Goal: Task Accomplishment & Management: Manage account settings

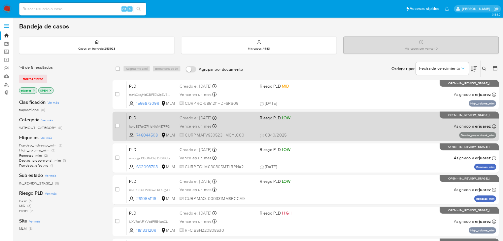
scroll to position [165, 0]
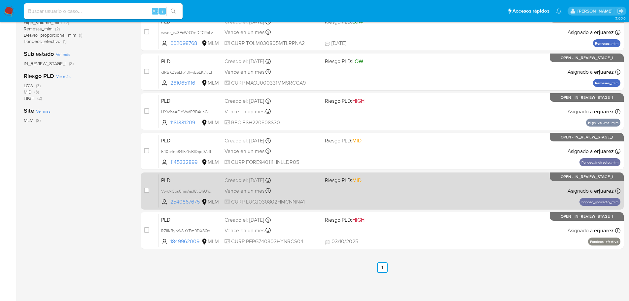
click at [439, 188] on div "PLD VwkNCos0mnAaJ8yOhUYdkIQT 2540867675 MLM Riesgo PLD: MID Creado el: 12/09/20…" at bounding box center [389, 190] width 462 height 33
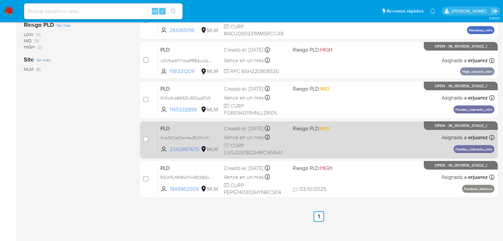
scroll to position [218, 0]
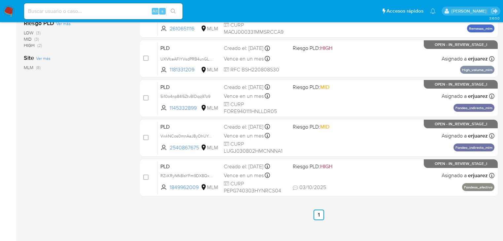
click at [11, 11] on img at bounding box center [8, 11] width 11 height 11
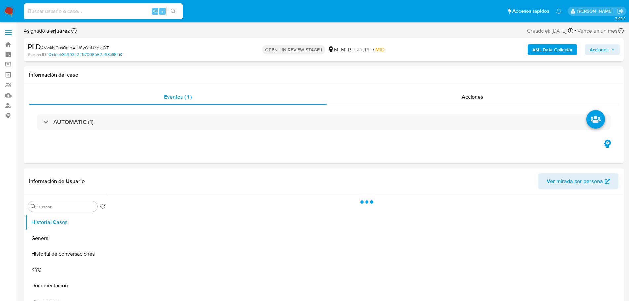
select select "10"
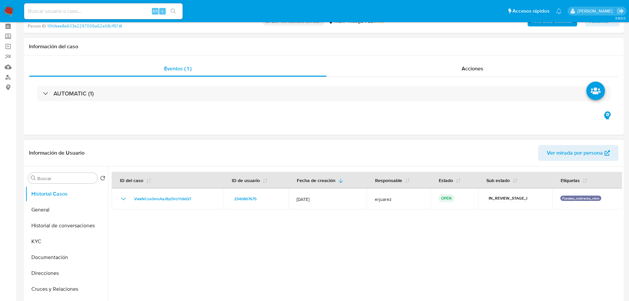
scroll to position [66, 0]
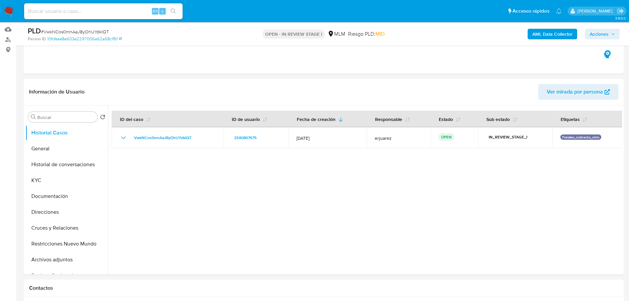
click at [11, 14] on img at bounding box center [8, 11] width 11 height 11
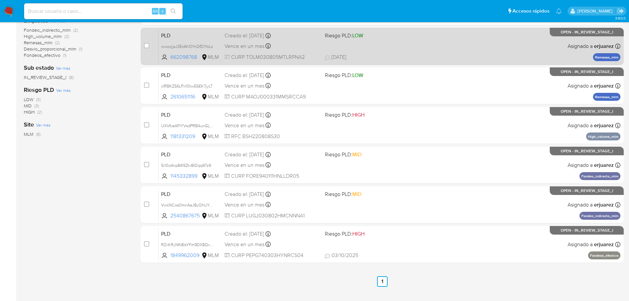
scroll to position [165, 0]
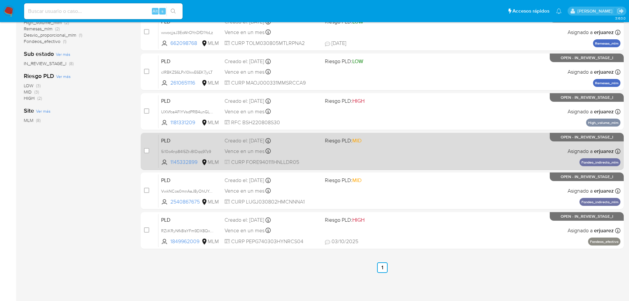
click at [385, 145] on div "PLD 5i10o4np84I5ZtvBIDqq97z9 1145332899 MLM Riesgo PLD: MID Creado el: 12/09/20…" at bounding box center [389, 150] width 462 height 33
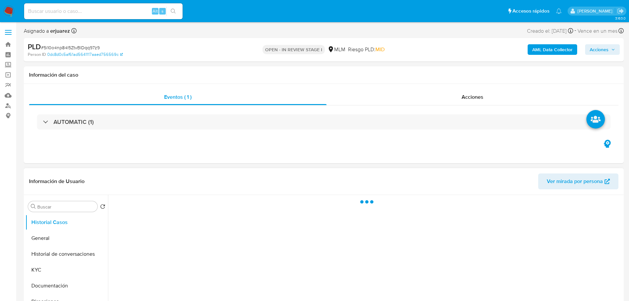
select select "10"
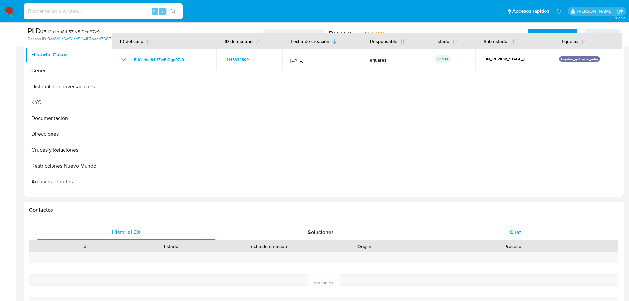
scroll to position [132, 0]
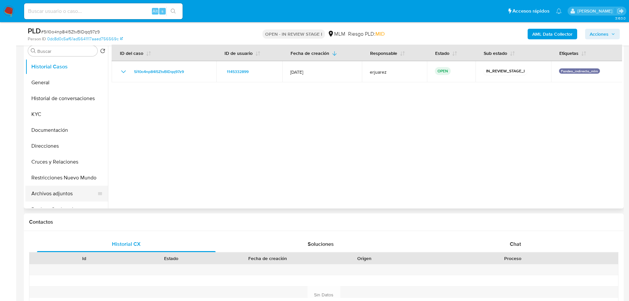
click at [55, 192] on button "Archivos adjuntos" at bounding box center [63, 193] width 77 height 16
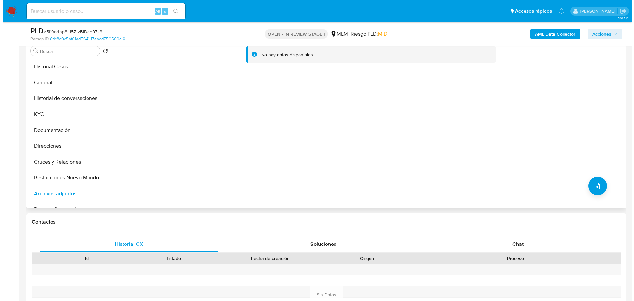
scroll to position [99, 0]
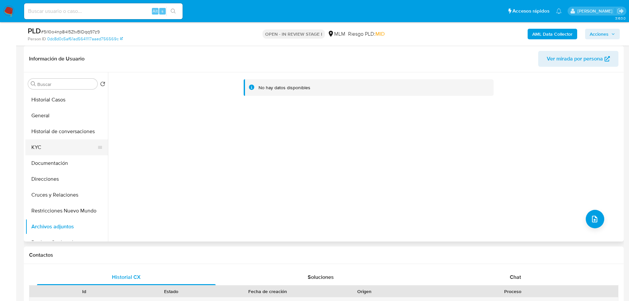
click at [43, 144] on button "KYC" at bounding box center [63, 147] width 77 height 16
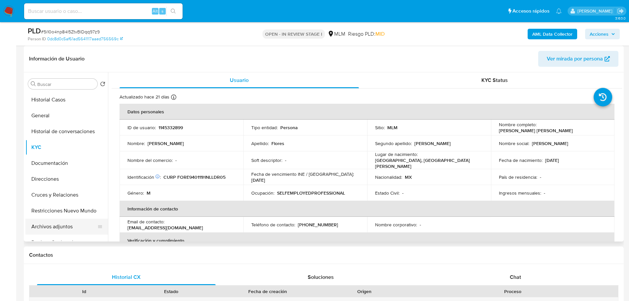
click at [51, 225] on button "Archivos adjuntos" at bounding box center [63, 226] width 77 height 16
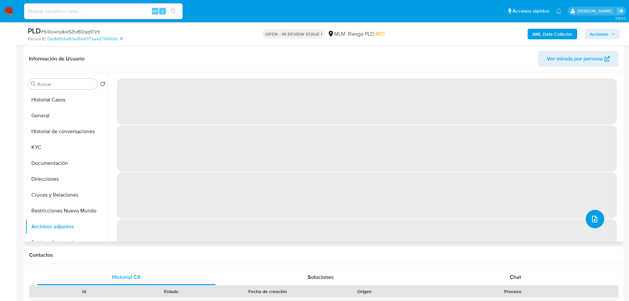
click at [592, 217] on icon "upload-file" at bounding box center [594, 219] width 8 height 8
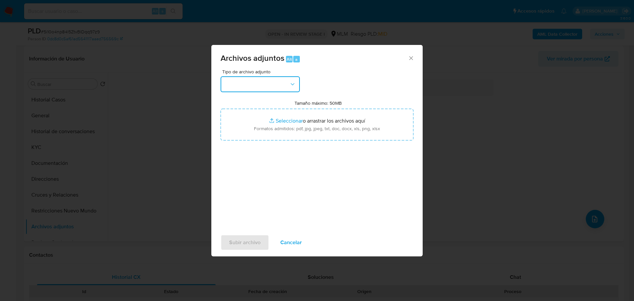
click at [270, 90] on button "button" at bounding box center [259, 84] width 79 height 16
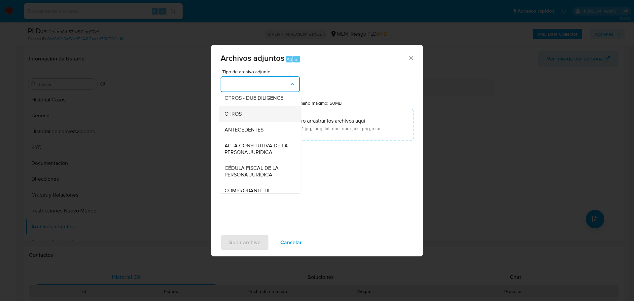
click at [241, 117] on span "OTROS" at bounding box center [232, 114] width 17 height 7
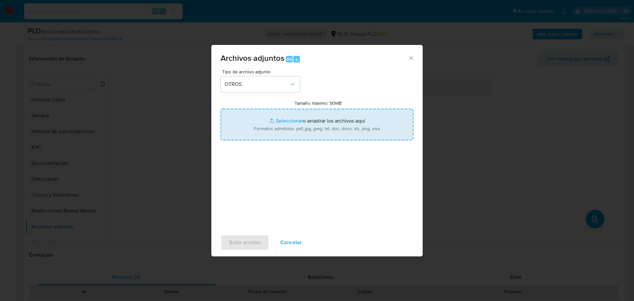
click at [274, 120] on input "Tamaño máximo: 50MB Seleccionar archivos" at bounding box center [316, 125] width 193 height 32
type input "C:\fakepath\1145332899_Erick Fabian Flores Rodriguez_Sep25.pdf"
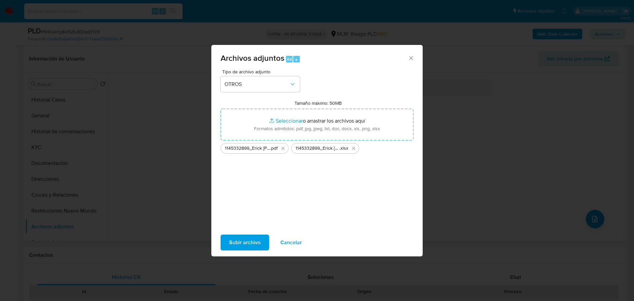
click at [255, 243] on span "Subir archivo" at bounding box center [244, 242] width 31 height 15
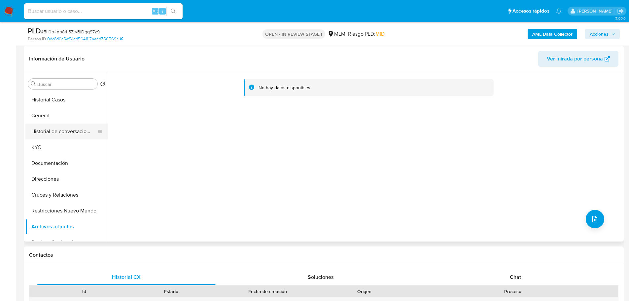
click at [43, 126] on button "Historial de conversaciones" at bounding box center [63, 131] width 77 height 16
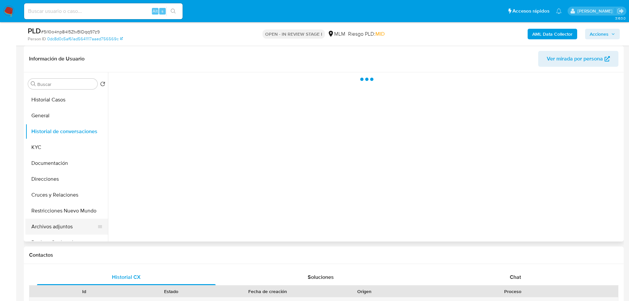
click at [46, 228] on button "Archivos adjuntos" at bounding box center [63, 226] width 77 height 16
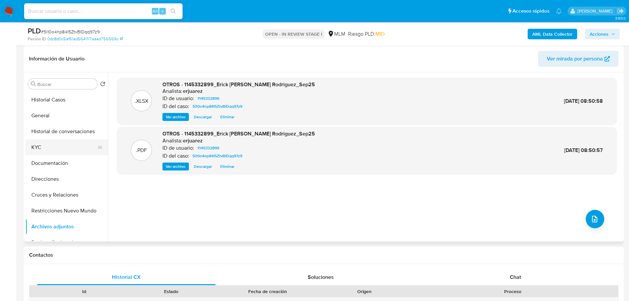
click at [41, 142] on button "KYC" at bounding box center [63, 147] width 77 height 16
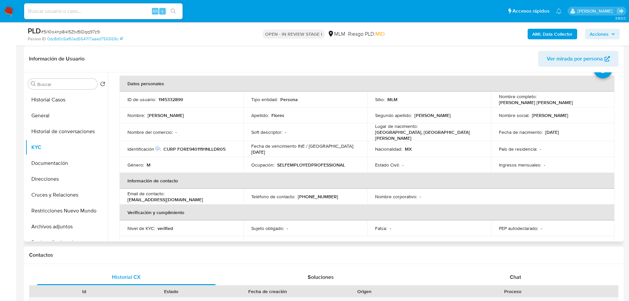
scroll to position [66, 0]
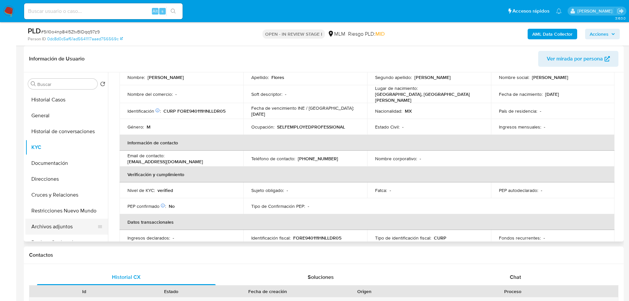
click at [61, 226] on button "Archivos adjuntos" at bounding box center [63, 226] width 77 height 16
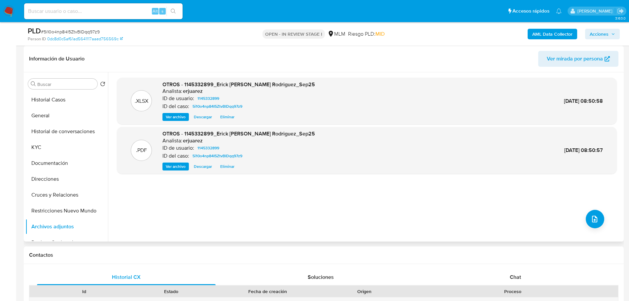
click at [169, 166] on span "Ver archivo" at bounding box center [176, 166] width 20 height 7
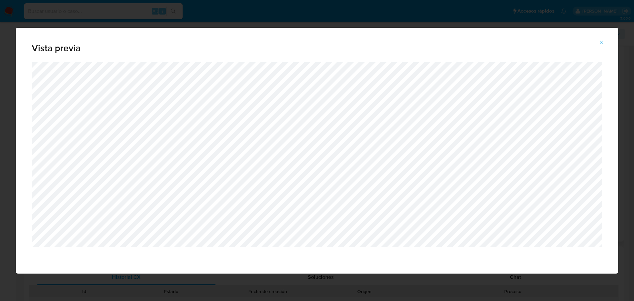
click at [599, 42] on icon "Attachment preview" at bounding box center [601, 42] width 5 height 5
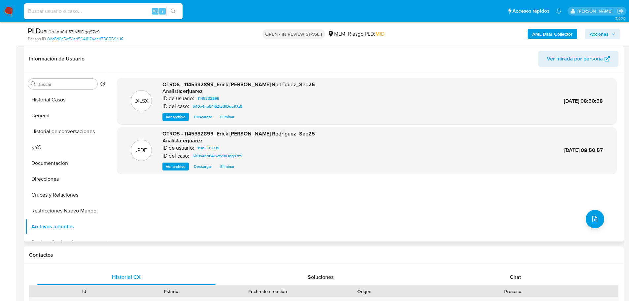
click at [597, 32] on span "Acciones" at bounding box center [598, 34] width 19 height 11
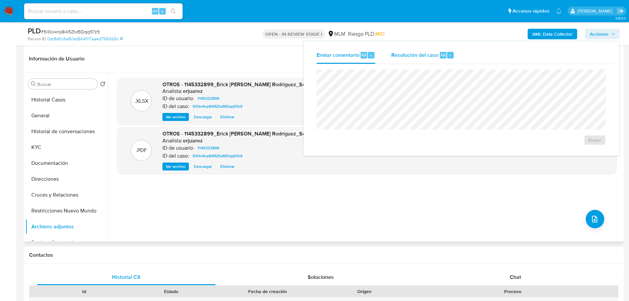
click at [414, 51] on span "Resolución del caso" at bounding box center [414, 55] width 47 height 8
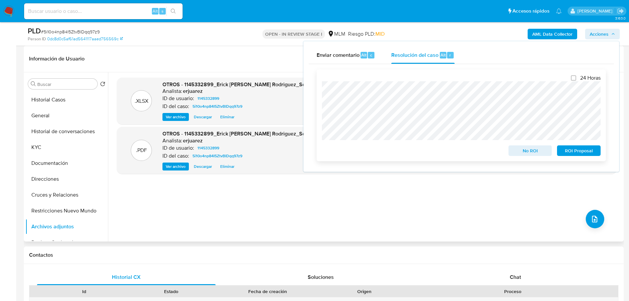
click at [529, 152] on span "No ROI" at bounding box center [530, 150] width 34 height 9
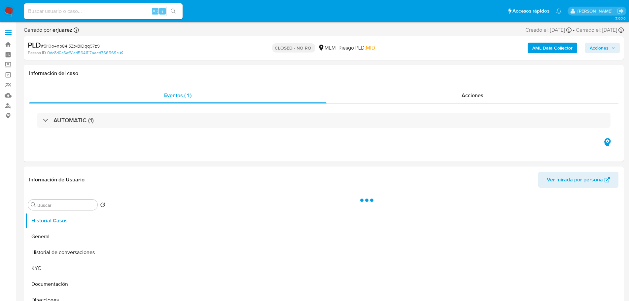
select select "10"
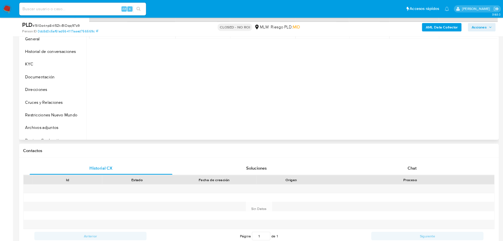
scroll to position [132, 0]
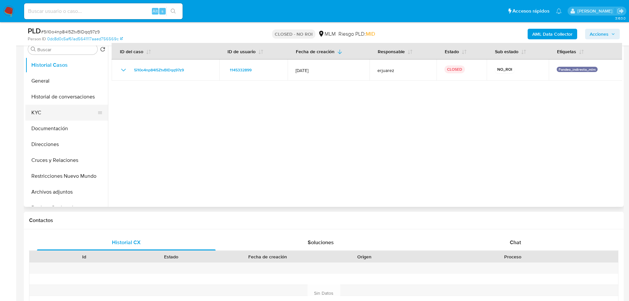
click at [51, 114] on button "KYC" at bounding box center [63, 113] width 77 height 16
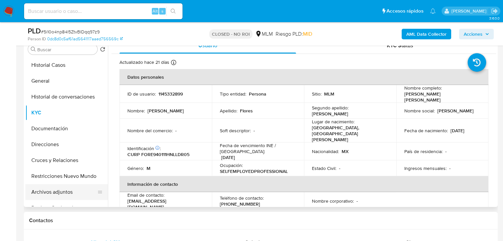
click at [68, 192] on button "Archivos adjuntos" at bounding box center [63, 192] width 77 height 16
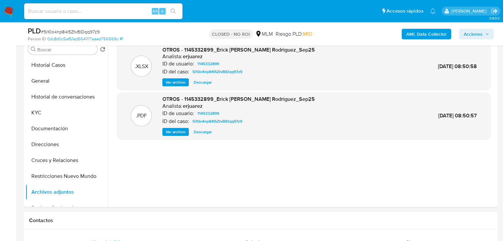
scroll to position [0, 0]
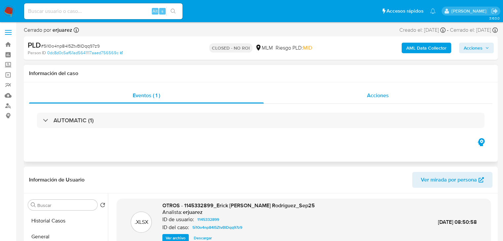
click at [344, 97] on div "Acciones" at bounding box center [378, 95] width 229 height 16
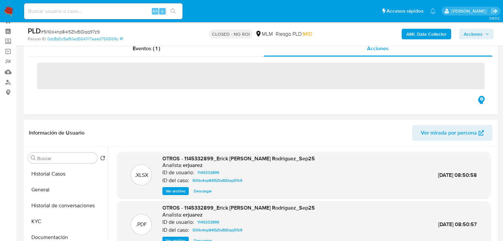
scroll to position [53, 0]
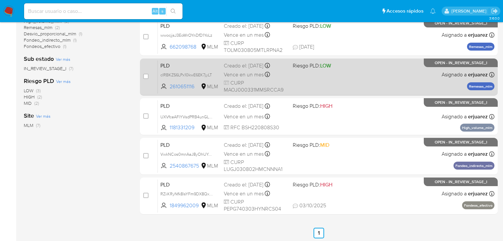
scroll to position [185, 0]
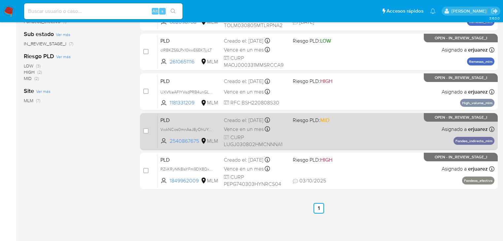
click at [338, 128] on span at bounding box center [325, 128] width 64 height 1
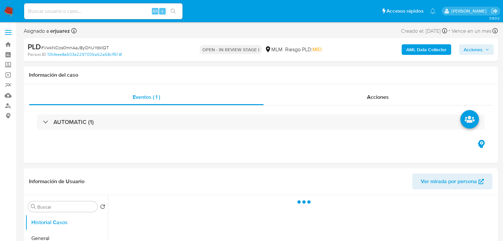
select select "10"
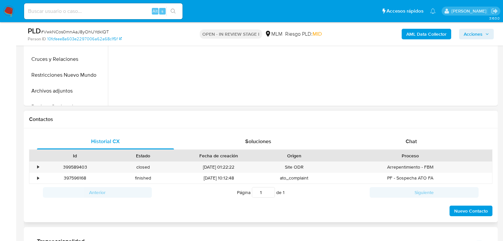
scroll to position [238, 0]
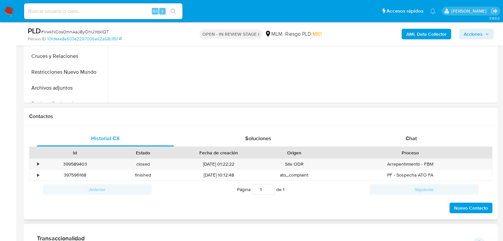
drag, startPoint x: 413, startPoint y: 139, endPoint x: 373, endPoint y: 119, distance: 45.2
click at [413, 139] on span "Chat" at bounding box center [411, 138] width 11 height 8
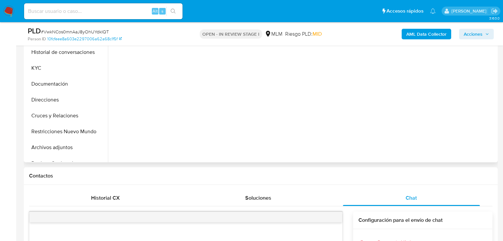
scroll to position [79, 0]
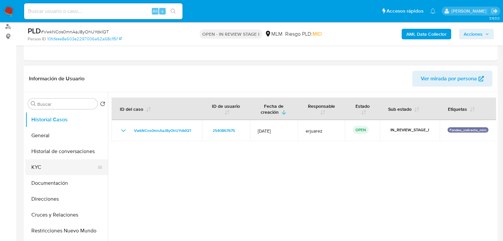
drag, startPoint x: 37, startPoint y: 171, endPoint x: 40, endPoint y: 162, distance: 9.7
click at [37, 170] on button "KYC" at bounding box center [63, 167] width 77 height 16
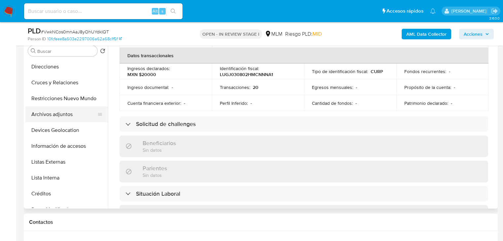
click at [46, 114] on button "Archivos adjuntos" at bounding box center [63, 114] width 77 height 16
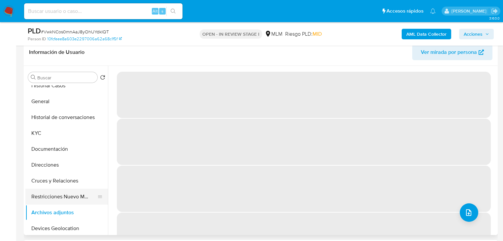
scroll to position [0, 0]
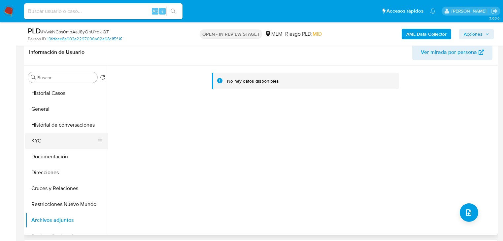
click at [47, 141] on button "KYC" at bounding box center [63, 141] width 77 height 16
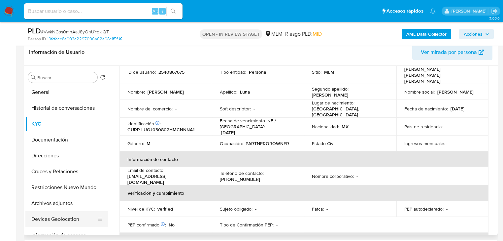
scroll to position [26, 0]
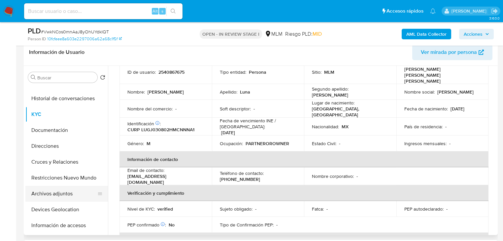
click at [64, 192] on button "Archivos adjuntos" at bounding box center [63, 193] width 77 height 16
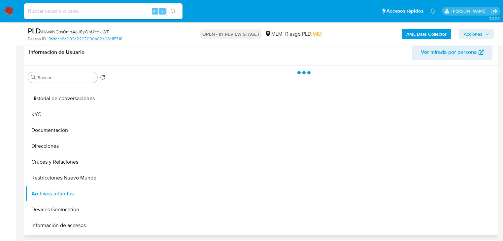
scroll to position [0, 0]
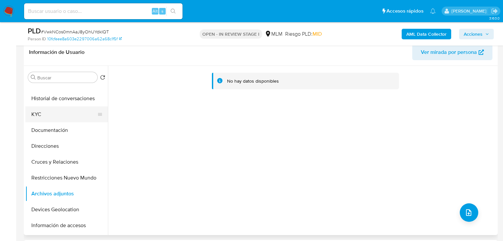
click at [50, 118] on button "KYC" at bounding box center [63, 114] width 77 height 16
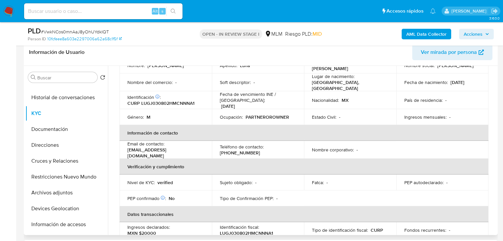
scroll to position [26, 0]
drag, startPoint x: 65, startPoint y: 194, endPoint x: 227, endPoint y: 183, distance: 162.1
click at [65, 194] on button "Archivos adjuntos" at bounding box center [66, 193] width 83 height 16
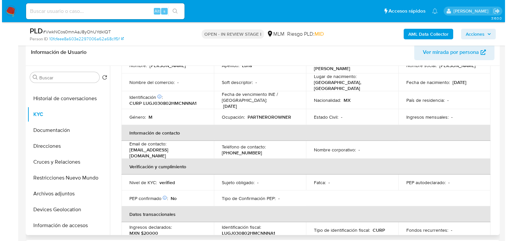
scroll to position [0, 0]
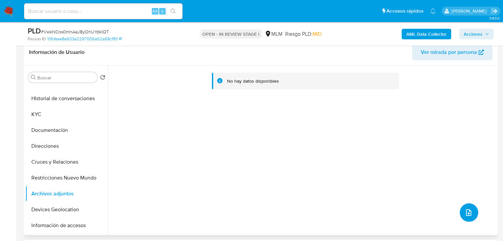
click at [471, 214] on button "upload-file" at bounding box center [469, 212] width 18 height 18
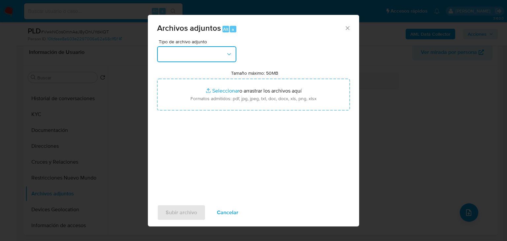
click at [192, 51] on button "button" at bounding box center [196, 54] width 79 height 16
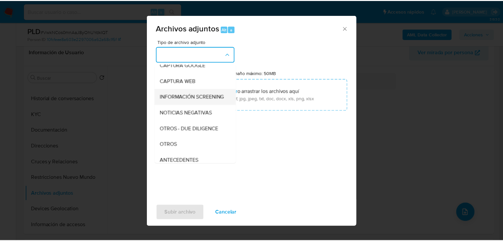
scroll to position [53, 0]
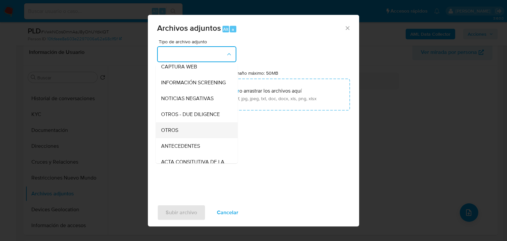
click at [175, 133] on span "OTROS" at bounding box center [169, 130] width 17 height 7
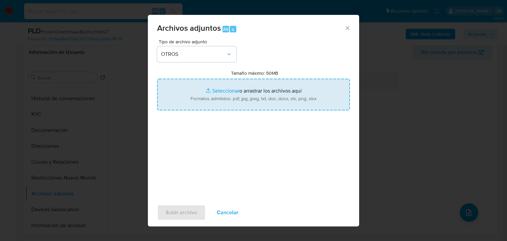
click at [221, 86] on input "Tamaño máximo: 50MB Seleccionar archivos" at bounding box center [253, 95] width 193 height 32
type input "C:\fakepath\2540867675_Juan Daniel Luna Gonzalez_Sep25.pdf"
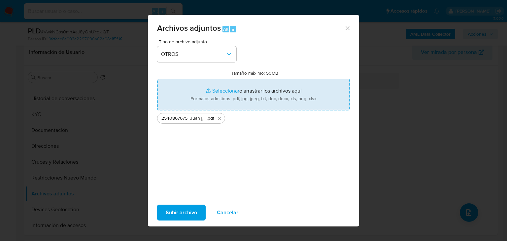
click at [232, 92] on input "Tamaño máximo: 50MB Seleccionar archivos" at bounding box center [253, 95] width 193 height 32
type input "C:\fakepath\2540867675_Juan Daniel Luna Gonzalez_Sep25.xlsx"
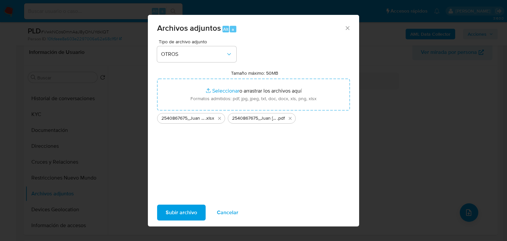
click at [177, 211] on span "Subir archivo" at bounding box center [181, 212] width 31 height 15
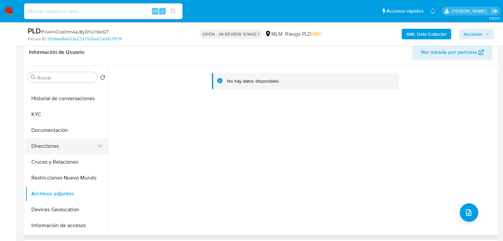
click at [45, 145] on button "Direcciones" at bounding box center [63, 146] width 77 height 16
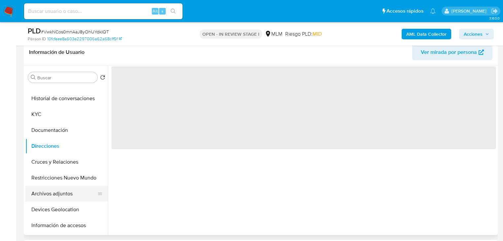
click at [52, 191] on button "Archivos adjuntos" at bounding box center [63, 193] width 77 height 16
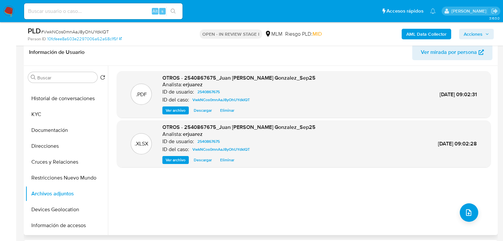
drag, startPoint x: 480, startPoint y: 32, endPoint x: 272, endPoint y: 144, distance: 235.5
click at [182, 108] on span "Ver archivo" at bounding box center [176, 110] width 20 height 7
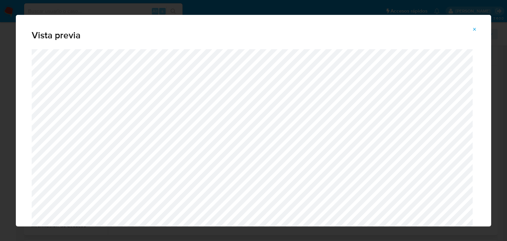
click at [477, 29] on icon "Attachment preview" at bounding box center [474, 29] width 5 height 5
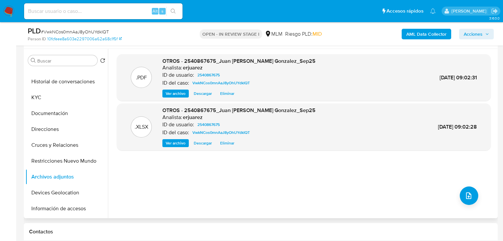
scroll to position [132, 0]
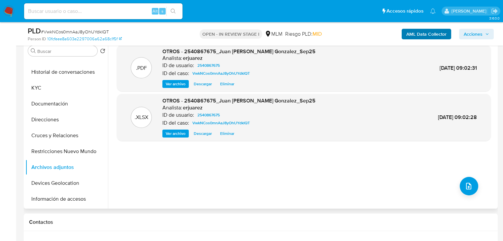
drag, startPoint x: 484, startPoint y: 30, endPoint x: 436, endPoint y: 36, distance: 48.5
click at [484, 30] on span "Acciones" at bounding box center [476, 33] width 25 height 9
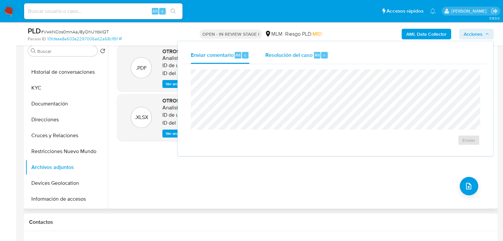
click at [294, 57] on span "Resolución del caso" at bounding box center [288, 55] width 47 height 8
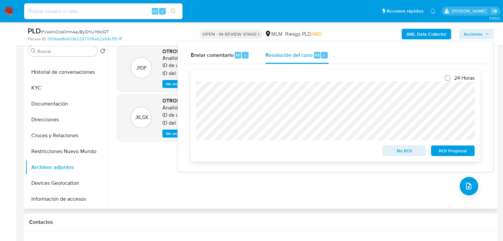
click at [392, 152] on span "No ROI" at bounding box center [404, 150] width 34 height 9
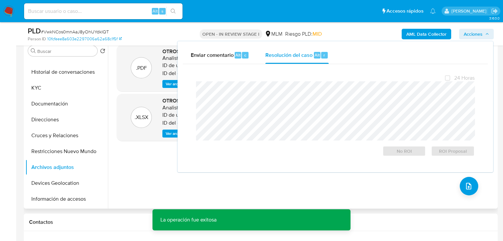
click at [145, 198] on div ".PDF OTROS - 2540867675_Juan Daniel Luna Gonzalez_Sep25 Analista: erjuarez ID d…" at bounding box center [304, 124] width 374 height 158
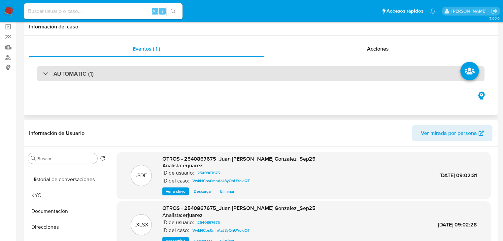
scroll to position [0, 0]
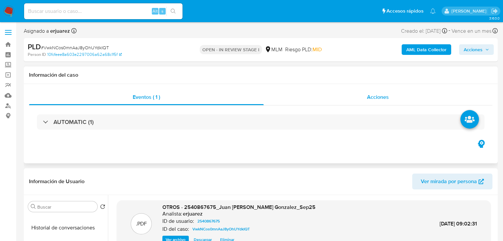
click at [368, 96] on span "Acciones" at bounding box center [378, 97] width 22 height 8
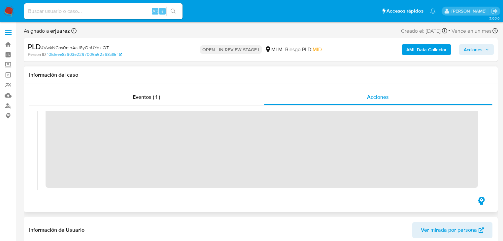
scroll to position [132, 0]
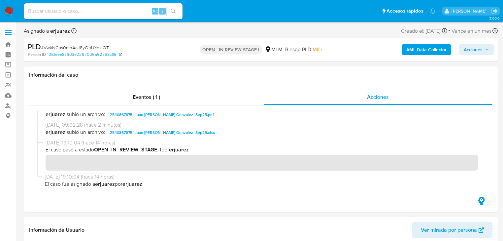
click at [11, 9] on img at bounding box center [8, 11] width 11 height 11
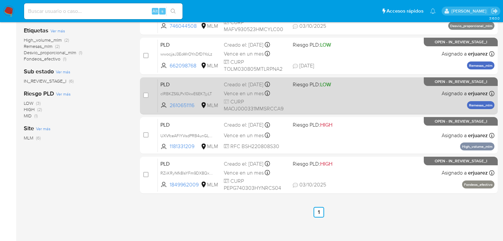
scroll to position [132, 0]
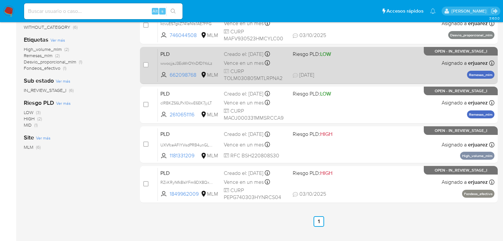
click at [327, 70] on div "PLD wwocjjsJ3EoWrOYnDfD1YoLz 662098768 MLM Riesgo PLD: LOW Creado el: 12/09/202…" at bounding box center [326, 65] width 337 height 33
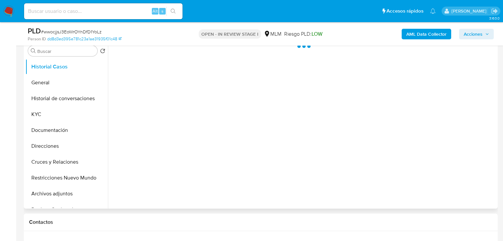
select select "10"
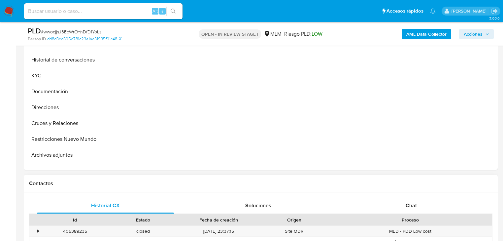
scroll to position [238, 0]
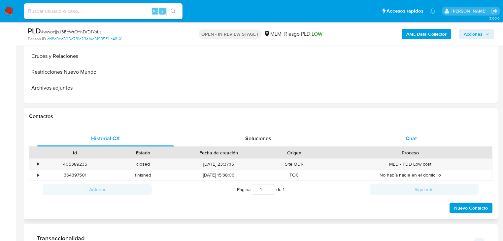
click at [413, 141] on span "Chat" at bounding box center [411, 138] width 11 height 8
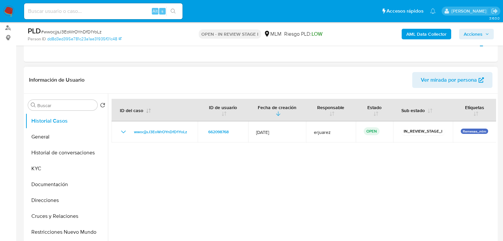
scroll to position [106, 0]
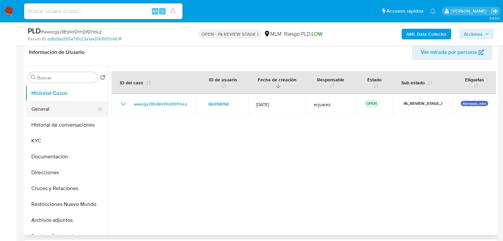
click at [54, 107] on button "General" at bounding box center [63, 109] width 77 height 16
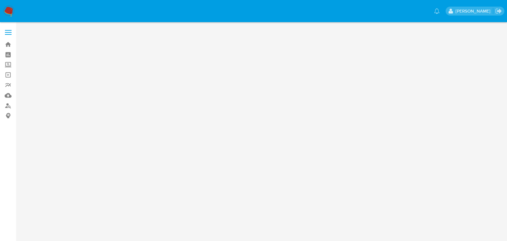
click at [182, 99] on main at bounding box center [253, 120] width 507 height 241
click at [4, 8] on img at bounding box center [8, 11] width 11 height 11
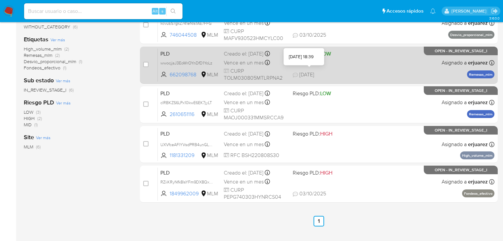
scroll to position [135, 0]
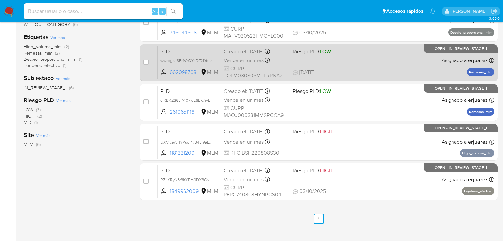
click at [320, 63] on div "PLD wwocjjsJ3EoWrOYnDfD1YoLz 662098768 MLM Riesgo PLD: LOW Creado el: 12/09/202…" at bounding box center [326, 62] width 337 height 33
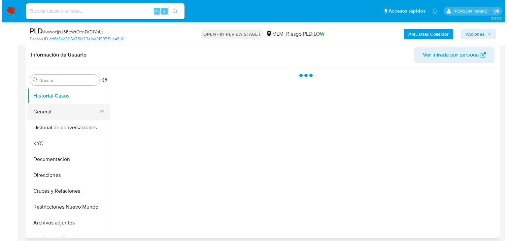
scroll to position [106, 0]
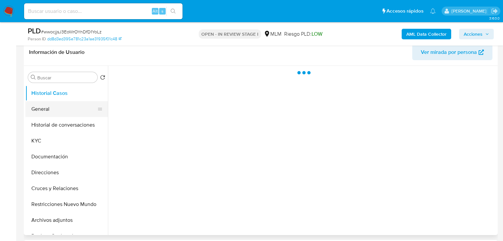
select select "10"
click at [49, 109] on button "General" at bounding box center [63, 109] width 77 height 16
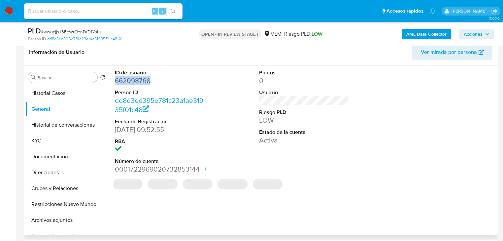
drag, startPoint x: 159, startPoint y: 79, endPoint x: 113, endPoint y: 78, distance: 45.9
click at [113, 78] on div "ID de usuario 662098768 Person ID dd8d3ed395e781c23a1ae31935f01c48 Fecha de Reg…" at bounding box center [160, 122] width 96 height 112
copy dd "662098768"
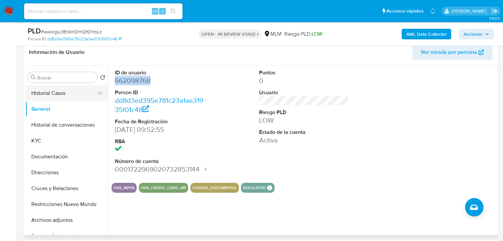
click at [71, 95] on button "Historial Casos" at bounding box center [63, 93] width 77 height 16
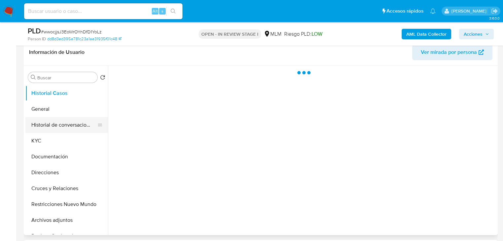
click at [71, 126] on button "Historial de conversaciones" at bounding box center [63, 125] width 77 height 16
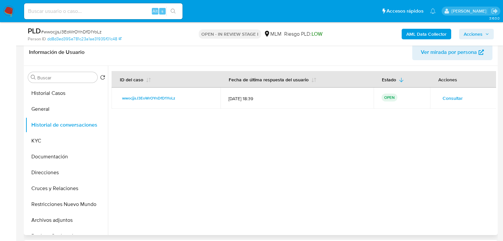
click at [451, 94] on span "Consultar" at bounding box center [453, 97] width 20 height 9
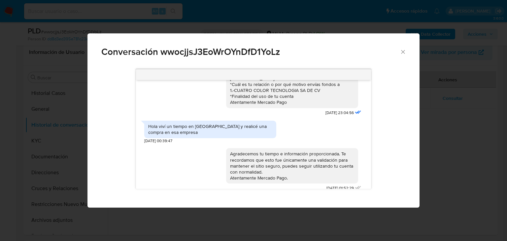
scroll to position [58, 0]
click at [404, 51] on icon "Cerrar" at bounding box center [403, 52] width 7 height 7
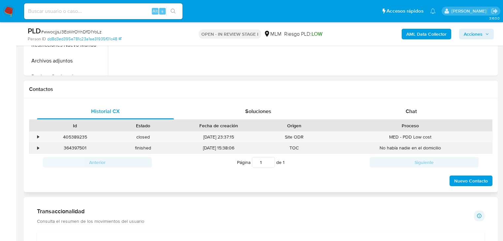
scroll to position [290, 0]
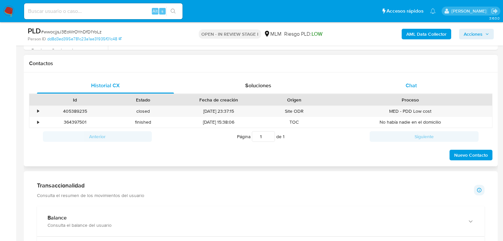
click at [421, 86] on div "Chat" at bounding box center [411, 86] width 137 height 16
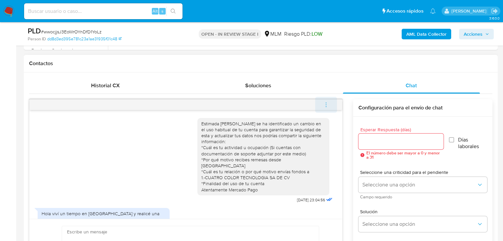
scroll to position [58, 0]
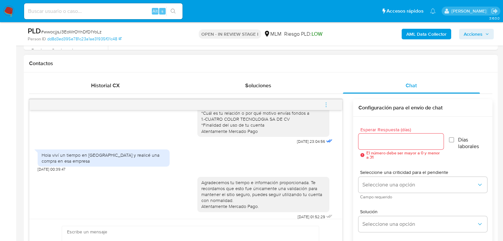
click at [326, 103] on icon "menu-action" at bounding box center [326, 105] width 6 height 6
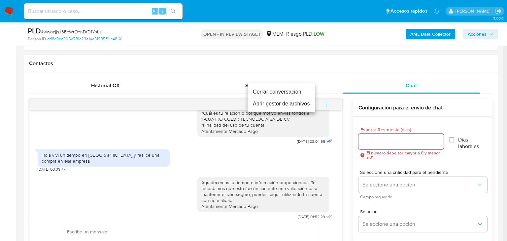
click at [268, 95] on li "Cerrar conversación" at bounding box center [282, 92] width 68 height 12
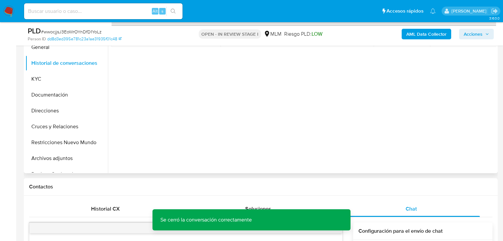
scroll to position [158, 0]
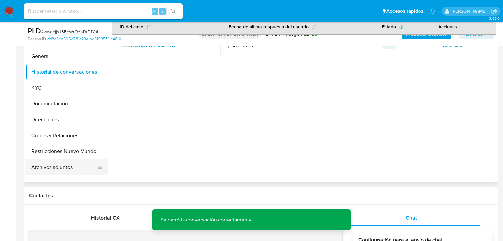
click at [59, 169] on button "Archivos adjuntos" at bounding box center [63, 167] width 77 height 16
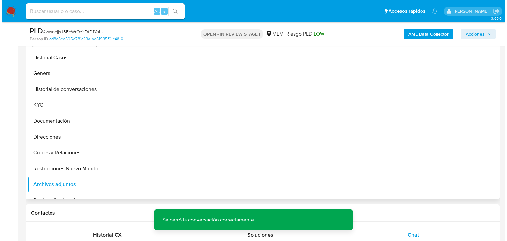
scroll to position [132, 0]
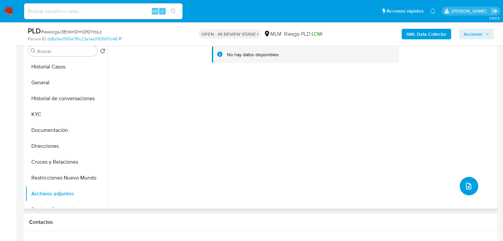
click at [460, 184] on button "upload-file" at bounding box center [469, 186] width 18 height 18
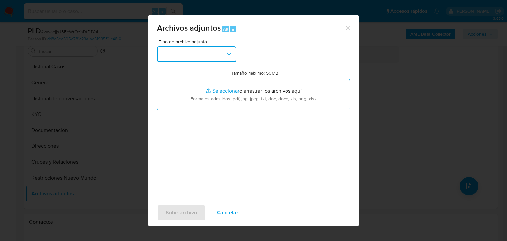
click at [205, 62] on button "button" at bounding box center [196, 54] width 79 height 16
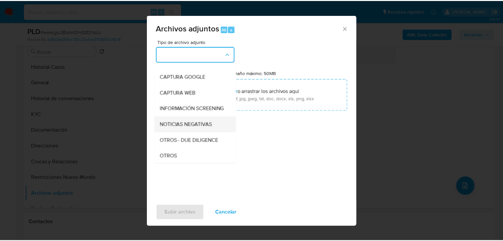
scroll to position [53, 0]
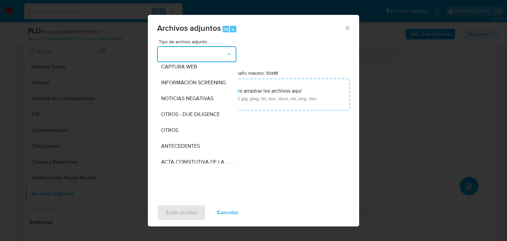
click at [170, 133] on span "OTROS" at bounding box center [169, 130] width 17 height 7
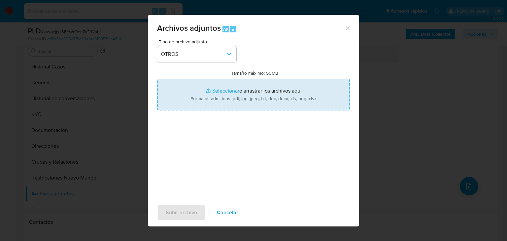
click at [228, 88] on input "Tamaño máximo: 50MB Seleccionar archivos" at bounding box center [253, 95] width 193 height 32
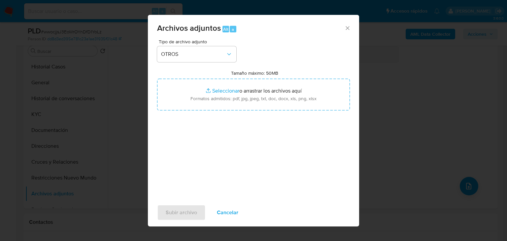
click at [230, 214] on span "Cancelar" at bounding box center [227, 212] width 21 height 15
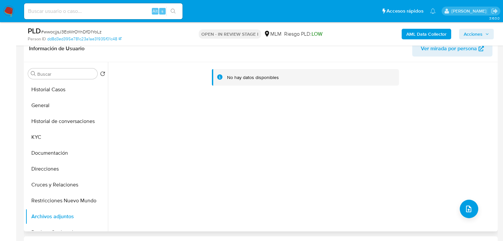
scroll to position [211, 0]
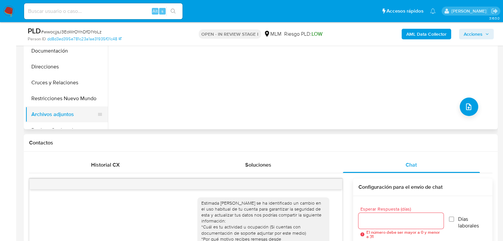
drag, startPoint x: 54, startPoint y: 102, endPoint x: 54, endPoint y: 110, distance: 7.9
click at [54, 102] on button "Restricciones Nuevo Mundo" at bounding box center [66, 98] width 83 height 16
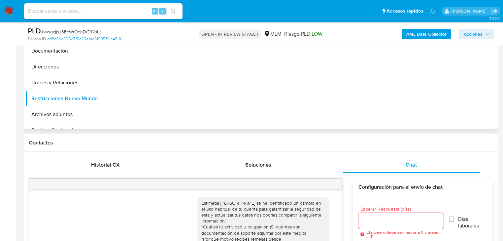
drag, startPoint x: 55, startPoint y: 112, endPoint x: 355, endPoint y: 109, distance: 299.7
click at [55, 112] on button "Archivos adjuntos" at bounding box center [66, 114] width 83 height 16
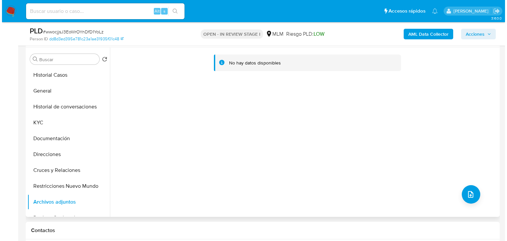
scroll to position [132, 0]
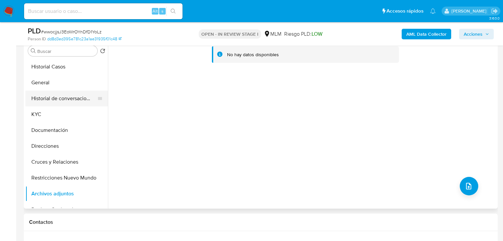
click at [47, 91] on button "Historial de conversaciones" at bounding box center [63, 98] width 77 height 16
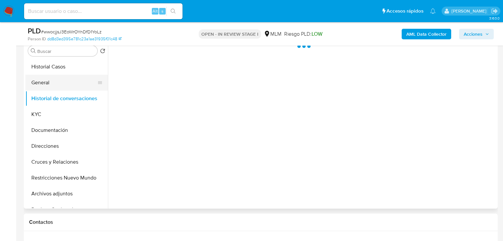
click at [48, 88] on button "General" at bounding box center [63, 83] width 77 height 16
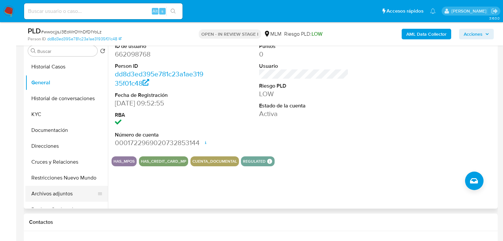
click at [48, 195] on button "Archivos adjuntos" at bounding box center [63, 193] width 77 height 16
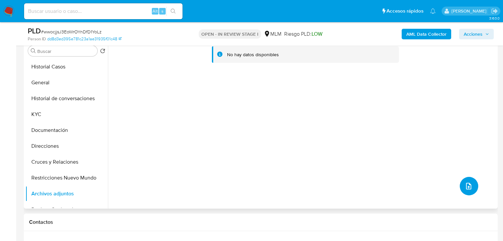
click at [472, 184] on button "upload-file" at bounding box center [469, 186] width 18 height 18
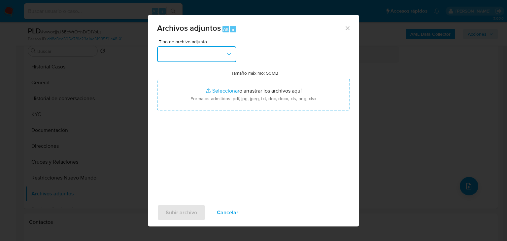
click at [207, 51] on button "button" at bounding box center [196, 54] width 79 height 16
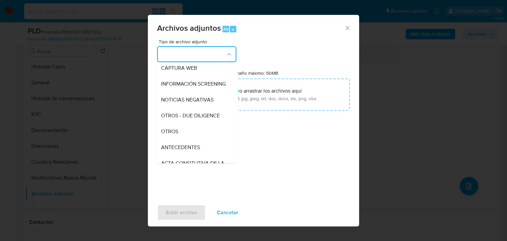
scroll to position [79, 0]
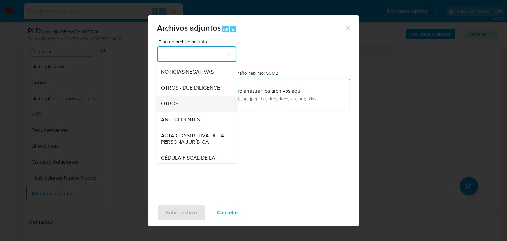
click at [174, 107] on span "OTROS" at bounding box center [169, 103] width 17 height 7
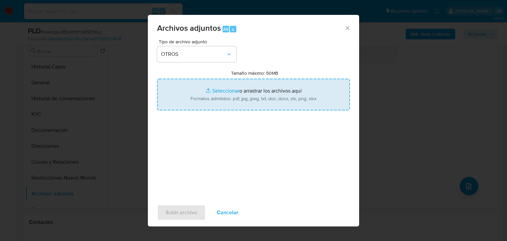
click at [232, 92] on input "Tamaño máximo: 50MB Seleccionar archivos" at bounding box center [253, 95] width 193 height 32
type input "C:\fakepath\662098768_Monserrat Torres Lopez_Sep25.pdf"
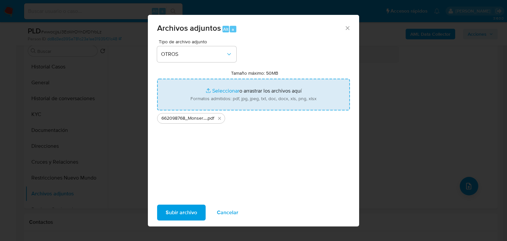
click at [214, 89] on input "Tamaño máximo: 50MB Seleccionar archivos" at bounding box center [253, 95] width 193 height 32
type input "C:\fakepath\662098768_Monserrat Torres Lopez_Sep25.xlsx"
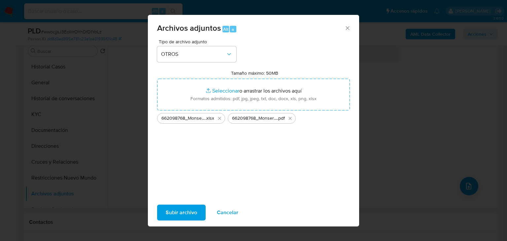
click at [190, 213] on span "Subir archivo" at bounding box center [181, 212] width 31 height 15
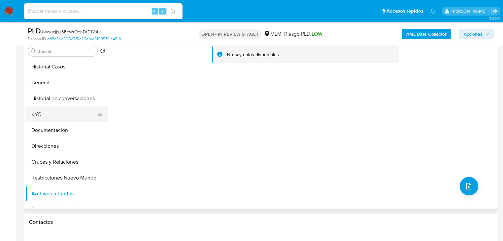
click at [30, 114] on button "KYC" at bounding box center [63, 114] width 77 height 16
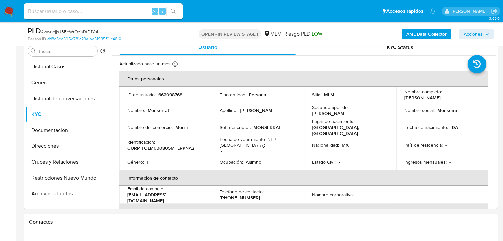
click at [467, 30] on span "Acciones" at bounding box center [473, 34] width 19 height 11
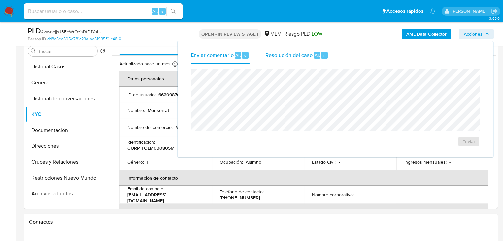
click at [312, 59] on div "Resolución del caso Alt r" at bounding box center [296, 55] width 63 height 17
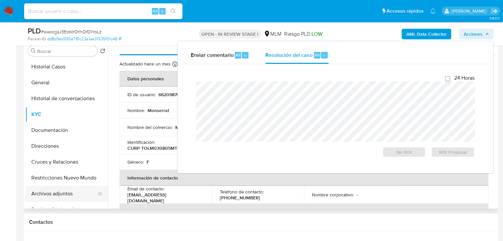
click at [50, 192] on button "Archivos adjuntos" at bounding box center [63, 193] width 77 height 16
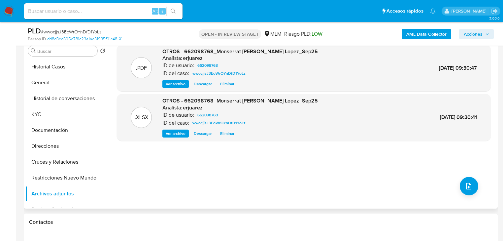
click at [168, 83] on span "Ver archivo" at bounding box center [176, 84] width 20 height 7
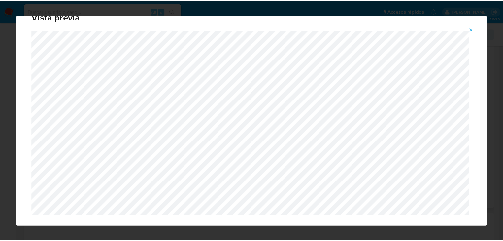
scroll to position [21, 0]
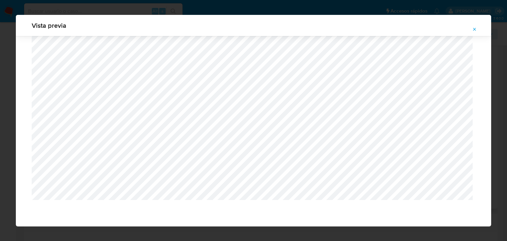
click at [474, 33] on span "Attachment preview" at bounding box center [474, 29] width 5 height 9
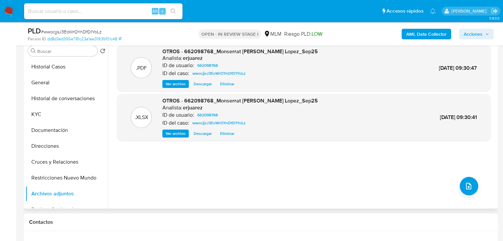
click at [467, 34] on span "Acciones" at bounding box center [473, 34] width 19 height 11
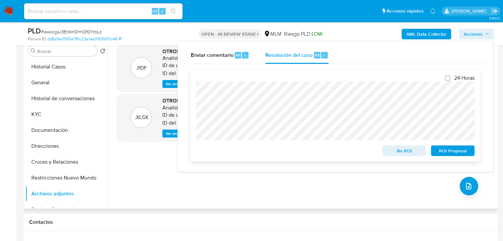
click at [197, 118] on div "24 Horas No ROI ROI Proposal" at bounding box center [335, 115] width 289 height 92
click at [407, 153] on span "No ROI" at bounding box center [404, 150] width 34 height 9
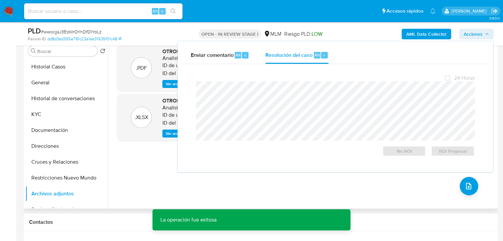
click at [147, 170] on div ".PDF OTROS - 662098768_Monserrat Torres Lopez_Sep25 Analista: erjuarez ID de us…" at bounding box center [304, 124] width 374 height 158
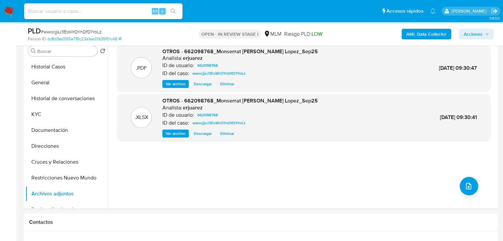
scroll to position [0, 0]
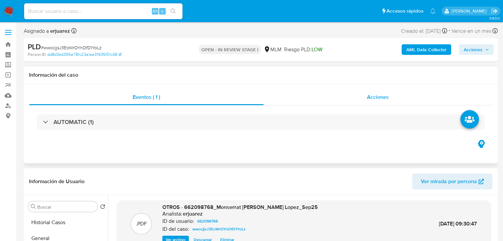
click at [347, 103] on div "Acciones" at bounding box center [378, 97] width 229 height 16
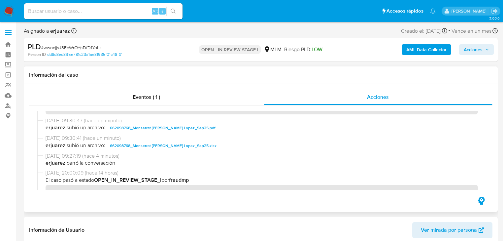
scroll to position [132, 0]
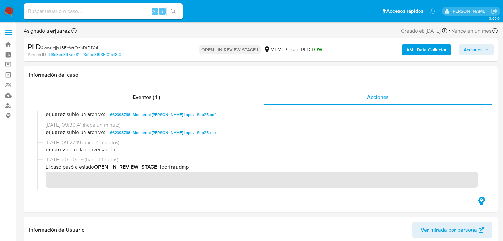
click at [10, 9] on img at bounding box center [8, 11] width 11 height 11
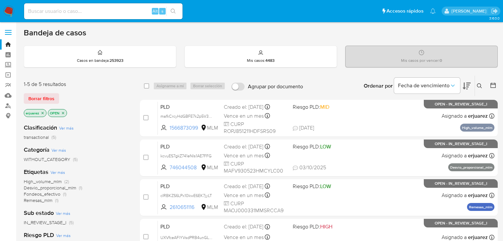
drag, startPoint x: 42, startPoint y: 112, endPoint x: 98, endPoint y: 109, distance: 56.2
click at [43, 112] on icon "close-filter" at bounding box center [43, 113] width 4 height 4
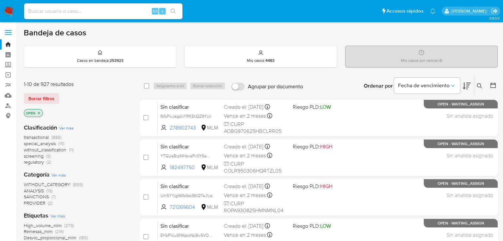
click at [483, 83] on button at bounding box center [480, 86] width 11 height 8
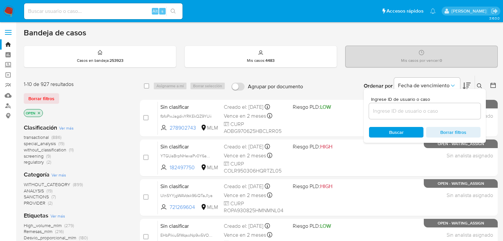
click at [415, 106] on div "Ingrese ID de usuario o caso" at bounding box center [425, 108] width 112 height 22
click at [416, 108] on input at bounding box center [425, 111] width 112 height 9
paste input "662098768"
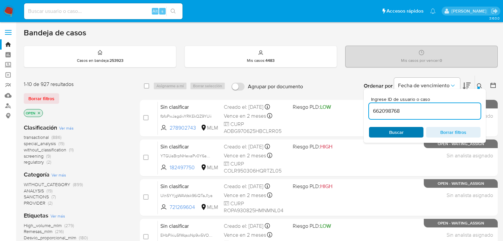
type input "662098768"
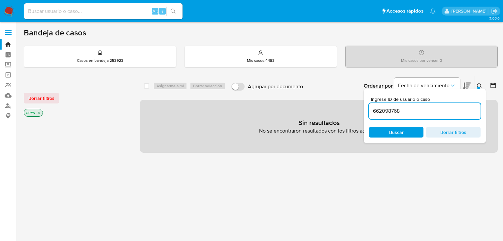
click at [37, 114] on icon "close-filter" at bounding box center [39, 113] width 4 height 4
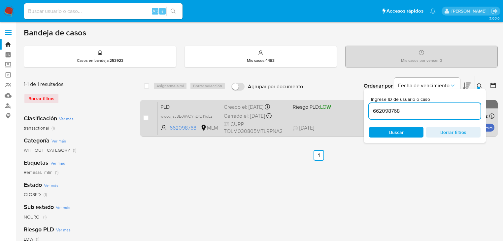
click at [327, 120] on div "PLD wwocjjsJ3EoWrOYnDfD1YoLz 662098768 MLM Riesgo PLD: LOW Creado el: 12/09/202…" at bounding box center [326, 117] width 337 height 33
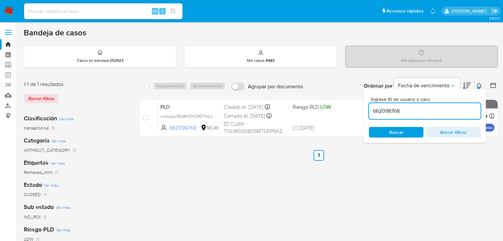
click at [10, 9] on img at bounding box center [8, 11] width 11 height 11
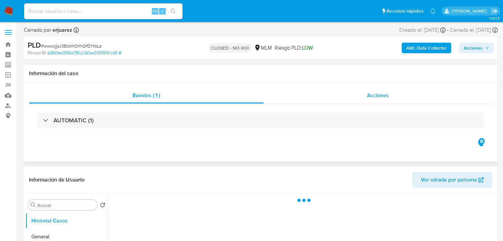
click at [359, 96] on div "Acciones" at bounding box center [378, 95] width 229 height 16
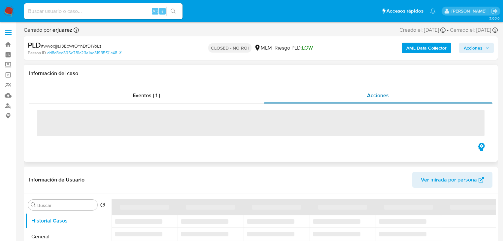
select select "10"
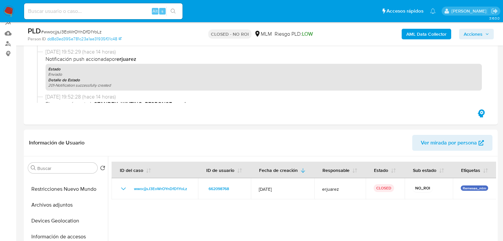
scroll to position [53, 0]
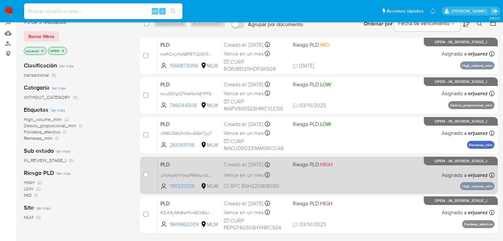
scroll to position [53, 0]
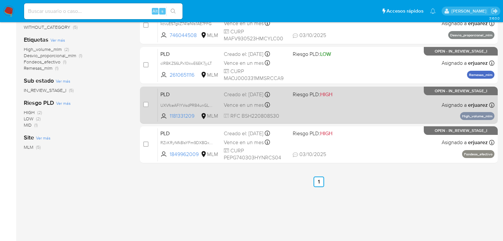
scroll to position [53, 0]
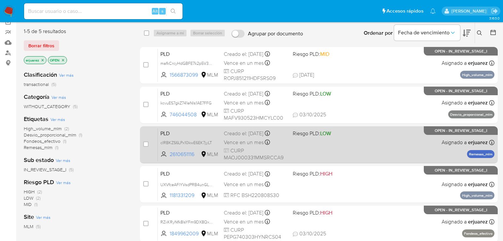
click at [373, 141] on div "PLD cIRBKZS6LPx10kwE6EK7jyLT 2610651116 MLM Riesgo PLD: LOW Creado el: [DATE] C…" at bounding box center [326, 144] width 337 height 33
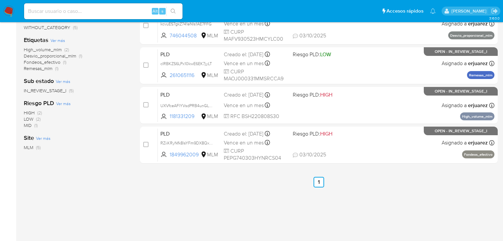
scroll to position [132, 0]
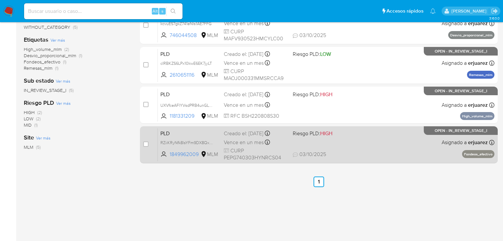
click at [382, 149] on div "PLD RZiiKRyNfk8lsYFm9DX8QxNJ 1849962009 MLM Riesgo PLD: HIGH Creado el: [DATE] …" at bounding box center [326, 144] width 337 height 33
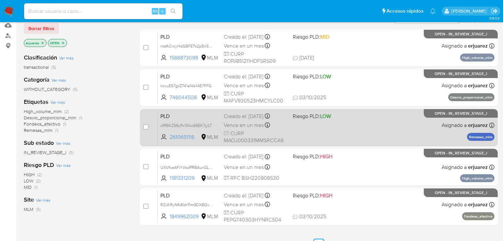
scroll to position [79, 0]
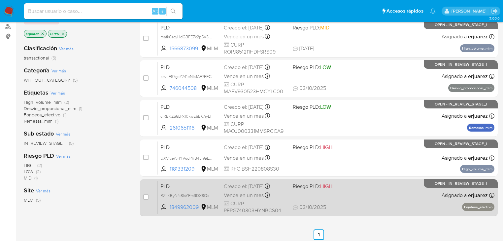
click at [360, 191] on div "PLD RZiiKRyNfk8lsYFm9DX8QxNJ 1849962009 MLM Riesgo PLD: HIGH Creado el: 12/09/2…" at bounding box center [326, 197] width 337 height 33
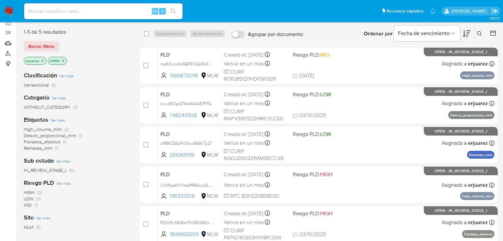
scroll to position [26, 0]
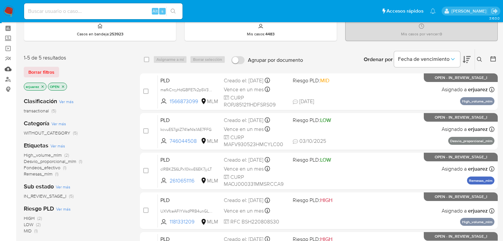
click at [9, 68] on link "Mulan" at bounding box center [39, 69] width 79 height 10
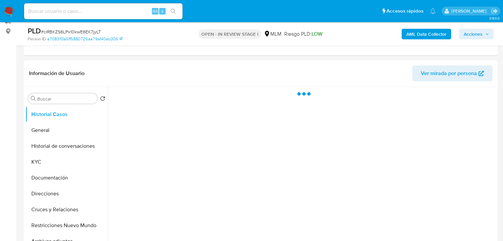
select select "10"
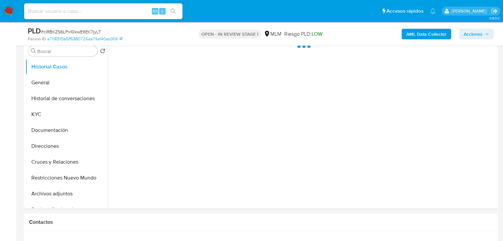
scroll to position [106, 0]
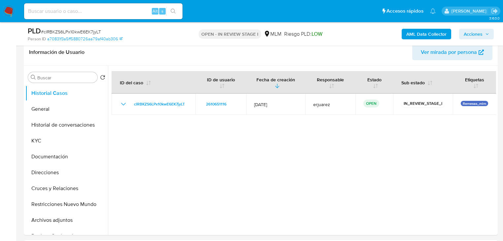
click at [78, 11] on input at bounding box center [103, 11] width 158 height 9
paste input "1982217169"
type input "1982217169"
click at [172, 9] on icon "search-icon" at bounding box center [173, 11] width 5 height 5
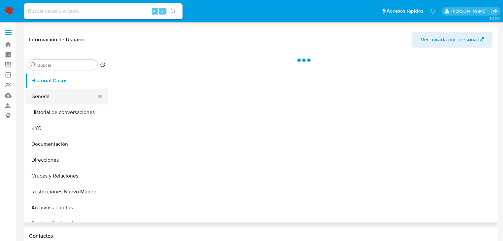
select select "10"
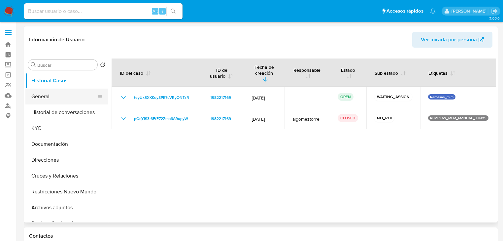
click at [58, 97] on button "General" at bounding box center [63, 96] width 77 height 16
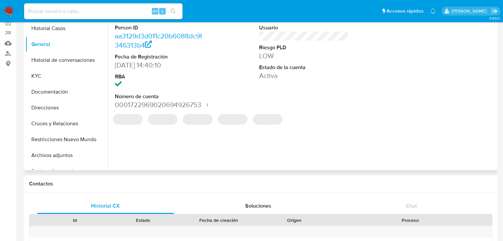
scroll to position [53, 0]
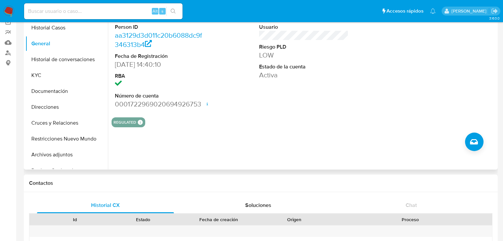
click at [60, 12] on input at bounding box center [103, 11] width 158 height 9
paste input "1968425883"
type input "1968425883"
click at [170, 13] on button "search-icon" at bounding box center [173, 11] width 14 height 9
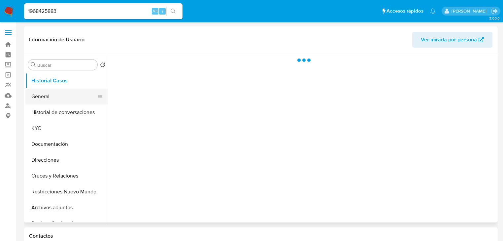
select select "10"
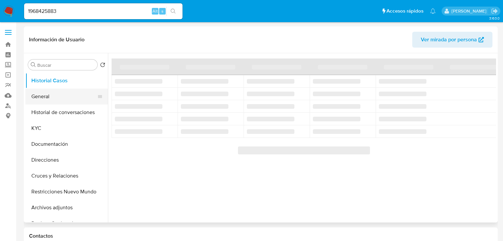
click at [44, 100] on button "General" at bounding box center [63, 96] width 77 height 16
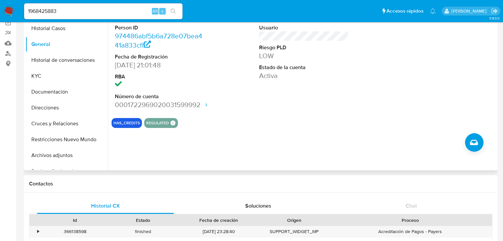
scroll to position [53, 0]
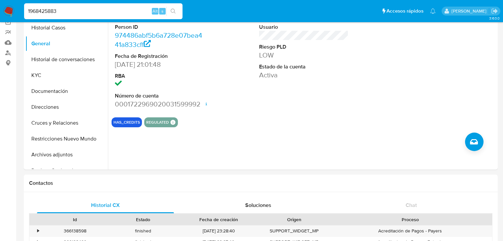
drag, startPoint x: 11, startPoint y: 6, endPoint x: 149, endPoint y: 7, distance: 138.6
paste input "353549367"
type input "1353549367"
click at [185, 11] on ul "Pausado Ver notificaciones 1353549367 Alt s Accesos rápidos Presiona las siguie…" at bounding box center [230, 11] width 418 height 17
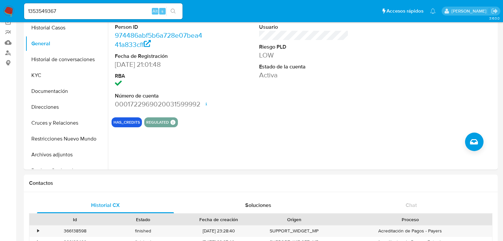
click at [174, 9] on icon "search-icon" at bounding box center [173, 11] width 5 height 5
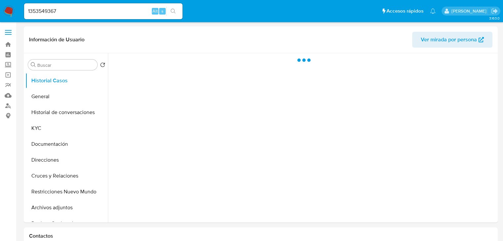
select select "10"
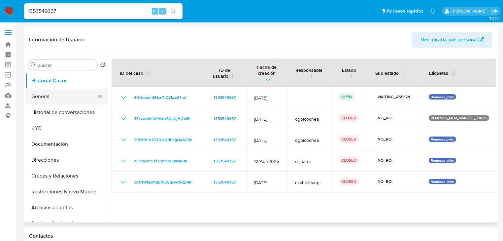
click at [50, 99] on button "General" at bounding box center [63, 96] width 77 height 16
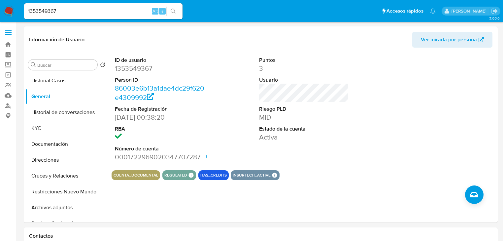
drag, startPoint x: 11, startPoint y: 12, endPoint x: 1, endPoint y: 9, distance: 9.5
click at [11, 11] on img at bounding box center [8, 11] width 11 height 11
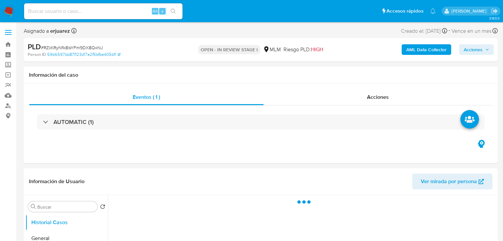
select select "10"
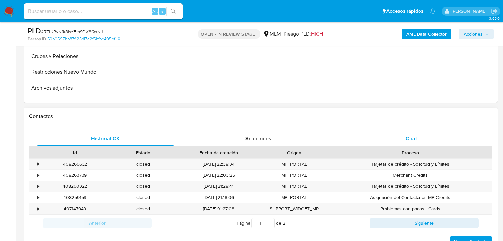
click at [418, 135] on div "Chat" at bounding box center [411, 138] width 137 height 16
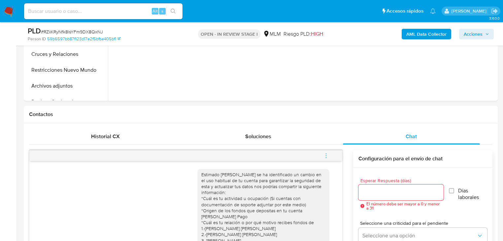
scroll to position [238, 0]
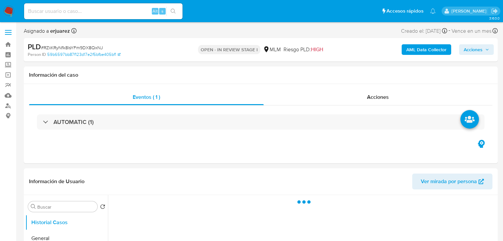
select select "10"
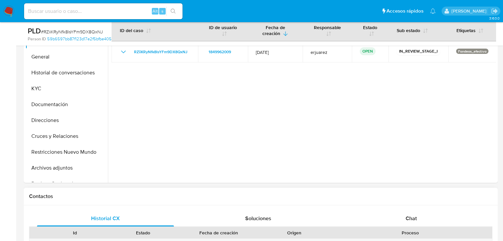
scroll to position [158, 0]
click at [399, 211] on div "Chat" at bounding box center [411, 218] width 137 height 16
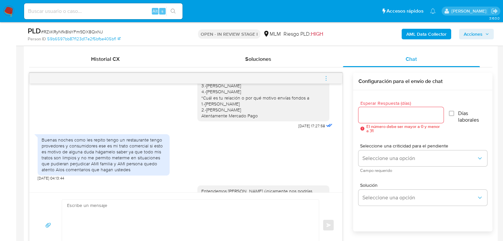
scroll to position [260, 0]
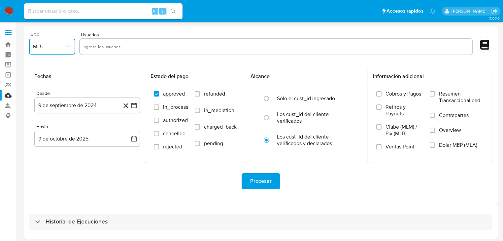
drag, startPoint x: 67, startPoint y: 44, endPoint x: 66, endPoint y: 52, distance: 9.0
click at [67, 44] on icon "button" at bounding box center [68, 46] width 7 height 7
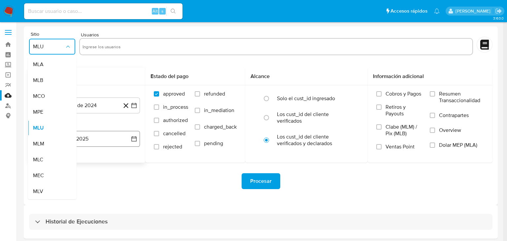
click at [59, 144] on div "MLM" at bounding box center [50, 144] width 34 height 16
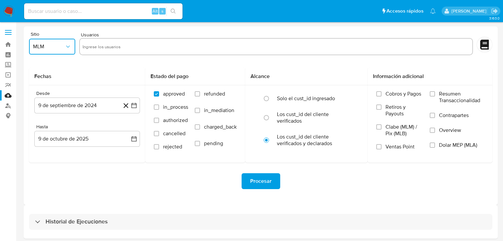
click at [106, 50] on input "text" at bounding box center [276, 46] width 387 height 11
type input "1982217169"
click at [137, 44] on input "text" at bounding box center [296, 46] width 346 height 11
paste input "1968425883"
type input "1968425883"
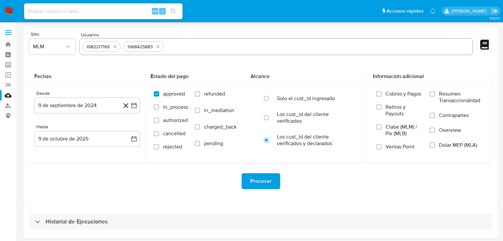
click at [184, 43] on input "text" at bounding box center [317, 46] width 303 height 11
paste input "1353549367"
type input "1353549367"
drag, startPoint x: 136, startPoint y: 184, endPoint x: 143, endPoint y: 174, distance: 12.4
click at [137, 183] on div "Procesar" at bounding box center [260, 181] width 463 height 16
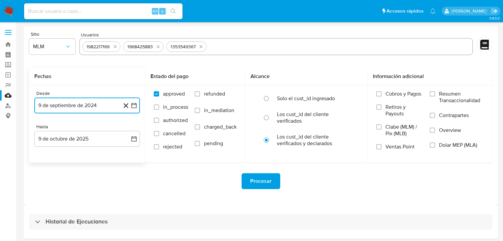
click at [137, 104] on button "9 de septiembre de 2024" at bounding box center [87, 105] width 106 height 16
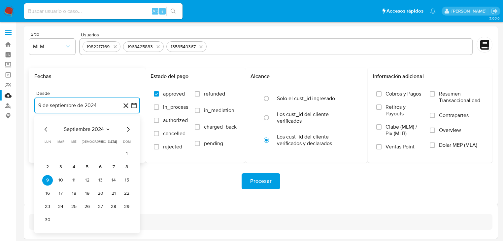
click at [131, 129] on icon "Mes siguiente" at bounding box center [128, 129] width 8 height 8
click at [129, 129] on icon "Mes siguiente" at bounding box center [128, 129] width 3 height 5
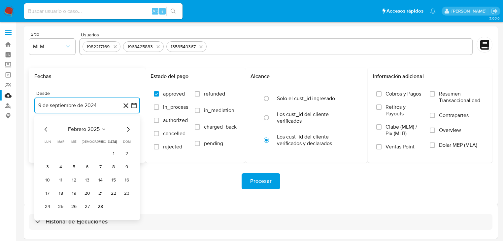
click at [129, 129] on icon "Mes siguiente" at bounding box center [128, 129] width 3 height 5
click at [89, 150] on button "1" at bounding box center [87, 153] width 11 height 11
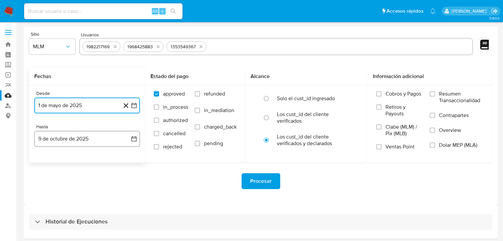
click at [129, 136] on button "9 de octubre de 2025" at bounding box center [87, 139] width 106 height 16
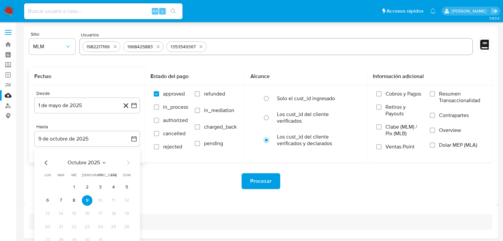
click at [46, 159] on div "octubre 2025 octubre 2025 lun lunes mar martes mié miércoles jue jueves vie vie…" at bounding box center [87, 201] width 106 height 104
drag, startPoint x: 46, startPoint y: 159, endPoint x: 44, endPoint y: 162, distance: 3.7
click at [45, 160] on icon "Mes anterior" at bounding box center [46, 162] width 8 height 8
click at [44, 165] on icon "Mes anterior" at bounding box center [46, 162] width 8 height 8
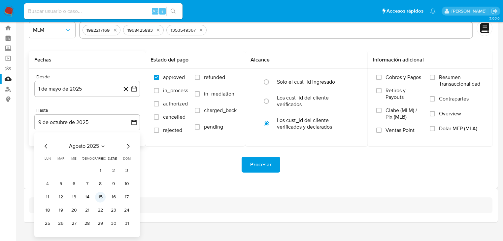
scroll to position [25, 0]
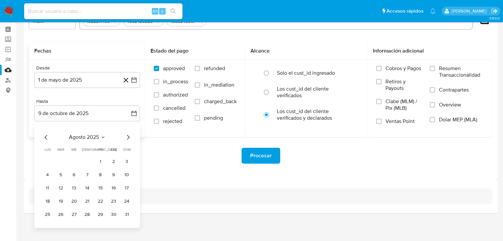
click at [121, 213] on tr "25 26 27 28 29 30 31" at bounding box center [87, 214] width 90 height 11
drag, startPoint x: 126, startPoint y: 217, endPoint x: 144, endPoint y: 217, distance: 17.2
click at [127, 217] on button "31" at bounding box center [126, 214] width 11 height 11
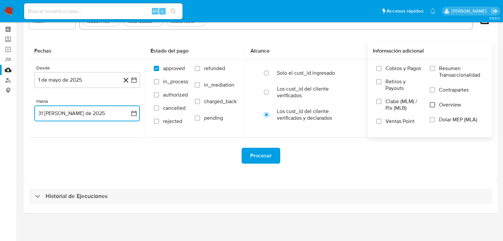
click at [434, 105] on input "Overview" at bounding box center [432, 104] width 5 height 5
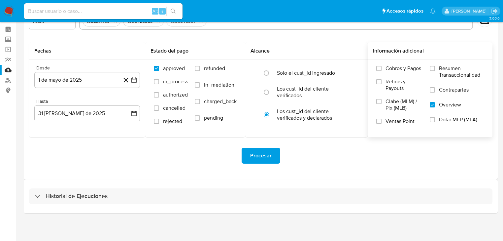
click at [259, 155] on span "Procesar" at bounding box center [260, 155] width 21 height 15
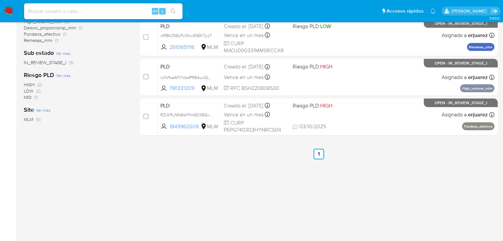
scroll to position [161, 0]
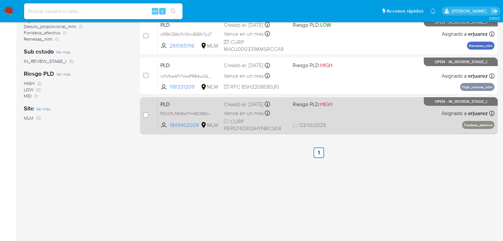
click at [369, 121] on span "[DATE] [DATE] 22:13" at bounding box center [359, 124] width 133 height 7
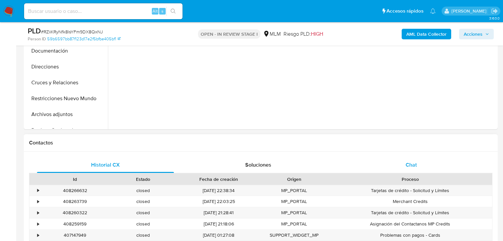
select select "10"
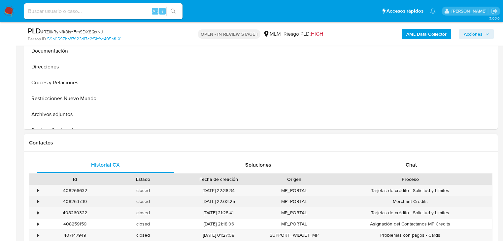
scroll to position [290, 0]
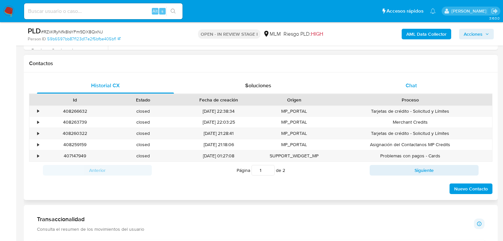
click at [413, 84] on span "Chat" at bounding box center [411, 86] width 11 height 8
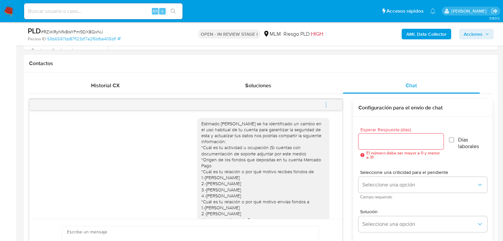
scroll to position [260, 0]
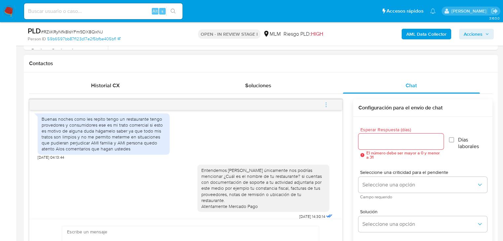
click at [323, 102] on icon "menu-action" at bounding box center [326, 105] width 6 height 6
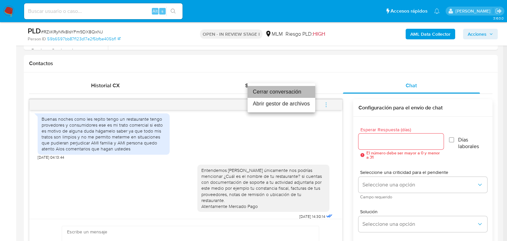
click at [289, 92] on li "Cerrar conversación" at bounding box center [282, 92] width 68 height 12
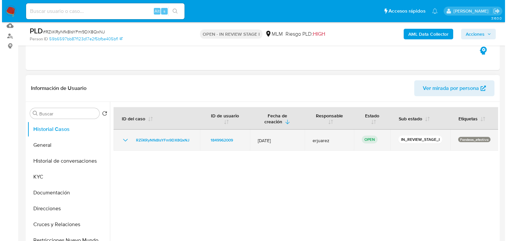
scroll to position [106, 0]
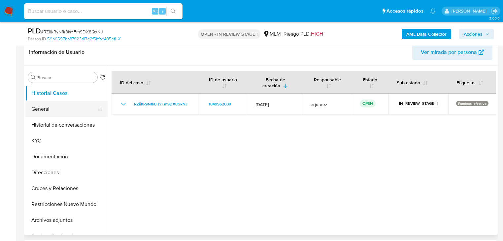
drag, startPoint x: 58, startPoint y: 110, endPoint x: 71, endPoint y: 106, distance: 13.3
click at [58, 110] on button "General" at bounding box center [63, 109] width 77 height 16
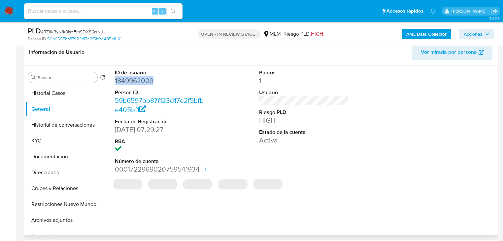
drag, startPoint x: 144, startPoint y: 79, endPoint x: 113, endPoint y: 82, distance: 31.5
click at [113, 82] on div "ID de usuario 1849962009 Person ID 59b6597bb87f123d17e2f5bfbe405bf1 Fecha de Re…" at bounding box center [160, 122] width 96 height 112
copy dd "1849962009"
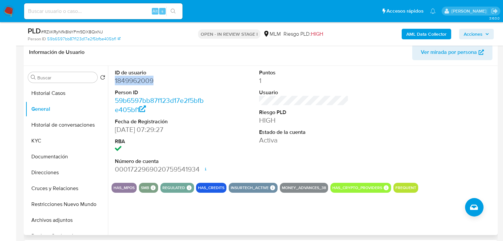
drag, startPoint x: 73, startPoint y: 126, endPoint x: 177, endPoint y: 125, distance: 104.3
click at [73, 125] on button "Historial de conversaciones" at bounding box center [66, 125] width 83 height 16
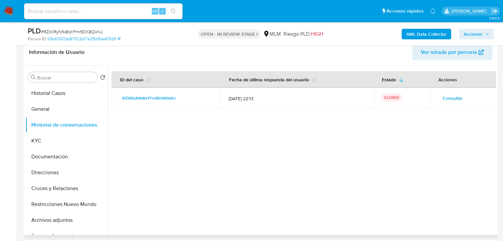
click at [446, 100] on span "Consultar" at bounding box center [453, 97] width 20 height 9
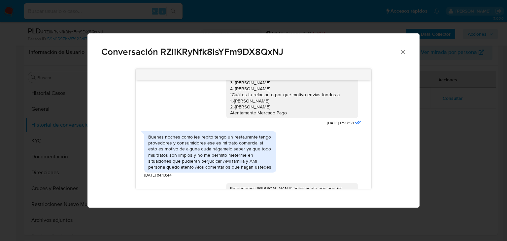
scroll to position [213, 0]
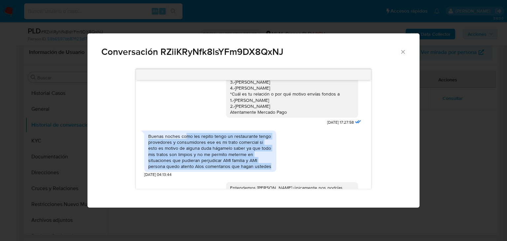
drag, startPoint x: 186, startPoint y: 137, endPoint x: 271, endPoint y: 166, distance: 90.4
click at [271, 166] on div "Buenas noches como les repito tengo un restaurante tengo provedores y consumido…" at bounding box center [210, 151] width 124 height 36
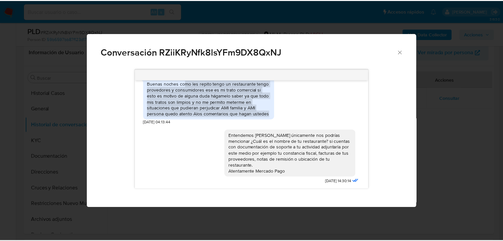
scroll to position [239, 0]
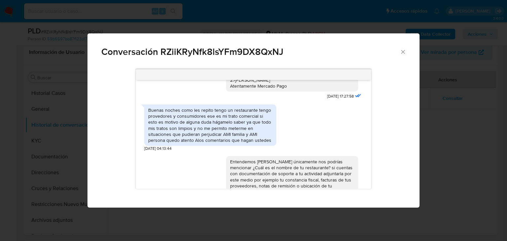
click at [205, 163] on div "Entendemos Gustavo únicamente nos podrías mencionar ¿Cuál es el nombre de tu re…" at bounding box center [253, 181] width 219 height 61
click at [445, 145] on div "Conversación RZiiKRyNfk8lsYFm9DX8QxNJ Estimado Gustavo se ha identificado un ca…" at bounding box center [253, 120] width 507 height 241
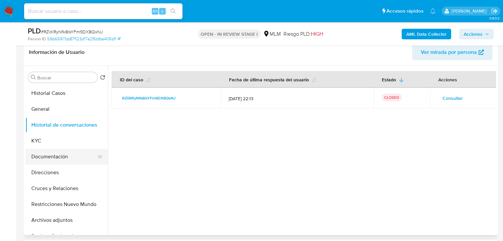
click at [65, 157] on button "Documentación" at bounding box center [63, 157] width 77 height 16
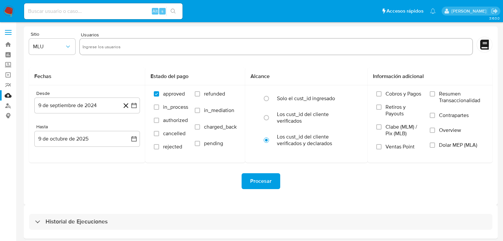
click at [6, 11] on img at bounding box center [8, 11] width 11 height 11
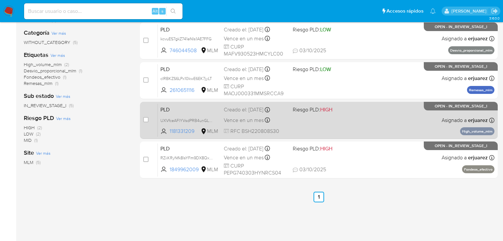
scroll to position [132, 0]
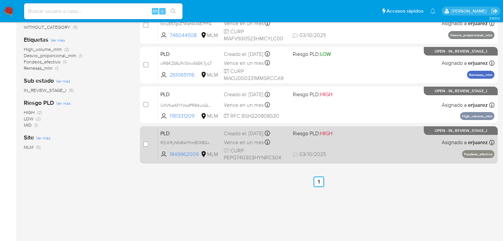
click at [389, 141] on div "PLD RZiiKRyNfk8lsYFm9DX8QxNJ 1849962009 MLM Riesgo PLD: HIGH Creado el: 12/09/2…" at bounding box center [326, 144] width 337 height 33
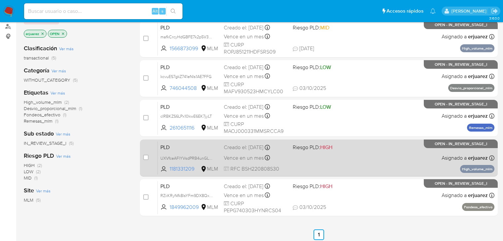
scroll to position [106, 0]
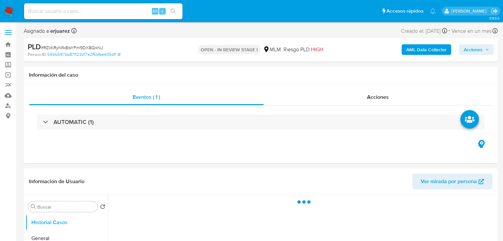
select select "10"
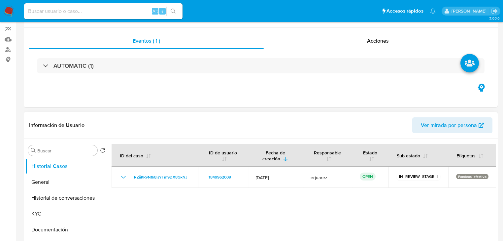
scroll to position [132, 0]
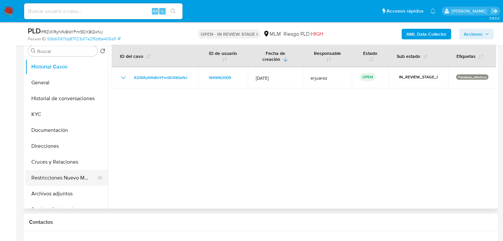
click at [60, 180] on button "Restricciones Nuevo Mundo" at bounding box center [63, 178] width 77 height 16
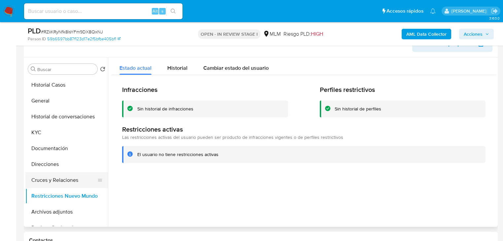
scroll to position [106, 0]
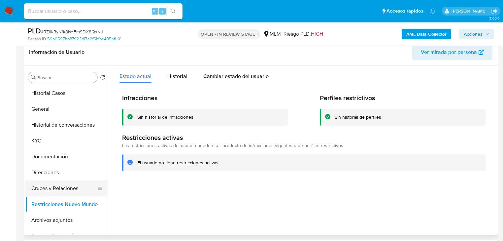
drag, startPoint x: 54, startPoint y: 194, endPoint x: 59, endPoint y: 192, distance: 5.3
click at [54, 194] on button "Cruces y Relaciones" at bounding box center [63, 188] width 77 height 16
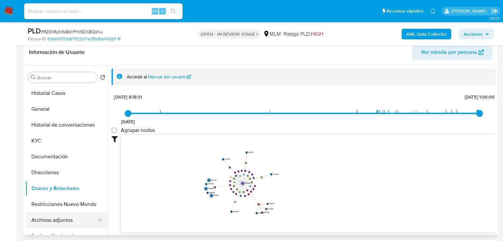
click at [61, 216] on button "Archivos adjuntos" at bounding box center [63, 220] width 77 height 16
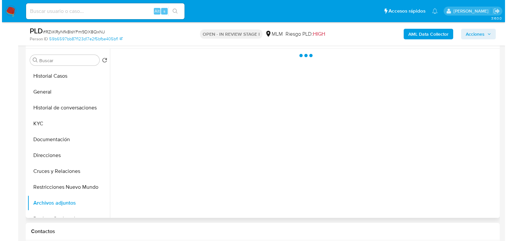
scroll to position [132, 0]
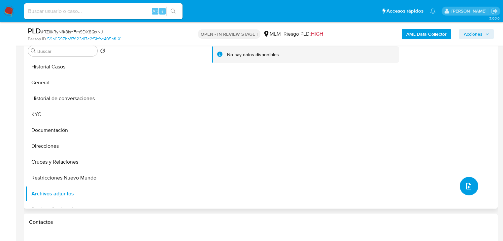
click at [469, 180] on button "upload-file" at bounding box center [469, 186] width 18 height 18
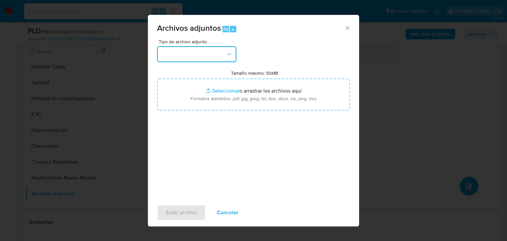
drag, startPoint x: 204, startPoint y: 52, endPoint x: 207, endPoint y: 63, distance: 11.3
click at [204, 53] on button "button" at bounding box center [196, 54] width 79 height 16
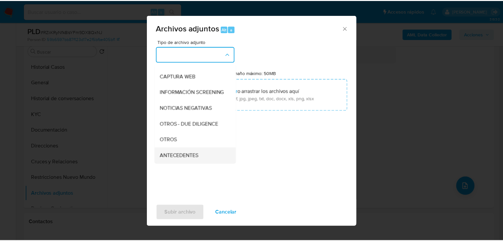
scroll to position [53, 0]
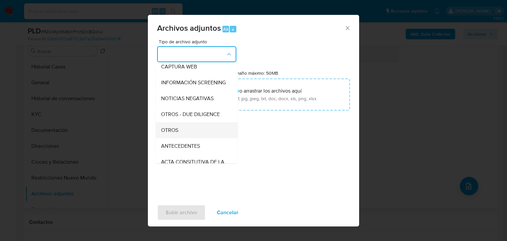
click at [168, 133] on span "OTROS" at bounding box center [169, 130] width 17 height 7
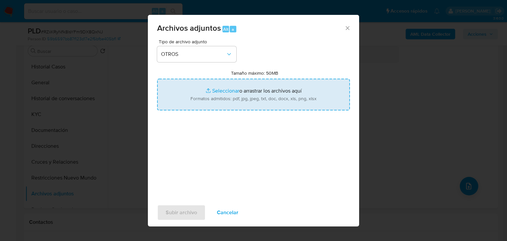
click at [213, 93] on input "Tamaño máximo: 50MB Seleccionar archivos" at bounding box center [253, 95] width 193 height 32
type input "C:\fakepath\1849962009_Gustavo Enrique Perez Puc_Sep25.xlsx"
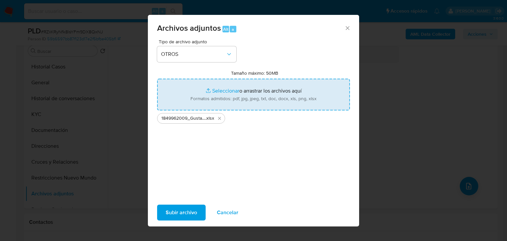
click at [228, 90] on input "Tamaño máximo: 50MB Seleccionar archivos" at bounding box center [253, 95] width 193 height 32
type input "C:\fakepath\1849962009_ Gustavo Enrique Perez Puc_Sep25.pdf"
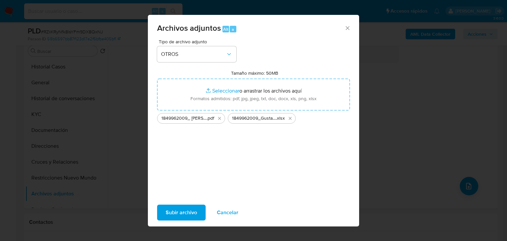
click at [191, 211] on span "Subir archivo" at bounding box center [181, 212] width 31 height 15
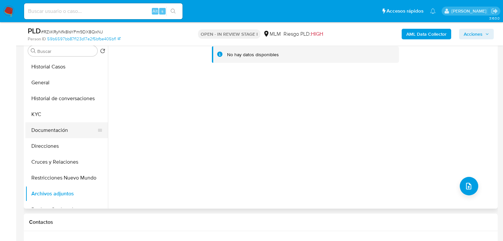
click at [59, 123] on button "Documentación" at bounding box center [63, 130] width 77 height 16
click at [58, 135] on button "Documentación" at bounding box center [63, 130] width 77 height 16
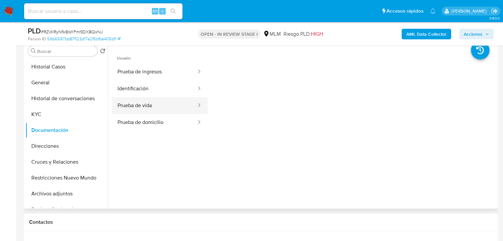
click at [130, 106] on button "Prueba de vida" at bounding box center [154, 105] width 85 height 17
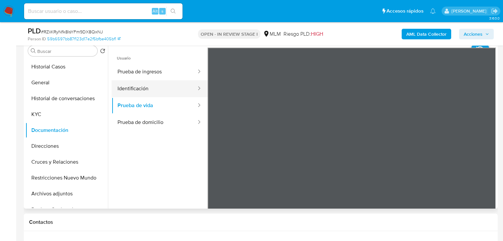
click at [143, 93] on button "Identificación" at bounding box center [154, 88] width 85 height 17
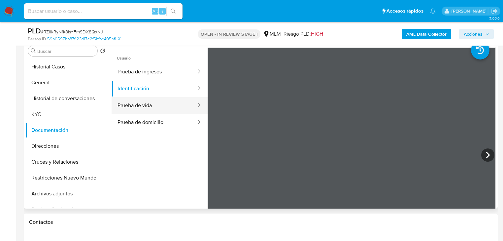
drag, startPoint x: 132, startPoint y: 102, endPoint x: 152, endPoint y: 104, distance: 20.6
click at [136, 102] on button "Prueba de vida" at bounding box center [154, 105] width 85 height 17
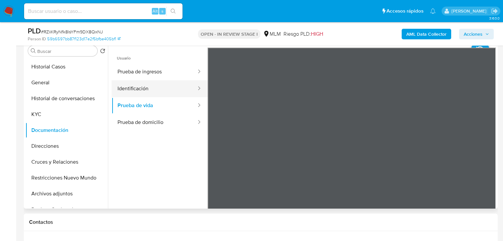
drag, startPoint x: 161, startPoint y: 126, endPoint x: 171, endPoint y: 83, distance: 43.7
click at [161, 125] on button "Prueba de domicilio" at bounding box center [154, 122] width 85 height 17
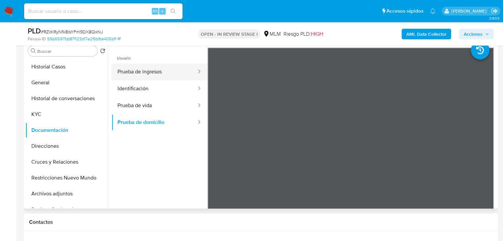
click at [158, 76] on button "Prueba de ingresos" at bounding box center [154, 71] width 85 height 17
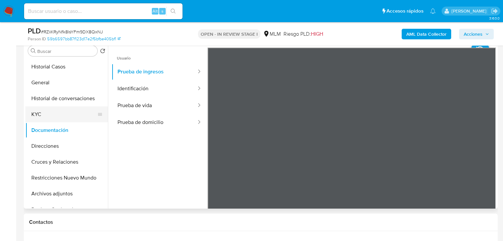
click at [43, 114] on button "KYC" at bounding box center [63, 114] width 77 height 16
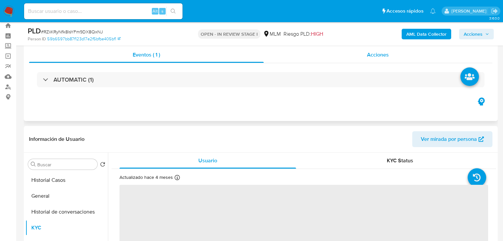
scroll to position [0, 0]
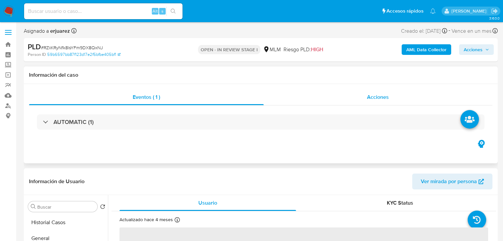
click at [389, 89] on div "Acciones" at bounding box center [378, 97] width 229 height 16
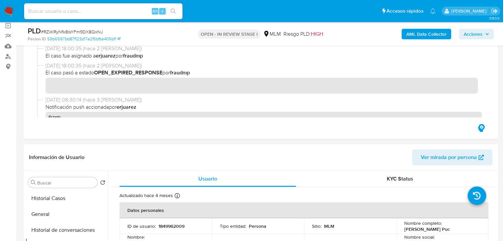
scroll to position [158, 0]
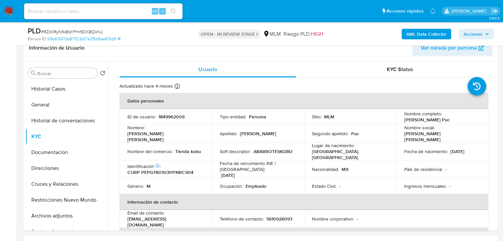
click at [470, 33] on span "Acciones" at bounding box center [473, 34] width 19 height 11
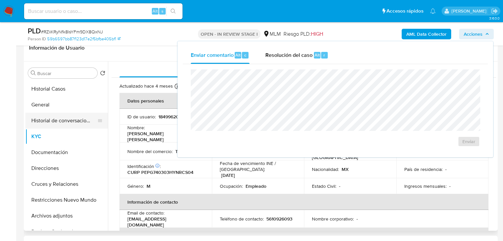
click at [74, 118] on button "Historial de conversaciones" at bounding box center [63, 121] width 77 height 16
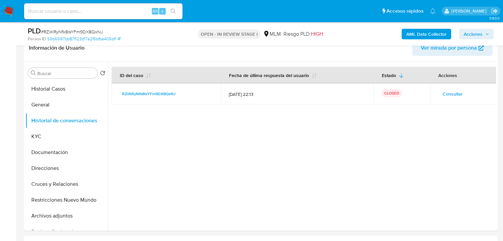
click at [474, 33] on span "Acciones" at bounding box center [473, 34] width 19 height 11
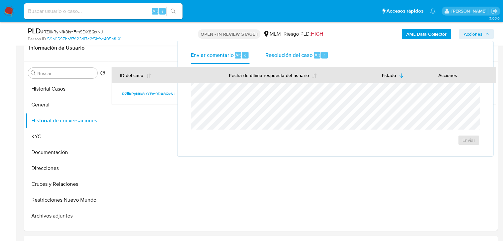
click at [277, 53] on span "Resolución del caso" at bounding box center [288, 55] width 47 height 8
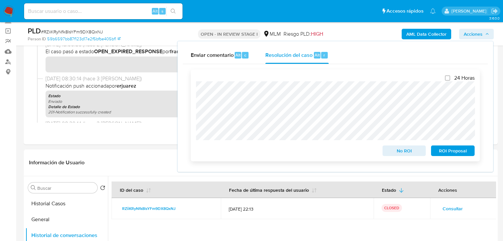
scroll to position [53, 0]
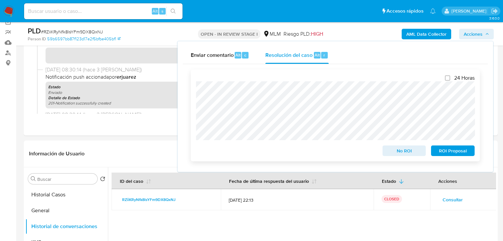
click at [412, 151] on span "No ROI" at bounding box center [404, 150] width 34 height 9
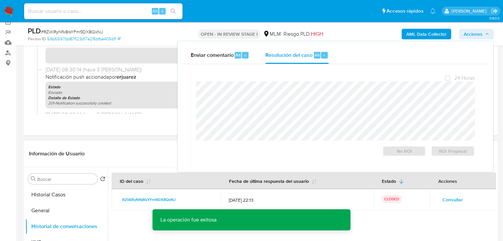
click at [122, 150] on header "Información de Usuario Ver mirada por persona" at bounding box center [260, 154] width 463 height 16
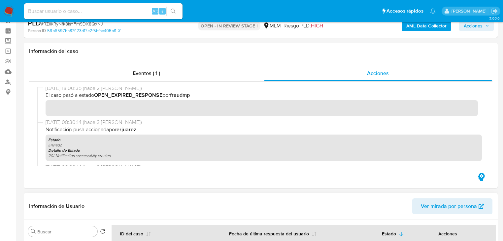
scroll to position [0, 0]
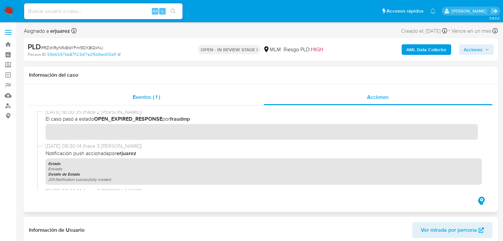
click at [145, 103] on div "Eventos ( 1 )" at bounding box center [146, 97] width 235 height 16
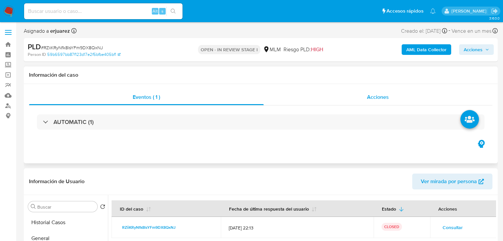
click at [336, 100] on div "Acciones" at bounding box center [378, 97] width 229 height 16
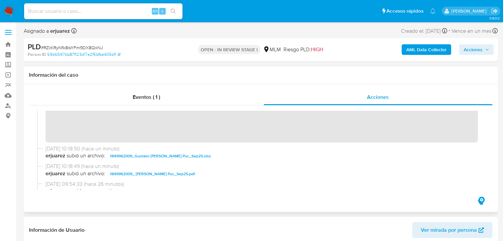
scroll to position [132, 0]
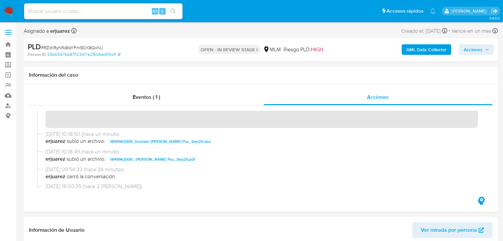
click at [8, 9] on img at bounding box center [8, 11] width 11 height 11
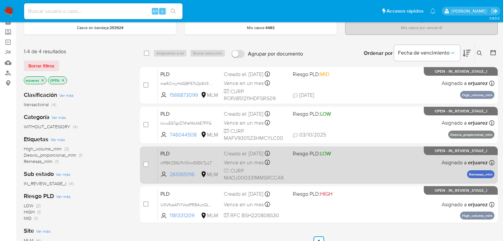
scroll to position [26, 0]
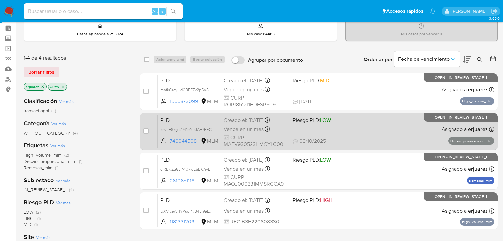
click at [318, 117] on span "Riesgo PLD: LOW" at bounding box center [312, 119] width 38 height 7
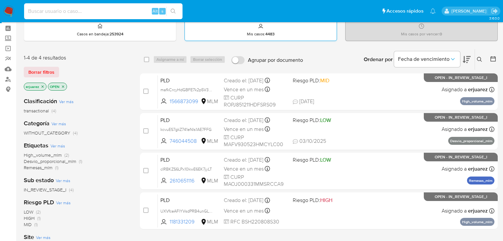
drag, startPoint x: 59, startPoint y: 9, endPoint x: 198, endPoint y: 33, distance: 141.4
click at [59, 10] on input at bounding box center [103, 11] width 158 height 9
paste input "2532836873"
type input "2532836873"
click at [175, 13] on icon "search-icon" at bounding box center [173, 11] width 5 height 5
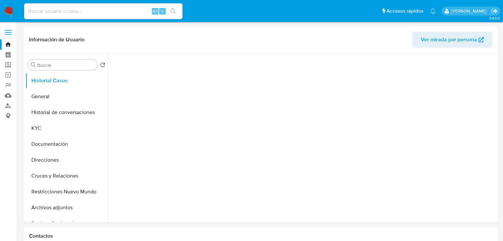
select select "10"
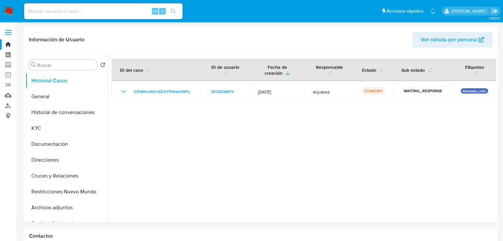
click at [12, 8] on img at bounding box center [8, 11] width 11 height 11
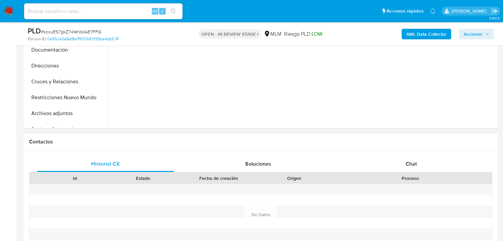
scroll to position [264, 0]
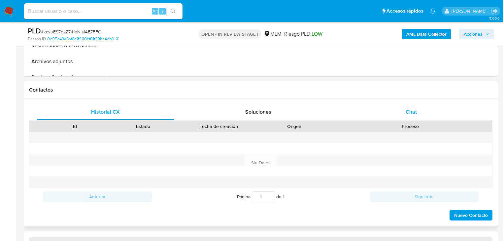
click at [406, 111] on span "Chat" at bounding box center [411, 112] width 11 height 8
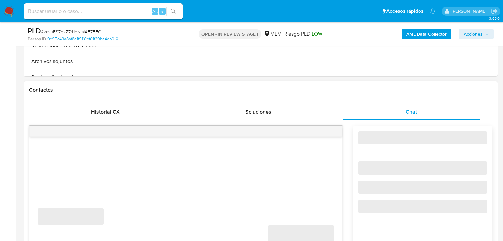
select select "10"
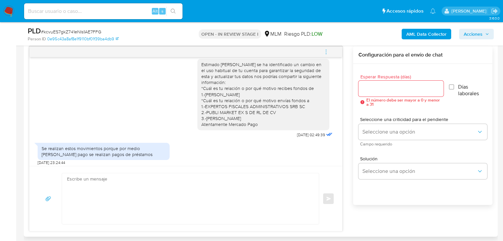
scroll to position [0, 0]
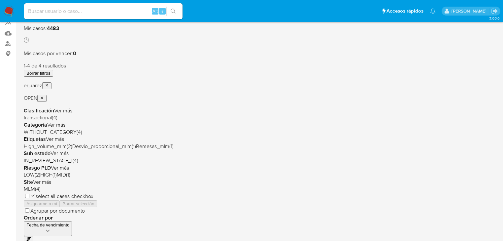
scroll to position [53, 0]
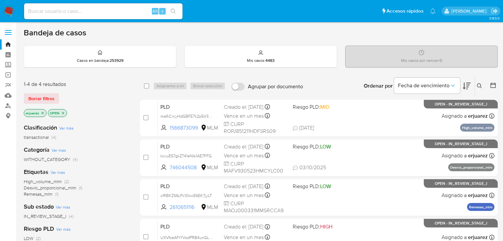
click at [42, 113] on icon "close-filter" at bounding box center [43, 113] width 4 height 4
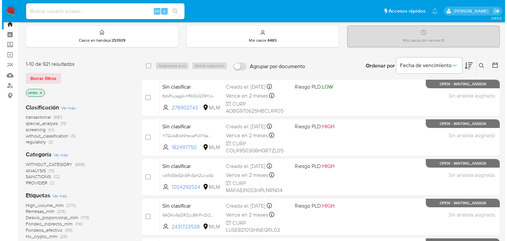
scroll to position [26, 0]
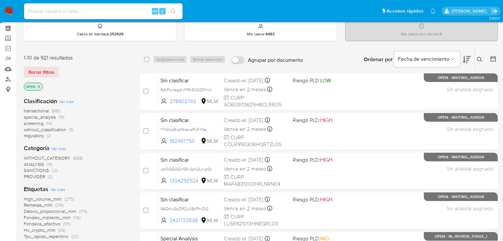
drag, startPoint x: 481, startPoint y: 58, endPoint x: 477, endPoint y: 62, distance: 5.8
click at [480, 58] on icon at bounding box center [479, 59] width 5 height 5
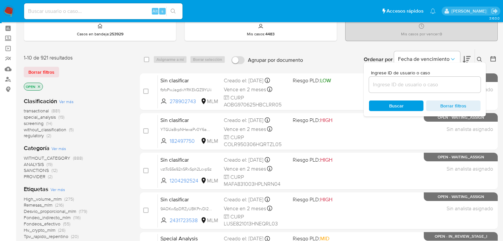
click at [400, 87] on input at bounding box center [425, 84] width 112 height 9
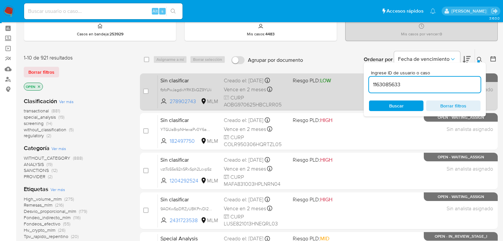
type input "1163085633"
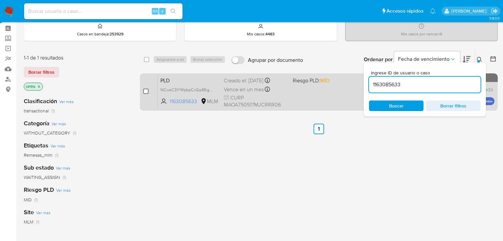
click at [148, 90] on input "checkbox" at bounding box center [145, 90] width 5 height 5
checkbox input "true"
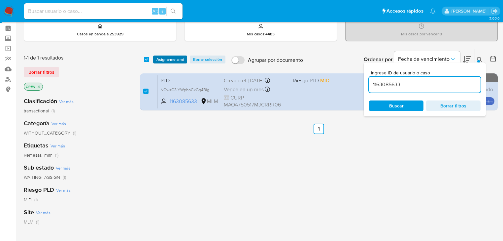
click at [162, 61] on span "Asignarme a mí" at bounding box center [169, 59] width 27 height 7
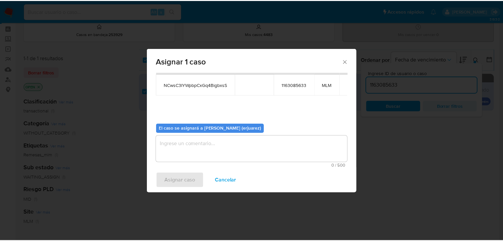
scroll to position [34, 0]
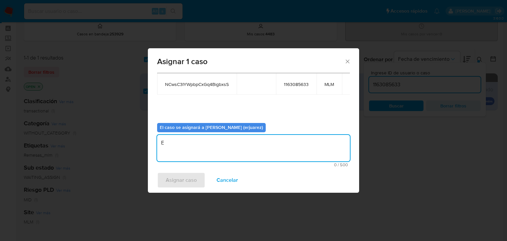
click at [203, 141] on textarea "E" at bounding box center [253, 148] width 193 height 26
type textarea "EPJU"
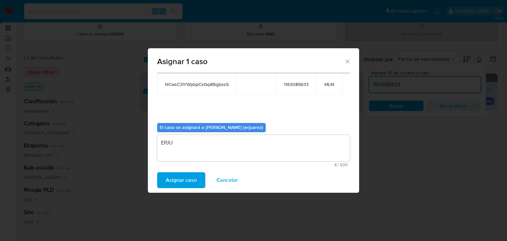
drag, startPoint x: 189, startPoint y: 183, endPoint x: 199, endPoint y: 184, distance: 9.9
click at [199, 184] on button "Asignar caso" at bounding box center [181, 180] width 48 height 16
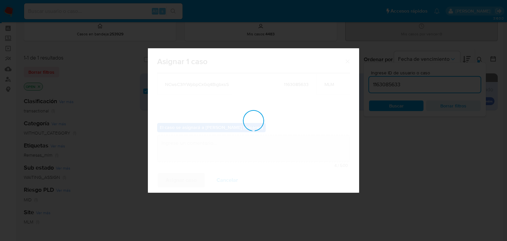
checkbox input "false"
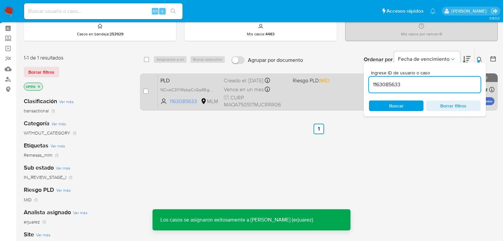
click at [299, 103] on div "PLD NCwsC3IYWpbpCxGq4BigbxsS 1163085633 MLM Riesgo PLD: MID Creado el: 12/09/20…" at bounding box center [326, 91] width 337 height 33
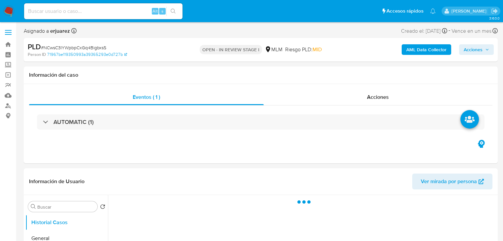
select select "10"
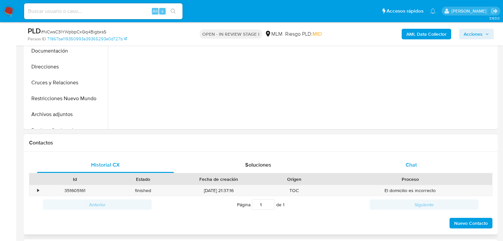
click at [411, 165] on span "Chat" at bounding box center [411, 165] width 11 height 8
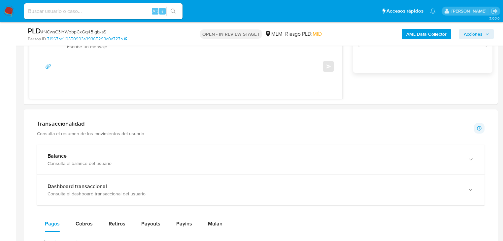
scroll to position [634, 0]
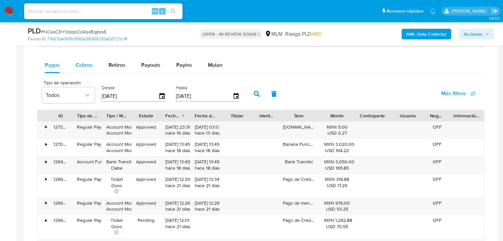
drag, startPoint x: 87, startPoint y: 62, endPoint x: 91, endPoint y: 70, distance: 9.5
click at [87, 62] on span "Cobros" at bounding box center [84, 65] width 17 height 8
select select "10"
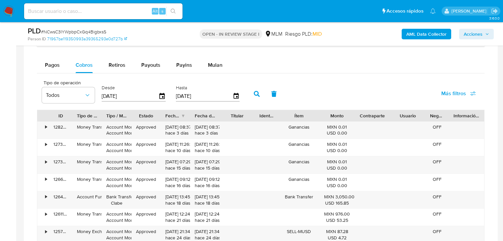
drag, startPoint x: 141, startPoint y: 99, endPoint x: 99, endPoint y: 95, distance: 42.8
click at [99, 95] on div "Tipo de operación Todos Desde [DATE] Hasta [DATE]" at bounding box center [143, 93] width 208 height 26
type input "0_/__/____"
type input "[DATE]"
click at [256, 94] on icon "button" at bounding box center [257, 94] width 6 height 6
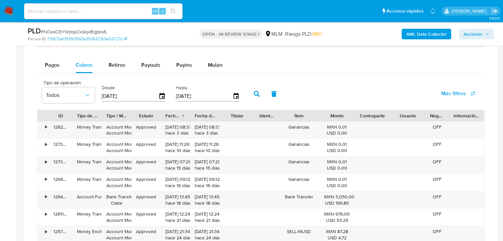
click at [179, 117] on div "Fecha de creación" at bounding box center [173, 115] width 16 height 7
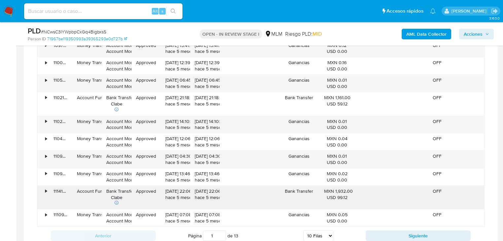
scroll to position [766, 0]
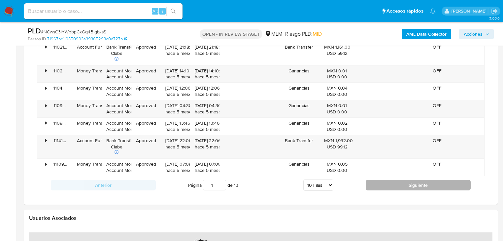
click at [392, 185] on button "Siguiente" at bounding box center [418, 185] width 105 height 11
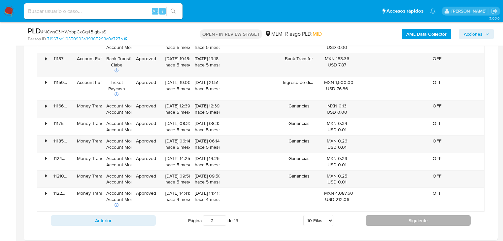
scroll to position [739, 0]
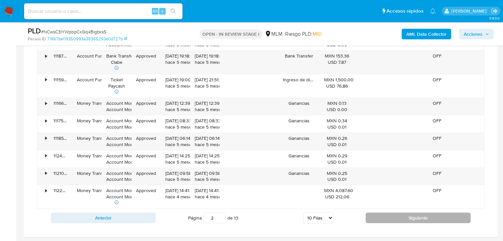
click at [431, 215] on button "Siguiente" at bounding box center [418, 217] width 105 height 11
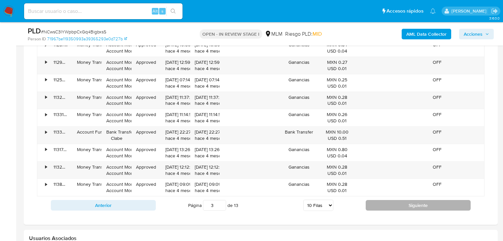
click at [392, 203] on button "Siguiente" at bounding box center [418, 205] width 105 height 11
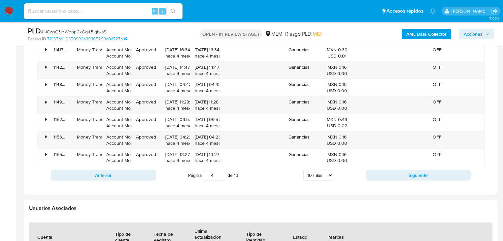
scroll to position [766, 0]
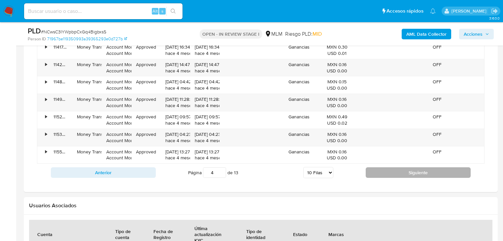
click at [387, 174] on button "Siguiente" at bounding box center [418, 172] width 105 height 11
type input "5"
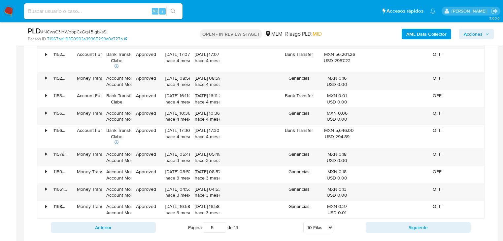
scroll to position [686, 0]
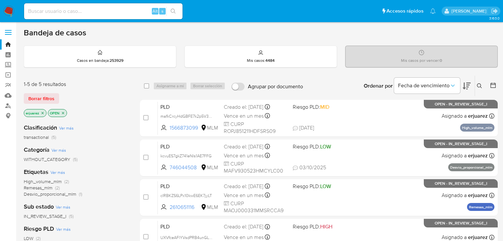
click at [477, 84] on icon at bounding box center [479, 85] width 5 height 5
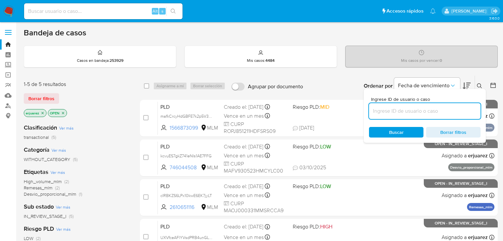
click at [405, 111] on input at bounding box center [425, 111] width 112 height 9
type input "1163085633"
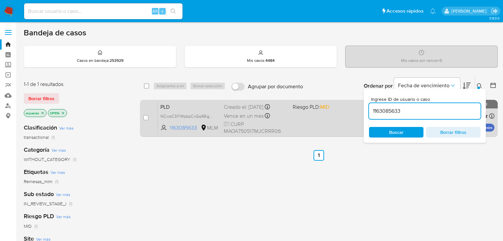
click at [323, 122] on div "PLD NCwsC3IYWpbpCxGq4BigbxsS 1163085633 MLM Riesgo PLD: MID Creado el: [DATE] C…" at bounding box center [326, 117] width 337 height 33
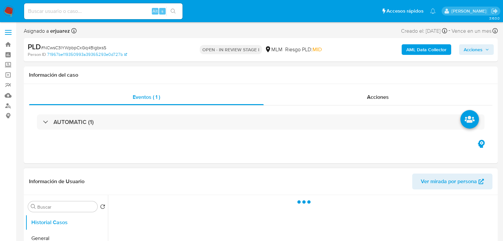
select select "10"
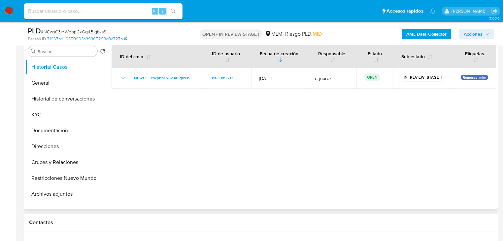
scroll to position [132, 0]
click at [57, 83] on button "General" at bounding box center [63, 83] width 77 height 16
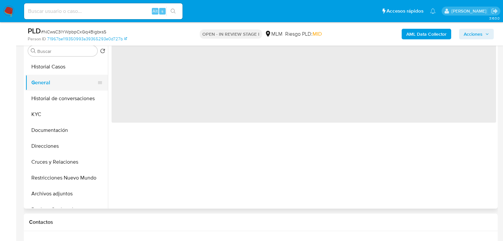
scroll to position [106, 0]
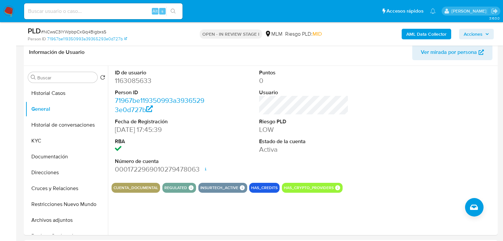
click at [43, 93] on button "Historial Casos" at bounding box center [66, 93] width 83 height 16
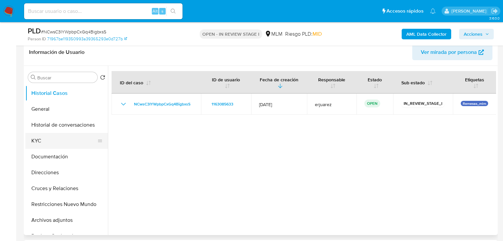
drag, startPoint x: 44, startPoint y: 137, endPoint x: 79, endPoint y: 144, distance: 35.7
click at [45, 137] on button "KYC" at bounding box center [63, 141] width 77 height 16
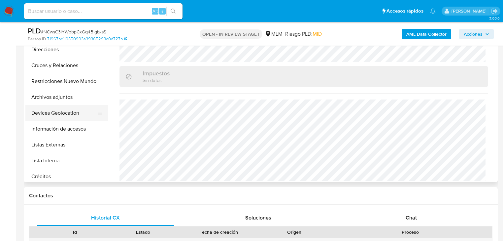
scroll to position [79, 0]
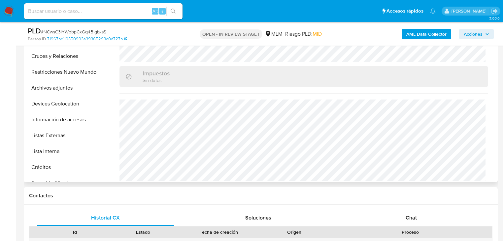
drag, startPoint x: 54, startPoint y: 131, endPoint x: 111, endPoint y: 120, distance: 57.7
click at [54, 131] on button "Listas Externas" at bounding box center [66, 135] width 83 height 16
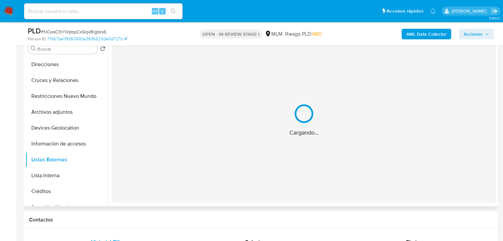
scroll to position [106, 0]
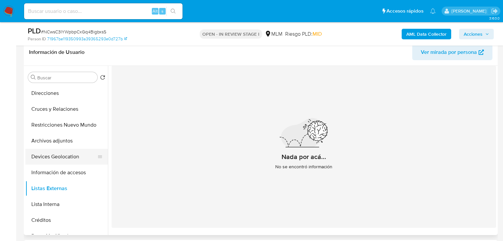
click at [59, 156] on button "Devices Geolocation" at bounding box center [63, 157] width 77 height 16
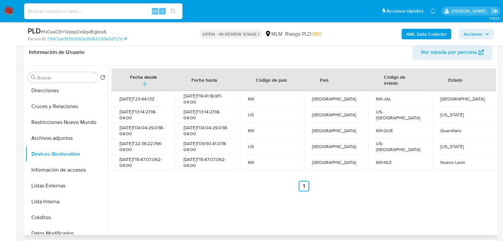
scroll to position [0, 0]
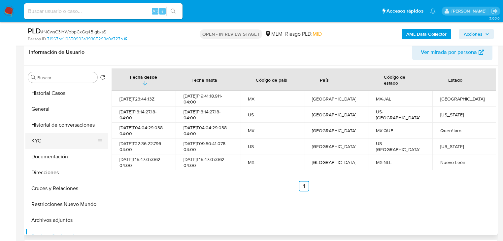
click at [39, 144] on button "KYC" at bounding box center [63, 141] width 77 height 16
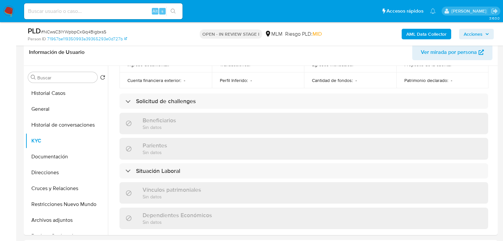
scroll to position [410, 0]
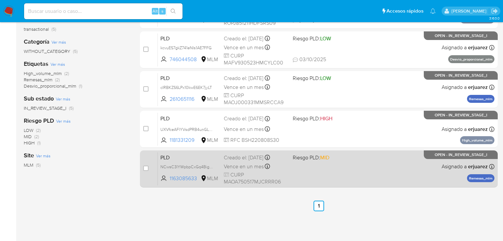
scroll to position [108, 0]
click at [338, 169] on div "PLD NCwsC3IYWpbpCxGq4BigbxsS 1163085633 MLM Riesgo PLD: MID Creado el: [DATE] C…" at bounding box center [326, 167] width 337 height 33
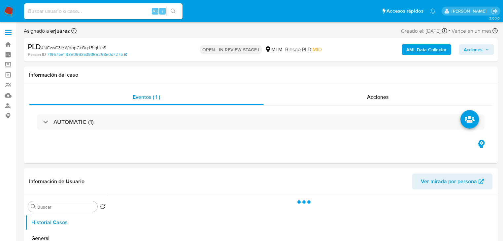
select select "10"
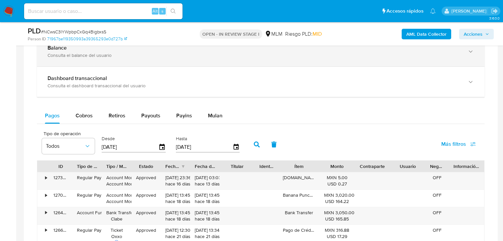
click at [67, 52] on div "Consulta el balance del usuario" at bounding box center [254, 55] width 413 height 6
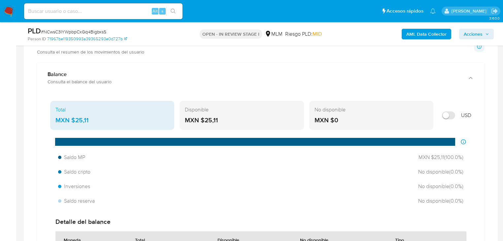
scroll to position [396, 0]
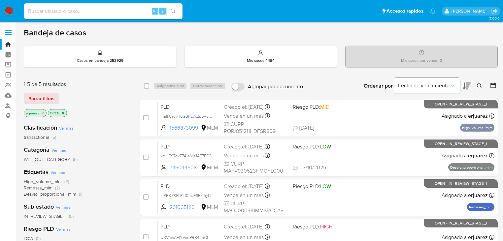
drag, startPoint x: 8, startPoint y: 64, endPoint x: 40, endPoint y: 71, distance: 33.2
click at [8, 64] on label "Screening" at bounding box center [39, 65] width 79 height 10
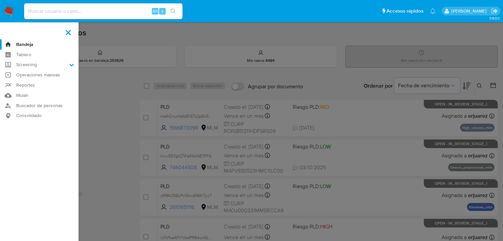
click at [0, 0] on input "Screening" at bounding box center [0, 0] width 0 height 0
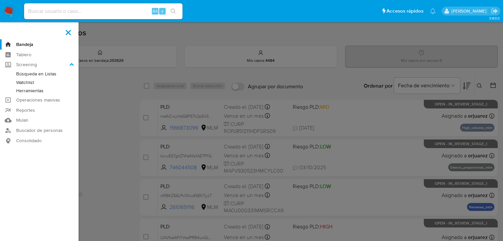
click at [38, 92] on link "Herramientas" at bounding box center [39, 90] width 79 height 8
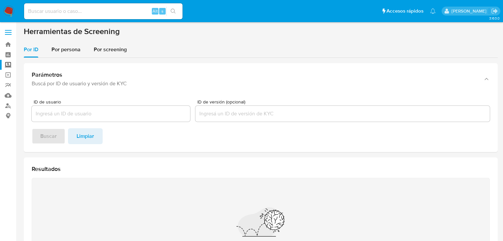
drag, startPoint x: 66, startPoint y: 50, endPoint x: 72, endPoint y: 60, distance: 11.8
click at [66, 50] on span "Por persona" at bounding box center [65, 50] width 29 height 8
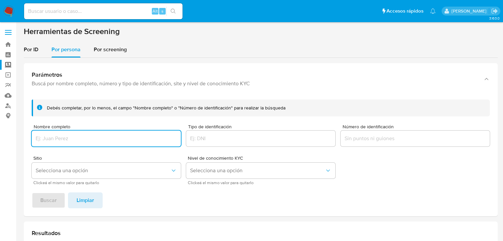
click at [87, 137] on input "Nombre completo" at bounding box center [106, 138] width 149 height 9
click at [50, 199] on span "Buscar" at bounding box center [48, 200] width 17 height 15
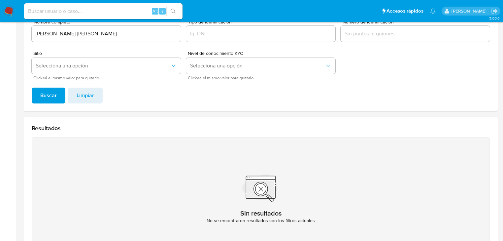
scroll to position [25, 0]
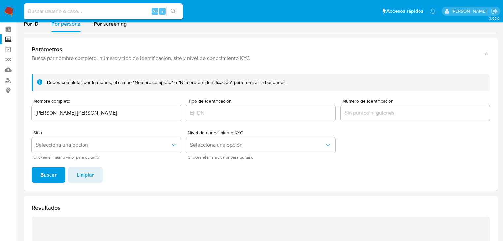
click at [112, 115] on div "[PERSON_NAME] [PERSON_NAME]" at bounding box center [106, 113] width 149 height 16
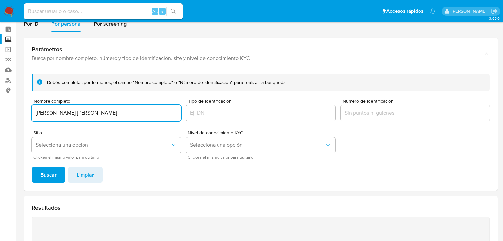
drag, startPoint x: 132, startPoint y: 115, endPoint x: 10, endPoint y: 124, distance: 122.8
click at [3, 115] on section "Bandeja Tablero Screening Búsqueda en Listas Watchlist Herramientas Operaciones…" at bounding box center [251, 174] width 503 height 398
type input "[PERSON_NAME]"
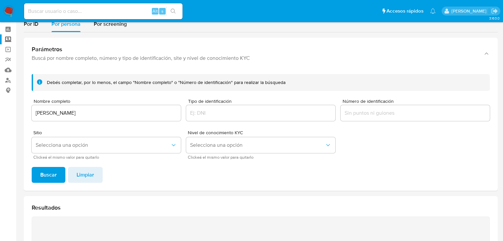
click at [47, 173] on span "Buscar" at bounding box center [48, 174] width 17 height 15
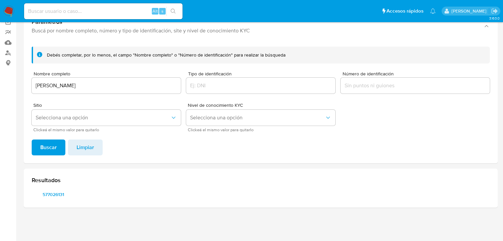
scroll to position [53, 0]
click at [62, 192] on span "577026131" at bounding box center [53, 193] width 34 height 9
click at [9, 12] on img at bounding box center [8, 11] width 11 height 11
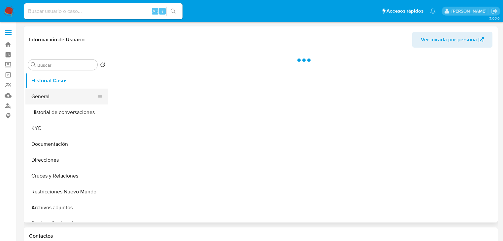
drag, startPoint x: 39, startPoint y: 92, endPoint x: 77, endPoint y: 92, distance: 37.3
click at [40, 92] on button "General" at bounding box center [63, 96] width 77 height 16
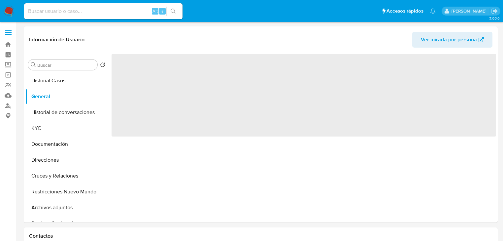
select select "10"
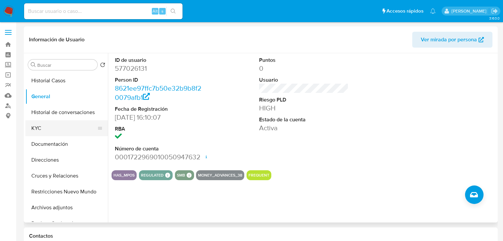
click at [46, 132] on button "KYC" at bounding box center [63, 128] width 77 height 16
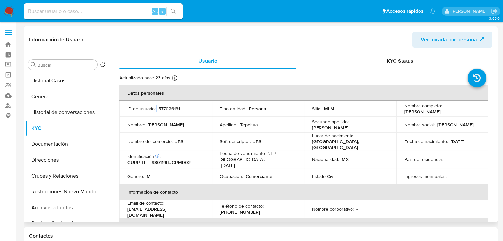
click at [156, 111] on div "ID de usuario : 577026131" at bounding box center [165, 109] width 77 height 6
click at [160, 113] on td "ID de usuario : 577026131" at bounding box center [165, 109] width 92 height 16
drag, startPoint x: 156, startPoint y: 108, endPoint x: 186, endPoint y: 108, distance: 29.7
click at [186, 108] on div "ID de usuario : 577026131" at bounding box center [165, 109] width 77 height 6
copy div "577026131"
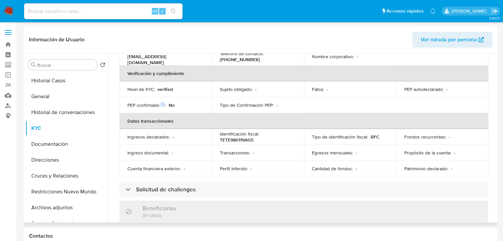
scroll to position [67, 0]
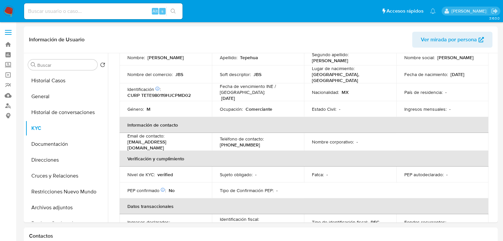
drag, startPoint x: 46, startPoint y: 12, endPoint x: 108, endPoint y: 13, distance: 62.1
click at [47, 13] on input at bounding box center [103, 11] width 158 height 9
paste input "648670189"
type input "648670189"
click at [172, 8] on button "search-icon" at bounding box center [173, 11] width 14 height 9
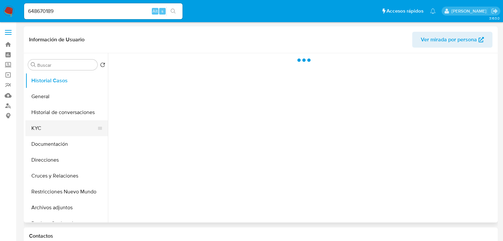
select select "10"
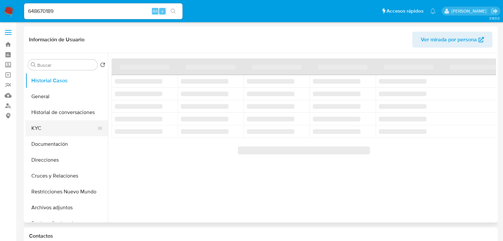
click at [53, 125] on button "KYC" at bounding box center [63, 128] width 77 height 16
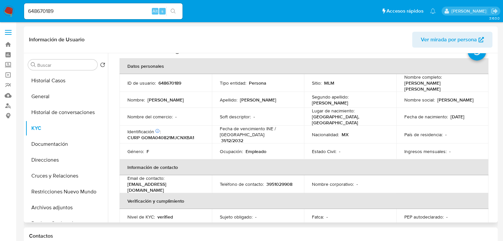
scroll to position [22, 0]
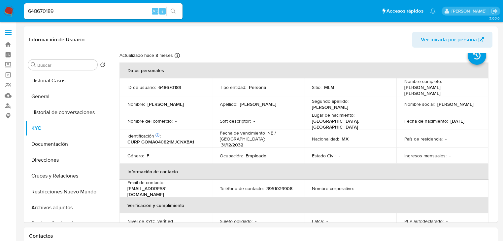
drag, startPoint x: 65, startPoint y: 12, endPoint x: 2, endPoint y: 9, distance: 63.5
click at [2, 9] on nav "Pausado Ver notificaciones 648670189 Alt s Accesos rápidos Presiona las siguien…" at bounding box center [251, 11] width 503 height 22
paste input "577026131"
type input "577026131"
click at [177, 8] on button "search-icon" at bounding box center [173, 11] width 14 height 9
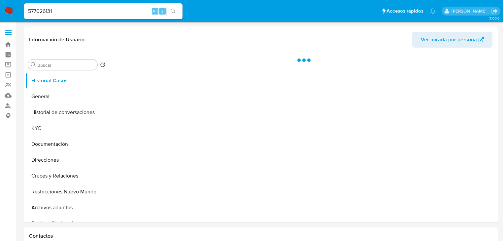
select select "10"
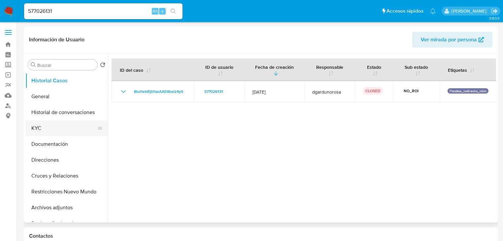
click at [38, 132] on button "KYC" at bounding box center [63, 128] width 77 height 16
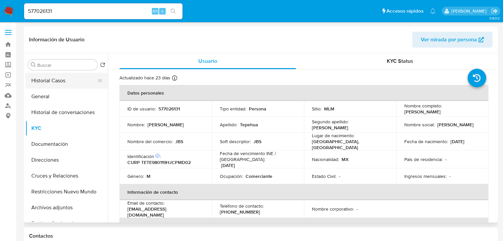
click at [68, 81] on button "Historial Casos" at bounding box center [63, 81] width 77 height 16
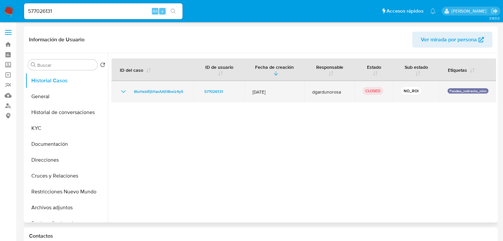
click at [123, 89] on icon "Mostrar/Ocultar" at bounding box center [123, 91] width 8 height 8
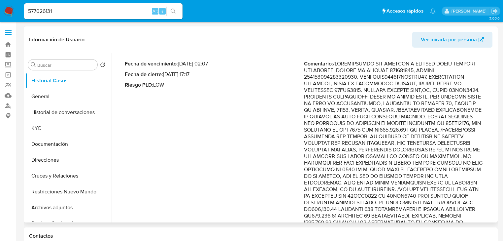
scroll to position [53, 0]
drag, startPoint x: 433, startPoint y: 104, endPoint x: 466, endPoint y: 181, distance: 83.2
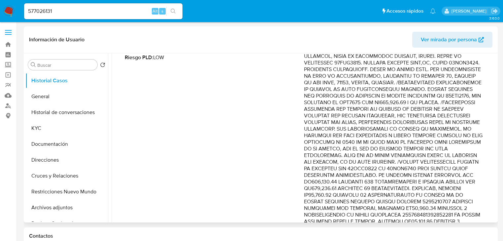
scroll to position [79, 0]
drag, startPoint x: 428, startPoint y: 177, endPoint x: 470, endPoint y: 188, distance: 43.2
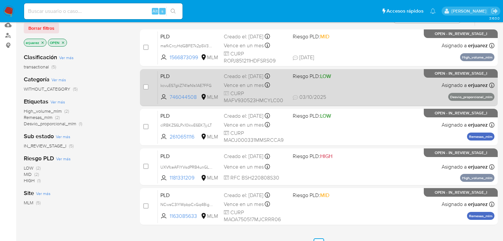
scroll to position [79, 0]
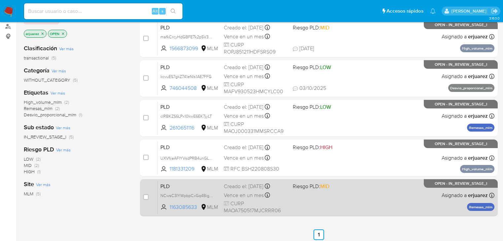
click at [383, 209] on div "PLD NCwsC3IYWpbpCxGq4BigbxsS 1163085633 MLM Riesgo PLD: MID Creado el: 12/09/20…" at bounding box center [326, 197] width 337 height 33
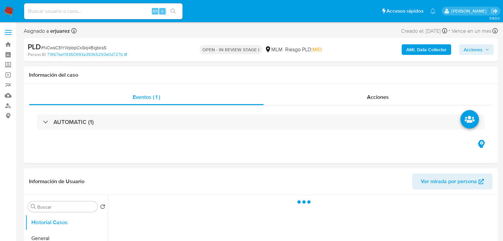
select select "10"
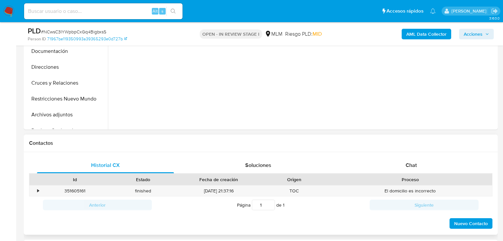
scroll to position [211, 0]
click at [408, 165] on span "Chat" at bounding box center [411, 165] width 11 height 8
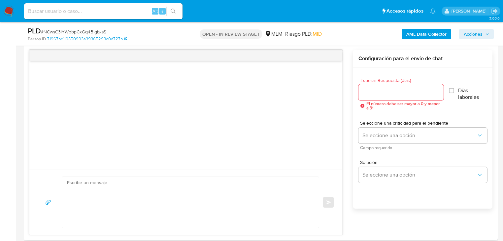
scroll to position [343, 0]
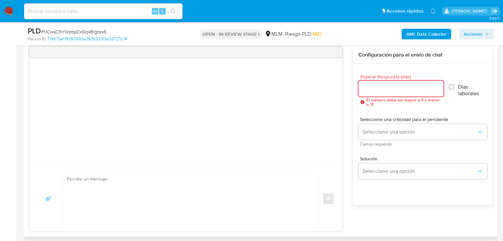
click at [406, 92] on div at bounding box center [400, 89] width 85 height 16
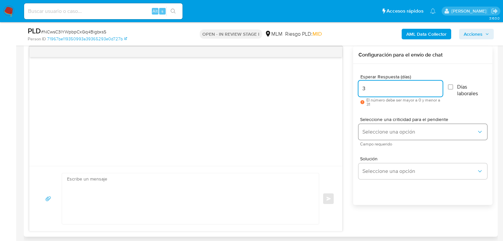
type input "3"
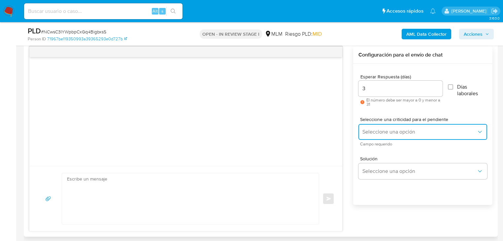
click at [372, 133] on span "Seleccione una opción" at bounding box center [419, 131] width 114 height 7
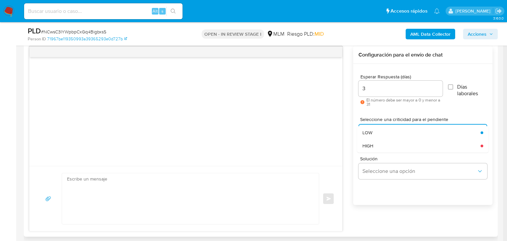
drag, startPoint x: 372, startPoint y: 133, endPoint x: 399, endPoint y: 183, distance: 56.9
click at [378, 146] on div "HIGH" at bounding box center [419, 145] width 114 height 13
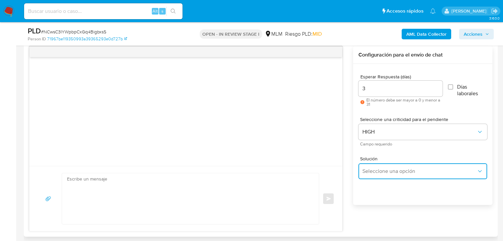
drag, startPoint x: 395, startPoint y: 172, endPoint x: 427, endPoint y: 164, distance: 32.7
click at [397, 172] on span "Seleccione una opción" at bounding box center [419, 171] width 114 height 7
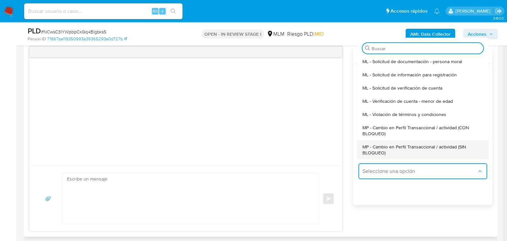
click at [434, 150] on span "MP - Cambio en Perfil Transaccional / actividad (SIN BLOQUEO)" at bounding box center [420, 150] width 117 height 12
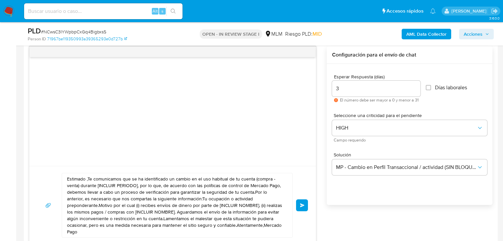
click at [105, 209] on textarea "Estimado ,Te comunicamos que se ha identificado un cambio en el uso habitual de…" at bounding box center [175, 205] width 217 height 64
drag, startPoint x: 249, startPoint y: 224, endPoint x: 29, endPoint y: 176, distance: 225.8
click at [29, 176] on div "Historial CX Soluciones Chat Id Estado Fecha de creación Origen Proceso • 35160…" at bounding box center [261, 134] width 474 height 230
paste textarea "a Araceli se ha identificado un cambio en el uso habitual de tu cuenta para gar…"
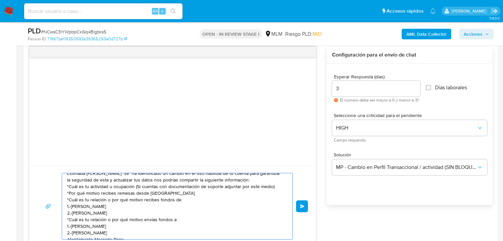
scroll to position [11, 0]
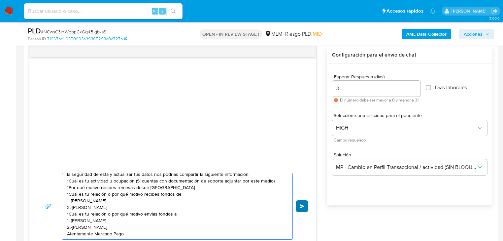
type textarea "Estimada Araceli se ha identificado un cambio en el uso habitual de tu cuenta p…"
click at [300, 210] on button "Enviar" at bounding box center [302, 206] width 12 height 12
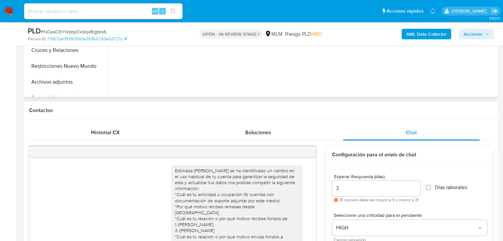
scroll to position [158, 0]
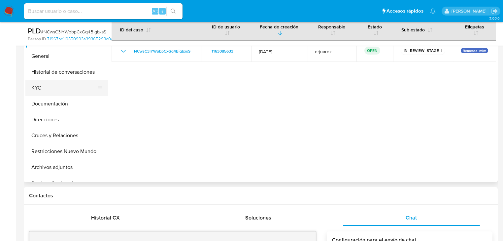
click at [43, 92] on button "KYC" at bounding box center [63, 88] width 77 height 16
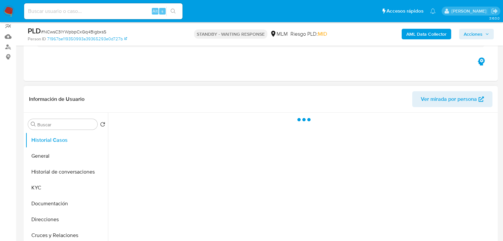
scroll to position [106, 0]
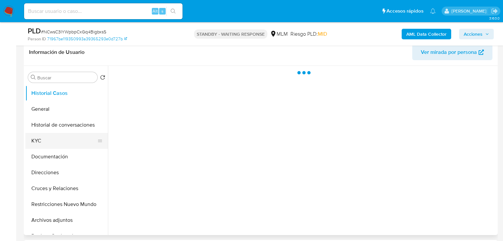
select select "10"
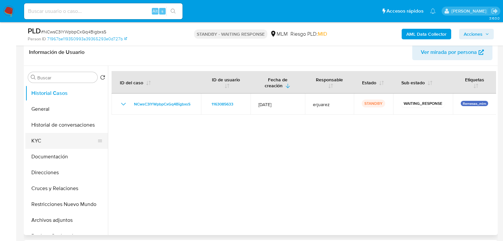
click at [48, 138] on button "KYC" at bounding box center [63, 141] width 77 height 16
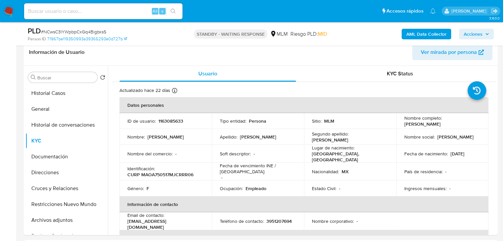
scroll to position [26, 0]
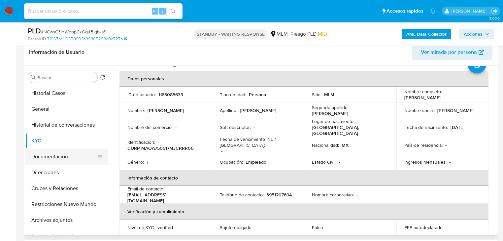
click at [63, 156] on button "Documentación" at bounding box center [63, 157] width 77 height 16
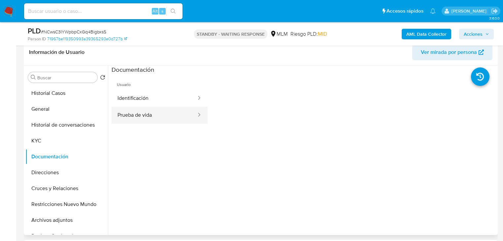
click at [131, 118] on button "Prueba de vida" at bounding box center [154, 115] width 85 height 17
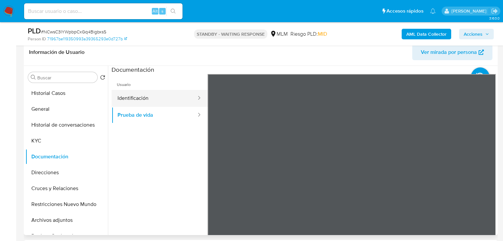
click at [137, 99] on button "Identificación" at bounding box center [154, 98] width 85 height 17
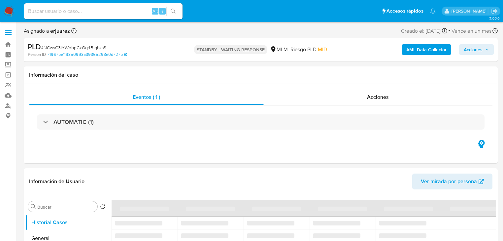
select select "10"
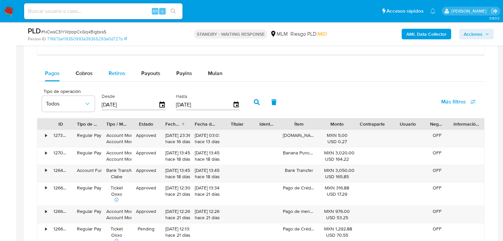
drag, startPoint x: 87, startPoint y: 73, endPoint x: 103, endPoint y: 78, distance: 16.2
click at [88, 75] on span "Cobros" at bounding box center [84, 73] width 17 height 8
select select "10"
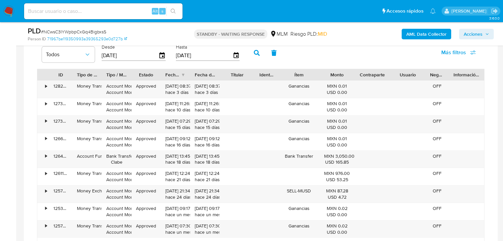
scroll to position [502, 0]
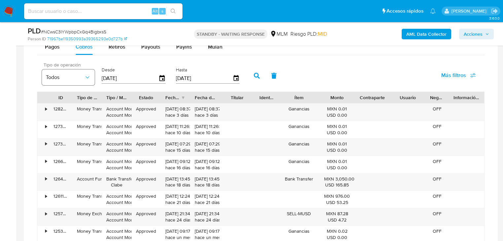
drag, startPoint x: 140, startPoint y: 78, endPoint x: 87, endPoint y: 77, distance: 52.8
click at [87, 77] on div "Tipo de operación Todos Desde 12/07/2025 Hasta 09/10/2025" at bounding box center [143, 75] width 208 height 26
type input "0_/__/____"
type input "01/09/2025"
drag, startPoint x: 193, startPoint y: 75, endPoint x: 173, endPoint y: 78, distance: 20.3
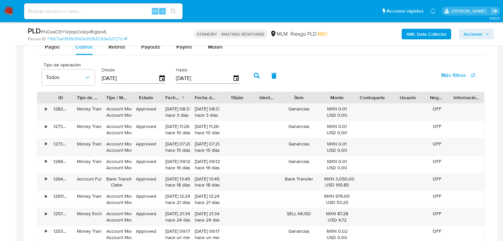
click at [173, 78] on div "Tipo de operación Todos Desde 01/09/2025 Hasta 09/10/2025" at bounding box center [143, 75] width 208 height 26
click at [258, 77] on icon "button" at bounding box center [257, 76] width 6 height 6
click at [175, 98] on div "Fecha de creación" at bounding box center [173, 97] width 16 height 7
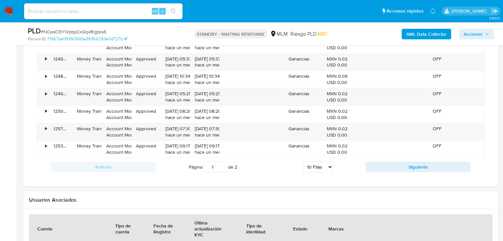
scroll to position [634, 0]
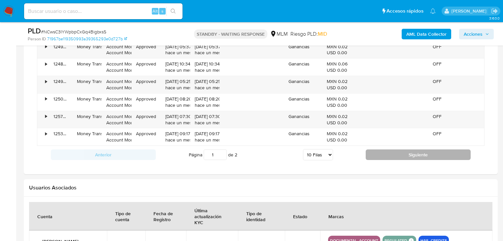
click at [394, 156] on button "Siguiente" at bounding box center [418, 154] width 105 height 11
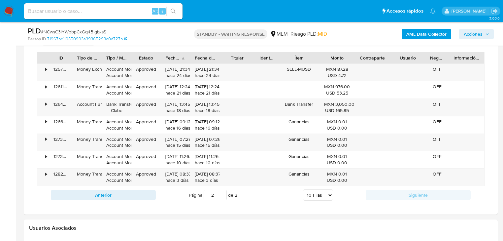
scroll to position [607, 0]
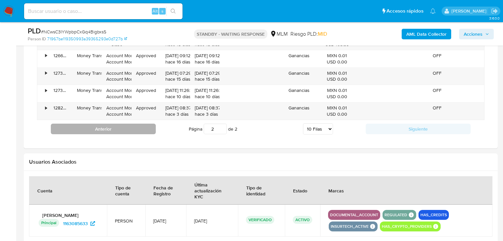
drag, startPoint x: 112, startPoint y: 130, endPoint x: 92, endPoint y: 130, distance: 19.5
click at [110, 130] on button "Anterior" at bounding box center [103, 128] width 105 height 11
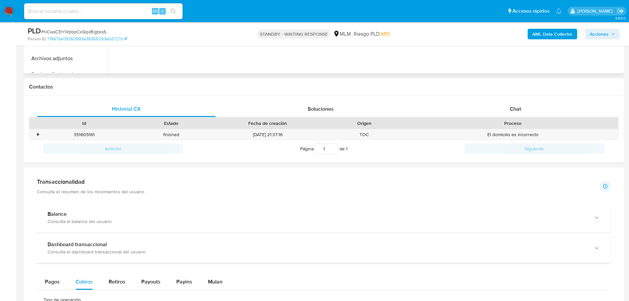
scroll to position [69, 0]
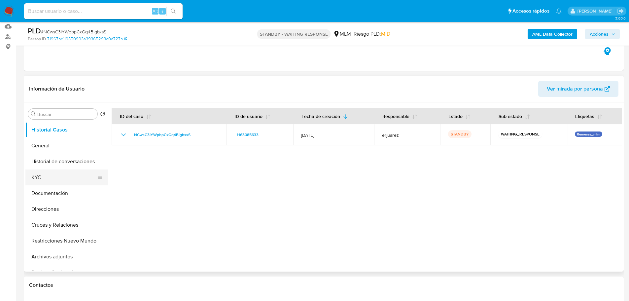
drag, startPoint x: 44, startPoint y: 176, endPoint x: 106, endPoint y: 169, distance: 62.1
click at [44, 176] on button "KYC" at bounding box center [66, 177] width 83 height 16
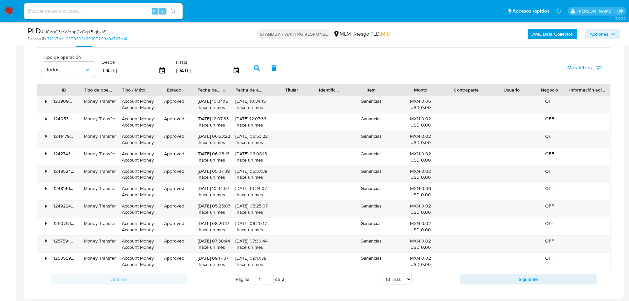
scroll to position [498, 0]
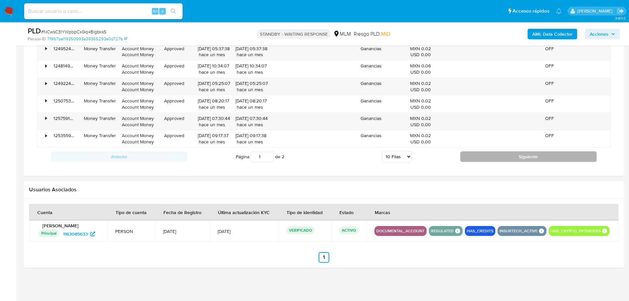
click at [506, 157] on button "Siguiente" at bounding box center [528, 156] width 136 height 11
type input "2"
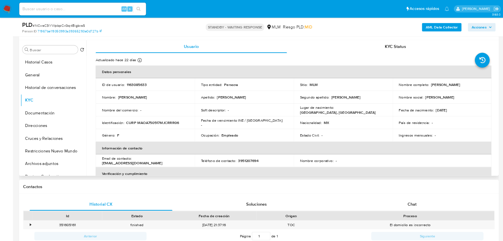
scroll to position [165, 0]
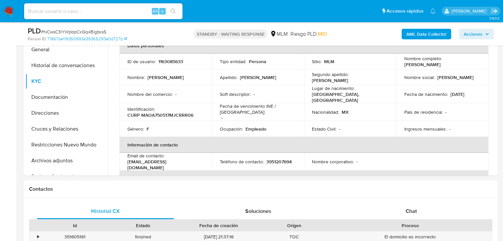
click at [8, 12] on img at bounding box center [8, 11] width 11 height 11
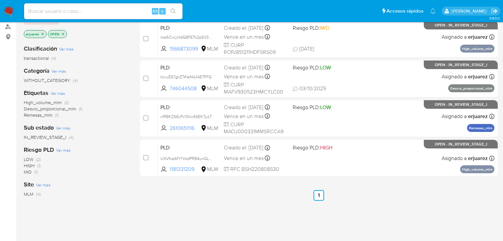
scroll to position [79, 0]
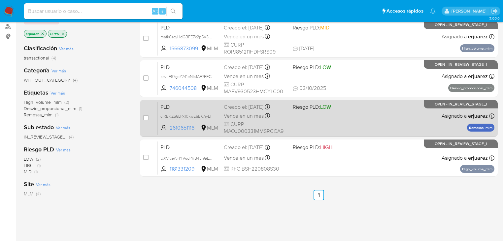
click at [292, 111] on div "PLD cIRBKZS6LPx10kwE6EK7jyLT 2610651116 MLM Riesgo PLD: LOW Creado el: [DATE] C…" at bounding box center [326, 117] width 337 height 33
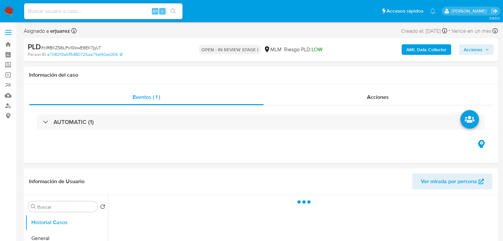
select select "10"
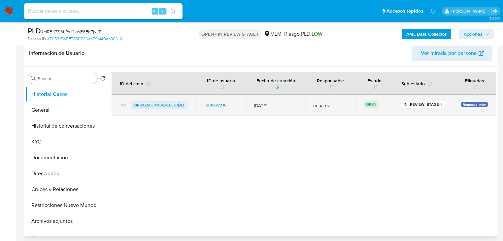
scroll to position [106, 0]
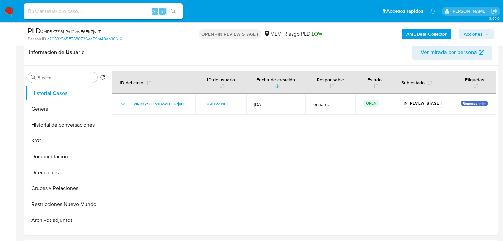
drag, startPoint x: 50, startPoint y: 110, endPoint x: 3, endPoint y: 104, distance: 47.2
click at [50, 110] on button "General" at bounding box center [66, 109] width 83 height 16
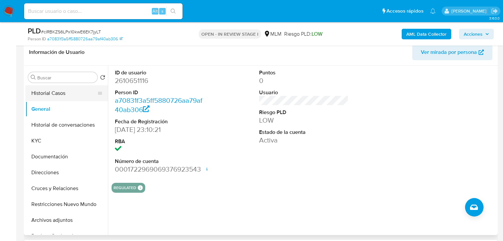
drag, startPoint x: 72, startPoint y: 92, endPoint x: 188, endPoint y: 78, distance: 117.0
click at [72, 92] on button "Historial Casos" at bounding box center [66, 93] width 83 height 16
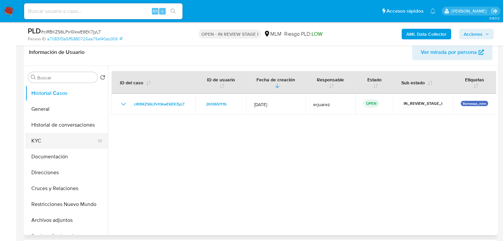
click at [51, 139] on button "KYC" at bounding box center [63, 141] width 77 height 16
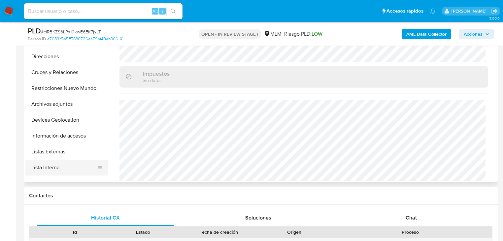
scroll to position [79, 0]
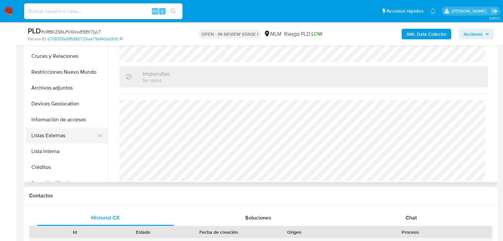
click at [65, 141] on button "Listas Externas" at bounding box center [63, 135] width 77 height 16
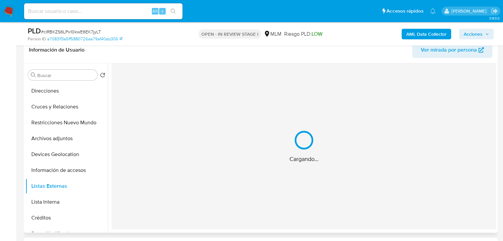
scroll to position [106, 0]
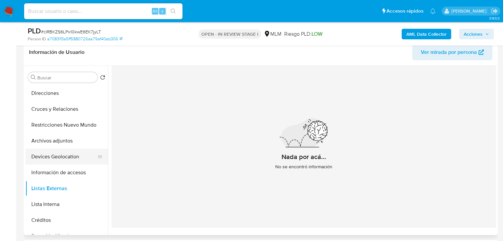
click at [47, 153] on button "Devices Geolocation" at bounding box center [63, 157] width 77 height 16
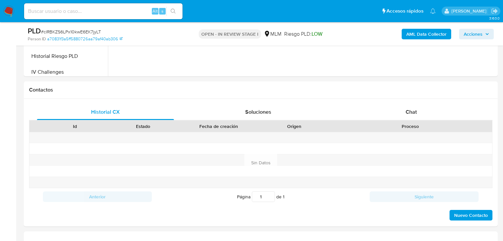
scroll to position [396, 0]
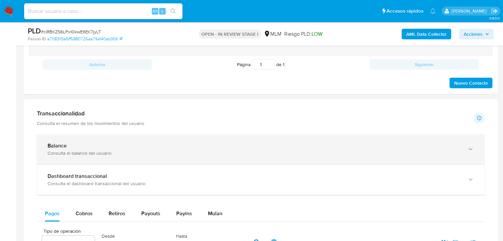
click at [81, 153] on div "Consulta el balance del usuario" at bounding box center [254, 153] width 413 height 6
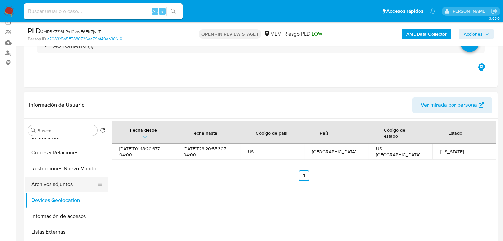
scroll to position [0, 0]
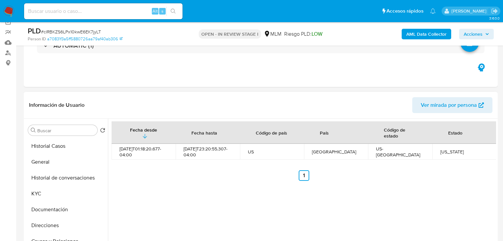
drag, startPoint x: 42, startPoint y: 192, endPoint x: 109, endPoint y: 186, distance: 66.6
click at [45, 192] on button "KYC" at bounding box center [66, 193] width 83 height 16
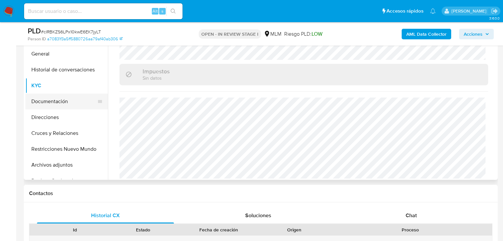
scroll to position [158, 0]
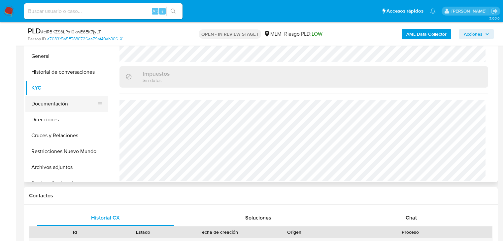
click at [60, 102] on button "Documentación" at bounding box center [63, 104] width 77 height 16
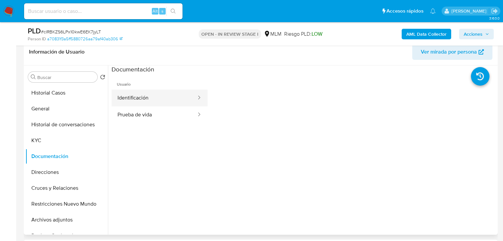
scroll to position [106, 0]
click at [145, 92] on button "Identificación" at bounding box center [154, 98] width 85 height 17
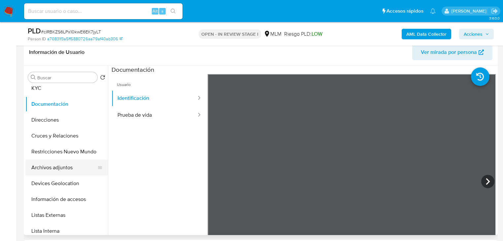
scroll to position [53, 0]
drag, startPoint x: 63, startPoint y: 135, endPoint x: 68, endPoint y: 160, distance: 25.5
click at [64, 135] on button "Cruces y Relaciones" at bounding box center [66, 135] width 83 height 16
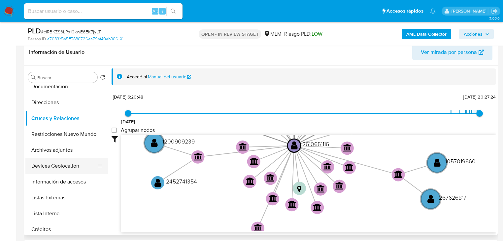
scroll to position [79, 0]
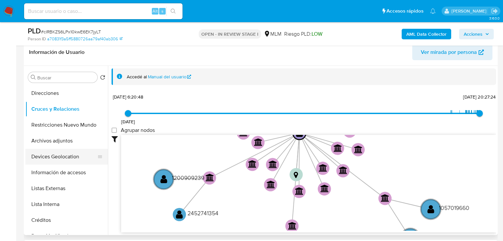
click at [72, 158] on button "Devices Geolocation" at bounding box center [63, 157] width 77 height 16
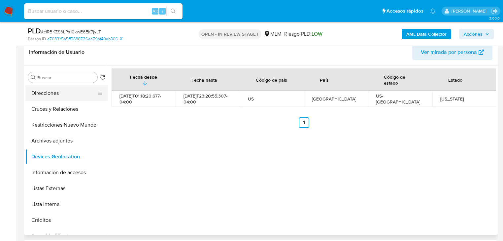
click at [54, 88] on button "Direcciones" at bounding box center [63, 93] width 77 height 16
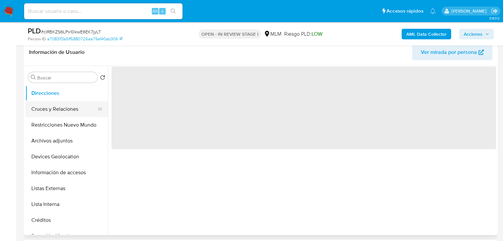
scroll to position [0, 0]
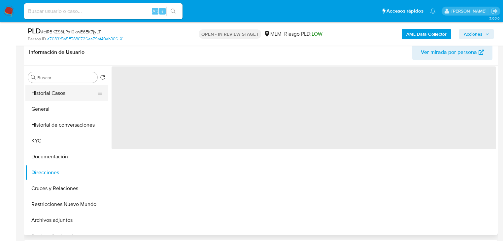
drag, startPoint x: 64, startPoint y: 94, endPoint x: 54, endPoint y: 93, distance: 9.9
click at [63, 94] on button "Historial Casos" at bounding box center [63, 93] width 77 height 16
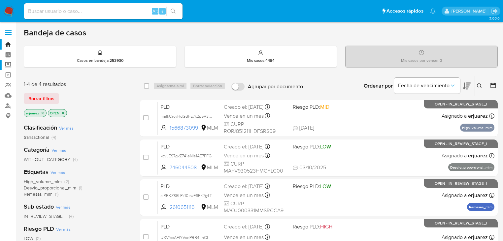
click at [5, 65] on label "Screening" at bounding box center [39, 65] width 79 height 10
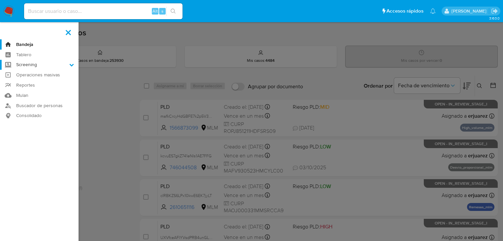
click at [0, 0] on input "Screening" at bounding box center [0, 0] width 0 height 0
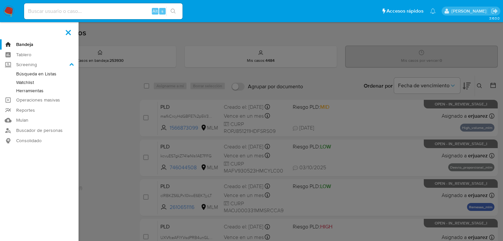
click at [40, 91] on link "Herramientas" at bounding box center [39, 90] width 79 height 8
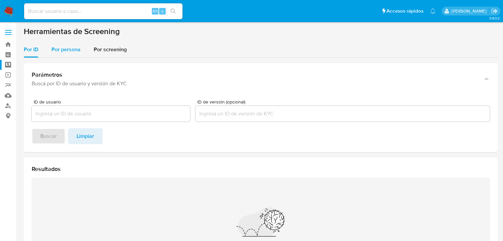
click at [72, 49] on span "Por persona" at bounding box center [65, 50] width 29 height 8
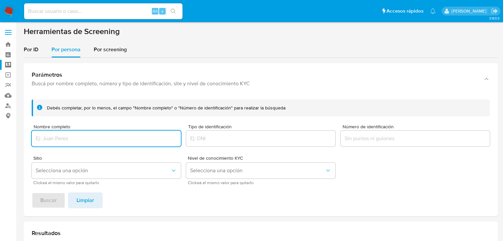
drag, startPoint x: 67, startPoint y: 133, endPoint x: 67, endPoint y: 138, distance: 4.6
click at [67, 133] on div at bounding box center [106, 138] width 149 height 16
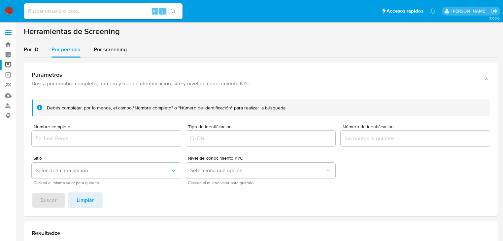
click at [64, 139] on input "Nombre completo" at bounding box center [106, 138] width 149 height 9
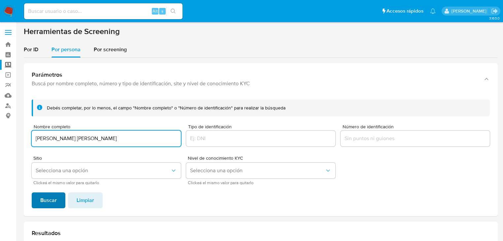
type input "[PERSON_NAME] [PERSON_NAME]"
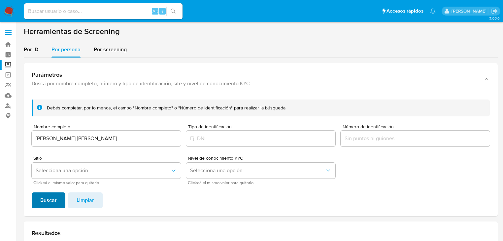
click at [47, 201] on span "Buscar" at bounding box center [48, 200] width 17 height 15
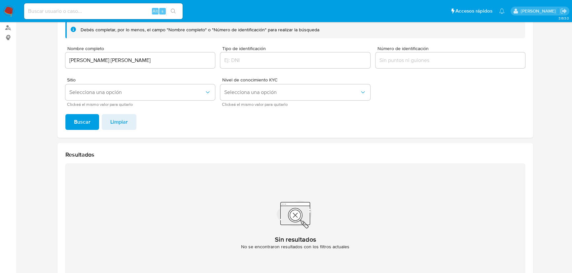
scroll to position [78, 0]
drag, startPoint x: 41, startPoint y: 198, endPoint x: 73, endPoint y: 1, distance: 199.4
click at [41, 198] on section at bounding box center [295, 120] width 543 height 344
click at [8, 13] on img at bounding box center [8, 11] width 11 height 11
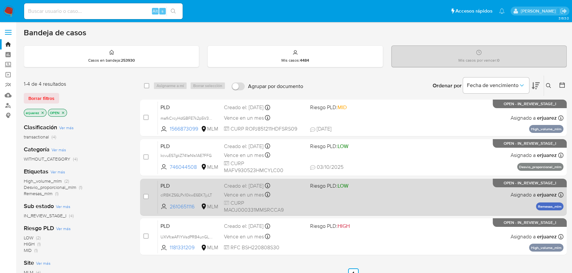
click at [427, 199] on div "PLD cIRBKZS6LPx10kwE6EK7jyLT 2610651116 MLM Riesgo PLD: LOW Creado el: [DATE] C…" at bounding box center [360, 197] width 405 height 33
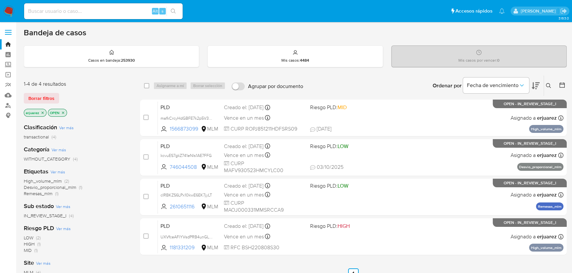
click at [65, 16] on div "Alt s" at bounding box center [103, 11] width 158 height 16
click at [65, 14] on input at bounding box center [103, 11] width 158 height 9
paste input "1787085804"
type input "1787085804"
click at [175, 13] on icon "search-icon" at bounding box center [173, 11] width 5 height 5
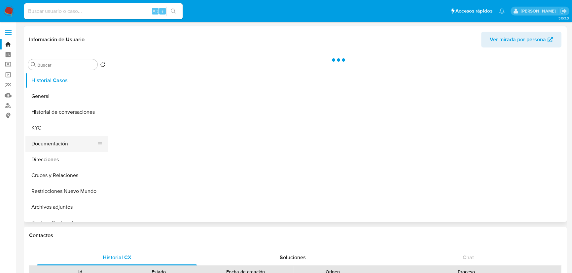
drag, startPoint x: 43, startPoint y: 144, endPoint x: 60, endPoint y: 147, distance: 17.7
click at [43, 144] on button "Documentación" at bounding box center [63, 144] width 77 height 16
select select "10"
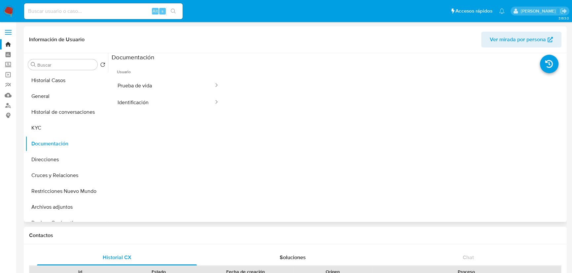
click at [155, 92] on button "Prueba de vida" at bounding box center [163, 85] width 103 height 17
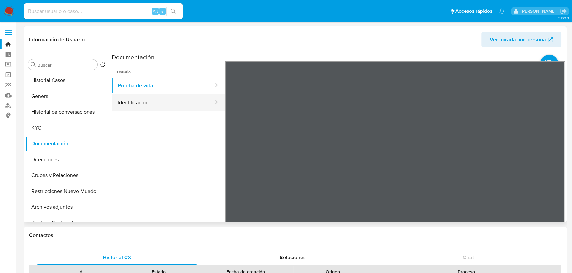
drag, startPoint x: 148, startPoint y: 99, endPoint x: 191, endPoint y: 96, distance: 43.3
click at [148, 98] on button "Identificación" at bounding box center [163, 102] width 103 height 17
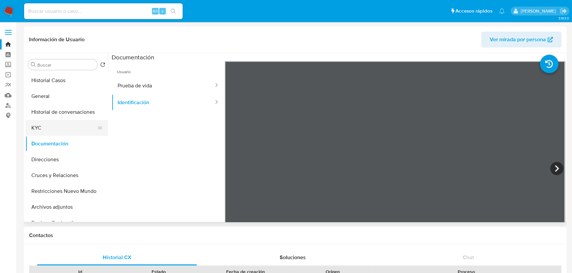
click at [43, 129] on button "KYC" at bounding box center [63, 128] width 77 height 16
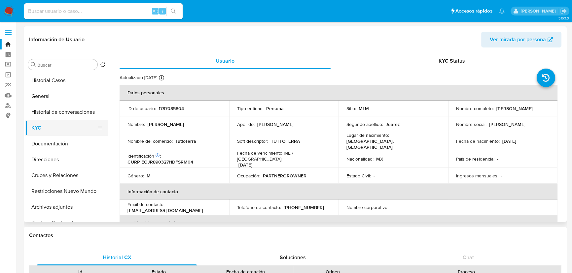
drag, startPoint x: 61, startPoint y: 140, endPoint x: 104, endPoint y: 123, distance: 46.4
click at [61, 140] on button "Documentación" at bounding box center [66, 144] width 83 height 16
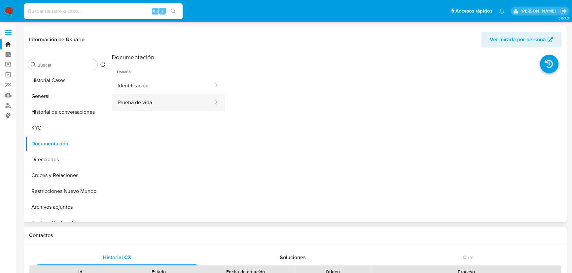
click at [148, 100] on button "Prueba de vida" at bounding box center [163, 102] width 103 height 17
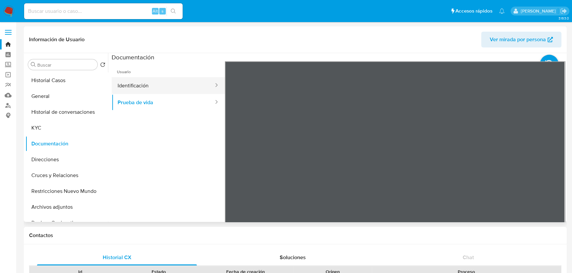
click at [149, 86] on button "Identificación" at bounding box center [163, 85] width 103 height 17
click at [158, 86] on button "Identificación" at bounding box center [163, 85] width 103 height 17
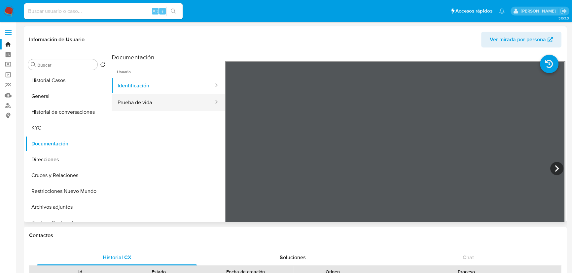
click at [153, 101] on button "Prueba de vida" at bounding box center [163, 102] width 103 height 17
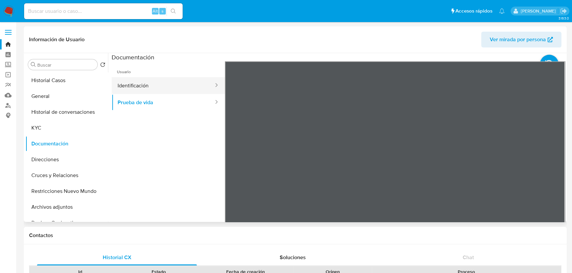
click at [148, 90] on button "Identificación" at bounding box center [163, 85] width 103 height 17
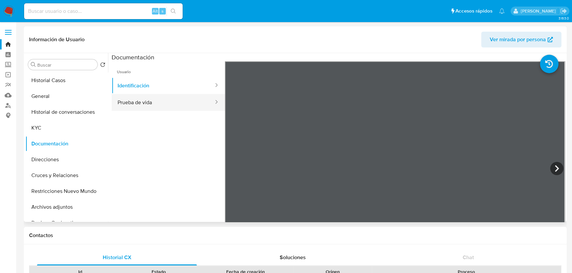
click at [142, 109] on button "Prueba de vida" at bounding box center [163, 102] width 103 height 17
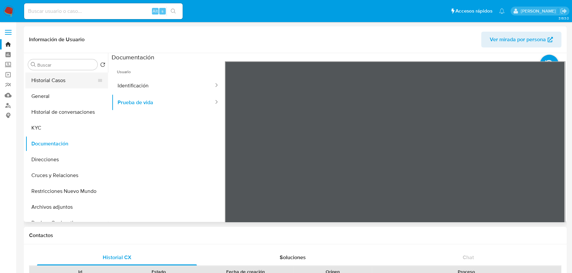
click at [59, 80] on button "Historial Casos" at bounding box center [63, 81] width 77 height 16
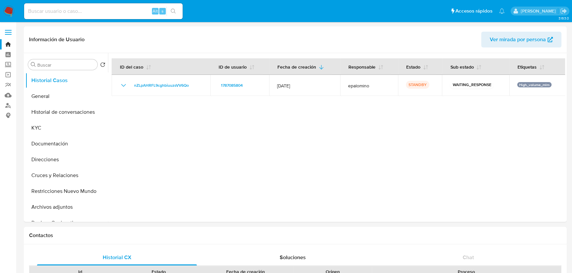
drag, startPoint x: 12, startPoint y: 8, endPoint x: 6, endPoint y: 10, distance: 6.6
click at [12, 9] on img at bounding box center [8, 11] width 11 height 11
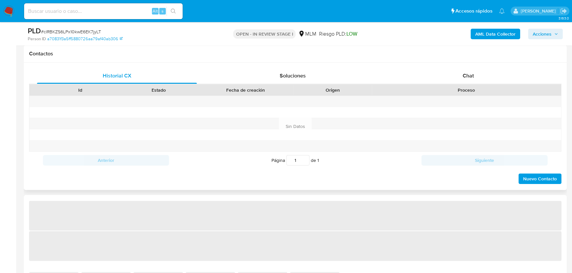
select select "10"
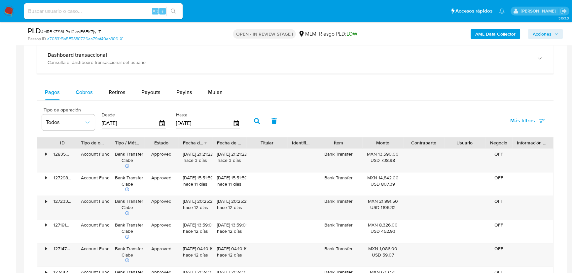
scroll to position [510, 0]
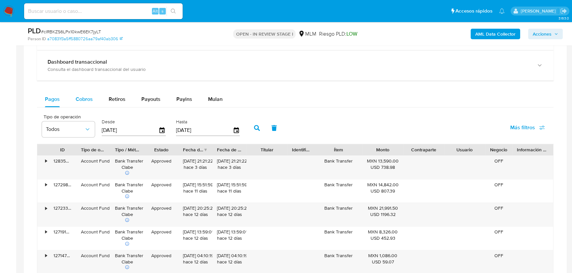
click at [81, 101] on span "Cobros" at bounding box center [84, 99] width 17 height 8
select select "10"
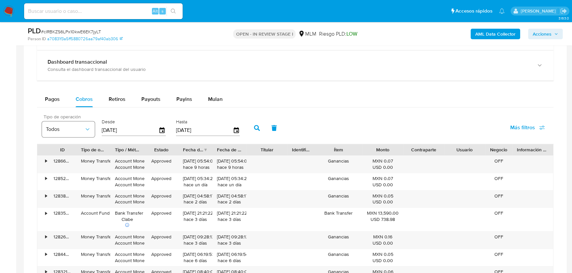
drag, startPoint x: 141, startPoint y: 130, endPoint x: 71, endPoint y: 125, distance: 70.5
click at [71, 125] on div "Tipo de operación Todos Desde 12/07/2025 Hasta 09/10/2025" at bounding box center [143, 127] width 208 height 26
type input "0_/__/____"
type input "01/09/2025"
drag, startPoint x: 260, startPoint y: 129, endPoint x: 93, endPoint y: 92, distance: 170.7
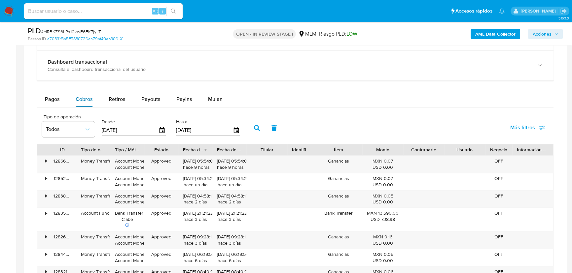
click at [259, 128] on icon "button" at bounding box center [257, 128] width 6 height 6
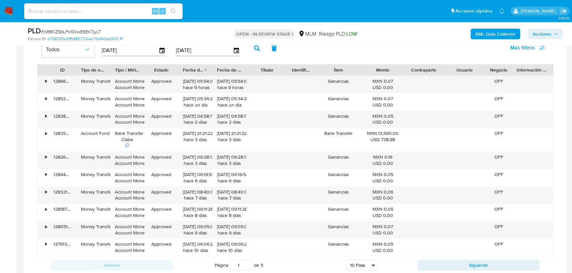
scroll to position [600, 0]
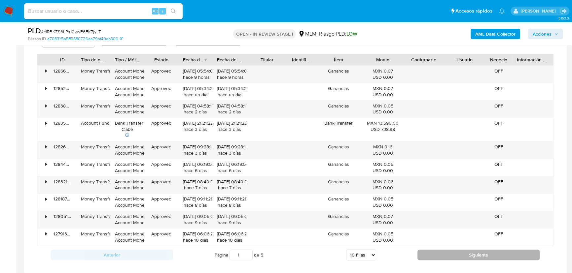
click at [459, 256] on button "Siguiente" at bounding box center [478, 255] width 122 height 11
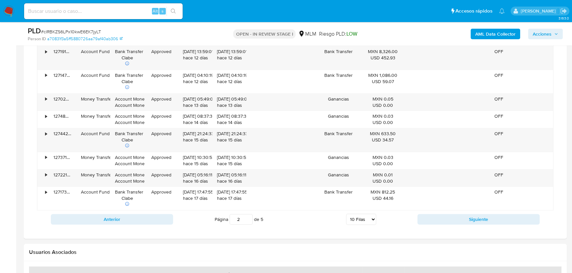
scroll to position [690, 0]
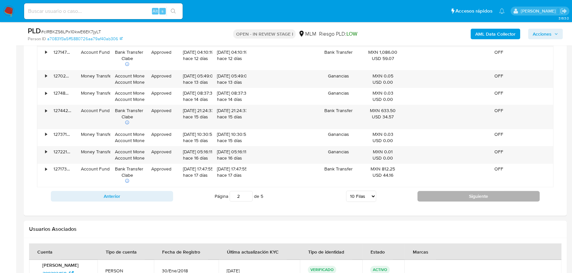
click at [470, 197] on button "Siguiente" at bounding box center [478, 196] width 122 height 11
type input "3"
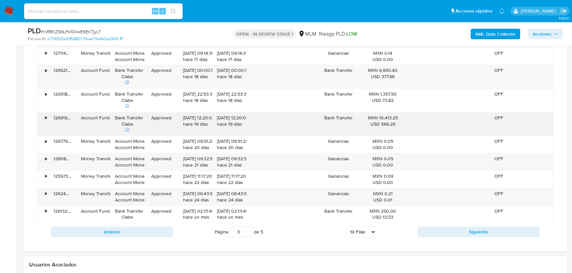
scroll to position [630, 0]
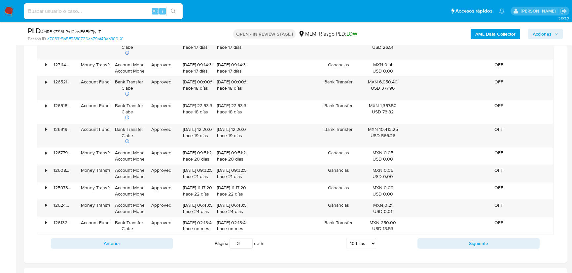
drag, startPoint x: 559, startPoint y: 161, endPoint x: 555, endPoint y: 162, distance: 4.1
click at [559, 161] on div "Transaccionalidad Consulta el resumen de los movimientos del usuario Informació…" at bounding box center [295, 63] width 532 height 387
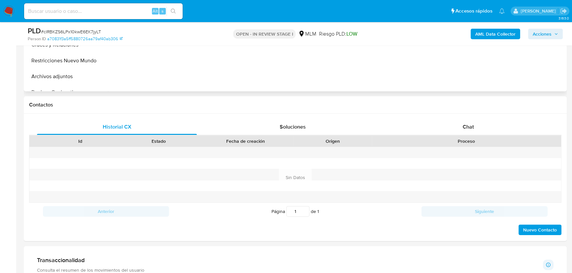
scroll to position [180, 0]
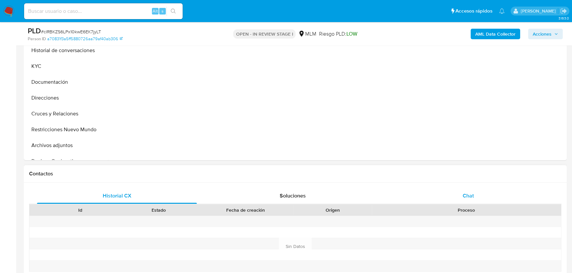
click at [462, 199] on span "Chat" at bounding box center [467, 196] width 11 height 8
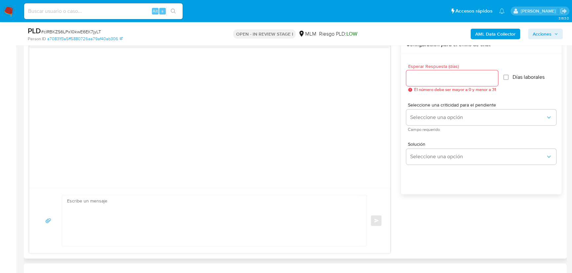
scroll to position [360, 0]
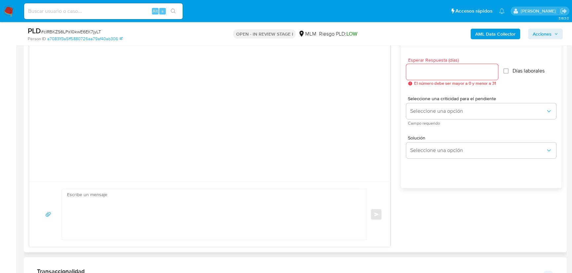
click at [434, 81] on span "El número debe ser mayor a 0 y menor a 31" at bounding box center [455, 83] width 82 height 5
click at [435, 70] on input "Esperar Respuesta (días)" at bounding box center [452, 72] width 92 height 9
drag, startPoint x: 438, startPoint y: 73, endPoint x: 390, endPoint y: 72, distance: 47.9
click at [390, 72] on div "Enviar Configuración para el envío de chat Esperar Respuesta (días) 4 El número…" at bounding box center [295, 138] width 532 height 217
type input "5"
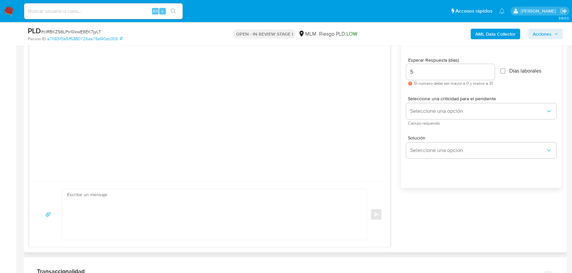
click at [454, 102] on div "Seleccione una criticidad para el pendiente Seleccione una opción Campo requeri…" at bounding box center [481, 110] width 150 height 29
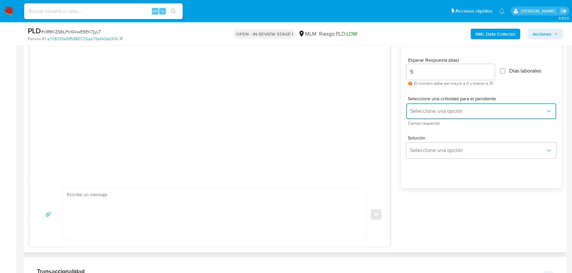
click at [449, 114] on span "Seleccione una opción" at bounding box center [477, 111] width 135 height 7
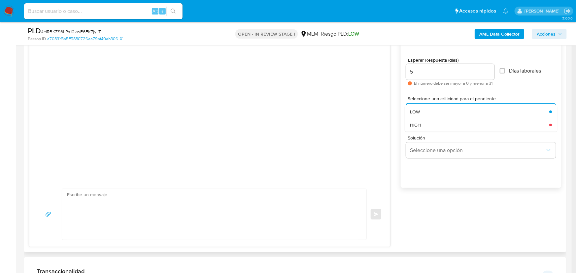
click at [423, 122] on div "HIGH" at bounding box center [477, 124] width 135 height 13
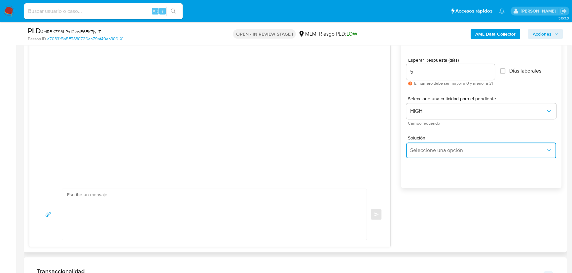
drag, startPoint x: 431, startPoint y: 154, endPoint x: 472, endPoint y: 149, distance: 41.6
click at [434, 154] on button "Seleccione una opción" at bounding box center [481, 151] width 150 height 16
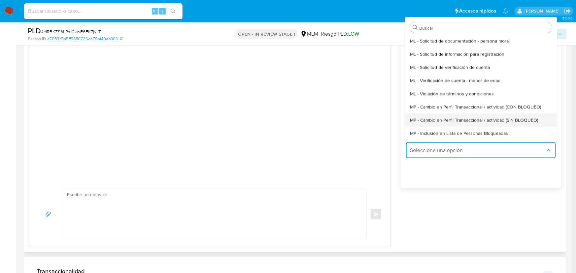
click at [483, 118] on span "MP - Cambio en Perfil Transaccional / actividad (SIN BLOQUEO)" at bounding box center [474, 120] width 128 height 6
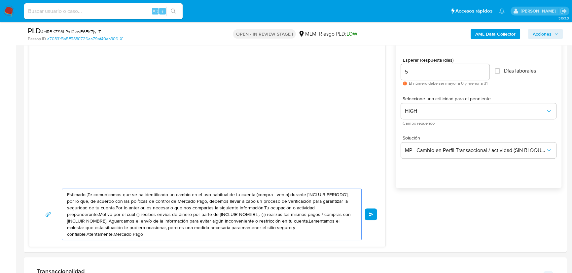
drag, startPoint x: 84, startPoint y: 198, endPoint x: 2, endPoint y: 158, distance: 90.8
paste textarea "a Jacqueline se ha identificado un cambio en el uso habitual de tu cuenta para …"
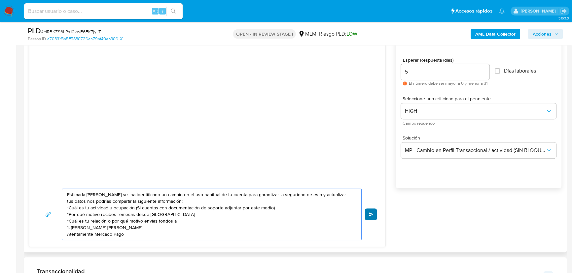
type textarea "Estimada Jacqueline se ha identificado un cambio en el uso habitual de tu cuent…"
click at [374, 211] on button "Enviar" at bounding box center [371, 215] width 12 height 12
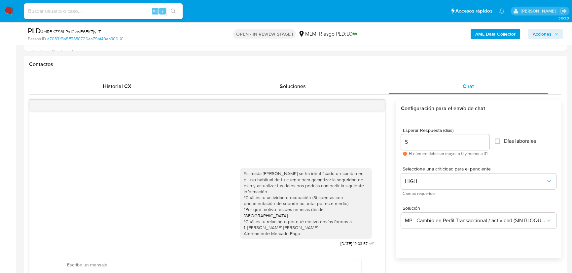
scroll to position [240, 0]
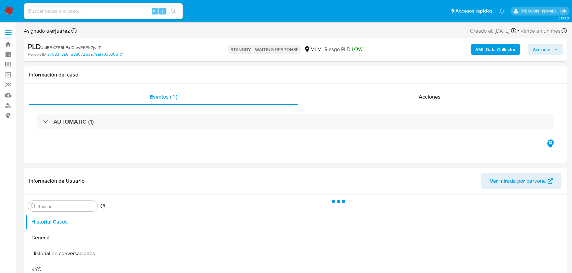
select select "10"
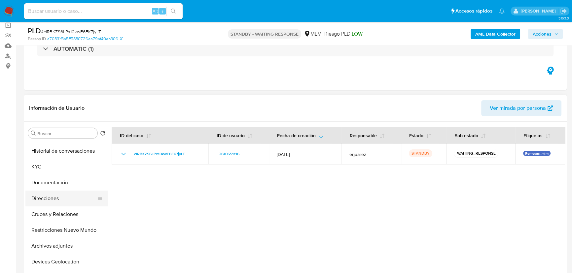
scroll to position [60, 0]
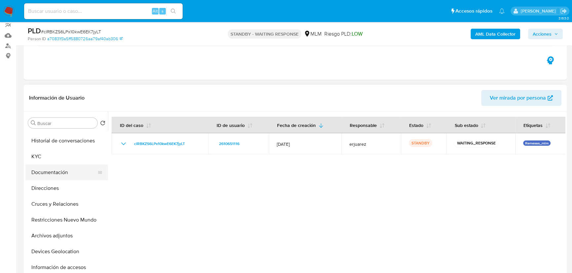
click at [66, 173] on button "Documentación" at bounding box center [63, 173] width 77 height 16
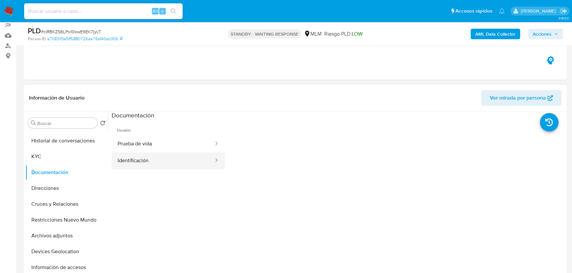
click at [146, 155] on button "Identificación" at bounding box center [163, 160] width 103 height 17
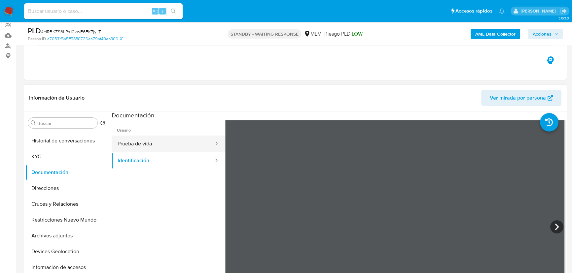
click at [152, 147] on button "Prueba de vida" at bounding box center [163, 144] width 103 height 17
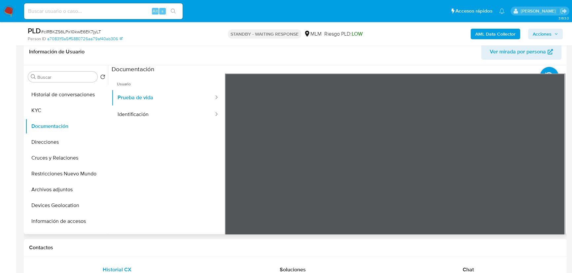
scroll to position [120, 0]
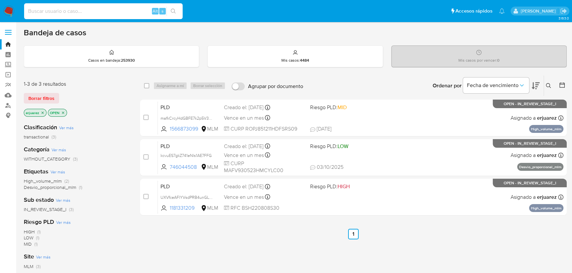
click at [77, 11] on input at bounding box center [103, 11] width 158 height 9
paste input "2610651116"
type input "2610651116"
click at [175, 10] on icon "search-icon" at bounding box center [173, 11] width 5 height 5
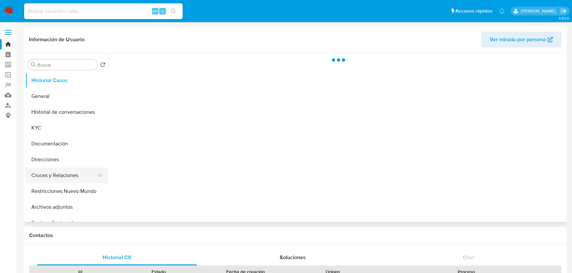
click at [55, 180] on button "Cruces y Relaciones" at bounding box center [63, 176] width 77 height 16
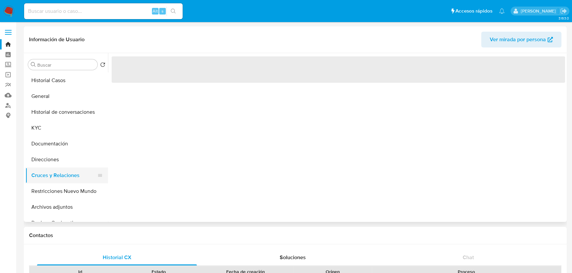
select select "10"
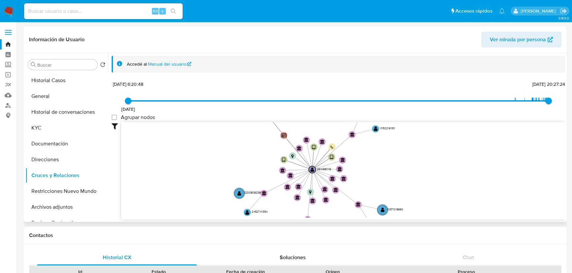
drag, startPoint x: 300, startPoint y: 174, endPoint x: 278, endPoint y: 205, distance: 38.3
click at [278, 205] on icon "device-6892e90107c5338913d77d2d  user-2610651116  2610651116 device-6892e5da6…" at bounding box center [343, 170] width 444 height 96
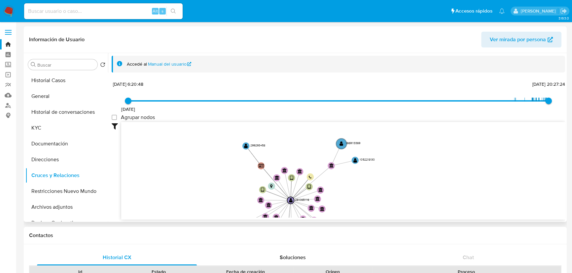
drag, startPoint x: 252, startPoint y: 149, endPoint x: 238, endPoint y: 148, distance: 14.9
click at [231, 179] on icon "device-6892e90107c5338913d77d2d  user-2610651116  2610651116 device-6892e5da6…" at bounding box center [343, 170] width 444 height 96
click at [246, 145] on text "" at bounding box center [246, 146] width 4 height 5
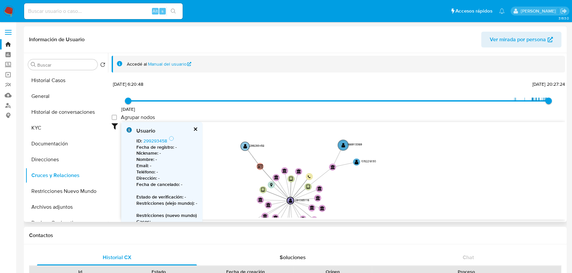
click at [246, 145] on text "" at bounding box center [245, 146] width 4 height 5
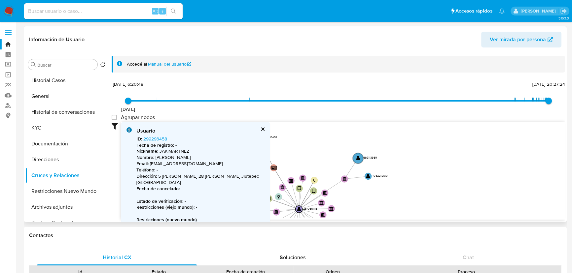
click at [146, 130] on div "Usuario" at bounding box center [200, 130] width 128 height 7
click at [150, 139] on link "299293458" at bounding box center [155, 139] width 24 height 7
click at [360, 159] on circle at bounding box center [357, 158] width 12 height 12
click at [361, 157] on circle at bounding box center [357, 158] width 12 height 12
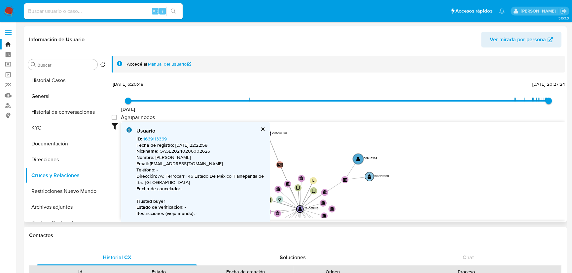
click at [370, 176] on text "" at bounding box center [369, 176] width 4 height 5
click at [371, 180] on circle at bounding box center [369, 177] width 9 height 9
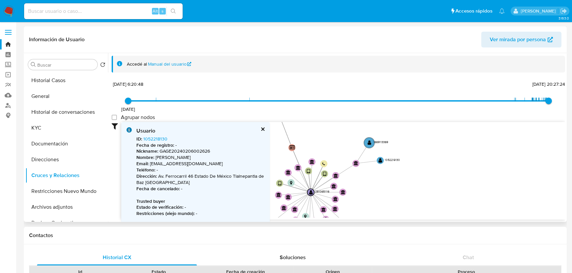
drag, startPoint x: 372, startPoint y: 192, endPoint x: 449, endPoint y: 129, distance: 99.4
click at [449, 129] on icon "device-6892e90107c5338913d77d2d  user-2610651116  2610651116 device-6892e5da6…" at bounding box center [343, 170] width 444 height 96
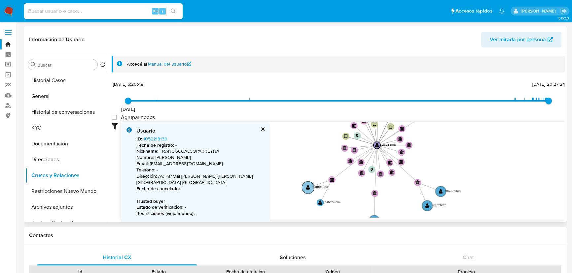
click at [306, 190] on circle at bounding box center [308, 188] width 12 height 12
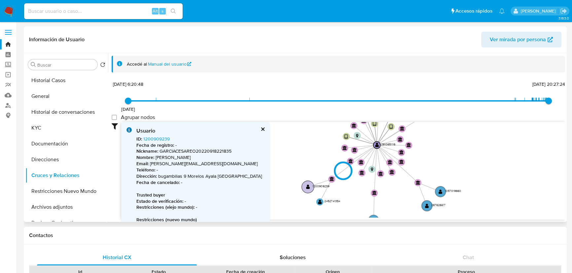
type input "1759616302000"
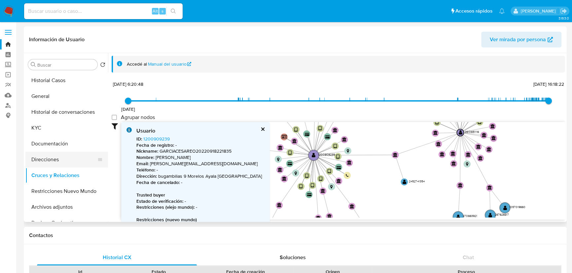
click at [46, 158] on button "Direcciones" at bounding box center [63, 160] width 77 height 16
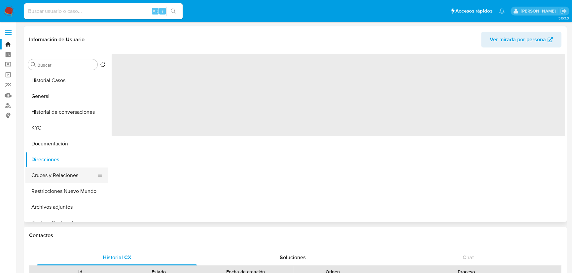
click at [41, 174] on button "Cruces y Relaciones" at bounding box center [63, 176] width 77 height 16
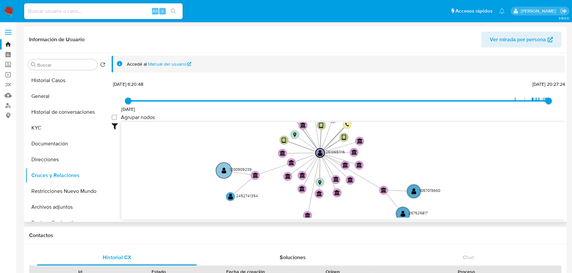
click at [225, 166] on circle at bounding box center [224, 171] width 16 height 16
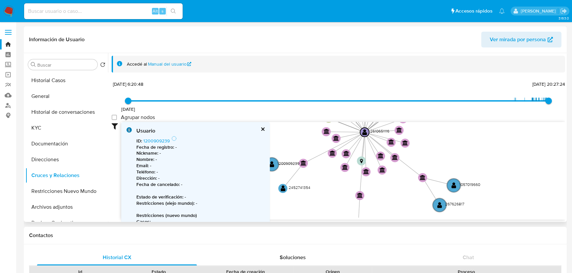
drag, startPoint x: 289, startPoint y: 190, endPoint x: 358, endPoint y: 158, distance: 75.6
click at [358, 158] on icon "device-6892e90107c5338913d77d2d  user-2610651116  2610651116 device-6892e5da6…" at bounding box center [343, 170] width 444 height 96
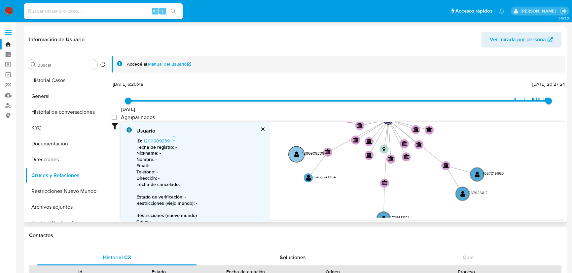
click at [297, 153] on text "" at bounding box center [296, 154] width 5 height 7
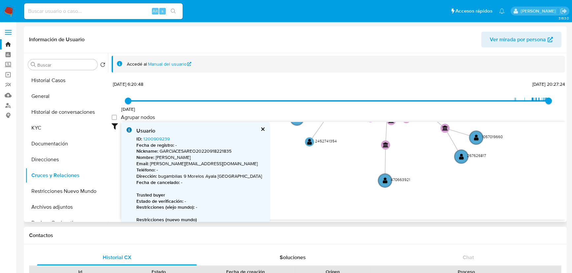
drag, startPoint x: 340, startPoint y: 176, endPoint x: 340, endPoint y: 138, distance: 38.3
click at [340, 138] on icon "device-6892e90107c5338913d77d2d  user-2610651116  2610651116 device-6892e5da6…" at bounding box center [343, 170] width 444 height 96
click at [306, 141] on circle at bounding box center [309, 142] width 11 height 11
click at [307, 143] on circle at bounding box center [309, 142] width 11 height 11
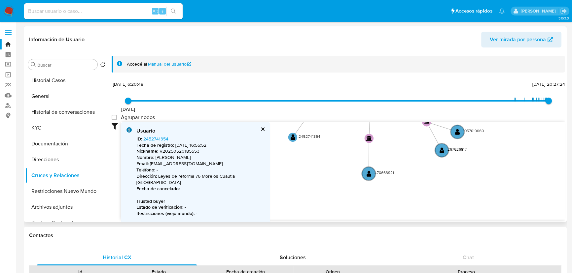
drag, startPoint x: 348, startPoint y: 181, endPoint x: 308, endPoint y: 163, distance: 42.9
click at [308, 163] on icon "device-6892e90107c5338913d77d2d  user-2610651116  2610651116 device-6892e5da6…" at bounding box center [343, 170] width 444 height 96
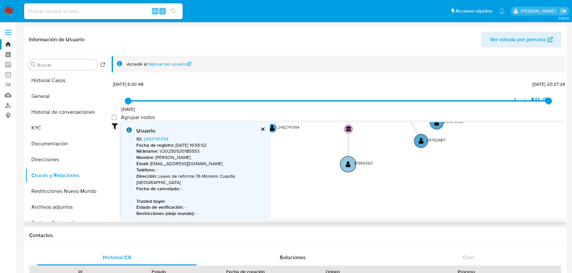
click at [347, 164] on text "" at bounding box center [348, 164] width 5 height 7
click at [350, 167] on text "" at bounding box center [348, 164] width 5 height 7
click at [363, 154] on icon "device-6892e90107c5338913d77d2d  user-2610651116  2610651116 device-6892e5da6…" at bounding box center [343, 170] width 444 height 96
click at [73, 18] on div "Alt s" at bounding box center [103, 11] width 158 height 16
click at [73, 15] on input at bounding box center [103, 11] width 158 height 9
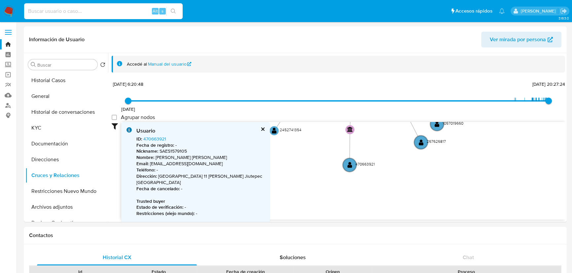
paste input "1833300924"
type input "1833300924"
click at [175, 13] on icon "search-icon" at bounding box center [173, 11] width 5 height 5
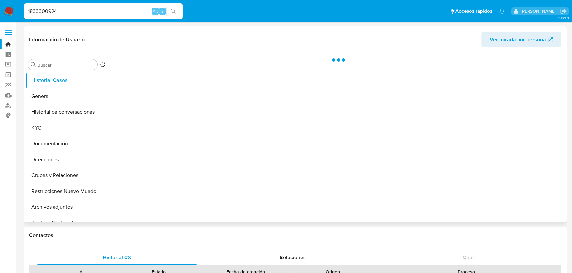
select select "10"
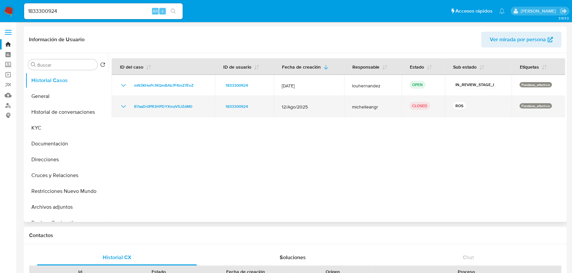
click at [119, 107] on td "B7aaDr0PR3HPDYXmzV5JZdM0" at bounding box center [163, 106] width 103 height 21
click at [122, 105] on icon "Mostrar/Ocultar" at bounding box center [123, 107] width 8 height 8
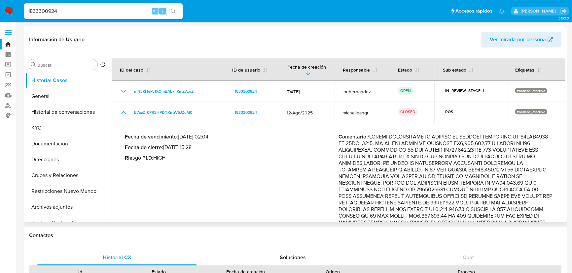
drag, startPoint x: 362, startPoint y: 145, endPoint x: 434, endPoint y: 149, distance: 72.1
click at [434, 149] on p "Comentario :" at bounding box center [445, 262] width 214 height 257
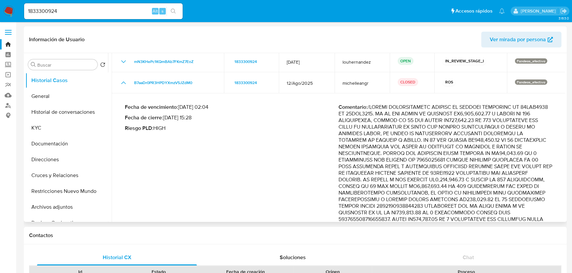
scroll to position [60, 0]
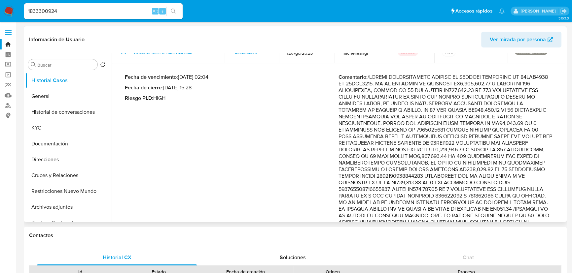
click at [478, 100] on p "Comentario :" at bounding box center [445, 202] width 214 height 257
drag, startPoint x: 497, startPoint y: 87, endPoint x: 534, endPoint y: 115, distance: 45.5
click at [534, 115] on p "Comentario :" at bounding box center [445, 202] width 214 height 257
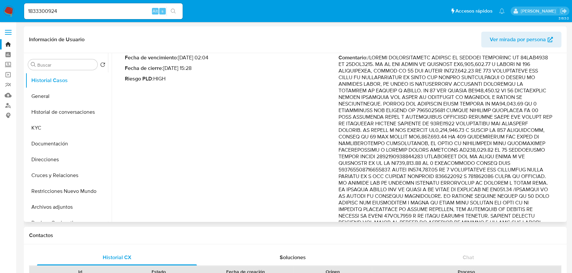
scroll to position [90, 0]
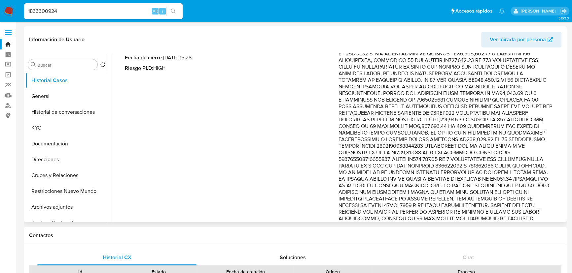
click at [422, 82] on p "Comentario :" at bounding box center [445, 172] width 214 height 257
drag, startPoint x: 432, startPoint y: 80, endPoint x: 527, endPoint y: 105, distance: 98.5
click at [527, 105] on p "Comentario :" at bounding box center [445, 172] width 214 height 257
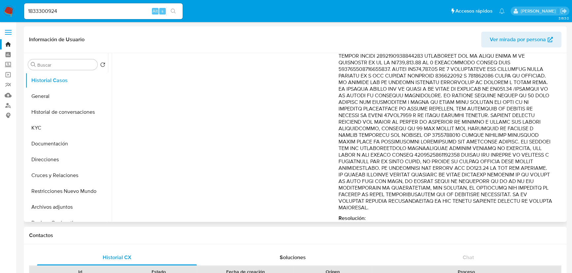
scroll to position [150, 0]
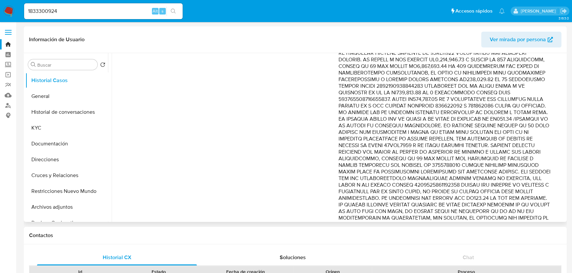
drag, startPoint x: 488, startPoint y: 82, endPoint x: 529, endPoint y: 92, distance: 42.5
click at [529, 92] on p "Comentario :" at bounding box center [445, 112] width 214 height 257
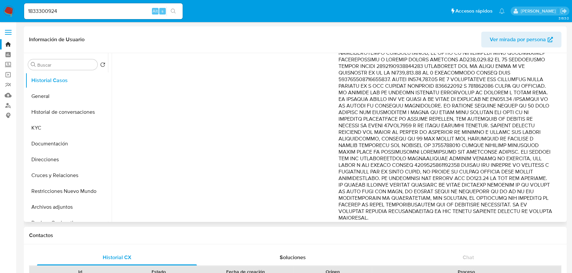
scroll to position [180, 0]
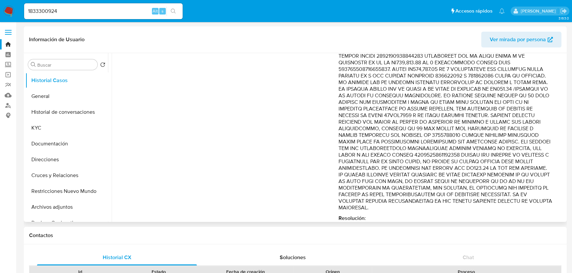
drag, startPoint x: 449, startPoint y: 79, endPoint x: 501, endPoint y: 96, distance: 55.2
click at [501, 96] on p "Comentario :" at bounding box center [445, 82] width 214 height 257
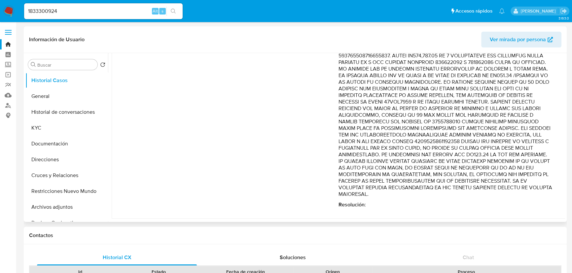
click at [406, 86] on p "Comentario :" at bounding box center [445, 68] width 214 height 257
drag, startPoint x: 432, startPoint y: 81, endPoint x: 542, endPoint y: 204, distance: 164.8
click at [542, 204] on div "Comentario : Resolución :" at bounding box center [445, 74] width 214 height 268
click at [488, 197] on p "Comentario :" at bounding box center [445, 68] width 214 height 257
drag, startPoint x: 468, startPoint y: 196, endPoint x: 400, endPoint y: 123, distance: 100.6
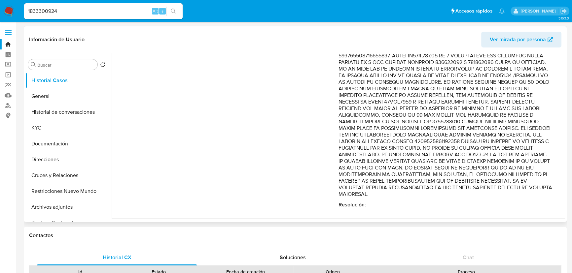
click at [397, 149] on p "Comentario :" at bounding box center [445, 68] width 214 height 257
click at [387, 188] on p "Comentario :" at bounding box center [445, 68] width 214 height 257
drag, startPoint x: 362, startPoint y: 183, endPoint x: 376, endPoint y: 89, distance: 95.1
click at [471, 196] on p "Comentario :" at bounding box center [445, 68] width 214 height 257
drag, startPoint x: 63, startPoint y: 112, endPoint x: 81, endPoint y: 111, distance: 17.8
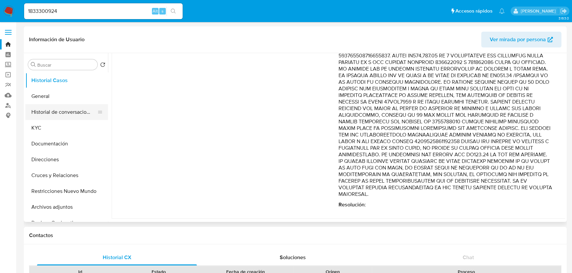
click at [63, 112] on button "Historial de conversaciones" at bounding box center [63, 112] width 77 height 16
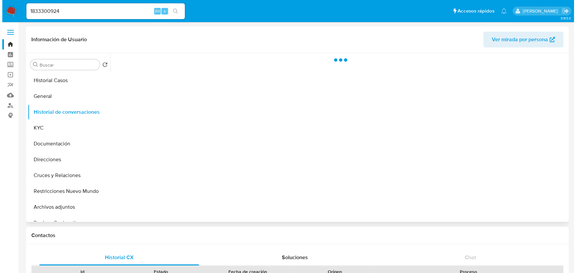
scroll to position [0, 0]
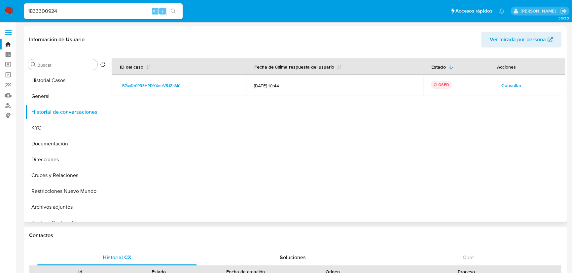
click at [508, 83] on span "Consultar" at bounding box center [511, 85] width 20 height 9
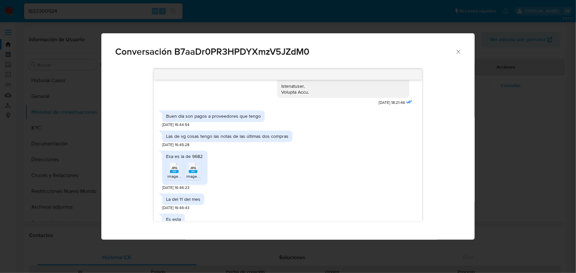
scroll to position [210, 0]
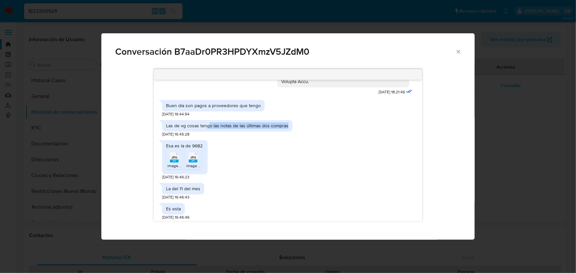
drag, startPoint x: 209, startPoint y: 128, endPoint x: 312, endPoint y: 135, distance: 103.2
click at [312, 135] on div "Las de vg cosas tengo las notas de las últimas dos compras 04/09/2025 16:45:28" at bounding box center [288, 127] width 252 height 20
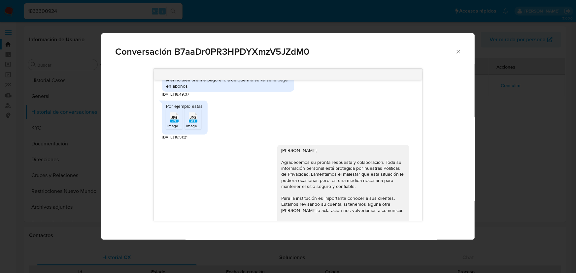
scroll to position [474, 0]
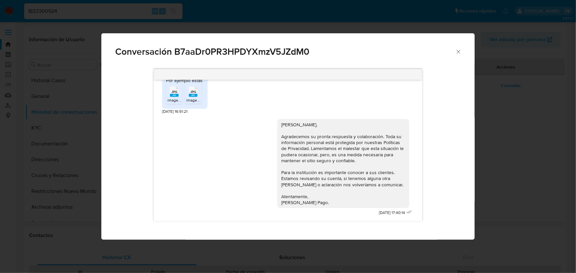
drag, startPoint x: 456, startPoint y: 54, endPoint x: 452, endPoint y: 56, distance: 4.4
click at [455, 55] on div "Conversación B7aaDr0PR3HPDYXmzV5JZdM0" at bounding box center [287, 48] width 373 height 31
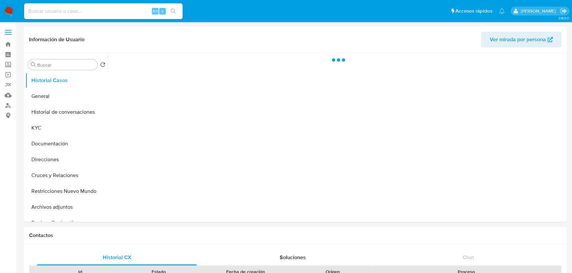
select select "10"
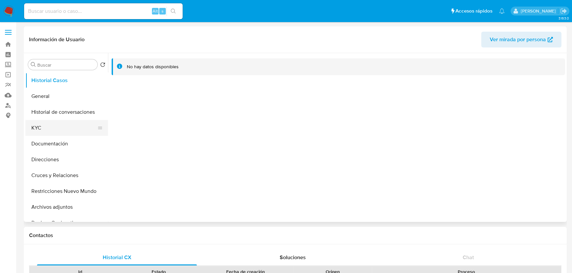
click at [41, 134] on button "KYC" at bounding box center [63, 128] width 77 height 16
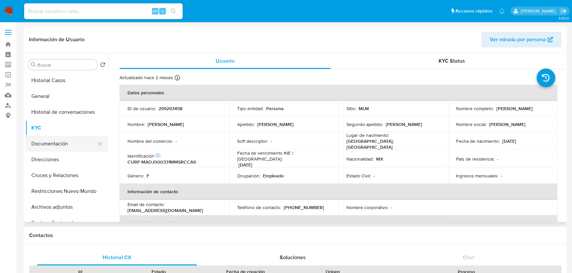
click at [55, 140] on button "Documentación" at bounding box center [63, 144] width 77 height 16
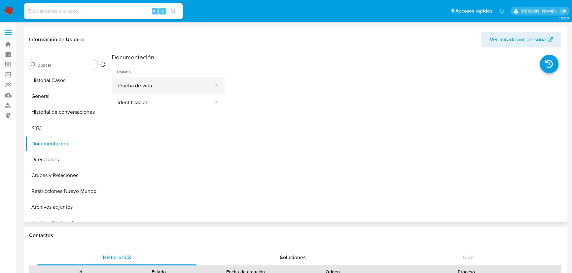
drag, startPoint x: 125, startPoint y: 99, endPoint x: 133, endPoint y: 85, distance: 16.0
click at [125, 99] on button "Identificación" at bounding box center [163, 102] width 103 height 17
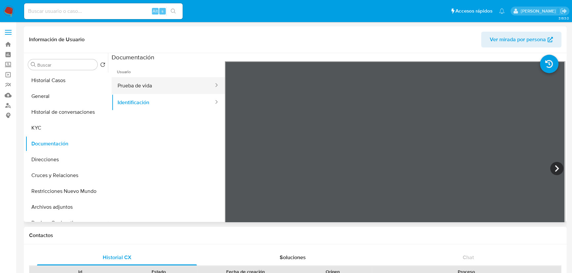
click at [133, 85] on button "Prueba de vida" at bounding box center [163, 85] width 103 height 17
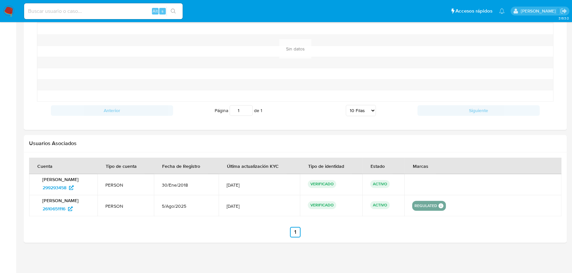
scroll to position [544, 0]
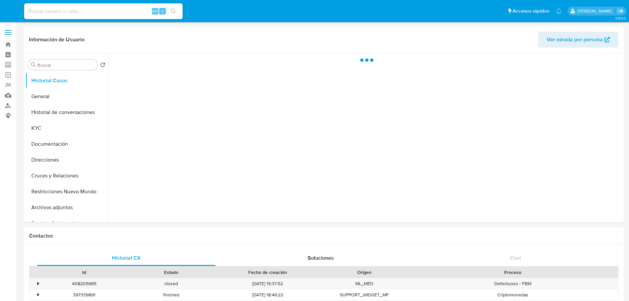
select select "10"
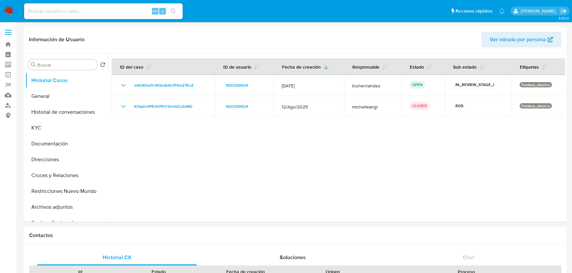
click at [8, 11] on img at bounding box center [8, 11] width 11 height 11
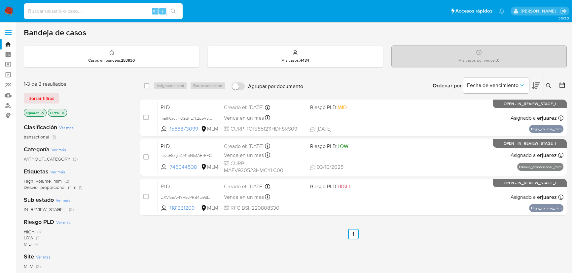
click at [92, 14] on input at bounding box center [103, 11] width 158 height 9
paste input "2610651116"
type input "2610651116"
click at [174, 10] on icon "search-icon" at bounding box center [173, 11] width 5 height 5
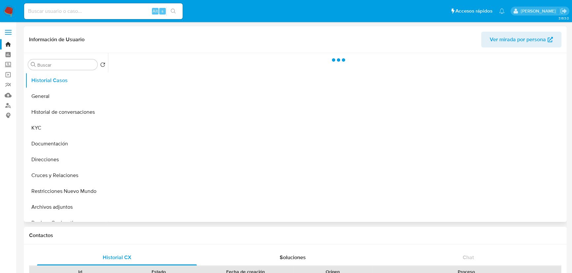
select select "10"
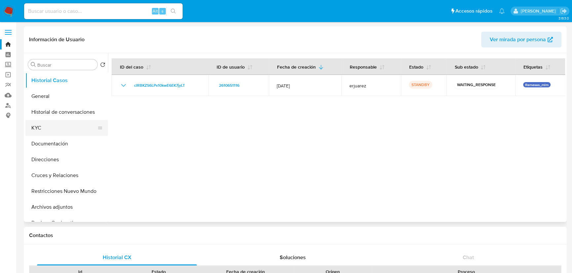
click at [49, 132] on button "KYC" at bounding box center [63, 128] width 77 height 16
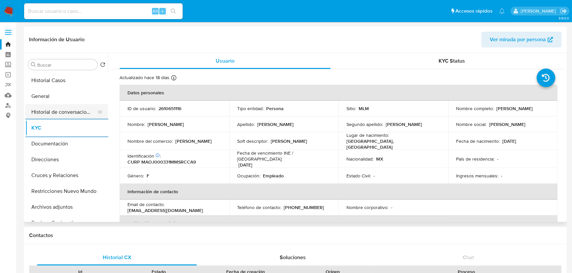
click at [76, 114] on button "Historial de conversaciones" at bounding box center [63, 112] width 77 height 16
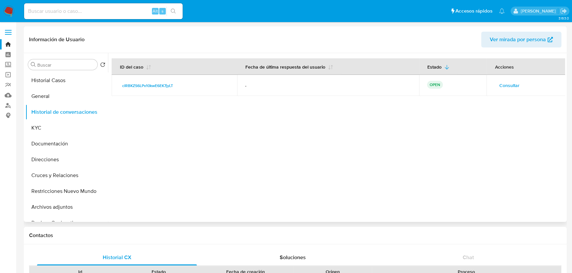
click at [501, 86] on span "Consultar" at bounding box center [509, 85] width 20 height 9
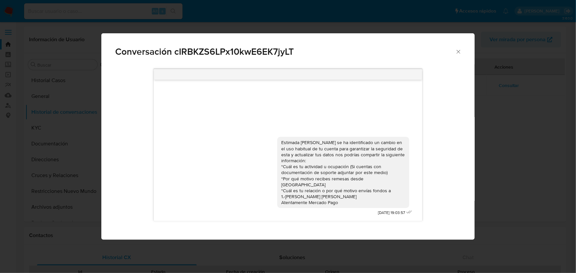
click at [528, 154] on div "Conversación cIRBKZS6LPx10kwE6EK7jyLT Estimada [PERSON_NAME] se ha identificado…" at bounding box center [288, 136] width 576 height 273
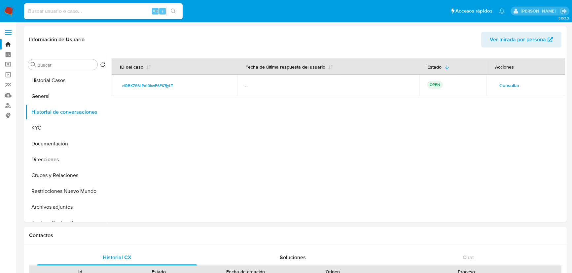
click at [108, 3] on div "Alt s" at bounding box center [103, 11] width 158 height 16
click at [112, 10] on input at bounding box center [103, 11] width 158 height 9
paste input "1833300924"
type input "1833300924"
click at [172, 9] on icon "search-icon" at bounding box center [173, 11] width 5 height 5
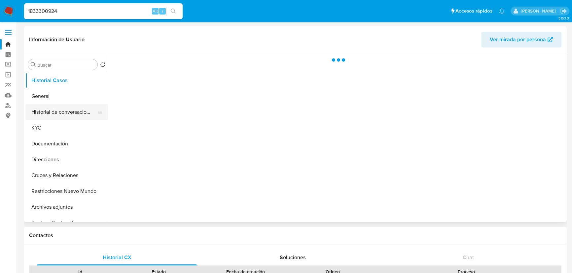
click at [73, 115] on button "Historial de conversaciones" at bounding box center [63, 112] width 77 height 16
select select "10"
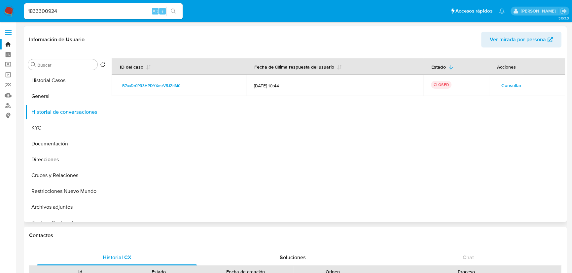
click at [516, 90] on span "Consultar" at bounding box center [511, 85] width 20 height 9
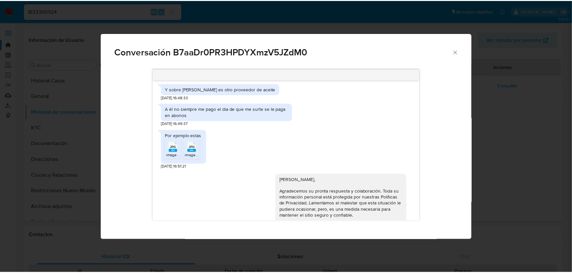
scroll to position [474, 0]
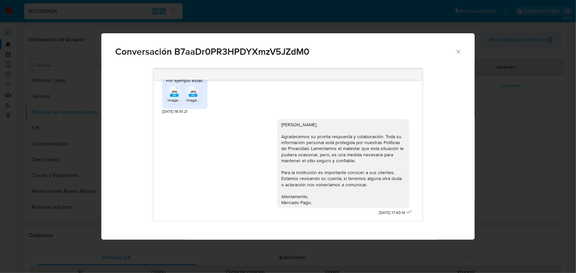
click at [73, 129] on div "Conversación B7aaDr0PR3HPDYXmzV5JZdM0 [DATE] 18:21:46 Buen día son pagos a prov…" at bounding box center [288, 136] width 576 height 273
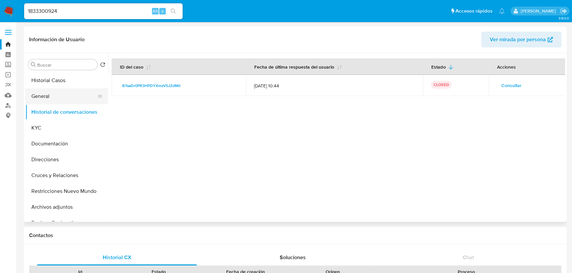
click at [50, 96] on button "General" at bounding box center [63, 96] width 77 height 16
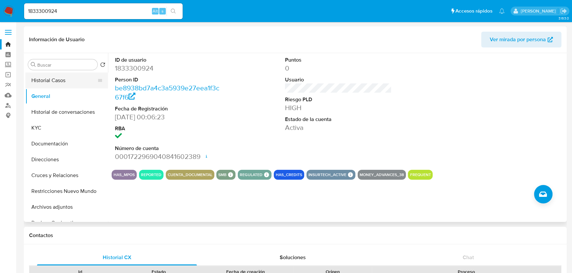
drag, startPoint x: 61, startPoint y: 82, endPoint x: 11, endPoint y: 93, distance: 52.0
click at [60, 83] on button "Historial Casos" at bounding box center [63, 81] width 77 height 16
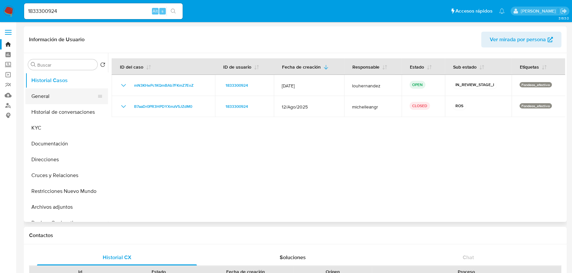
click at [53, 94] on button "General" at bounding box center [63, 96] width 77 height 16
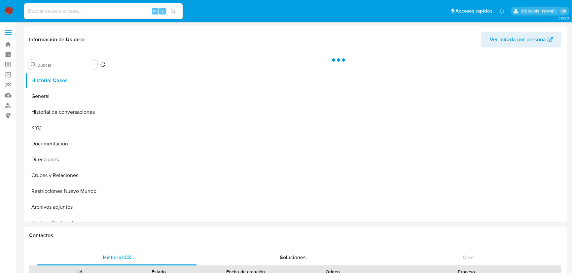
select select "10"
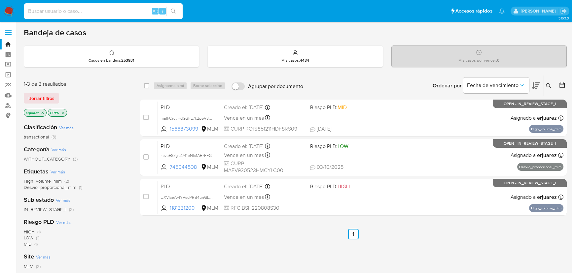
click at [58, 13] on input at bounding box center [103, 11] width 158 height 9
paste input "2635203880"
type input "2635203880"
click at [172, 11] on icon "search-icon" at bounding box center [173, 11] width 5 height 5
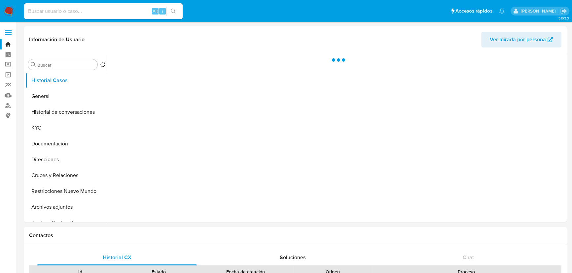
select select "10"
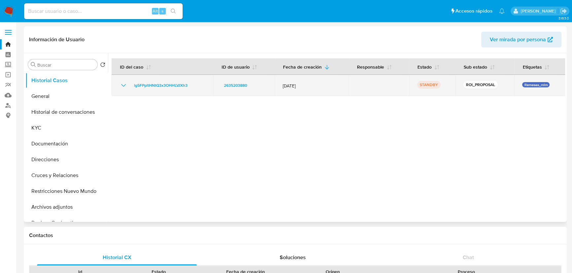
click at [124, 85] on icon "Mostrar/Ocultar" at bounding box center [123, 85] width 5 height 3
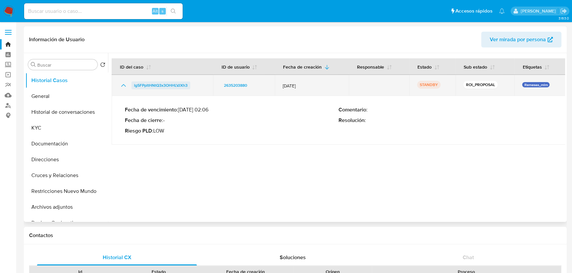
click at [144, 85] on span "lg5FPpltHNtQ3x3OHHLVJXh3" at bounding box center [160, 86] width 53 height 8
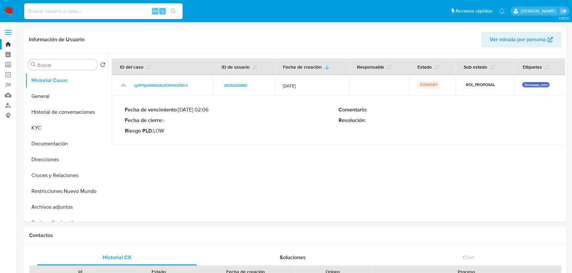
click at [6, 14] on img at bounding box center [8, 11] width 11 height 11
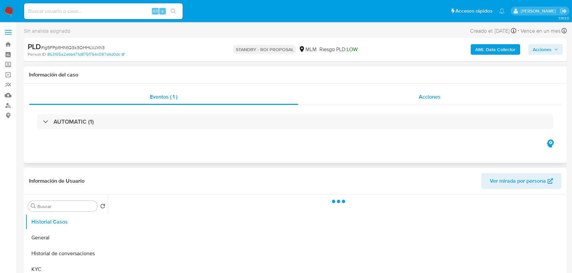
click at [425, 98] on span "Acciones" at bounding box center [429, 97] width 22 height 8
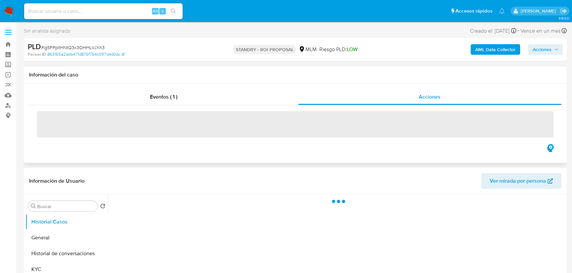
select select "10"
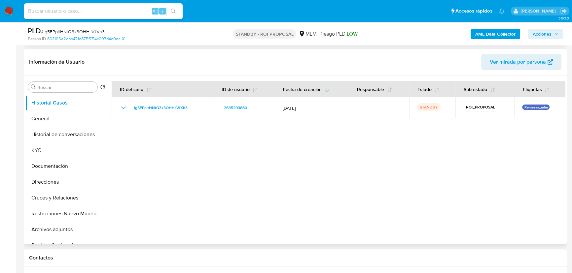
scroll to position [150, 0]
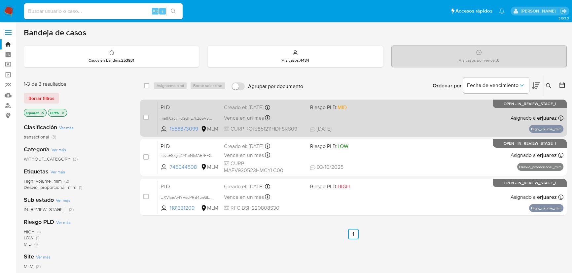
drag, startPoint x: 45, startPoint y: 111, endPoint x: 243, endPoint y: 115, distance: 198.7
click at [44, 111] on p "erjuarez" at bounding box center [35, 112] width 22 height 7
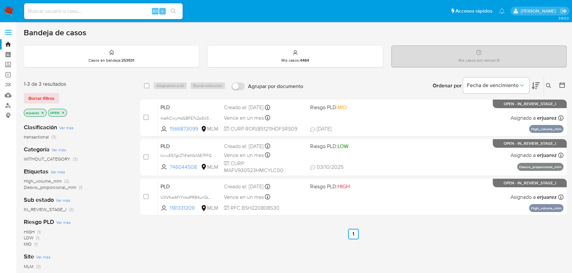
click at [43, 112] on icon "close-filter" at bounding box center [43, 113] width 4 height 4
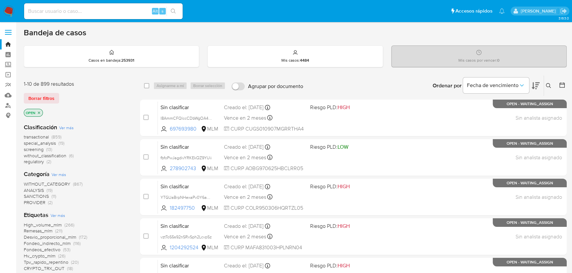
click at [546, 85] on icon at bounding box center [548, 85] width 5 height 5
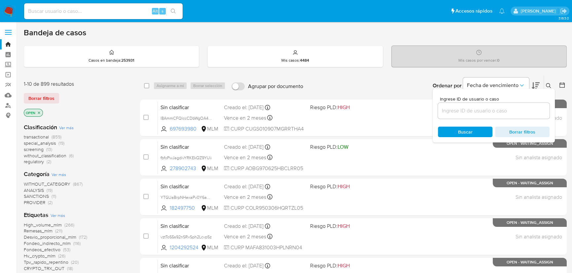
click at [460, 112] on input at bounding box center [494, 111] width 112 height 9
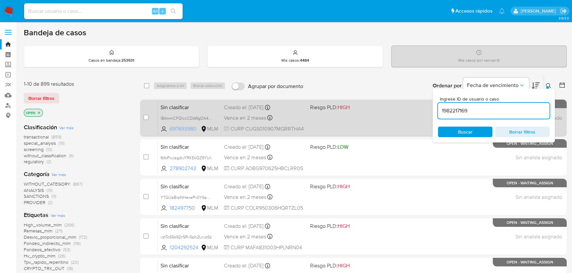
type input "1982217169"
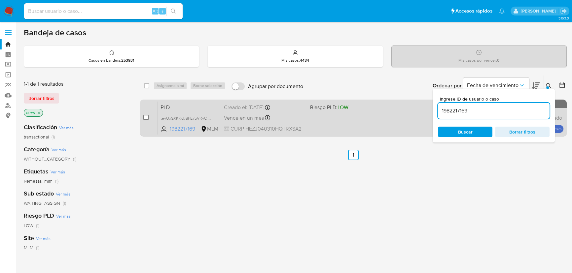
click at [146, 117] on input "checkbox" at bounding box center [145, 117] width 5 height 5
checkbox input "true"
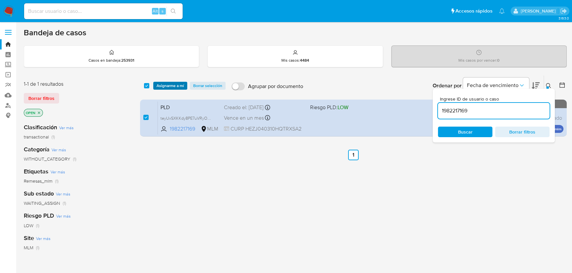
click at [169, 87] on span "Asignarme a mí" at bounding box center [169, 86] width 27 height 7
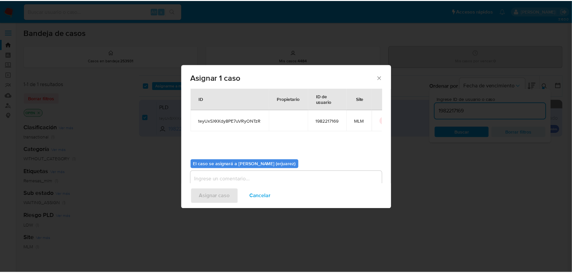
scroll to position [34, 0]
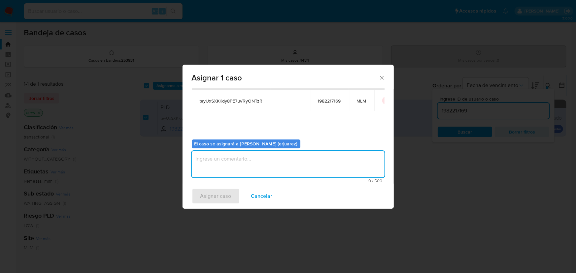
click at [229, 173] on textarea "assign-modal" at bounding box center [288, 164] width 193 height 26
type textarea "EPJU"
click at [212, 191] on span "Asignar caso" at bounding box center [215, 196] width 31 height 15
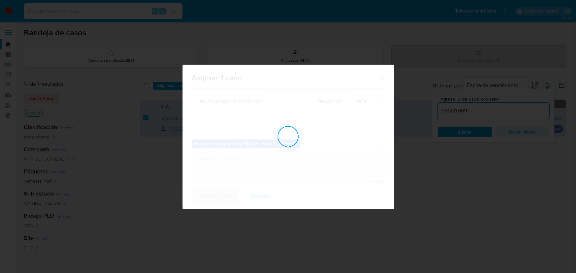
checkbox input "false"
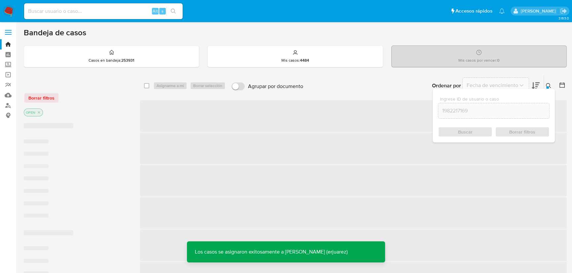
click at [330, 165] on span "‌ ‌ ‌ ‌ ‌ ‌ ‌ ‌ ‌ ‌" at bounding box center [353, 248] width 426 height 298
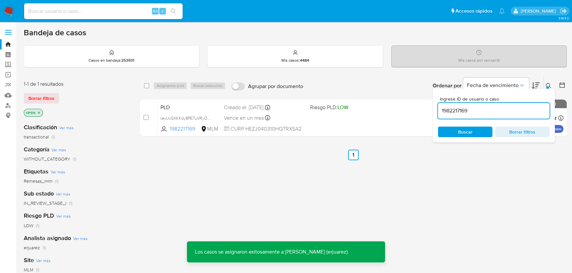
click at [549, 84] on icon at bounding box center [548, 85] width 5 height 5
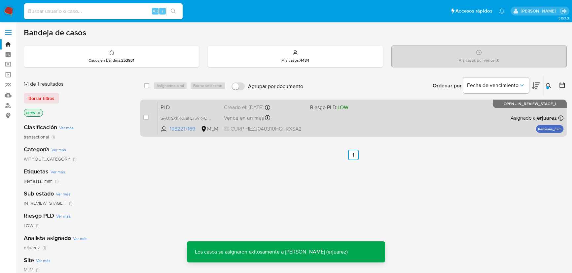
click at [401, 107] on div "PLD teyUxSXKKdy8PE7uVRyONTzR 1982217169 MLM Riesgo PLD: LOW Creado el: [DATE] C…" at bounding box center [360, 117] width 405 height 33
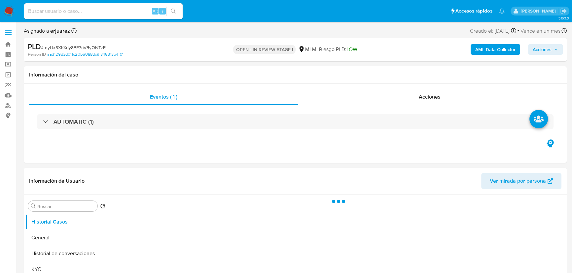
select select "10"
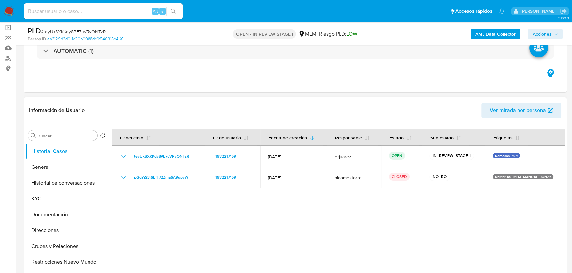
scroll to position [90, 0]
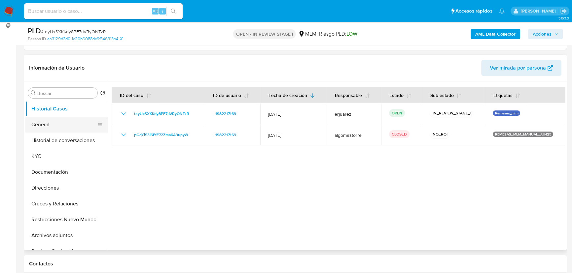
click at [55, 125] on button "General" at bounding box center [63, 125] width 77 height 16
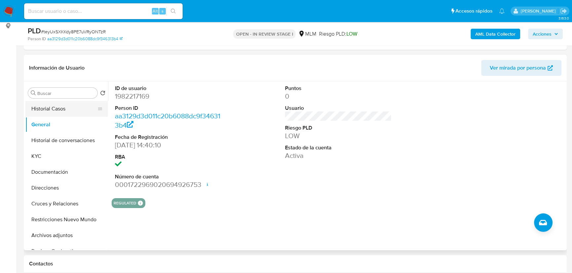
click at [53, 113] on button "Historial Casos" at bounding box center [63, 109] width 77 height 16
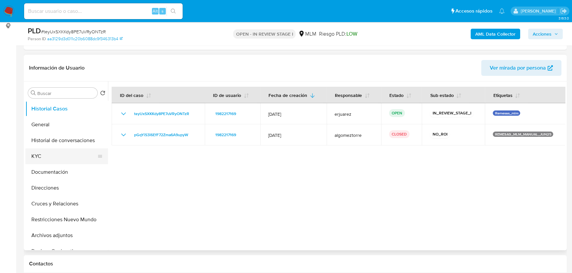
click at [66, 156] on button "KYC" at bounding box center [63, 157] width 77 height 16
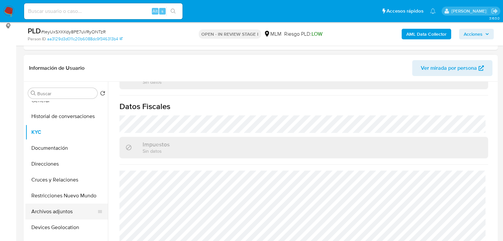
scroll to position [79, 0]
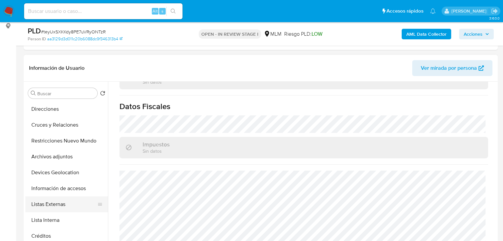
click at [61, 203] on button "Listas Externas" at bounding box center [63, 204] width 77 height 16
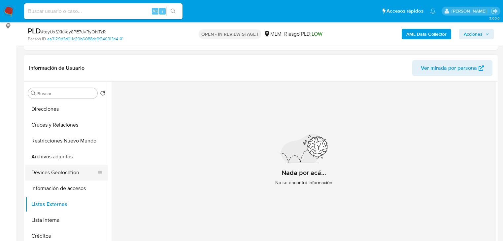
drag, startPoint x: 56, startPoint y: 172, endPoint x: 70, endPoint y: 170, distance: 14.0
click at [58, 171] on button "Devices Geolocation" at bounding box center [63, 172] width 77 height 16
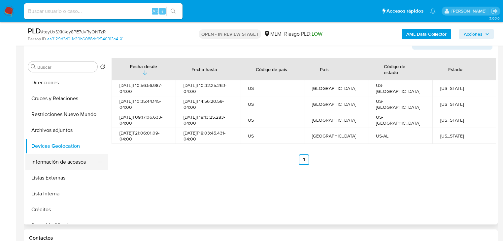
scroll to position [116, 0]
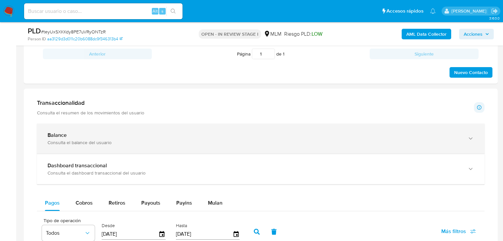
click at [83, 137] on div "Balance" at bounding box center [254, 135] width 413 height 7
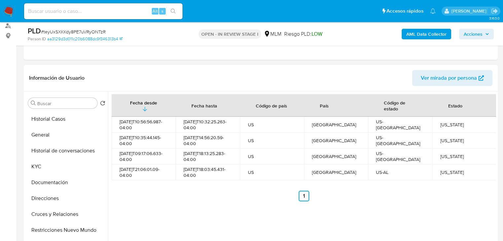
scroll to position [63, 0]
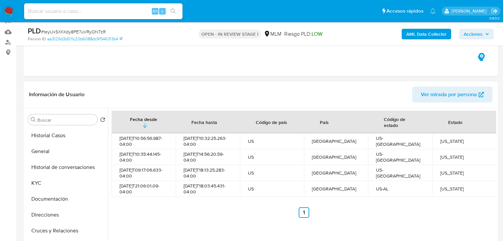
click at [65, 132] on button "Historial Casos" at bounding box center [66, 135] width 83 height 16
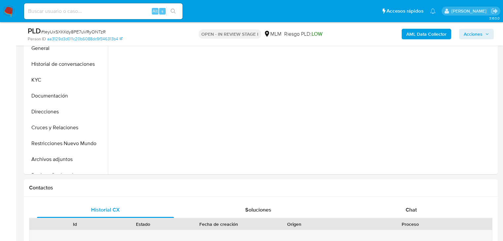
scroll to position [169, 0]
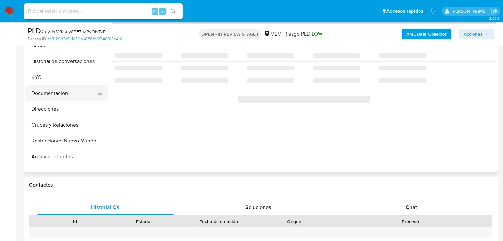
click at [68, 94] on button "Documentación" at bounding box center [63, 93] width 77 height 16
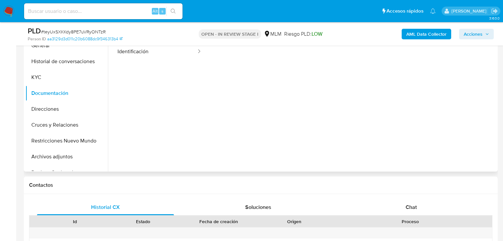
scroll to position [116, 0]
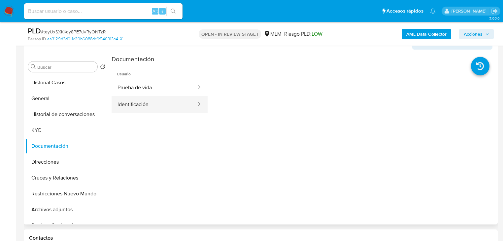
drag, startPoint x: 161, startPoint y: 104, endPoint x: 181, endPoint y: 100, distance: 19.5
click at [161, 104] on button "Identificación" at bounding box center [154, 104] width 85 height 17
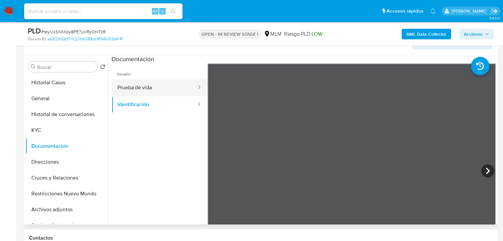
click at [144, 89] on button "Prueba de vida" at bounding box center [154, 87] width 85 height 17
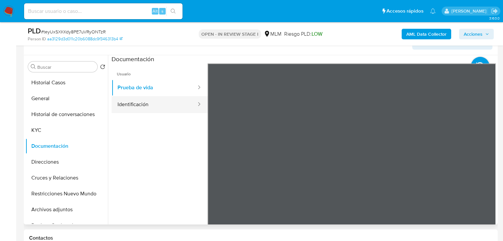
click at [127, 104] on button "Identificación" at bounding box center [154, 104] width 85 height 17
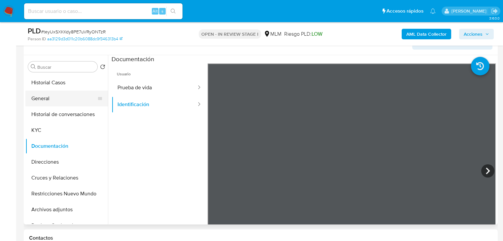
click at [46, 99] on button "General" at bounding box center [63, 98] width 77 height 16
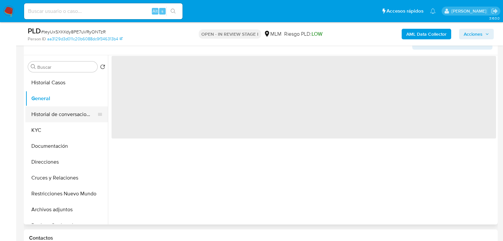
click at [67, 118] on button "Historial de conversaciones" at bounding box center [63, 114] width 77 height 16
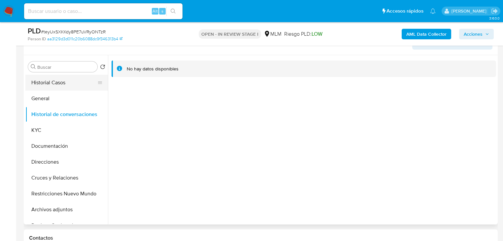
click at [59, 81] on button "Historial Casos" at bounding box center [63, 83] width 77 height 16
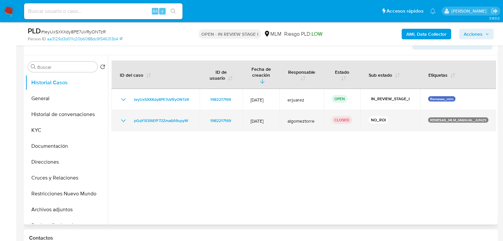
drag, startPoint x: 121, startPoint y: 113, endPoint x: 147, endPoint y: 118, distance: 26.7
click at [121, 117] on icon "Mostrar/Ocultar" at bounding box center [123, 121] width 8 height 8
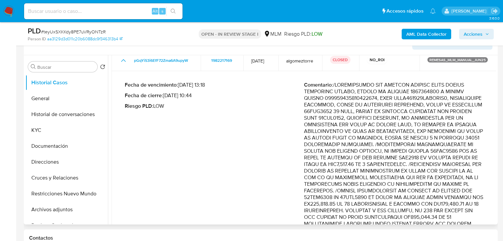
scroll to position [79, 0]
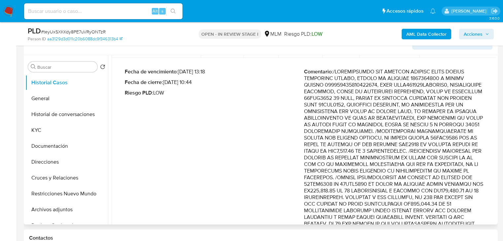
drag, startPoint x: 422, startPoint y: 168, endPoint x: 423, endPoint y: 185, distance: 16.5
click at [423, 185] on p "Comentario :" at bounding box center [393, 206] width 179 height 277
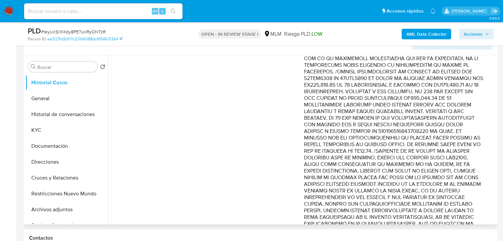
scroll to position [211, 0]
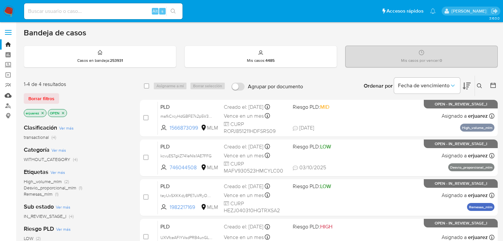
drag, startPoint x: 9, startPoint y: 96, endPoint x: 86, endPoint y: 96, distance: 76.6
click at [10, 96] on link "Mulan" at bounding box center [39, 95] width 79 height 10
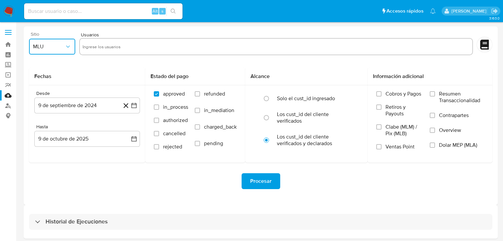
click at [52, 50] on button "MLU" at bounding box center [52, 47] width 46 height 16
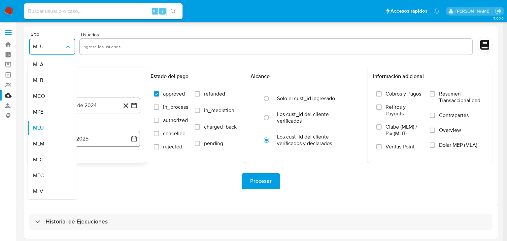
click at [46, 140] on div "MLM" at bounding box center [50, 144] width 34 height 16
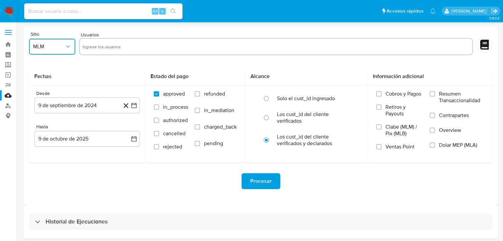
click at [103, 44] on input "text" at bounding box center [276, 46] width 387 height 11
type input "1982217169"
click at [137, 104] on button "9 de septiembre de 2024" at bounding box center [87, 105] width 106 height 16
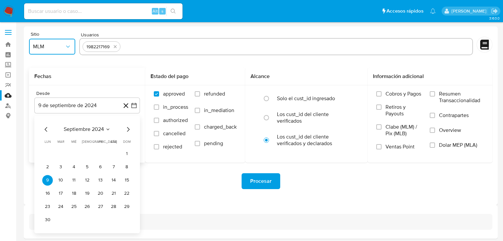
click at [127, 133] on icon "Mes siguiente" at bounding box center [128, 129] width 8 height 8
click at [126, 129] on icon "Mes siguiente" at bounding box center [128, 129] width 8 height 8
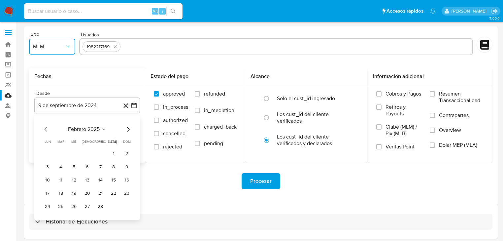
click at [126, 129] on icon "Mes siguiente" at bounding box center [128, 129] width 8 height 8
click at [88, 153] on button "1" at bounding box center [87, 153] width 11 height 11
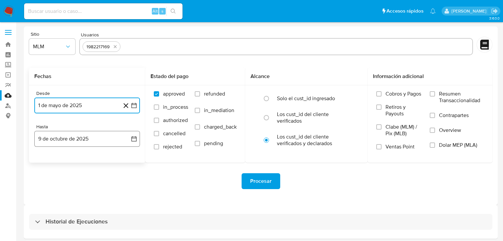
click at [134, 136] on icon "button" at bounding box center [133, 138] width 5 height 5
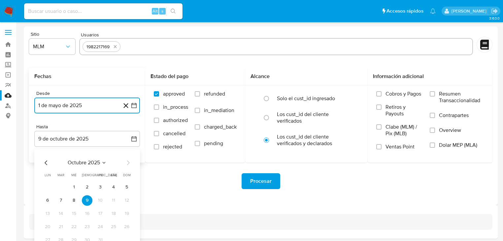
click at [46, 162] on icon "Mes anterior" at bounding box center [46, 162] width 8 height 8
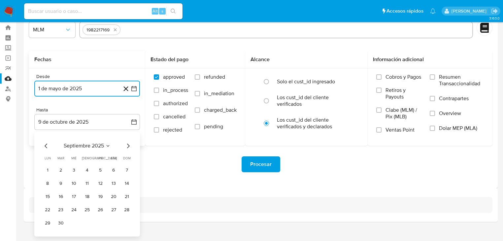
scroll to position [25, 0]
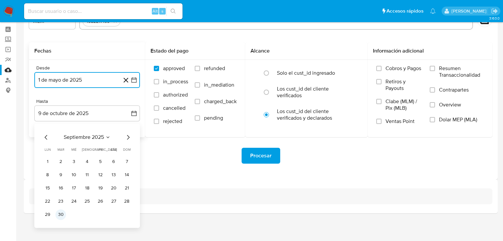
drag, startPoint x: 59, startPoint y: 213, endPoint x: 80, endPoint y: 210, distance: 21.0
click at [60, 213] on button "30" at bounding box center [60, 214] width 11 height 11
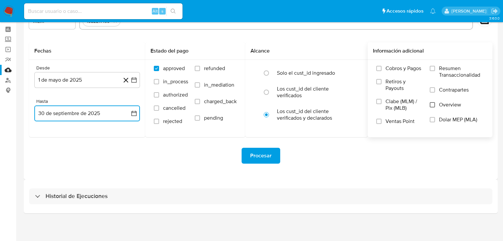
click at [434, 106] on input "Overview" at bounding box center [432, 104] width 5 height 5
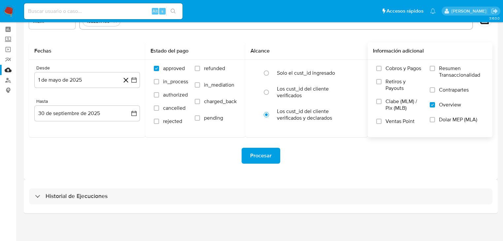
click at [260, 158] on span "Procesar" at bounding box center [260, 155] width 21 height 15
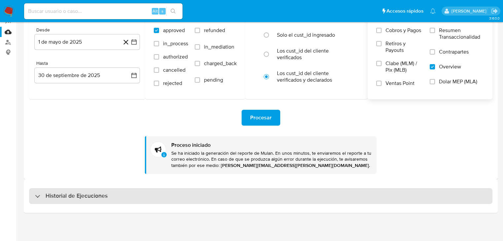
click at [85, 197] on h3 "Historial de Ejecuciones" at bounding box center [77, 196] width 62 height 8
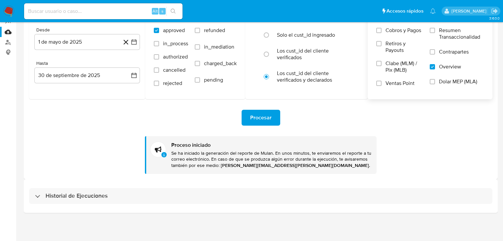
select select "10"
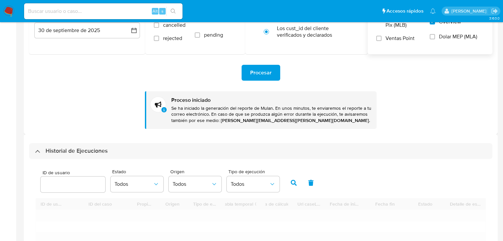
scroll to position [222, 0]
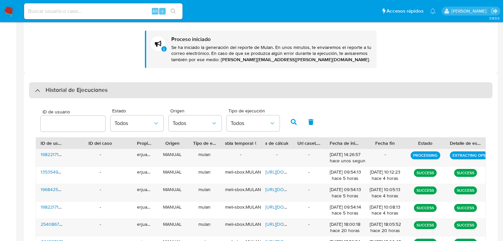
click at [36, 94] on div "Historial de Ejecuciones" at bounding box center [71, 90] width 73 height 8
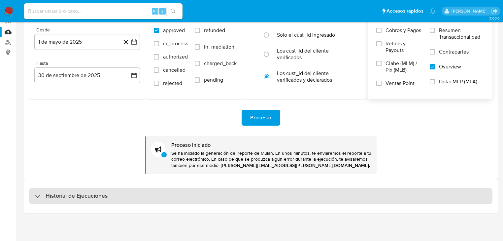
scroll to position [63, 0]
click at [37, 201] on div "Historial de Ejecuciones" at bounding box center [260, 196] width 463 height 16
select select "10"
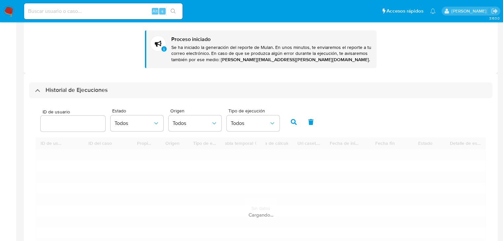
scroll to position [195, 0]
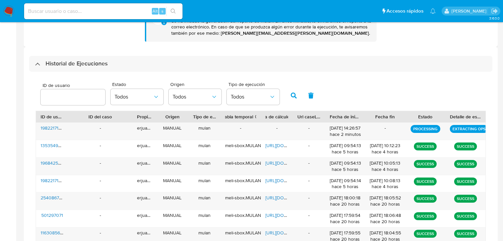
click at [35, 64] on div "Historial de Ejecuciones" at bounding box center [71, 64] width 73 height 8
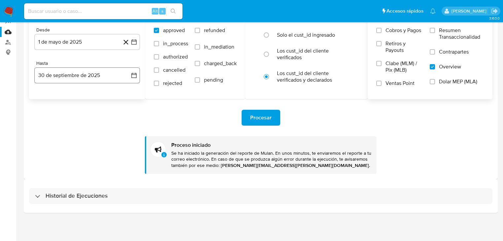
scroll to position [63, 0]
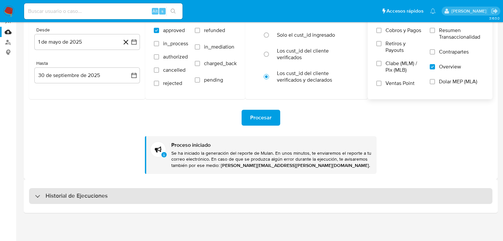
click at [37, 192] on div "Historial de Ejecuciones" at bounding box center [260, 196] width 463 height 16
select select "10"
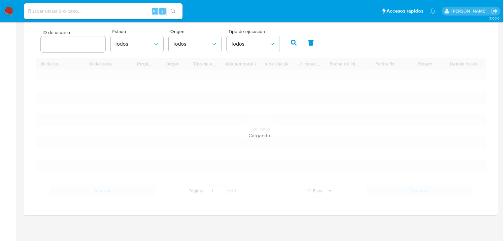
scroll to position [250, 0]
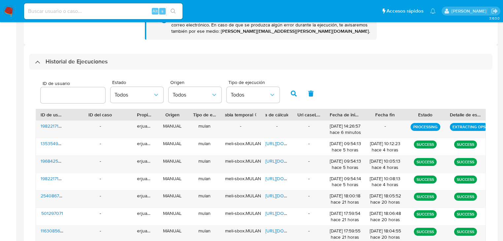
click at [35, 62] on div at bounding box center [35, 62] width 0 height 0
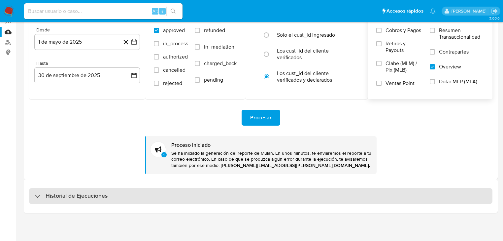
click at [42, 198] on div "Historial de Ejecuciones" at bounding box center [71, 196] width 73 height 8
select select "10"
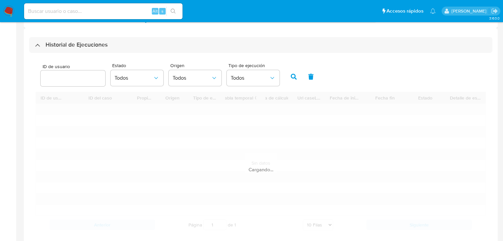
scroll to position [224, 0]
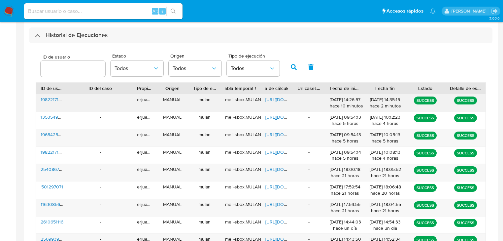
click at [280, 100] on span "https://docs.google.com/spreadsheets/d/1mtMt93Lr1AZ4mt66GmIWE30s_p5-TYDCRymt9Ab…" at bounding box center [288, 99] width 46 height 7
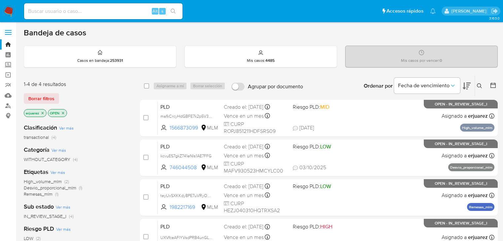
click at [75, 8] on input at bounding box center [103, 11] width 158 height 9
paste input "1982217169"
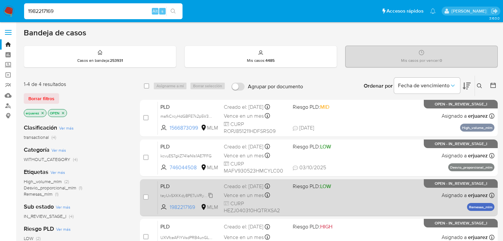
type input "1982217169"
click at [171, 194] on span "teyUxSXKKdy8PE7uVRyONTzR" at bounding box center [188, 194] width 56 height 7
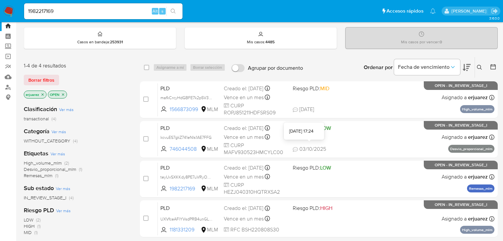
scroll to position [53, 0]
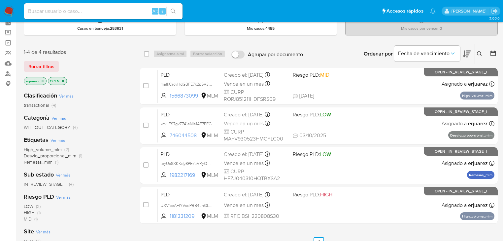
scroll to position [53, 0]
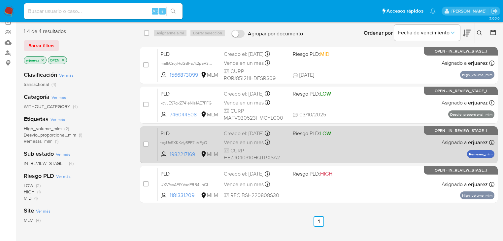
click at [331, 143] on div "PLD teyUxSXKKdy8PE7uVRyONTzR 1982217169 MLM Riesgo PLD: LOW Creado el: 12/09/20…" at bounding box center [326, 144] width 337 height 33
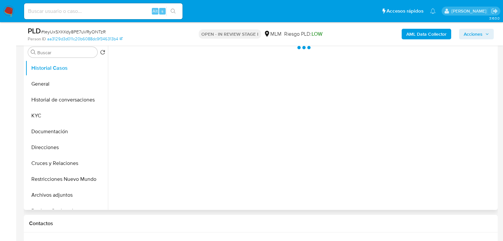
scroll to position [132, 0]
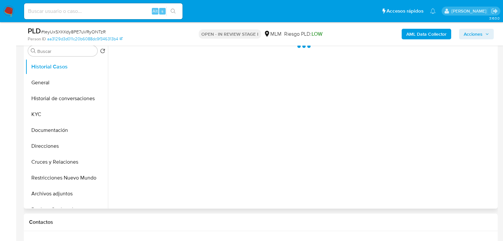
select select "10"
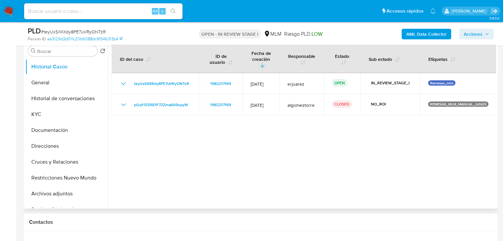
drag, startPoint x: 51, startPoint y: 193, endPoint x: 172, endPoint y: 154, distance: 126.4
click at [53, 193] on button "Archivos adjuntos" at bounding box center [66, 193] width 83 height 16
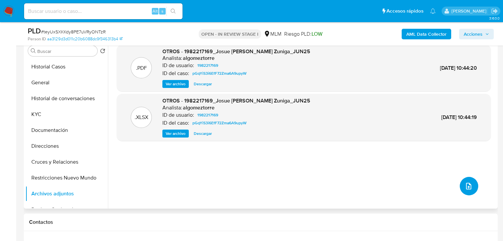
click at [468, 186] on icon "upload-file" at bounding box center [468, 186] width 5 height 7
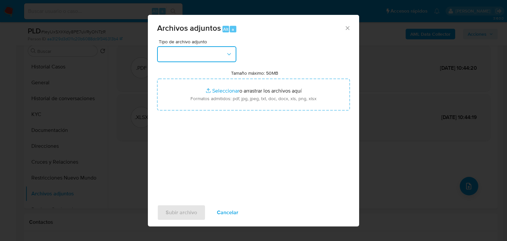
click at [186, 58] on button "button" at bounding box center [196, 54] width 79 height 16
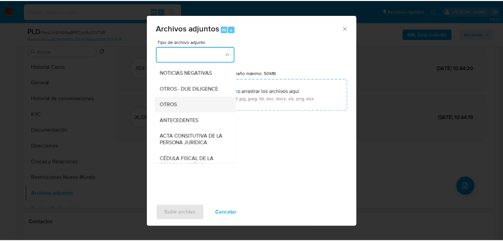
scroll to position [79, 0]
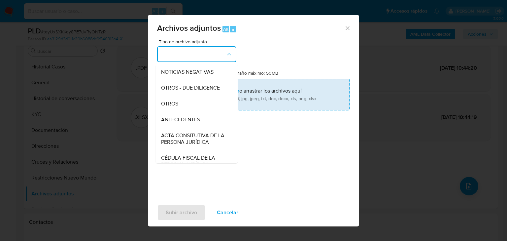
drag, startPoint x: 169, startPoint y: 113, endPoint x: 172, endPoint y: 110, distance: 4.2
click at [169, 107] on span "OTROS" at bounding box center [169, 103] width 17 height 7
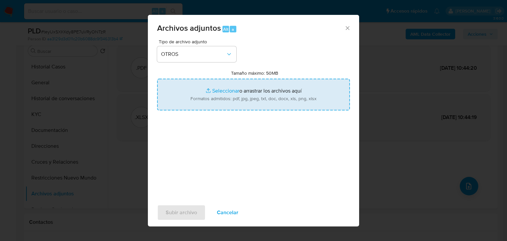
click at [230, 90] on input "Tamaño máximo: 50MB Seleccionar archivos" at bounding box center [253, 95] width 193 height 32
type input "C:\fakepath\1982217169_Josue Abdiel Hernandez Zuniga_Sep25.pdf"
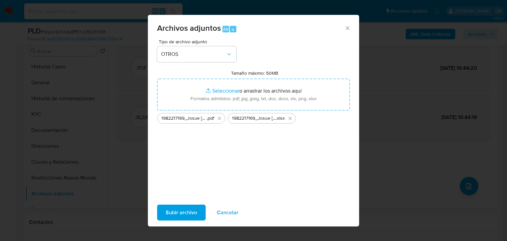
click at [193, 214] on span "Subir archivo" at bounding box center [181, 212] width 31 height 15
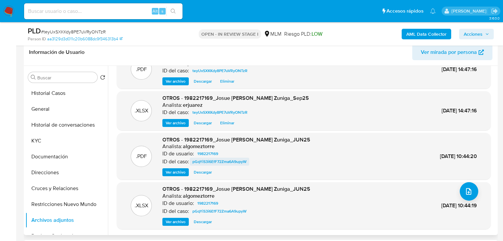
scroll to position [0, 0]
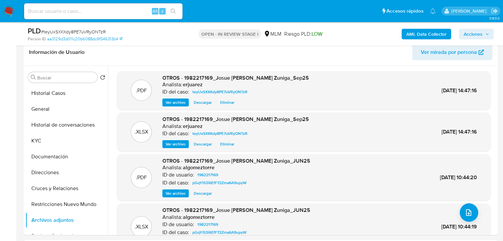
drag, startPoint x: 181, startPoint y: 103, endPoint x: 18, endPoint y: 114, distance: 163.4
click at [181, 103] on span "Ver archivo" at bounding box center [176, 102] width 20 height 7
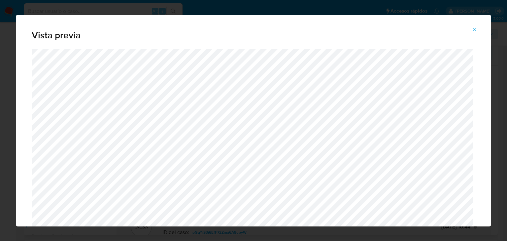
click at [475, 30] on icon "Attachment preview" at bounding box center [474, 29] width 5 height 5
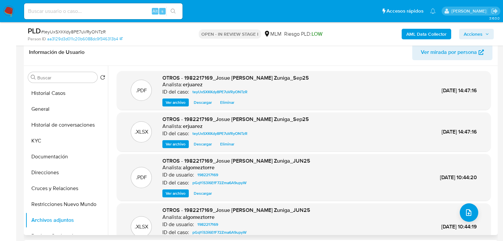
click at [473, 31] on span "Acciones" at bounding box center [473, 34] width 19 height 11
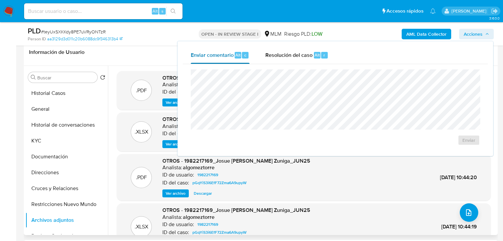
drag, startPoint x: 281, startPoint y: 58, endPoint x: 191, endPoint y: 57, distance: 90.1
click at [280, 57] on span "Resolución del caso" at bounding box center [288, 55] width 47 height 8
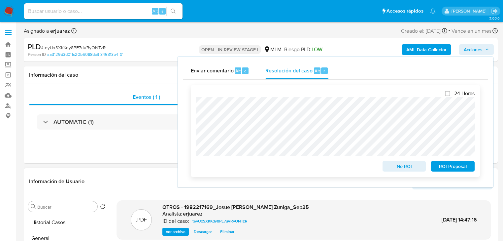
click at [406, 165] on span "No ROI" at bounding box center [404, 165] width 34 height 9
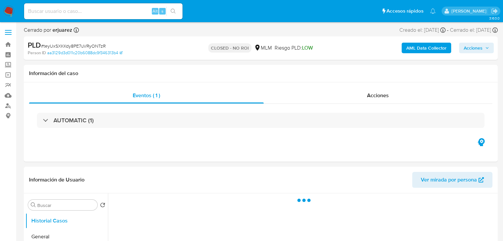
select select "10"
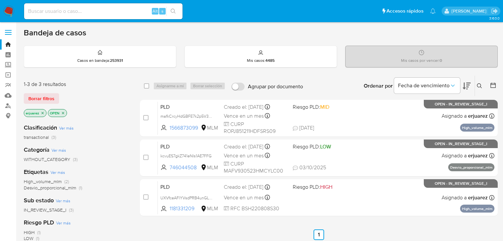
drag, startPoint x: 42, startPoint y: 112, endPoint x: 91, endPoint y: 111, distance: 48.9
click at [43, 112] on icon "close-filter" at bounding box center [43, 113] width 2 height 2
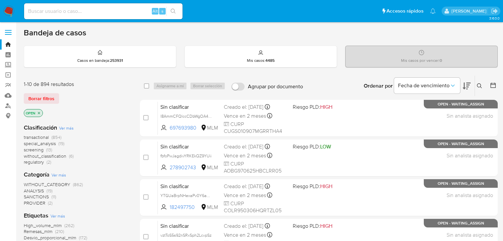
click at [478, 84] on icon at bounding box center [479, 85] width 5 height 5
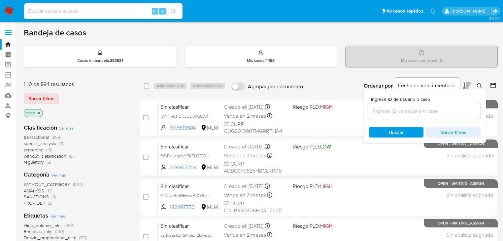
click at [417, 112] on input at bounding box center [425, 111] width 112 height 9
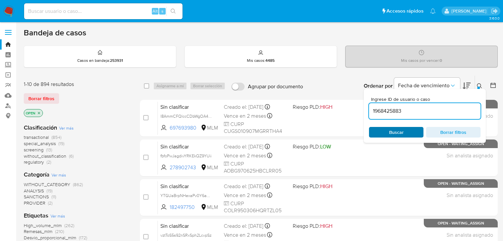
type input "1968425883"
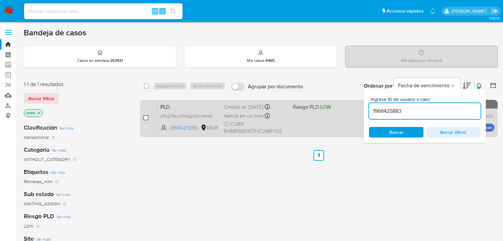
click at [144, 116] on input "checkbox" at bounding box center [145, 117] width 5 height 5
checkbox input "true"
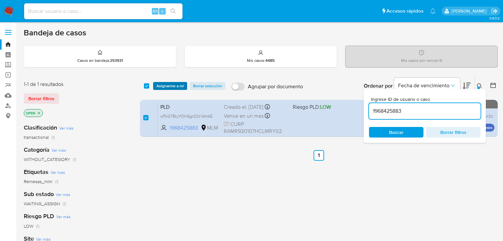
click at [164, 83] on span "Asignarme a mí" at bounding box center [169, 86] width 27 height 7
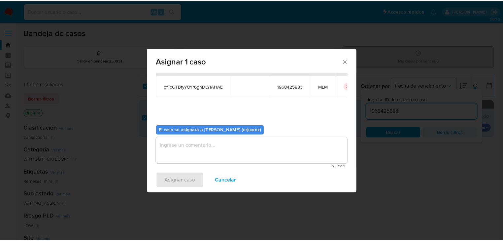
scroll to position [34, 0]
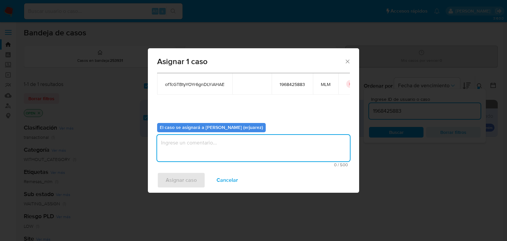
click at [208, 151] on textarea "assign-modal" at bounding box center [253, 148] width 193 height 26
type textarea "e"
type textarea "EPJU"
click at [169, 177] on button "Asignar caso" at bounding box center [181, 180] width 48 height 16
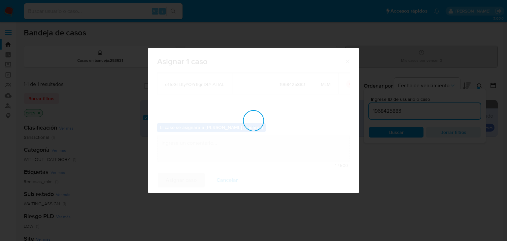
checkbox input "false"
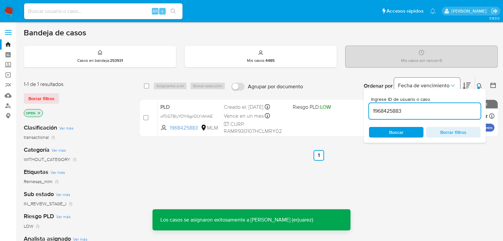
drag, startPoint x: 481, startPoint y: 84, endPoint x: 437, endPoint y: 84, distance: 43.6
click at [481, 83] on icon at bounding box center [479, 85] width 5 height 5
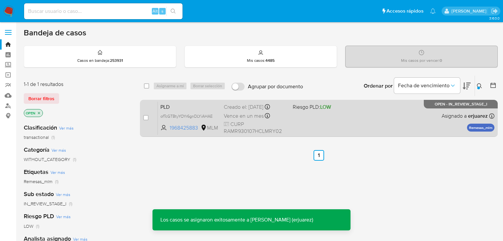
click at [314, 120] on div "PLD ofTcGTBtyYOYr6gnDLYiAHAE 1968425883 MLM Riesgo PLD: LOW Creado el: 12/09/20…" at bounding box center [326, 117] width 337 height 33
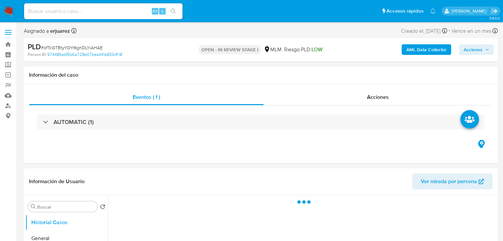
select select "10"
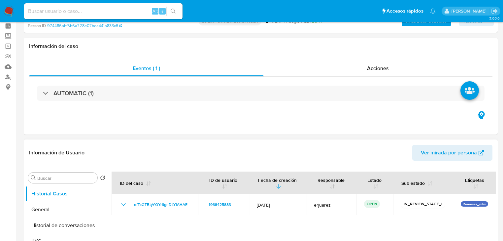
scroll to position [79, 0]
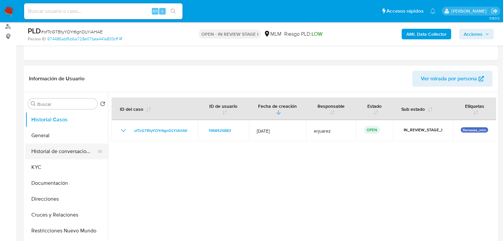
click at [56, 137] on button "General" at bounding box center [66, 135] width 83 height 16
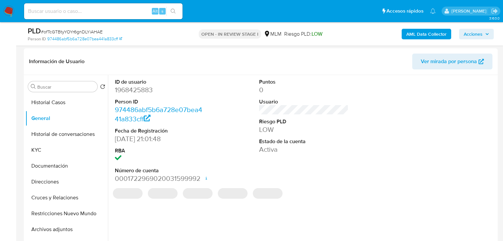
scroll to position [106, 0]
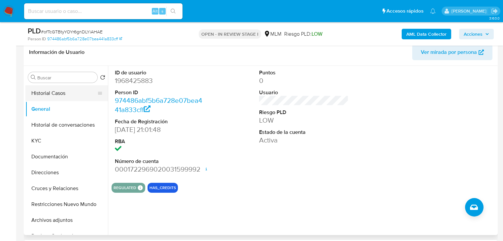
click at [70, 94] on button "Historial Casos" at bounding box center [63, 93] width 77 height 16
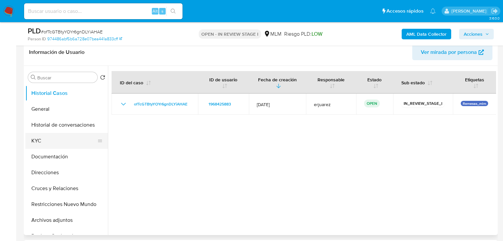
click at [58, 143] on button "KYC" at bounding box center [63, 141] width 77 height 16
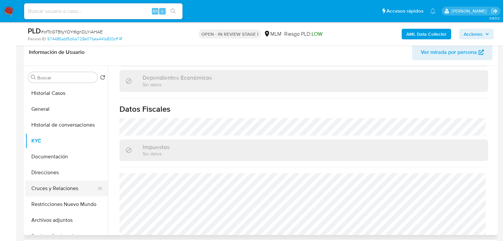
scroll to position [416, 0]
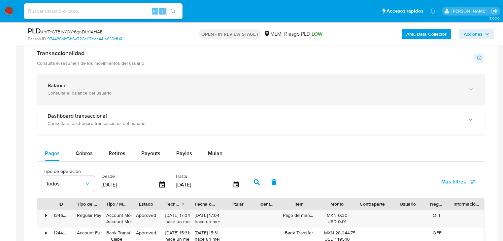
click at [100, 87] on div "Balance" at bounding box center [254, 85] width 413 height 7
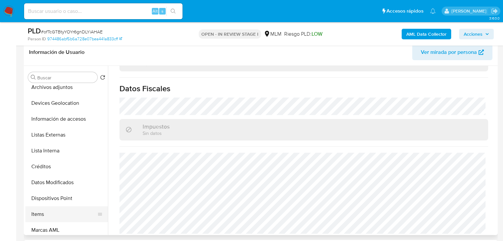
scroll to position [158, 0]
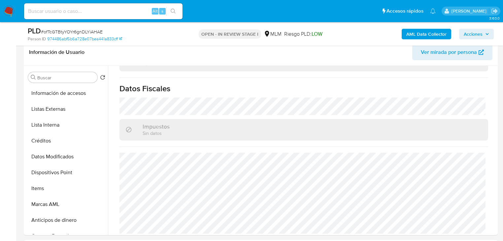
drag, startPoint x: 51, startPoint y: 107, endPoint x: 8, endPoint y: 116, distance: 44.5
click at [50, 108] on button "Listas Externas" at bounding box center [66, 109] width 83 height 16
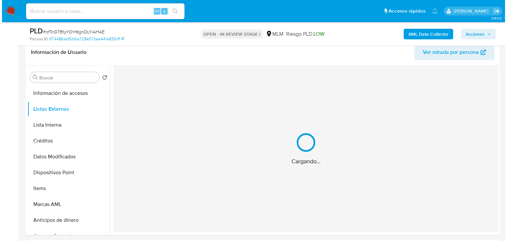
scroll to position [0, 0]
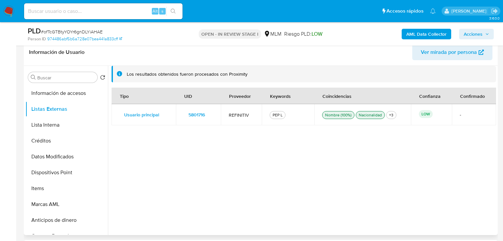
click at [195, 114] on span "5801716" at bounding box center [196, 114] width 17 height 9
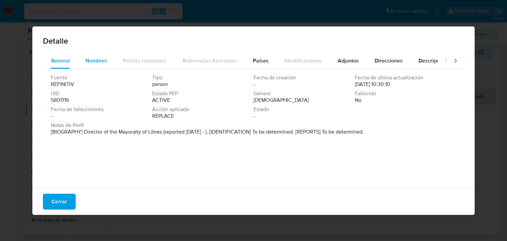
click at [106, 61] on span "Nombres" at bounding box center [96, 61] width 22 height 8
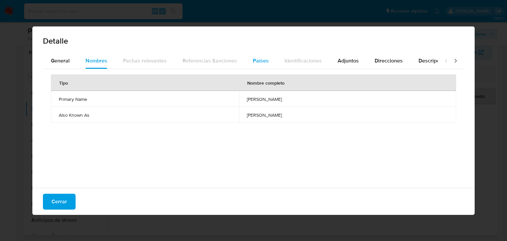
click at [245, 60] on button "Países" at bounding box center [261, 61] width 32 height 16
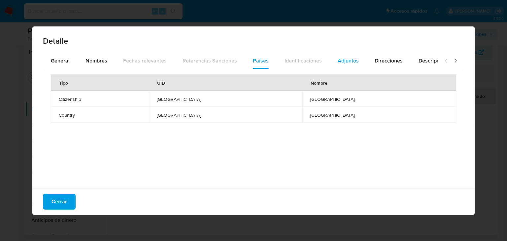
click at [338, 60] on span "Adjuntos" at bounding box center [348, 61] width 21 height 8
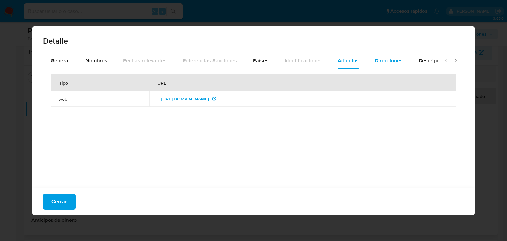
click at [386, 58] on span "Direcciones" at bounding box center [389, 61] width 28 height 8
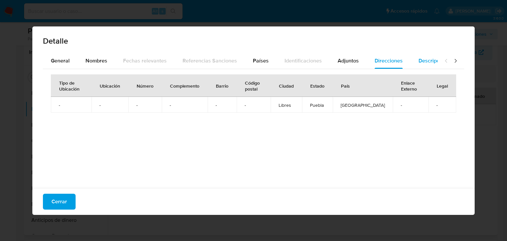
click at [421, 58] on span "Descripciones" at bounding box center [435, 61] width 34 height 8
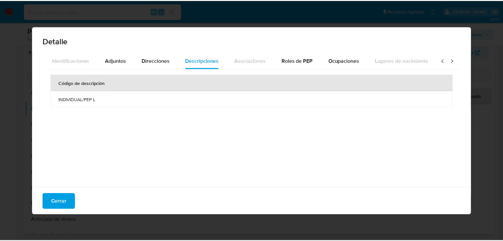
scroll to position [0, 232]
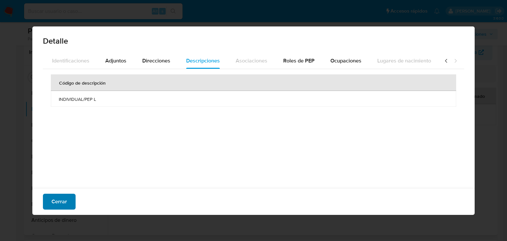
click at [54, 204] on span "Cerrar" at bounding box center [59, 201] width 16 height 15
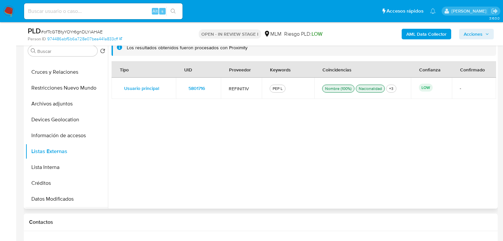
scroll to position [53, 0]
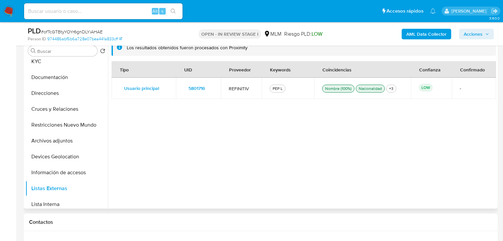
drag, startPoint x: 59, startPoint y: 153, endPoint x: 123, endPoint y: 164, distance: 64.5
click at [59, 153] on button "Devices Geolocation" at bounding box center [66, 157] width 83 height 16
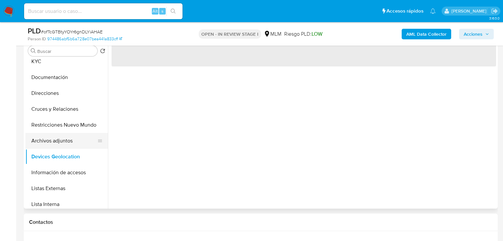
scroll to position [0, 0]
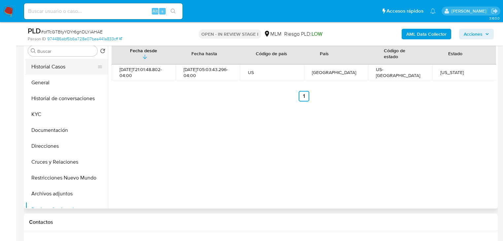
click at [60, 69] on button "Historial Casos" at bounding box center [63, 67] width 77 height 16
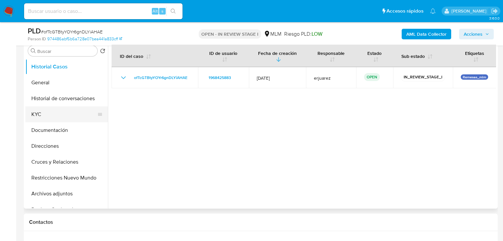
click at [47, 117] on button "KYC" at bounding box center [63, 114] width 77 height 16
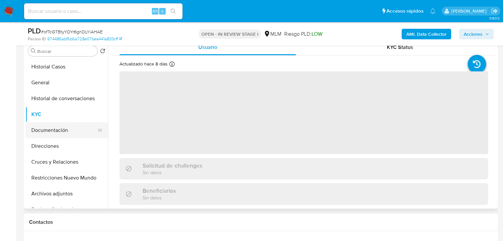
click at [55, 126] on button "Documentación" at bounding box center [63, 130] width 77 height 16
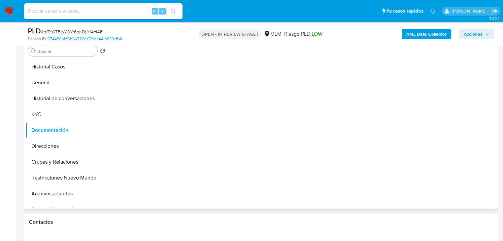
scroll to position [106, 0]
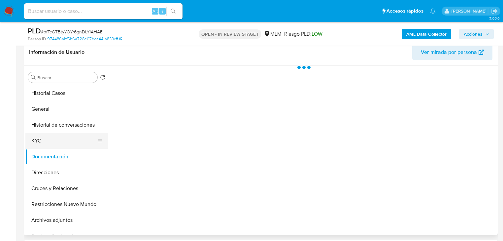
drag, startPoint x: 61, startPoint y: 141, endPoint x: 61, endPoint y: 145, distance: 4.0
click at [61, 141] on button "KYC" at bounding box center [63, 141] width 77 height 16
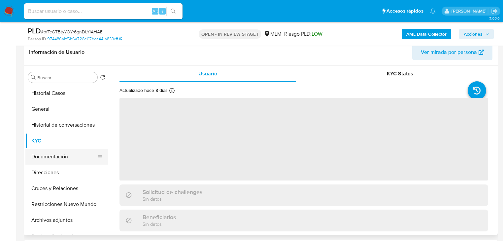
click at [65, 161] on button "Documentación" at bounding box center [63, 157] width 77 height 16
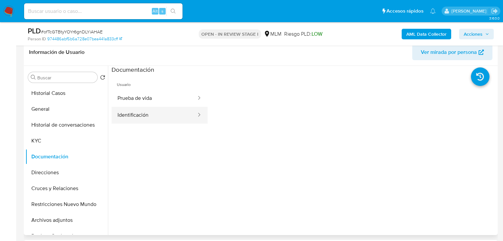
click at [128, 112] on button "Identificación" at bounding box center [154, 115] width 85 height 17
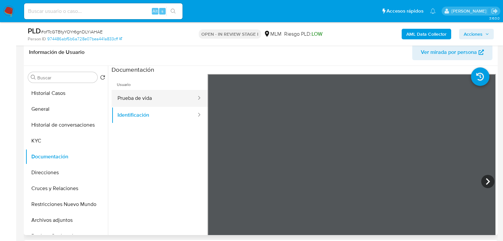
click at [152, 102] on button "Prueba de vida" at bounding box center [154, 98] width 85 height 17
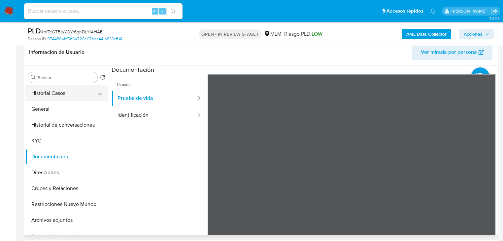
click at [65, 95] on button "Historial Casos" at bounding box center [63, 93] width 77 height 16
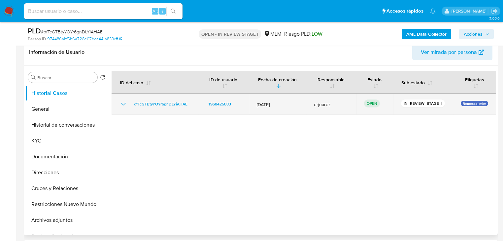
drag, startPoint x: 194, startPoint y: 103, endPoint x: 114, endPoint y: 109, distance: 80.1
click at [132, 103] on td "ofTcGTBtyYOYr6gnDLYiAHAE" at bounding box center [155, 103] width 86 height 21
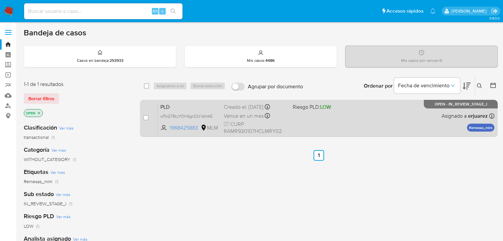
click at [406, 123] on div "PLD ofTcGTBtyYOYr6gnDLYiAHAE 1968425883 MLM Riesgo PLD: LOW Creado el: [DATE] C…" at bounding box center [326, 117] width 337 height 33
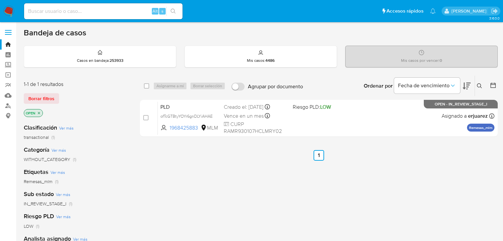
click at [12, 11] on img at bounding box center [8, 11] width 11 height 11
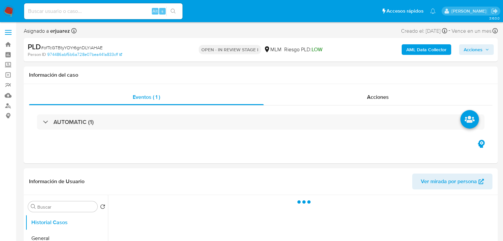
select select "10"
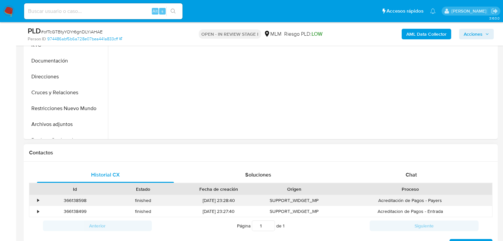
scroll to position [211, 0]
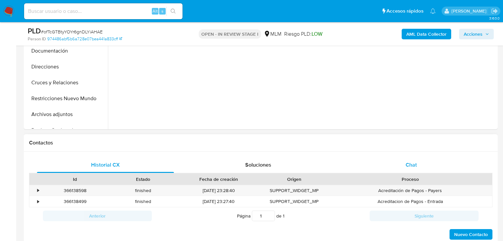
click at [402, 163] on div "Chat" at bounding box center [411, 165] width 137 height 16
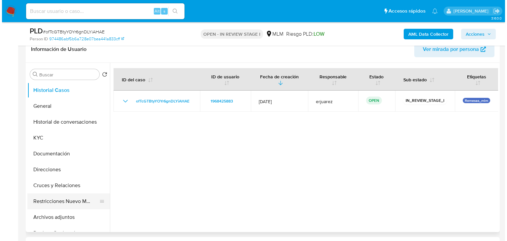
scroll to position [106, 0]
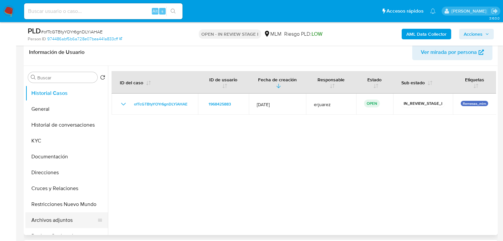
click at [63, 216] on button "Archivos adjuntos" at bounding box center [63, 220] width 77 height 16
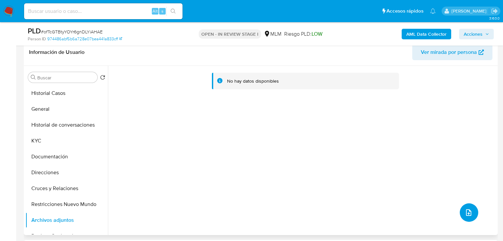
click at [466, 213] on icon "upload-file" at bounding box center [468, 212] width 5 height 7
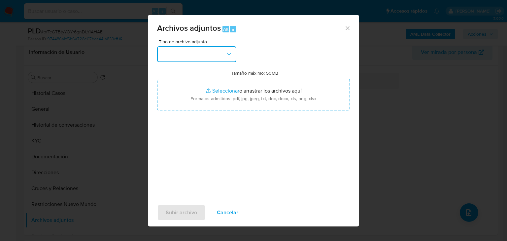
click at [194, 57] on button "button" at bounding box center [196, 54] width 79 height 16
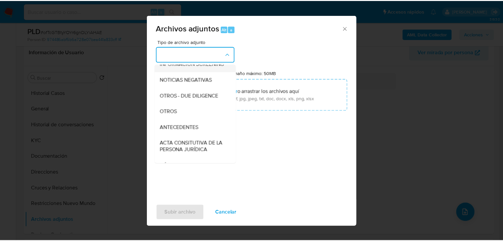
scroll to position [79, 0]
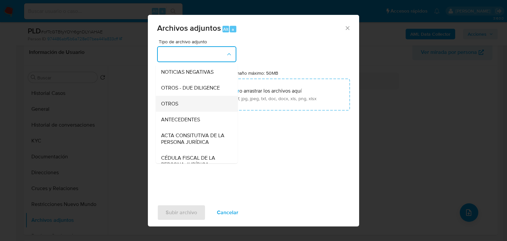
drag, startPoint x: 166, startPoint y: 110, endPoint x: 183, endPoint y: 108, distance: 17.6
click at [166, 107] on span "OTROS" at bounding box center [169, 103] width 17 height 7
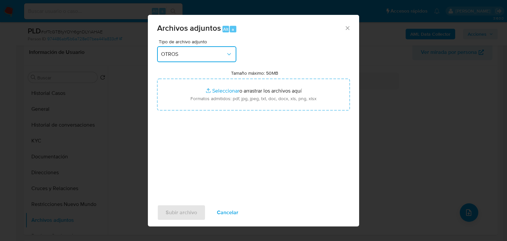
click at [37, 147] on div "Archivos adjuntos Alt a Tipo de archivo adjunto OTROS Tamaño máximo: 50MB Selec…" at bounding box center [253, 120] width 507 height 241
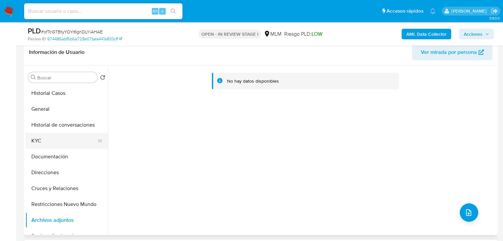
click at [46, 139] on button "KYC" at bounding box center [63, 141] width 77 height 16
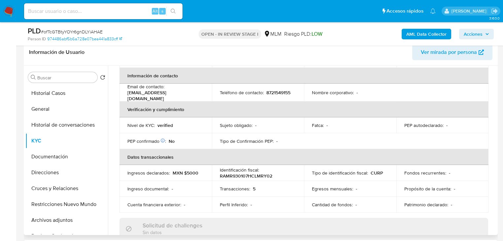
scroll to position [132, 0]
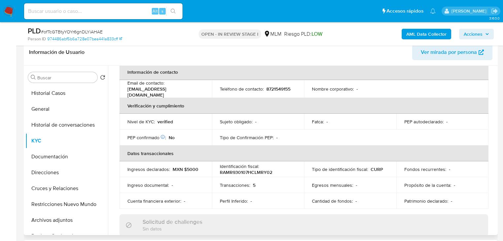
drag, startPoint x: 52, startPoint y: 219, endPoint x: 302, endPoint y: 196, distance: 251.6
click at [54, 219] on button "Archivos adjuntos" at bounding box center [66, 220] width 83 height 16
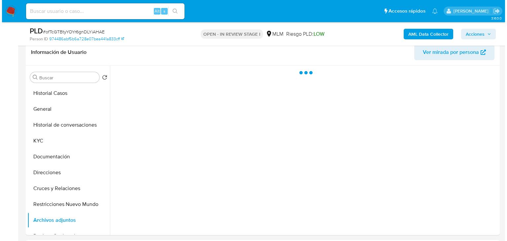
scroll to position [0, 0]
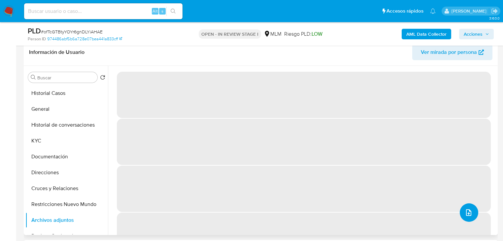
click at [468, 216] on button "upload-file" at bounding box center [469, 212] width 18 height 18
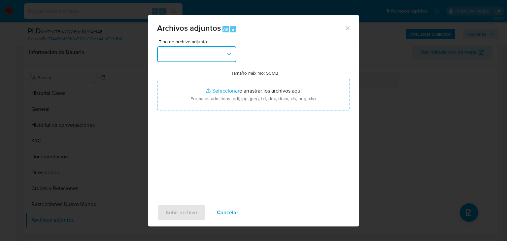
click at [198, 54] on button "button" at bounding box center [196, 54] width 79 height 16
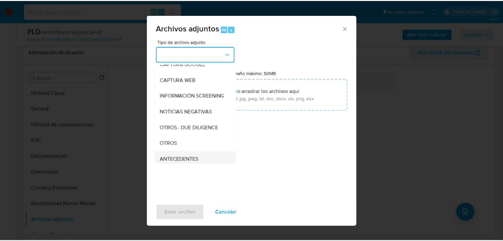
scroll to position [79, 0]
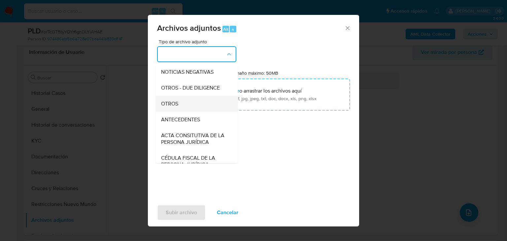
click at [165, 112] on div "OTROS" at bounding box center [194, 104] width 67 height 16
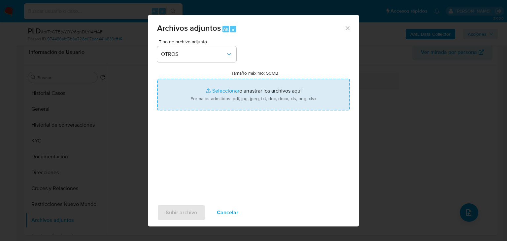
click at [218, 91] on input "Tamaño máximo: 50MB Seleccionar archivos" at bounding box center [253, 95] width 193 height 32
type input "C:\fakepath\1968425883_Raymundo Ramirez Martinez_Sep25.pdf"
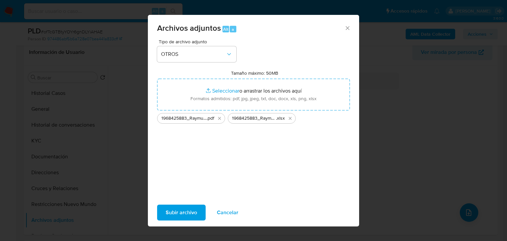
drag, startPoint x: 178, startPoint y: 209, endPoint x: 136, endPoint y: 205, distance: 42.7
click at [178, 209] on span "Subir archivo" at bounding box center [181, 212] width 31 height 15
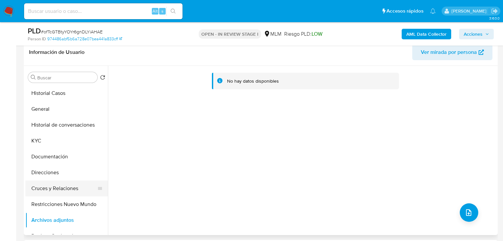
drag, startPoint x: 69, startPoint y: 178, endPoint x: 65, endPoint y: 186, distance: 9.5
click at [69, 179] on button "Direcciones" at bounding box center [66, 172] width 83 height 16
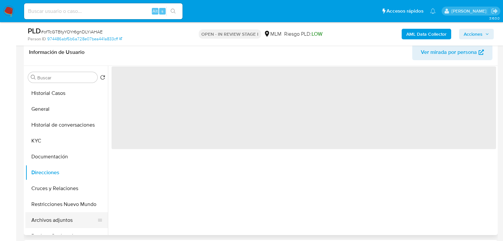
click at [62, 221] on button "Archivos adjuntos" at bounding box center [63, 220] width 77 height 16
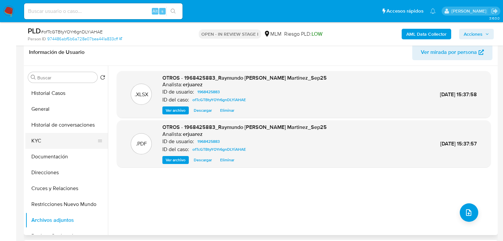
drag, startPoint x: 168, startPoint y: 161, endPoint x: 91, endPoint y: 144, distance: 78.7
click at [169, 161] on span "Ver archivo" at bounding box center [176, 159] width 20 height 7
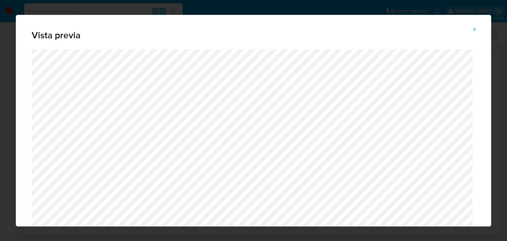
click at [476, 29] on icon "Attachment preview" at bounding box center [474, 29] width 5 height 5
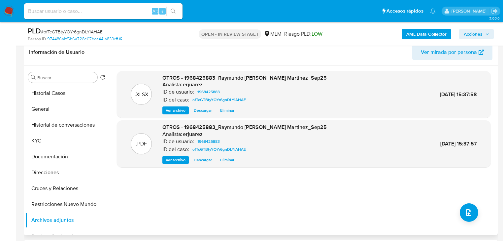
drag, startPoint x: 473, startPoint y: 34, endPoint x: 400, endPoint y: 38, distance: 73.4
click at [473, 34] on span "Acciones" at bounding box center [473, 34] width 19 height 11
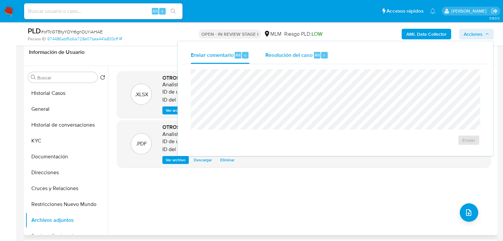
click at [280, 58] on span "Resolución del caso" at bounding box center [288, 55] width 47 height 8
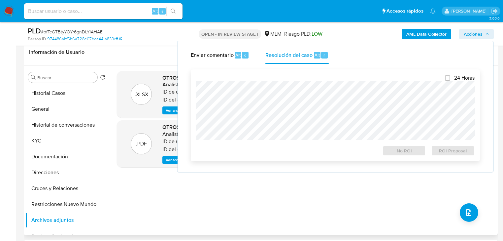
click at [255, 81] on div at bounding box center [335, 110] width 279 height 59
click at [400, 150] on span "No ROI" at bounding box center [404, 150] width 34 height 9
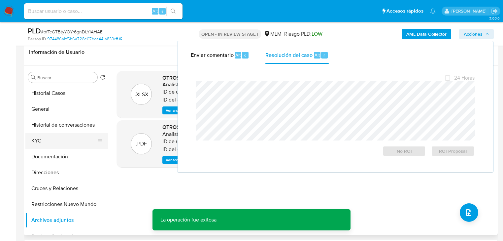
click at [36, 143] on button "KYC" at bounding box center [63, 141] width 77 height 16
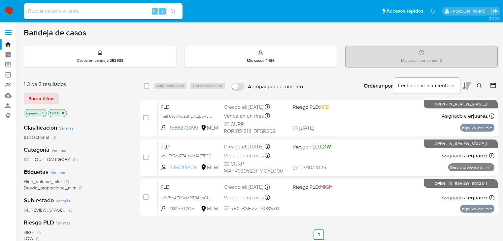
click at [42, 112] on icon "close-filter" at bounding box center [43, 113] width 4 height 4
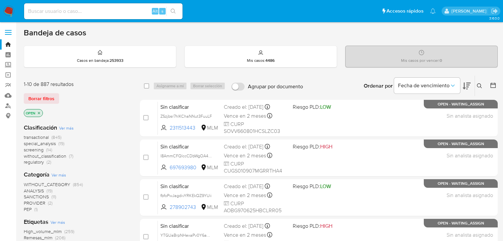
drag, startPoint x: 482, startPoint y: 83, endPoint x: 451, endPoint y: 102, distance: 35.9
click at [482, 83] on icon at bounding box center [479, 85] width 5 height 5
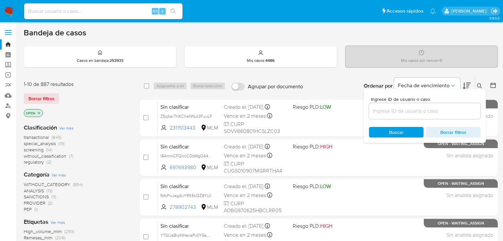
click at [399, 114] on input at bounding box center [425, 111] width 112 height 9
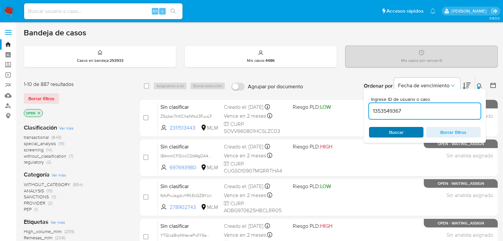
type input "1353549367"
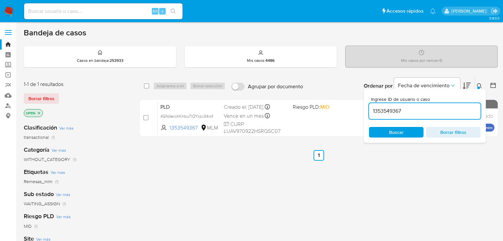
click at [389, 128] on span "Buscar" at bounding box center [396, 132] width 15 height 11
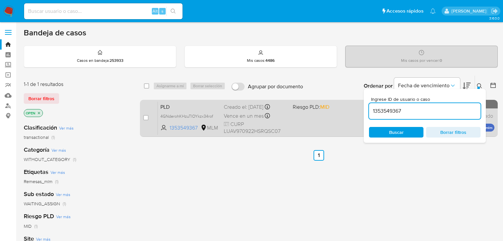
click at [145, 120] on div "case-item-checkbox" at bounding box center [145, 117] width 5 height 7
click at [145, 122] on div "case-item-checkbox No es posible asignar el caso" at bounding box center [150, 117] width 15 height 33
click at [145, 119] on input "checkbox" at bounding box center [145, 117] width 5 height 5
checkbox input "true"
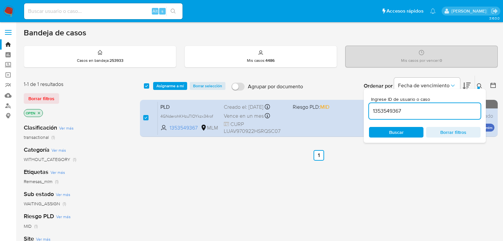
click at [170, 81] on div "select-all-cases-checkbox Asignarme a mí Borrar selección Agrupar por documento…" at bounding box center [319, 86] width 358 height 20
click at [170, 85] on span "Asignarme a mí" at bounding box center [169, 86] width 27 height 7
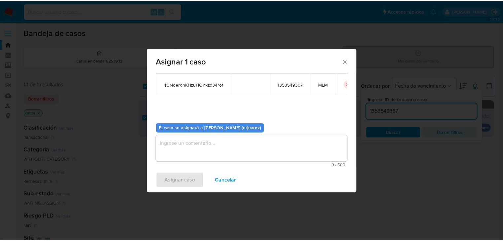
scroll to position [34, 0]
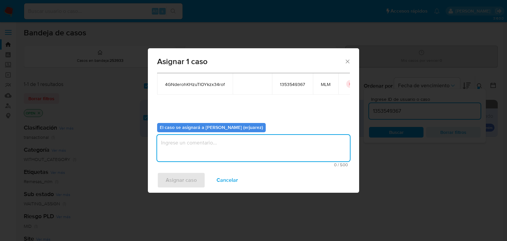
type textarea "e"
click at [191, 150] on textarea "e" at bounding box center [253, 148] width 193 height 26
type textarea "EPJU"
click at [186, 181] on span "Asignar caso" at bounding box center [181, 180] width 31 height 15
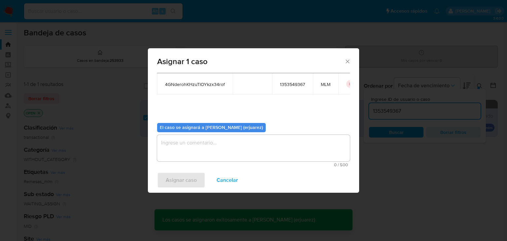
checkbox input "false"
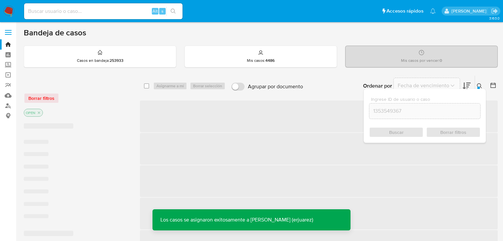
drag, startPoint x: 244, startPoint y: 170, endPoint x: 248, endPoint y: 166, distance: 5.6
click at [244, 170] on span "‌" at bounding box center [319, 181] width 358 height 32
click at [478, 83] on icon at bounding box center [479, 85] width 5 height 5
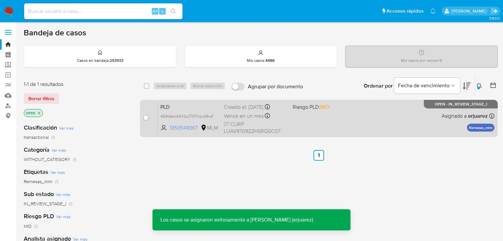
click at [296, 127] on div "PLD 4GNderohKHzuTlOYkzx34rof 1353549367 MLM Riesgo PLD: MID Creado el: 12/09/20…" at bounding box center [326, 117] width 337 height 33
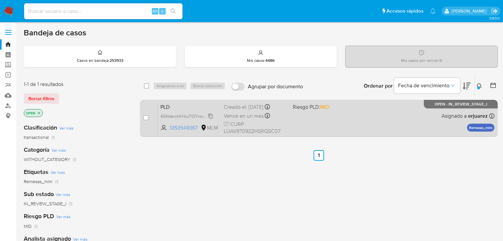
click at [180, 117] on span "4GNderohKHzuTlOYkzx34rof" at bounding box center [186, 115] width 52 height 7
click at [400, 126] on div "PLD 4GNderohKHzuTlOYkzx34rof 1353549367 MLM Riesgo PLD: MID Creado el: 12/09/20…" at bounding box center [326, 117] width 337 height 33
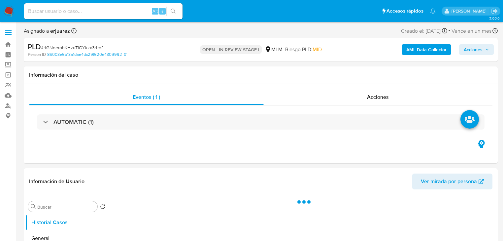
select select "10"
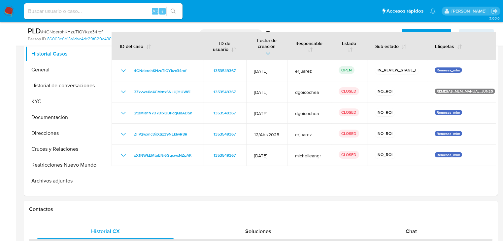
scroll to position [132, 0]
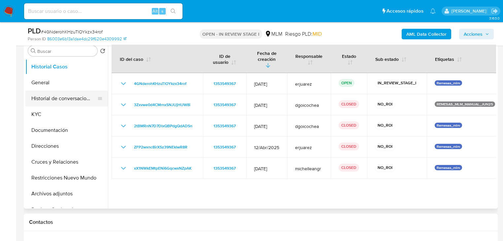
drag, startPoint x: 78, startPoint y: 95, endPoint x: 82, endPoint y: 96, distance: 4.4
click at [78, 96] on button "Historial de conversaciones" at bounding box center [63, 98] width 77 height 16
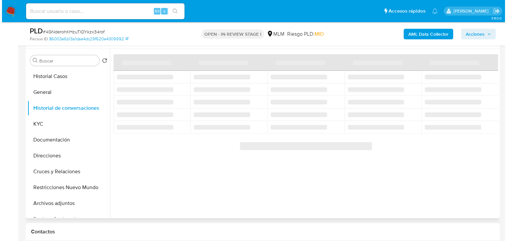
scroll to position [106, 0]
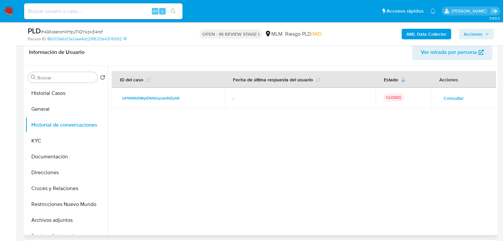
click at [448, 97] on span "Consultar" at bounding box center [454, 97] width 20 height 9
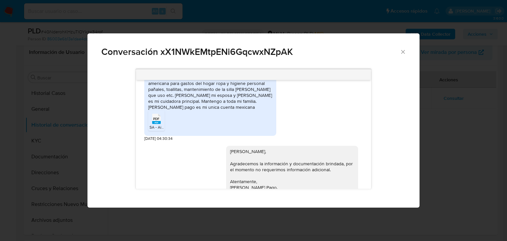
scroll to position [229, 0]
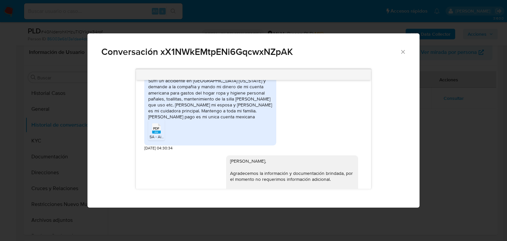
click at [158, 129] on span "PDF" at bounding box center [156, 128] width 6 height 4
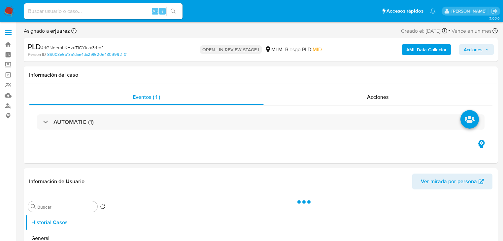
select select "10"
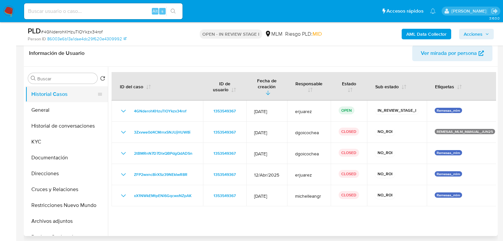
scroll to position [79, 0]
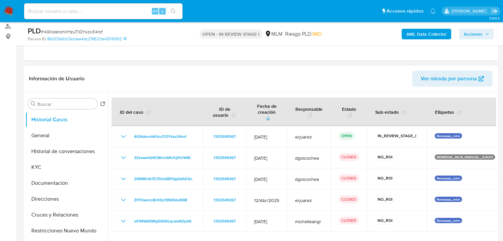
drag, startPoint x: 70, startPoint y: 148, endPoint x: 340, endPoint y: 149, distance: 269.3
click at [70, 148] on button "Historial de conversaciones" at bounding box center [66, 151] width 83 height 16
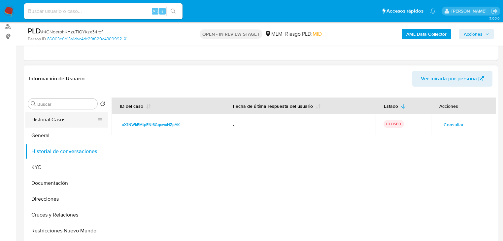
click at [80, 117] on button "Historial Casos" at bounding box center [63, 120] width 77 height 16
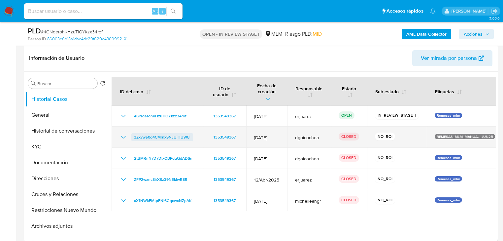
scroll to position [132, 0]
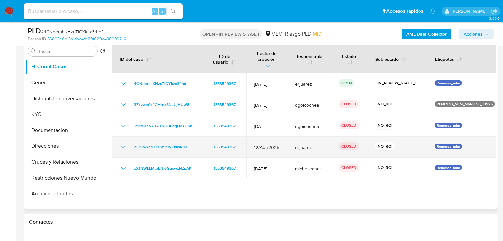
click at [124, 143] on icon "Mostrar/Ocultar" at bounding box center [123, 147] width 8 height 8
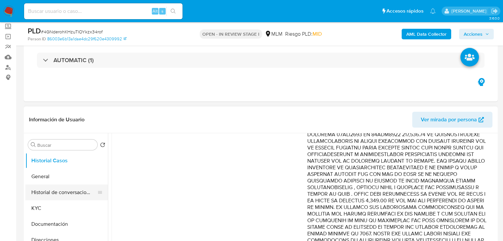
scroll to position [79, 0]
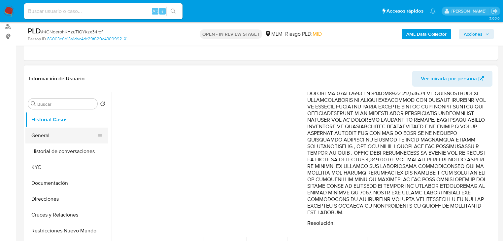
drag, startPoint x: 44, startPoint y: 137, endPoint x: 24, endPoint y: 130, distance: 21.0
click at [44, 137] on button "General" at bounding box center [66, 135] width 83 height 16
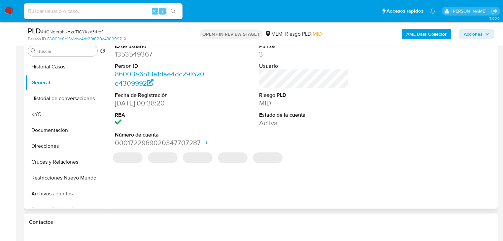
scroll to position [106, 0]
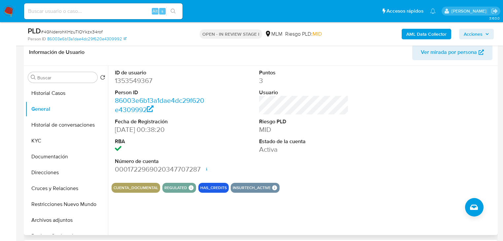
drag, startPoint x: 71, startPoint y: 93, endPoint x: 144, endPoint y: 106, distance: 74.4
click at [70, 93] on button "Historial Casos" at bounding box center [66, 93] width 83 height 16
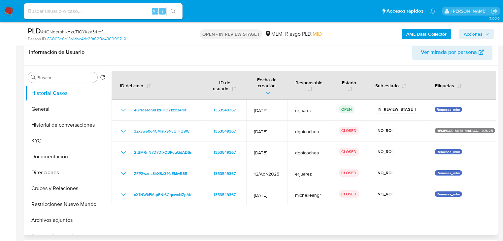
click at [40, 136] on button "KYC" at bounding box center [66, 141] width 83 height 16
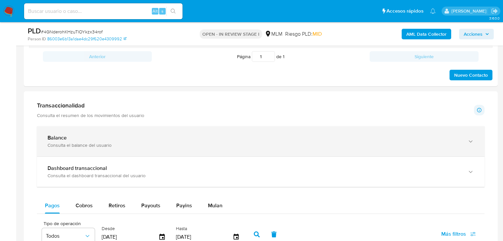
scroll to position [370, 0]
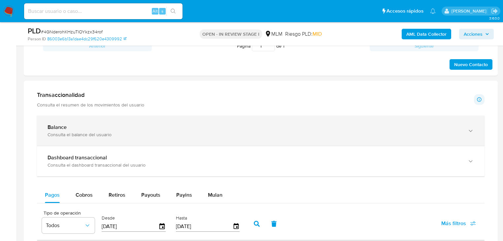
click at [77, 126] on div "Balance" at bounding box center [254, 127] width 413 height 7
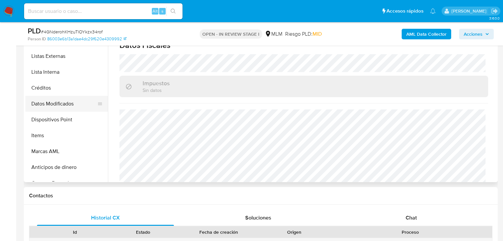
scroll to position [132, 0]
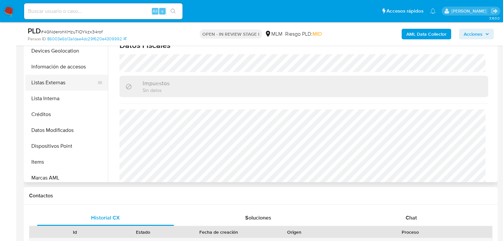
click at [64, 86] on button "Listas Externas" at bounding box center [63, 83] width 77 height 16
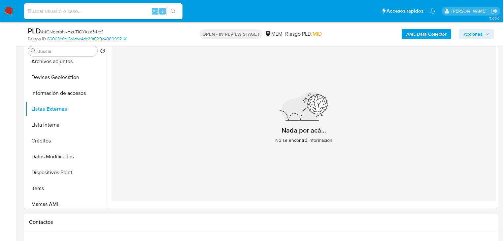
scroll to position [106, 0]
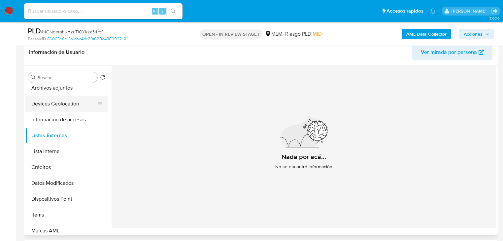
click at [55, 105] on button "Devices Geolocation" at bounding box center [63, 104] width 77 height 16
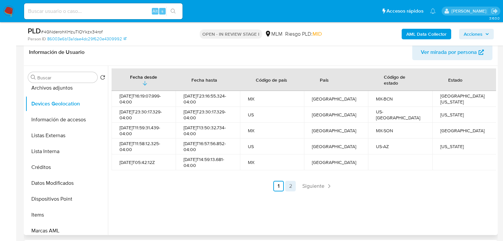
click at [294, 184] on link "2" at bounding box center [290, 186] width 11 height 11
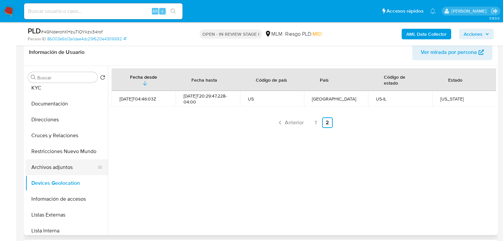
scroll to position [26, 0]
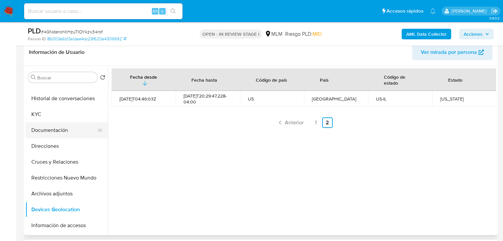
click at [61, 134] on button "Documentación" at bounding box center [63, 130] width 77 height 16
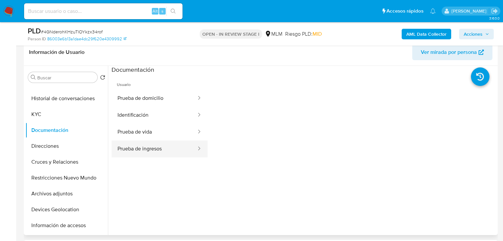
click at [150, 148] on button "Prueba de ingresos" at bounding box center [154, 148] width 85 height 17
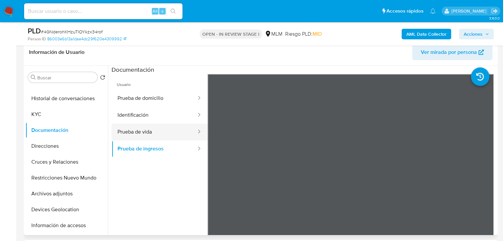
click at [143, 132] on button "Prueba de vida" at bounding box center [154, 131] width 85 height 17
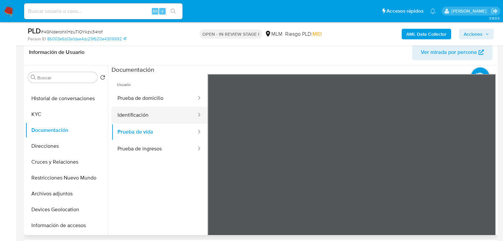
click at [158, 120] on button "Identificación" at bounding box center [154, 115] width 85 height 17
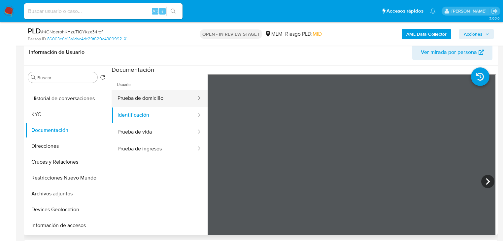
click at [130, 95] on button "Prueba de domicilio" at bounding box center [154, 98] width 85 height 17
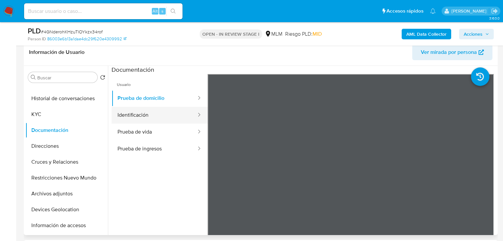
click at [140, 117] on button "Identificación" at bounding box center [154, 115] width 85 height 17
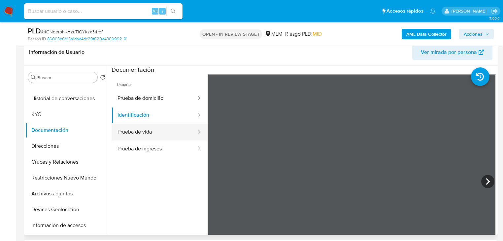
click at [137, 135] on button "Prueba de vida" at bounding box center [154, 131] width 85 height 17
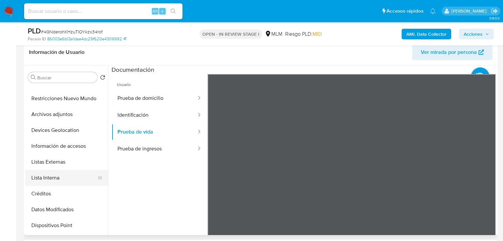
scroll to position [53, 0]
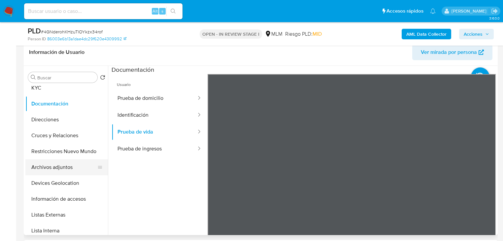
click at [57, 170] on button "Archivos adjuntos" at bounding box center [63, 167] width 77 height 16
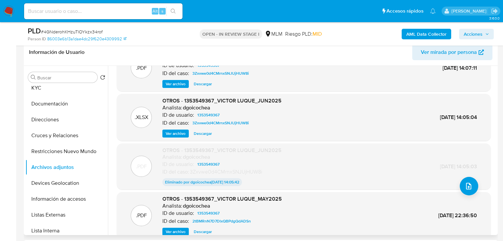
scroll to position [54, 0]
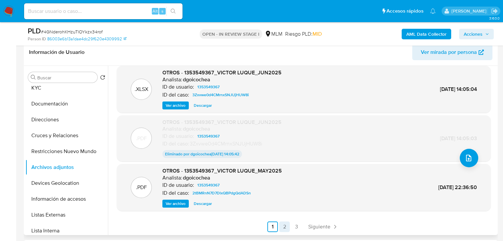
click at [283, 227] on link "2" at bounding box center [284, 226] width 11 height 11
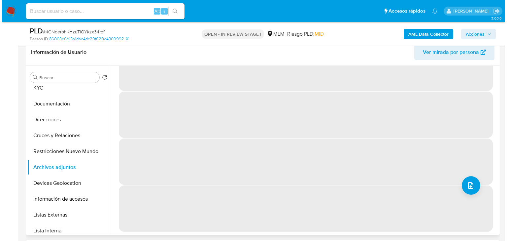
scroll to position [0, 0]
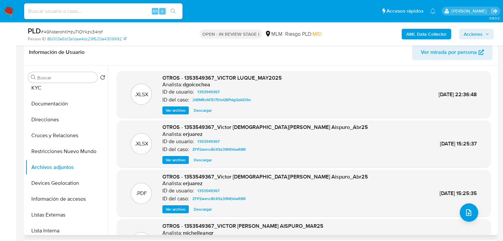
click at [177, 210] on span "Ver archivo" at bounding box center [176, 209] width 20 height 7
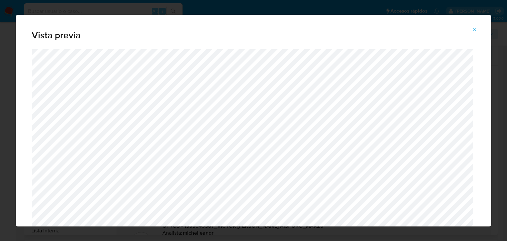
scroll to position [21, 0]
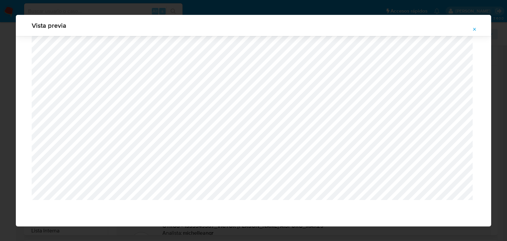
click at [0, 199] on div "Vista previa" at bounding box center [253, 120] width 507 height 241
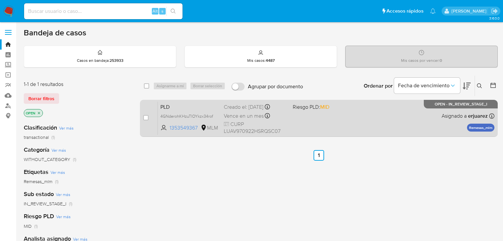
click at [396, 117] on div "PLD 4GNderohKHzuTlOYkzx34rof 1353549367 MLM Riesgo PLD: MID Creado el: [DATE] C…" at bounding box center [326, 117] width 337 height 33
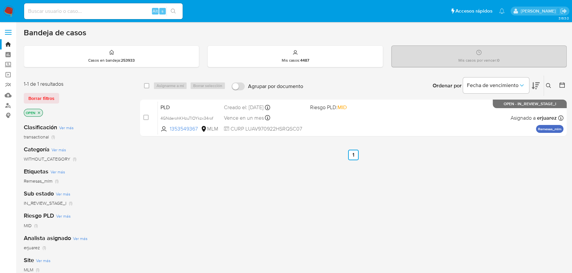
click at [8, 10] on img at bounding box center [8, 11] width 11 height 11
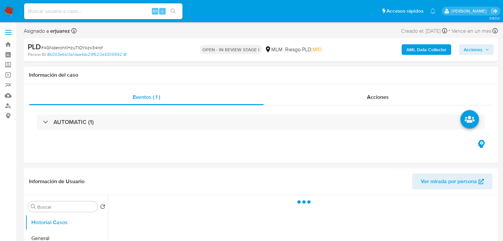
select select "10"
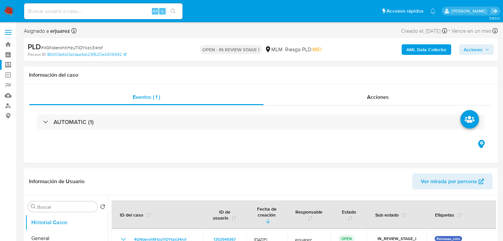
click at [7, 66] on label "Screening" at bounding box center [39, 65] width 79 height 10
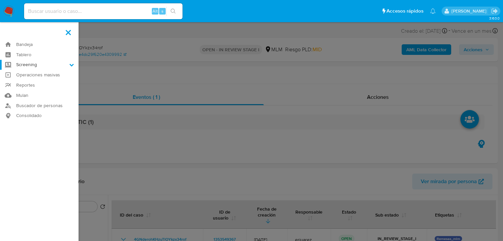
click at [0, 0] on input "Screening" at bounding box center [0, 0] width 0 height 0
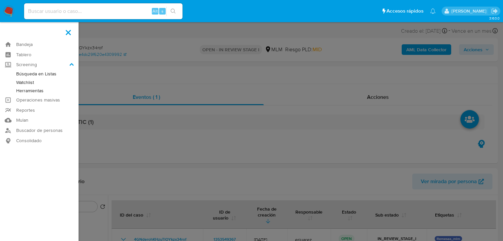
click at [36, 92] on link "Herramientas" at bounding box center [39, 90] width 79 height 8
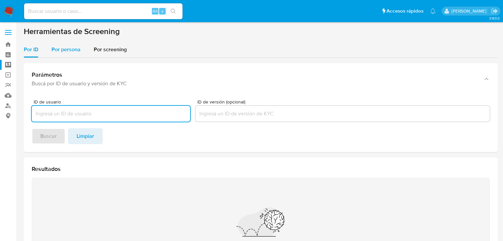
click at [62, 50] on span "Por persona" at bounding box center [65, 50] width 29 height 8
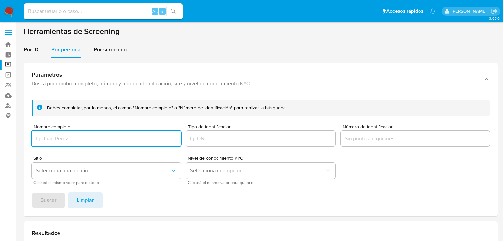
click at [58, 140] on input "Nombre completo" at bounding box center [106, 138] width 149 height 9
type input "[PERSON_NAME]"
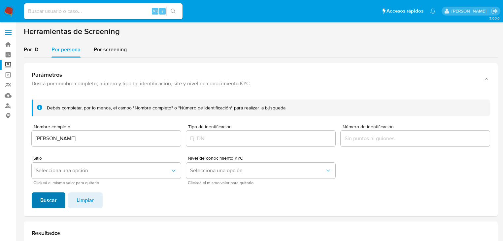
click at [48, 197] on span "Buscar" at bounding box center [48, 200] width 17 height 15
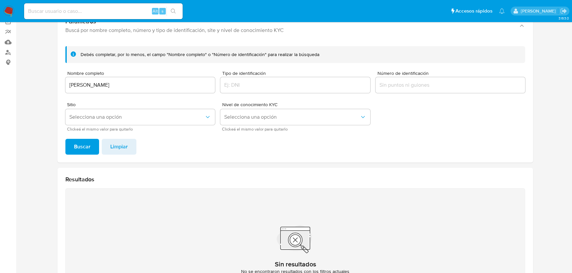
scroll to position [18, 0]
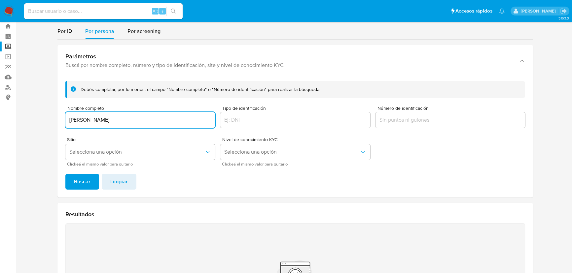
drag, startPoint x: 36, startPoint y: 123, endPoint x: 44, endPoint y: 141, distance: 19.5
click at [28, 123] on section at bounding box center [295, 180] width 543 height 344
type input "[PERSON_NAME]"
click at [83, 177] on span "Buscar" at bounding box center [82, 182] width 17 height 15
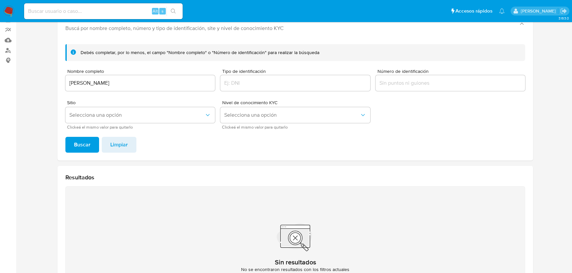
scroll to position [65, 0]
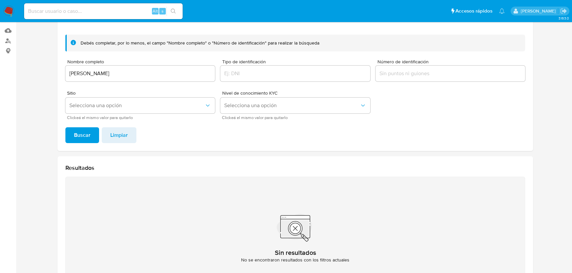
click at [13, 9] on img at bounding box center [8, 11] width 11 height 11
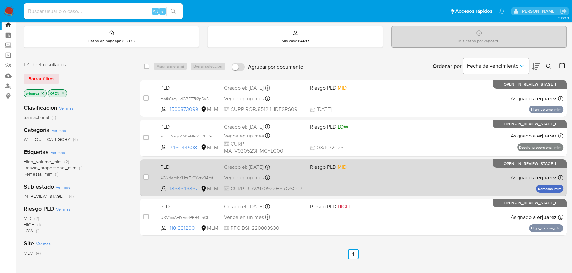
scroll to position [30, 0]
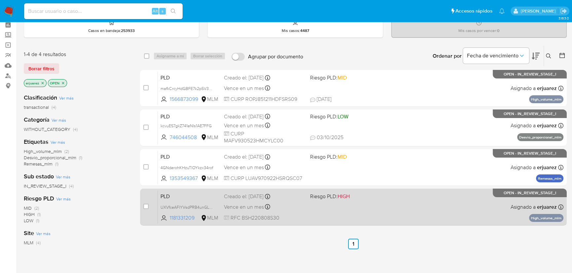
drag, startPoint x: 303, startPoint y: 201, endPoint x: 304, endPoint y: 221, distance: 19.8
click at [303, 241] on div "select-all-cases-checkbox Asignarme a mí Borrar selección Agrupar por documento…" at bounding box center [353, 195] width 426 height 299
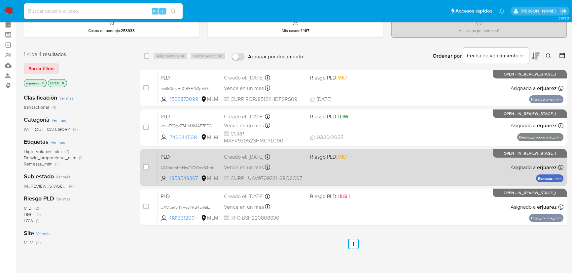
click at [312, 170] on div "PLD 4GNderohKHzuTlOYkzx34rof 1353549367 MLM Riesgo PLD: MID Creado el: [DATE] C…" at bounding box center [360, 167] width 405 height 33
click at [346, 181] on div "PLD 4GNderohKHzuTlOYkzx34rof 1353549367 MLM Riesgo PLD: MID Creado el: [DATE] C…" at bounding box center [360, 167] width 405 height 33
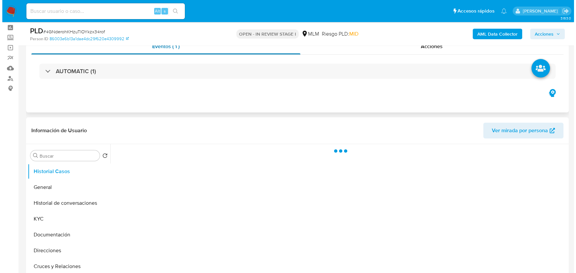
scroll to position [60, 0]
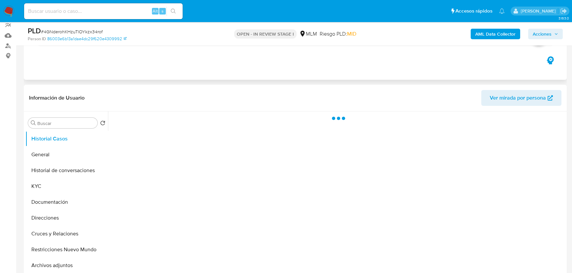
select select "10"
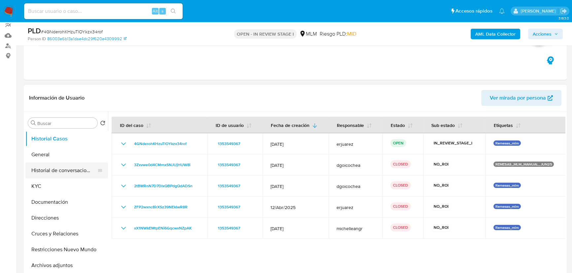
click at [87, 172] on button "Historial de conversaciones" at bounding box center [63, 171] width 77 height 16
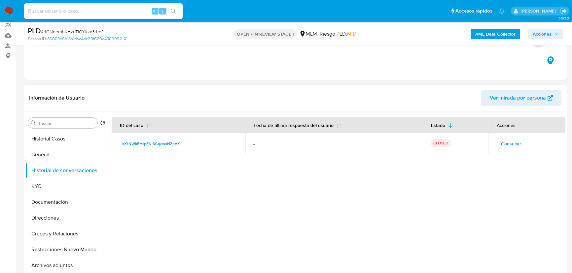
click at [504, 142] on span "Consultar" at bounding box center [511, 143] width 20 height 9
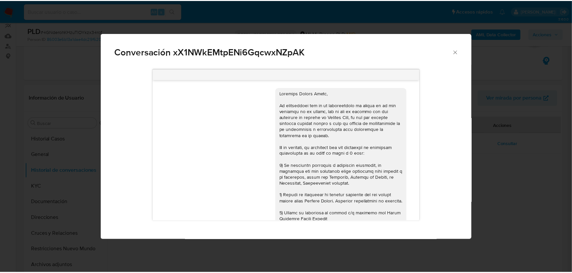
scroll to position [223, 0]
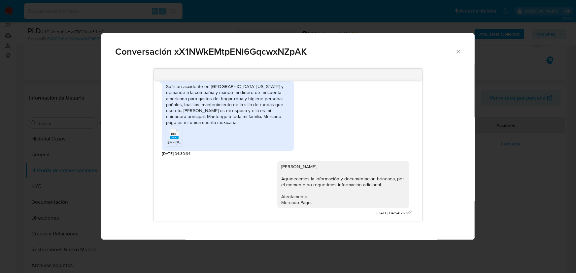
click at [529, 163] on div "Conversación xX1NWkEMtpENi6GqcwxNZpAK [DATE] 02:29:14 Sufri un accidente en [GE…" at bounding box center [288, 136] width 576 height 273
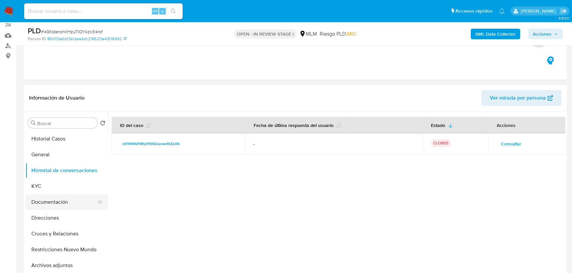
click at [69, 205] on button "Documentación" at bounding box center [63, 202] width 77 height 16
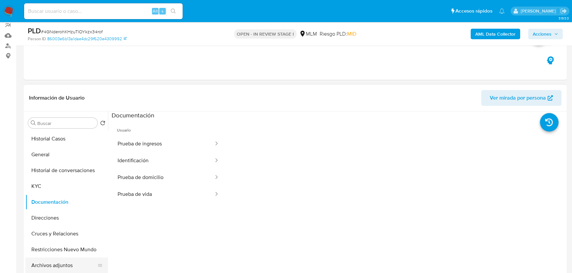
click at [57, 263] on button "Archivos adjuntos" at bounding box center [63, 266] width 77 height 16
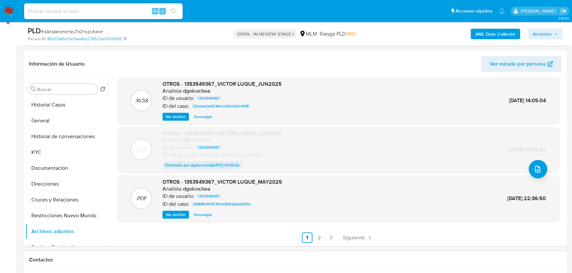
scroll to position [120, 0]
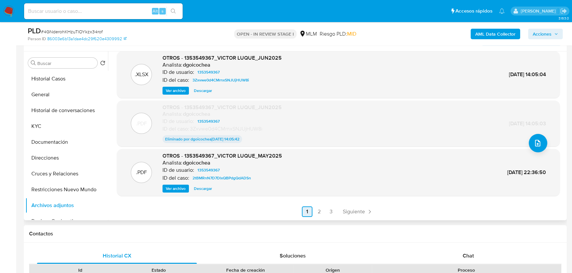
click at [318, 214] on link "2" at bounding box center [319, 212] width 11 height 11
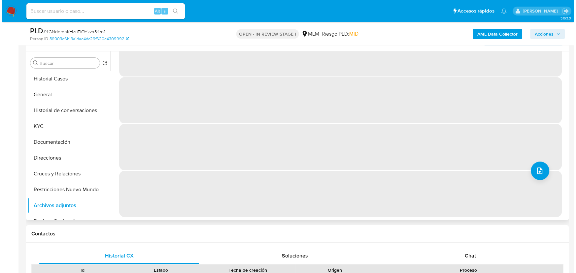
scroll to position [0, 0]
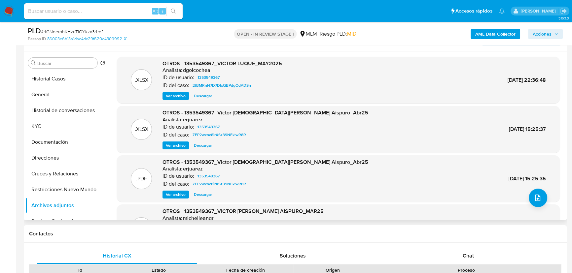
click at [176, 197] on span "Ver archivo" at bounding box center [176, 194] width 20 height 7
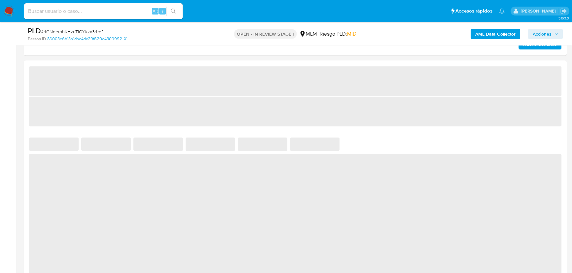
select select "10"
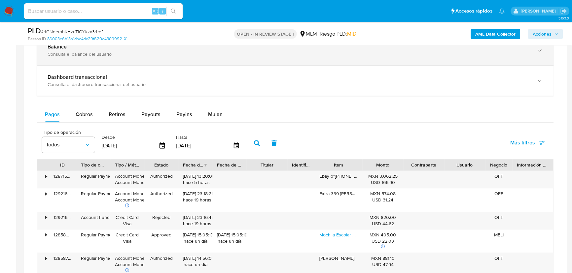
click at [69, 56] on div "Consulta el balance del usuario" at bounding box center [289, 54] width 482 height 6
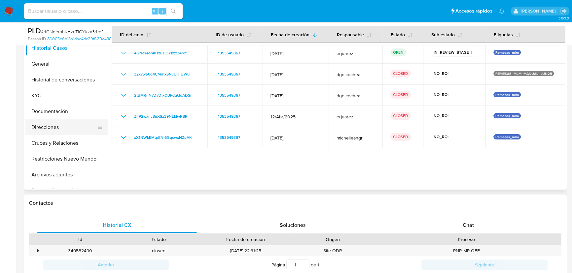
scroll to position [150, 0]
drag, startPoint x: 30, startPoint y: 89, endPoint x: 46, endPoint y: 92, distance: 16.2
click at [31, 89] on button "KYC" at bounding box center [63, 96] width 77 height 16
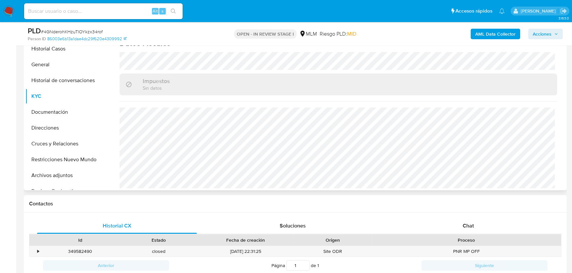
scroll to position [408, 0]
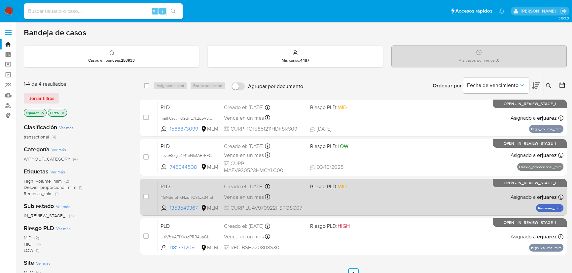
click at [443, 193] on div "PLD 4GNderohKHzuTlOYkzx34rof 1353549367 MLM Riesgo PLD: MID Creado el: [DATE] C…" at bounding box center [360, 197] width 405 height 33
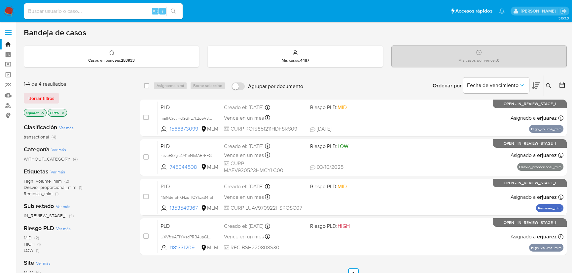
click at [50, 8] on input at bounding box center [103, 11] width 158 height 9
paste input "1845837223"
type input "1845837223"
click at [175, 11] on icon "search-icon" at bounding box center [173, 11] width 5 height 5
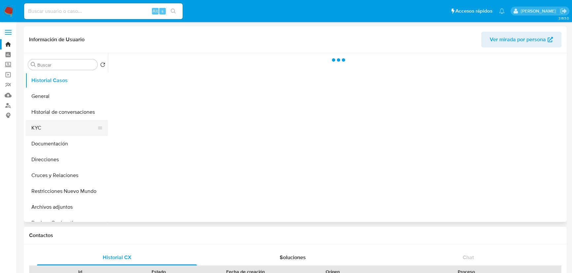
click at [47, 127] on button "KYC" at bounding box center [63, 128] width 77 height 16
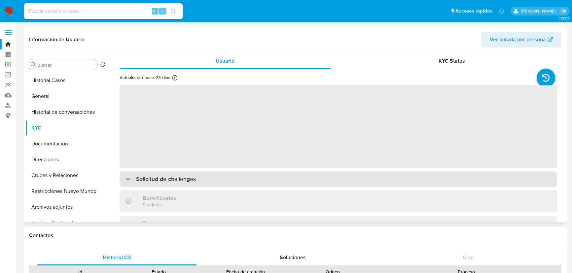
select select "10"
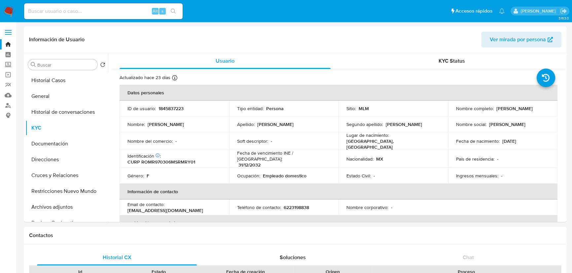
click at [8, 13] on img at bounding box center [8, 11] width 11 height 11
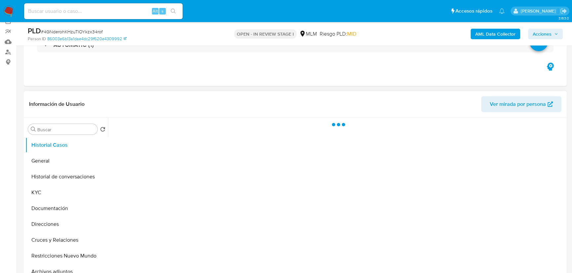
scroll to position [60, 0]
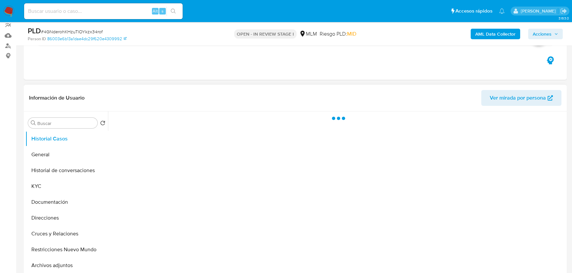
select select "10"
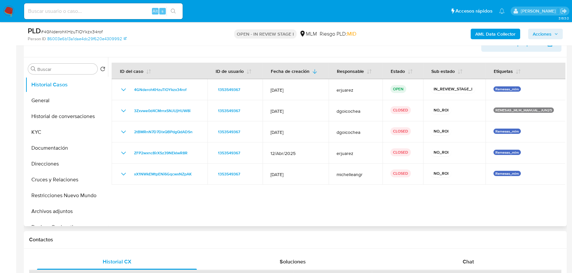
scroll to position [120, 0]
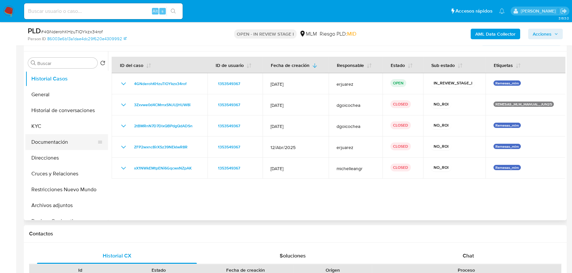
click at [69, 145] on button "Documentación" at bounding box center [63, 142] width 77 height 16
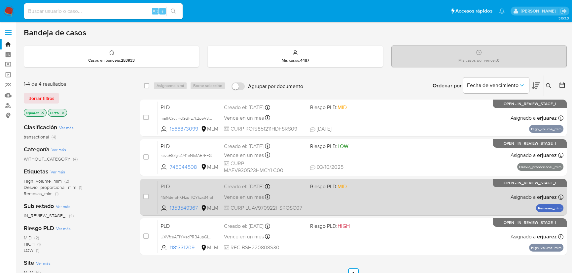
click at [475, 197] on div "PLD 4GNderohKHzuTlOYkzx34rof 1353549367 MLM Riesgo PLD: MID Creado el: [DATE] C…" at bounding box center [360, 197] width 405 height 33
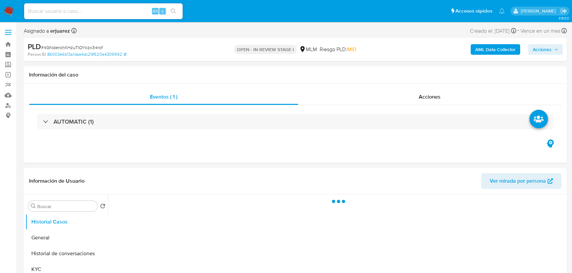
select select "10"
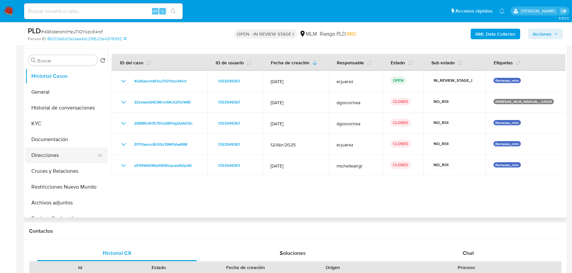
scroll to position [120, 0]
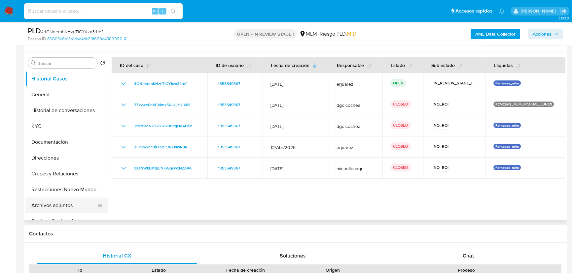
click at [51, 200] on button "Archivos adjuntos" at bounding box center [63, 206] width 77 height 16
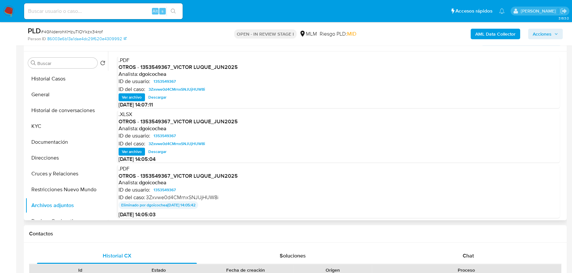
scroll to position [55, 0]
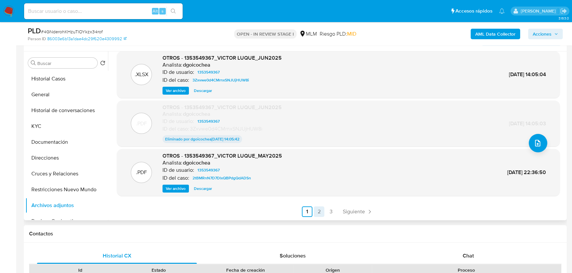
click at [316, 211] on link "2" at bounding box center [319, 212] width 11 height 11
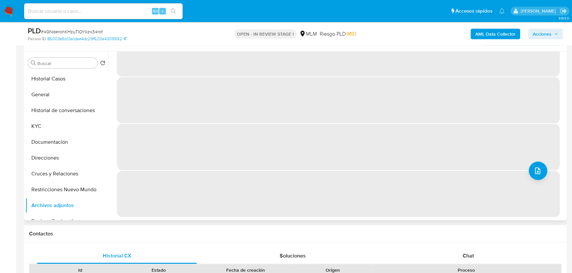
scroll to position [0, 0]
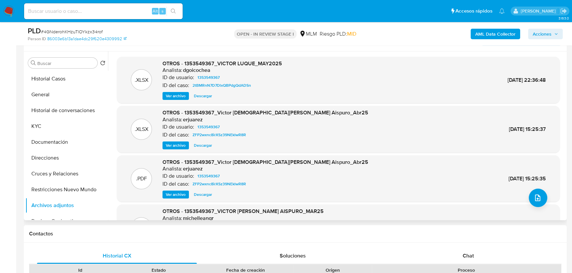
click at [180, 197] on span "Ver archivo" at bounding box center [176, 194] width 20 height 7
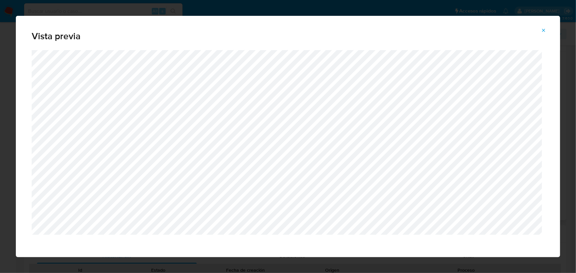
click at [540, 28] on button "Attachment preview" at bounding box center [543, 30] width 15 height 11
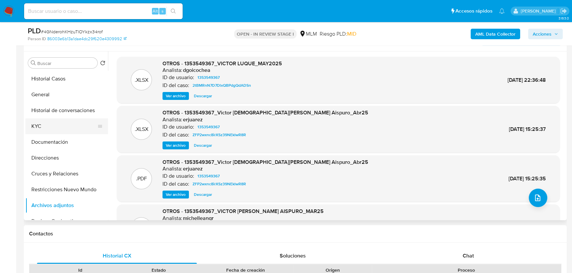
click at [46, 123] on button "KYC" at bounding box center [63, 126] width 77 height 16
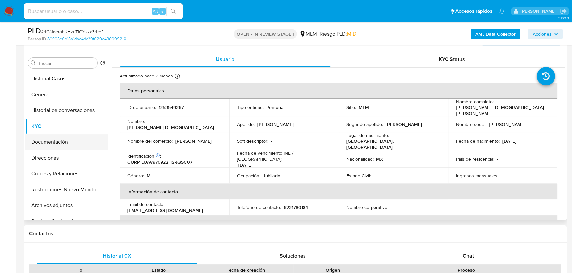
click at [67, 143] on button "Documentación" at bounding box center [63, 142] width 77 height 16
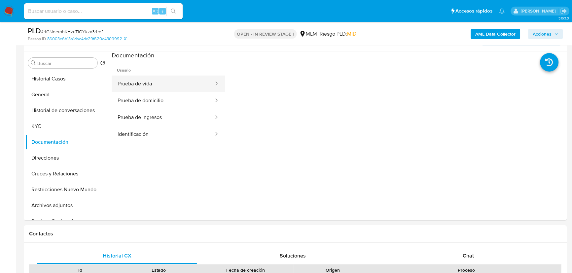
click at [157, 82] on button "Prueba de vida" at bounding box center [163, 84] width 103 height 17
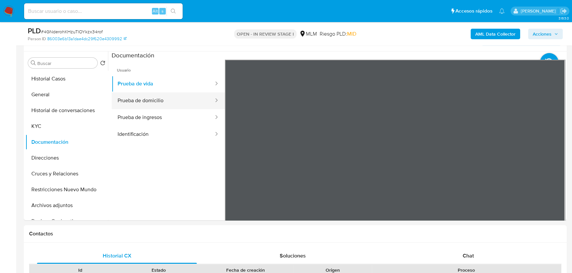
click at [161, 101] on button "Prueba de domicilio" at bounding box center [163, 100] width 103 height 17
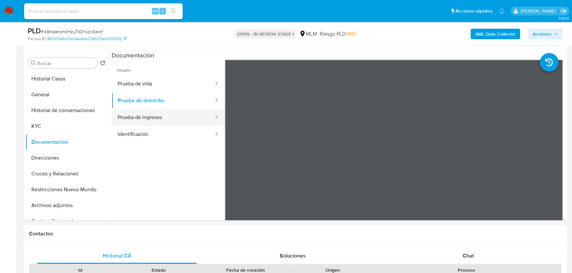
click at [139, 115] on button "Prueba de ingresos" at bounding box center [163, 117] width 103 height 17
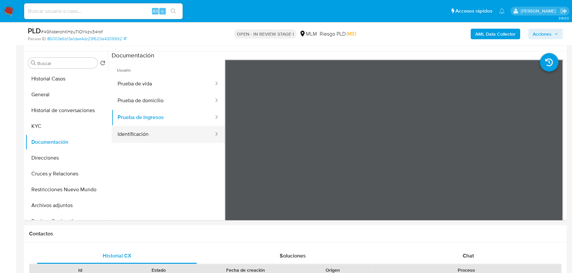
click at [148, 139] on button "Identificación" at bounding box center [163, 134] width 103 height 17
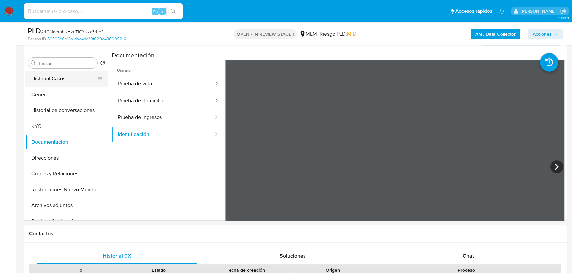
click at [64, 81] on button "Historial Casos" at bounding box center [63, 79] width 77 height 16
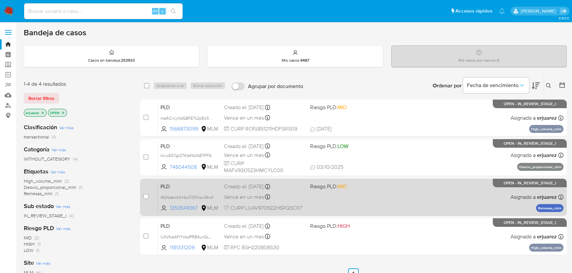
click at [355, 183] on span "Riesgo PLD: MID" at bounding box center [350, 186] width 81 height 9
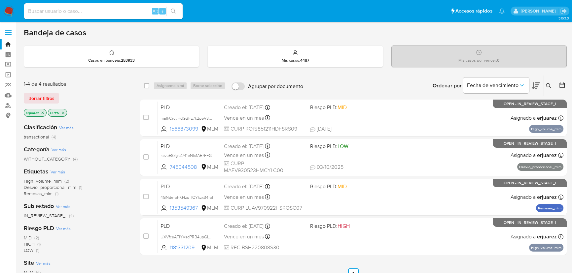
drag, startPoint x: 5, startPoint y: 9, endPoint x: 48, endPoint y: 0, distance: 43.6
click at [5, 9] on img at bounding box center [8, 11] width 11 height 11
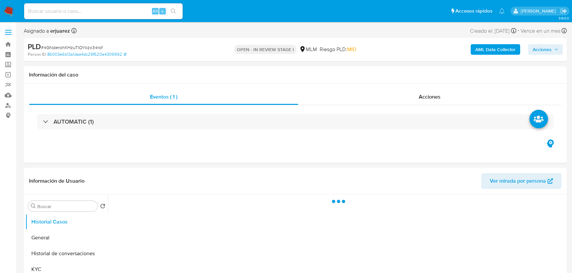
select select "10"
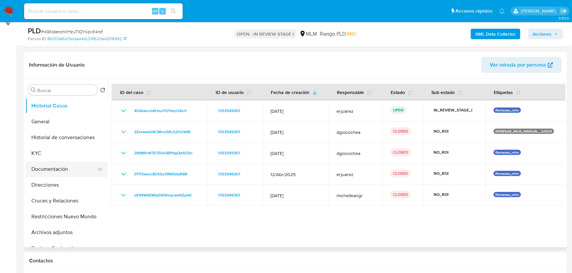
scroll to position [90, 0]
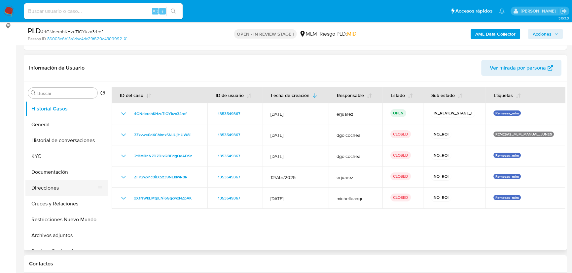
drag, startPoint x: 54, startPoint y: 187, endPoint x: 70, endPoint y: 188, distance: 15.8
click at [55, 188] on button "Direcciones" at bounding box center [63, 188] width 77 height 16
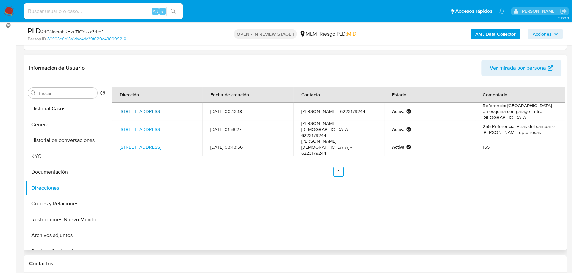
click at [161, 110] on link "Calle Guaymas 568, Guaymas, Sonora, 85506, Mexico 568" at bounding box center [139, 111] width 41 height 7
drag, startPoint x: 63, startPoint y: 171, endPoint x: 71, endPoint y: 170, distance: 7.9
click at [63, 171] on button "Documentación" at bounding box center [63, 172] width 77 height 16
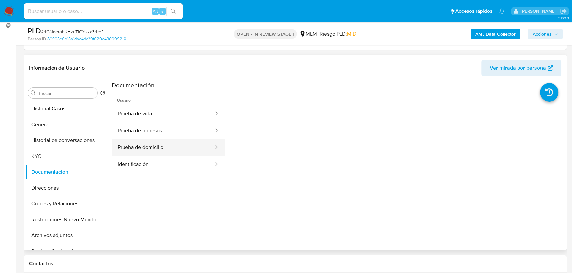
drag, startPoint x: 144, startPoint y: 117, endPoint x: 166, endPoint y: 140, distance: 31.7
click at [144, 118] on button "Prueba de vida" at bounding box center [163, 114] width 103 height 17
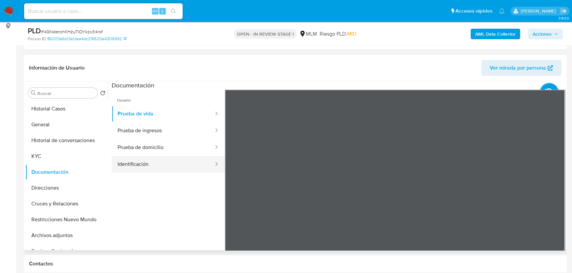
click at [140, 167] on button "Identificación" at bounding box center [163, 164] width 103 height 17
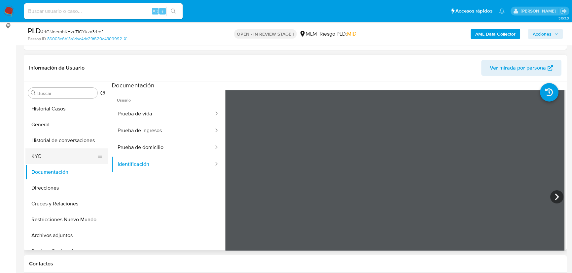
click at [42, 158] on button "KYC" at bounding box center [63, 157] width 77 height 16
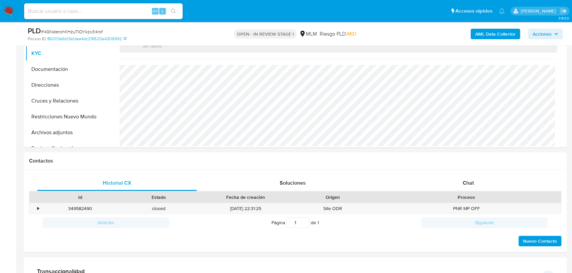
scroll to position [270, 0]
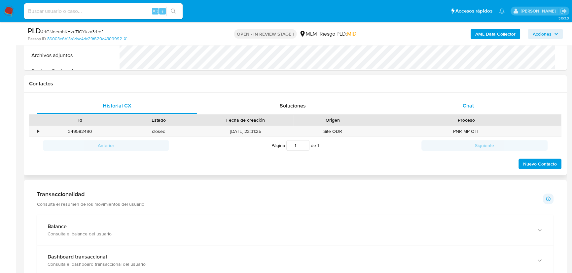
click at [457, 106] on div "Chat" at bounding box center [468, 106] width 160 height 16
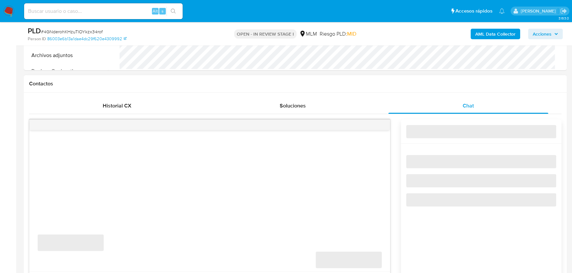
click at [384, 125] on div "‌" at bounding box center [209, 125] width 360 height 11
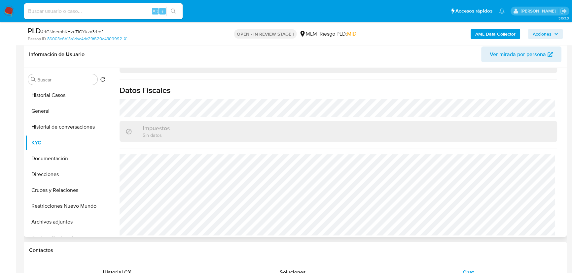
scroll to position [90, 0]
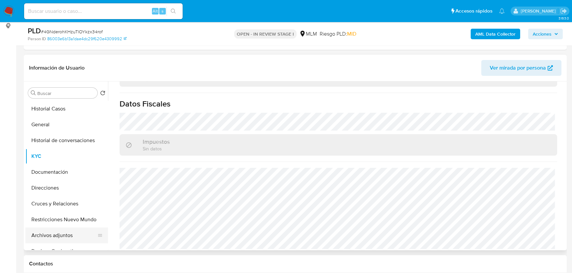
click at [55, 230] on button "Archivos adjuntos" at bounding box center [63, 236] width 77 height 16
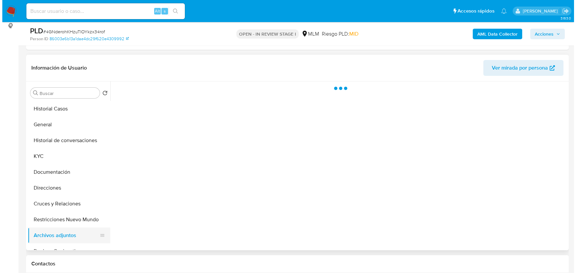
scroll to position [0, 0]
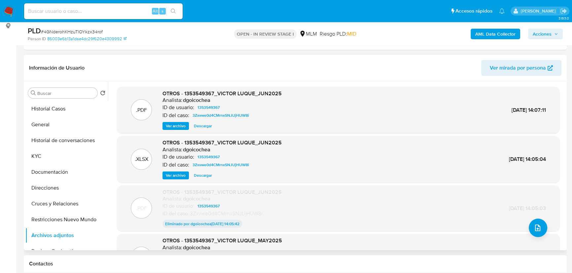
click at [519, 222] on div ".PDF OTROS - 1353549367_VICTOR LUQUE_JUN2025 Analista: dgoicochea ID de usuario…" at bounding box center [338, 208] width 436 height 39
click at [529, 227] on button "upload-file" at bounding box center [537, 228] width 18 height 18
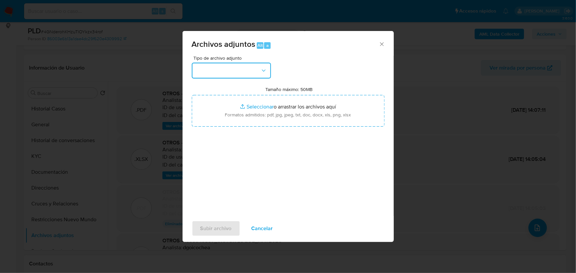
click at [195, 77] on button "button" at bounding box center [231, 71] width 79 height 16
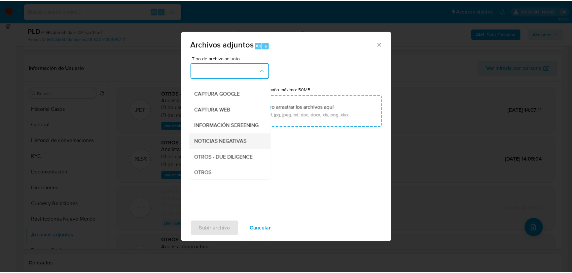
scroll to position [60, 0]
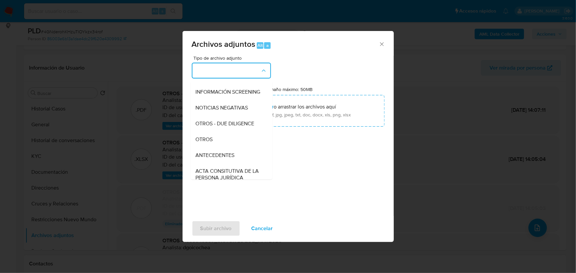
click at [203, 143] on span "OTROS" at bounding box center [204, 139] width 17 height 7
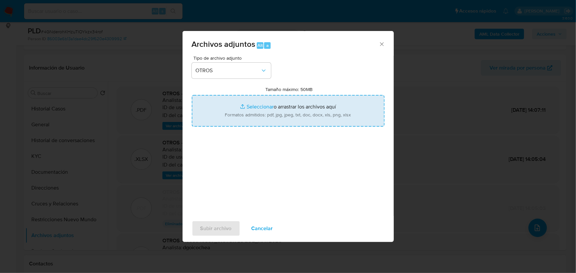
click at [245, 106] on input "Tamaño máximo: 50MB Seleccionar archivos" at bounding box center [288, 111] width 193 height 32
type input "C:\fakepath\1353549367_Victor Jesus Luque Aispuro_Sep25.xlsx"
drag, startPoint x: 245, startPoint y: 106, endPoint x: 257, endPoint y: 109, distance: 12.6
click at [257, 109] on input "Tamaño máximo: 50MB Seleccionar archivos" at bounding box center [288, 111] width 193 height 32
type input "C:\fakepath\1353549367_Victor Jesus Luque Aispuro_Sep25.pdf"
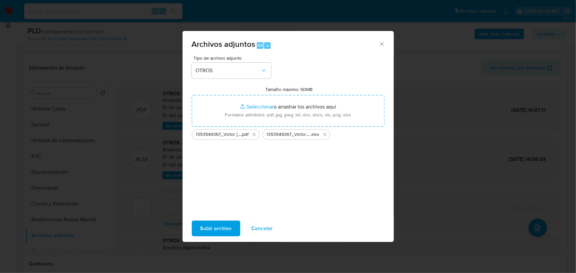
click at [228, 225] on span "Subir archivo" at bounding box center [215, 228] width 31 height 15
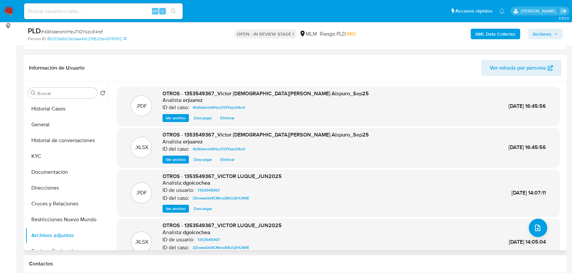
click at [170, 119] on span "Ver archivo" at bounding box center [176, 118] width 20 height 7
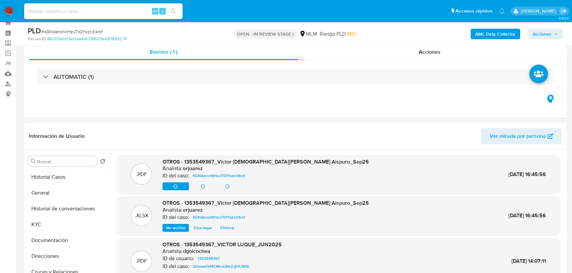
scroll to position [0, 0]
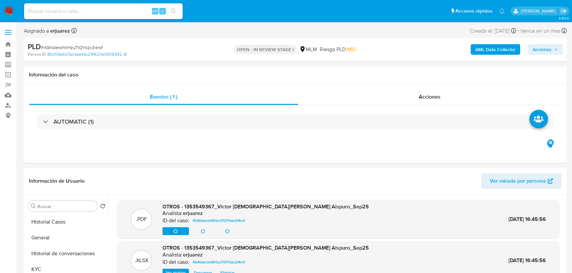
click at [546, 50] on span "Acciones" at bounding box center [541, 49] width 19 height 11
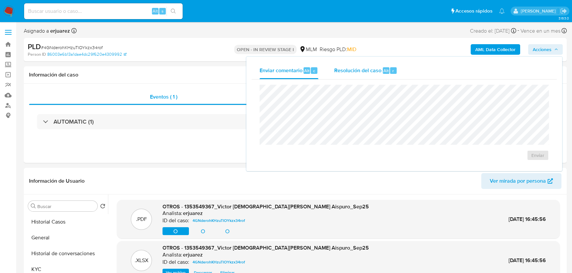
click at [356, 74] on span "Resolución del caso" at bounding box center [357, 71] width 47 height 8
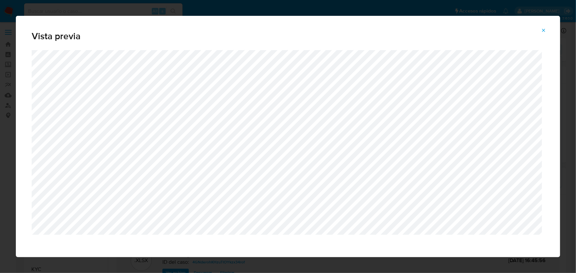
click at [543, 28] on icon "Attachment preview" at bounding box center [543, 30] width 5 height 5
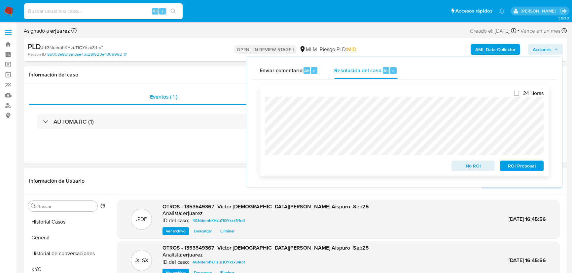
click at [264, 141] on div "24 Horas No ROI ROI Proposal" at bounding box center [403, 131] width 289 height 92
click at [473, 170] on span "No ROI" at bounding box center [473, 165] width 34 height 9
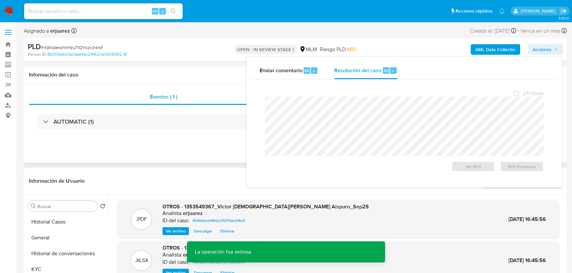
click at [126, 138] on div "AUTOMATIC (1)" at bounding box center [295, 121] width 532 height 33
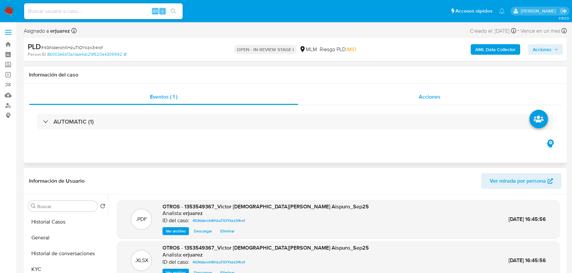
click at [386, 104] on div "Acciones" at bounding box center [429, 97] width 263 height 16
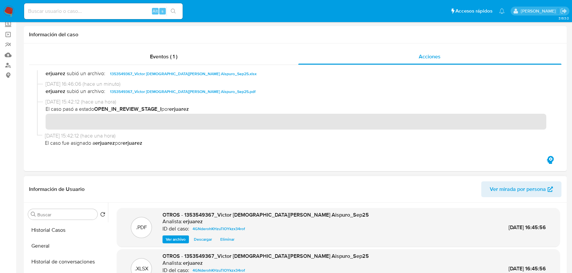
scroll to position [120, 0]
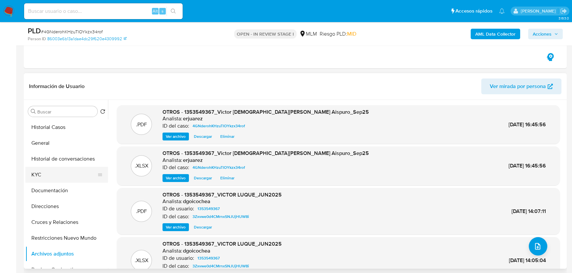
click at [41, 176] on button "KYC" at bounding box center [63, 175] width 77 height 16
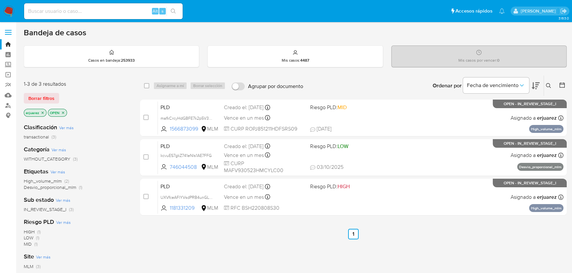
click at [287, 247] on div "select-all-cases-checkbox Asignarme a mí Borrar selección Agrupar por documento…" at bounding box center [353, 224] width 426 height 299
drag, startPoint x: 116, startPoint y: 1, endPoint x: 117, endPoint y: 10, distance: 8.6
click at [116, 3] on nav "Pausado Ver notificaciones Alt s Accesos rápidos Presiona las siguientes teclas…" at bounding box center [286, 11] width 572 height 22
click at [119, 13] on input at bounding box center [103, 11] width 158 height 9
paste input "1353549367"
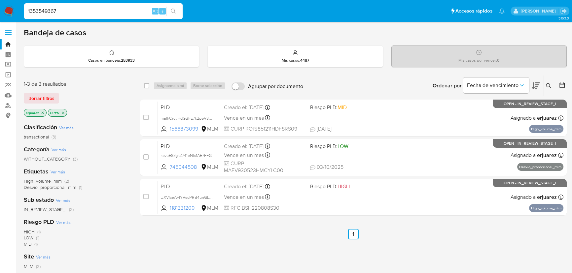
type input "1353549367"
click at [169, 4] on div "1353549367 Alt s" at bounding box center [103, 11] width 158 height 16
click at [175, 7] on button "search-icon" at bounding box center [173, 11] width 14 height 9
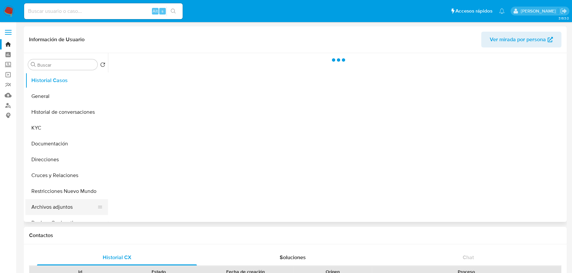
click at [56, 206] on button "Archivos adjuntos" at bounding box center [63, 207] width 77 height 16
select select "10"
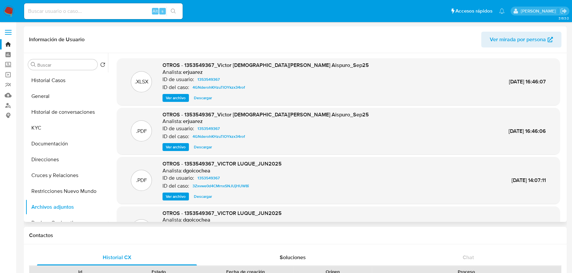
click at [170, 97] on span "Ver archivo" at bounding box center [176, 98] width 20 height 7
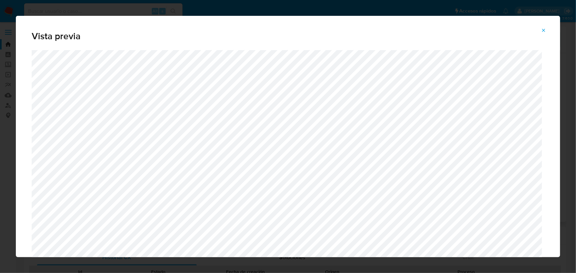
click at [545, 28] on icon "Attachment preview" at bounding box center [543, 30] width 5 height 5
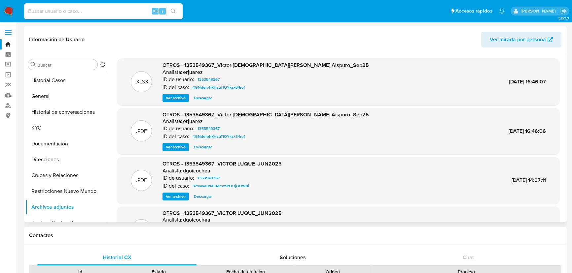
click at [12, 13] on img at bounding box center [8, 11] width 11 height 11
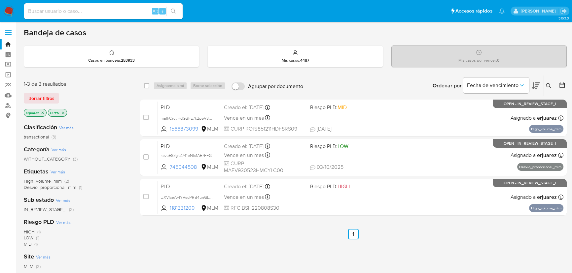
click at [43, 112] on icon "close-filter" at bounding box center [43, 113] width 2 height 2
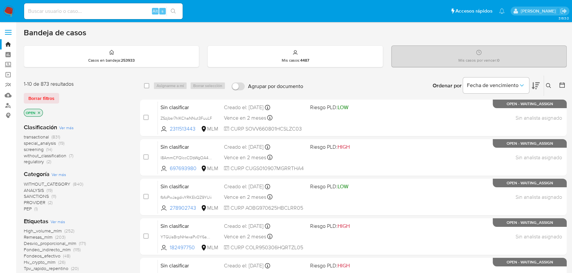
click at [546, 85] on icon at bounding box center [548, 85] width 5 height 5
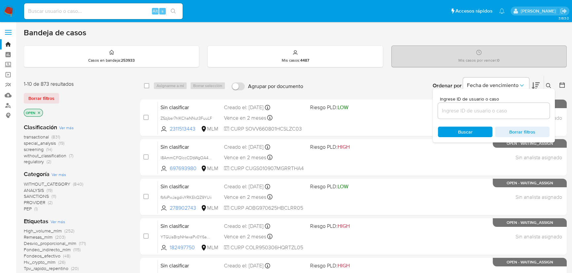
click at [489, 110] on input at bounding box center [494, 111] width 112 height 9
type input "501297071"
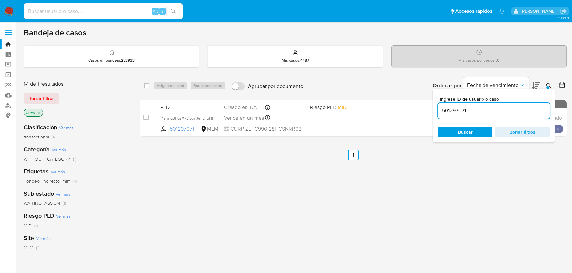
click at [548, 85] on icon at bounding box center [548, 85] width 5 height 5
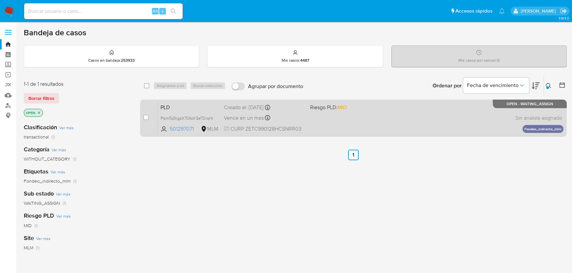
click at [360, 115] on div "PLD PlsmTq3hgsX7D6oY3eTDrqHI 501297071 MLM Riesgo PLD: MID Creado el: [DATE] Cr…" at bounding box center [360, 117] width 405 height 33
click at [148, 115] on div "case-item-checkbox" at bounding box center [145, 117] width 5 height 7
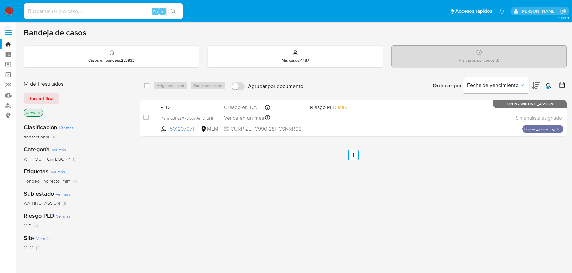
drag, startPoint x: 148, startPoint y: 118, endPoint x: 172, endPoint y: 92, distance: 35.5
click at [148, 118] on input "checkbox" at bounding box center [145, 117] width 5 height 5
checkbox input "true"
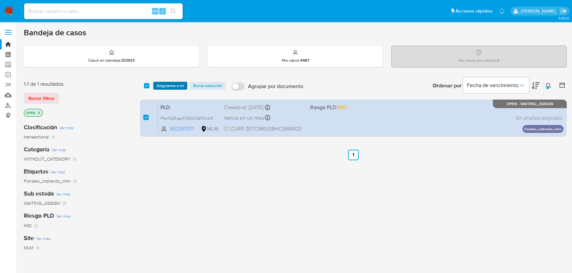
click at [174, 83] on span "Asignarme a mí" at bounding box center [169, 86] width 27 height 7
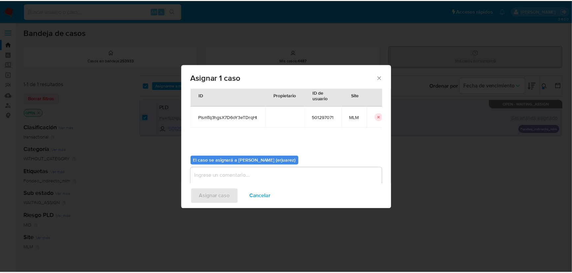
scroll to position [34, 0]
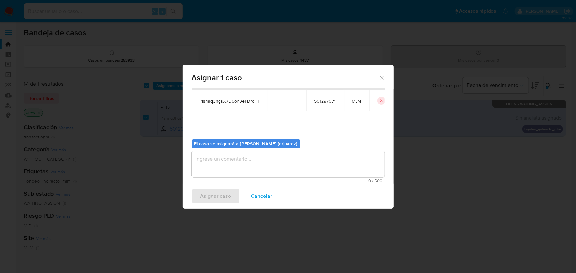
type textarea "R"
click at [228, 163] on textarea "R" at bounding box center [288, 164] width 193 height 26
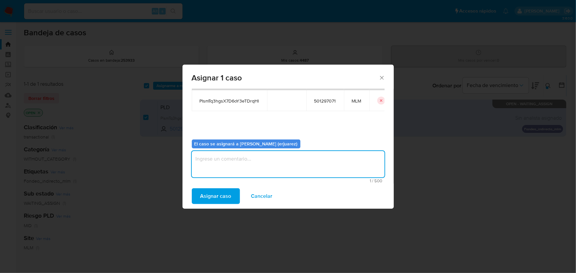
type textarea "R"
type textarea "EPJU"
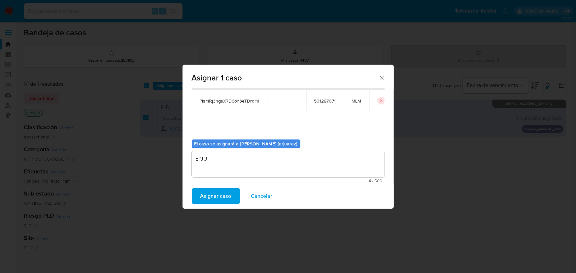
drag, startPoint x: 219, startPoint y: 198, endPoint x: 223, endPoint y: 199, distance: 4.3
click at [223, 199] on span "Asignar caso" at bounding box center [215, 196] width 31 height 15
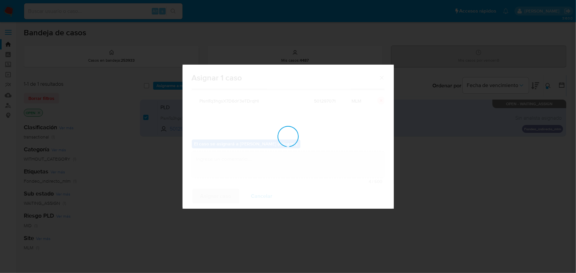
checkbox input "false"
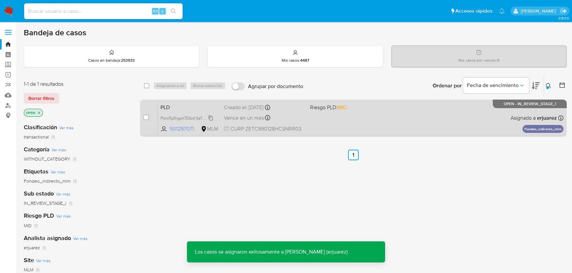
click at [183, 117] on span "PlsmTq3hgsX7D6oY3eTDrqHI" at bounding box center [186, 117] width 52 height 7
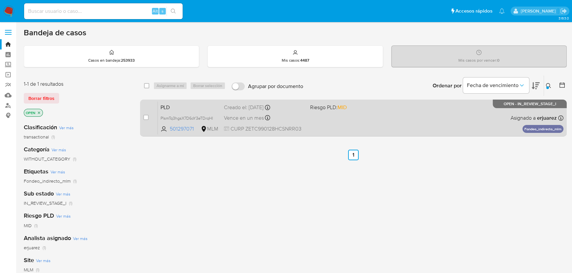
click at [308, 123] on div "PLD PlsmTq3hgsX7D6oY3eTDrqHI 501297071 MLM Riesgo PLD: MID Creado el: 12/09/202…" at bounding box center [360, 117] width 405 height 33
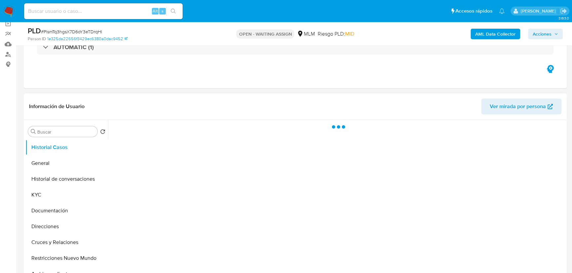
scroll to position [120, 0]
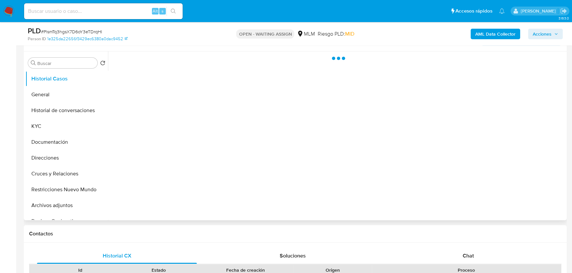
select select "10"
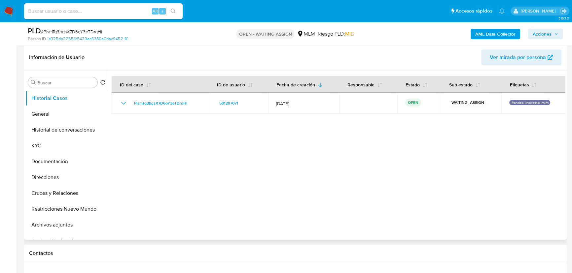
scroll to position [90, 0]
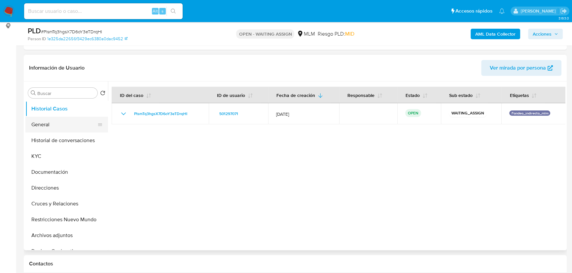
drag, startPoint x: 43, startPoint y: 120, endPoint x: 111, endPoint y: 120, distance: 68.0
click at [43, 120] on button "General" at bounding box center [66, 125] width 83 height 16
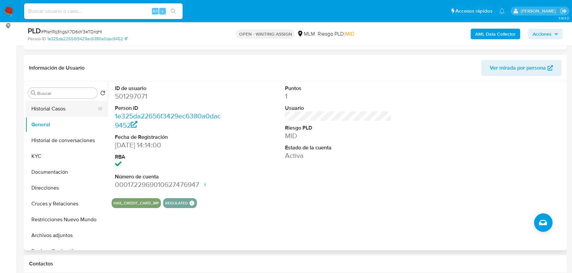
click at [60, 106] on button "Historial Casos" at bounding box center [63, 109] width 77 height 16
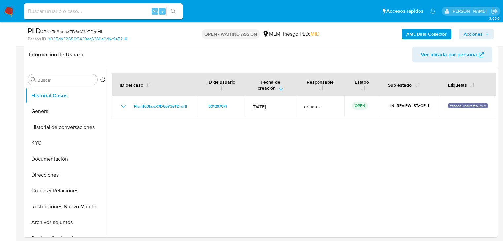
scroll to position [116, 0]
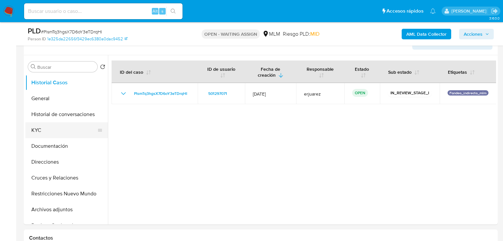
click at [50, 128] on button "KYC" at bounding box center [63, 130] width 77 height 16
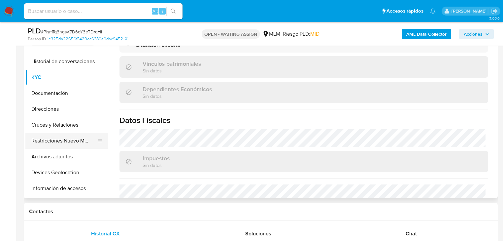
scroll to position [132, 0]
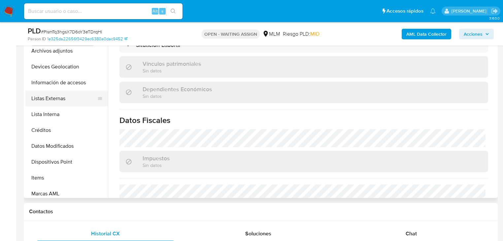
click at [60, 97] on button "Listas Externas" at bounding box center [63, 98] width 77 height 16
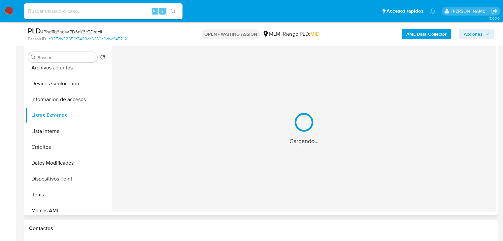
scroll to position [116, 0]
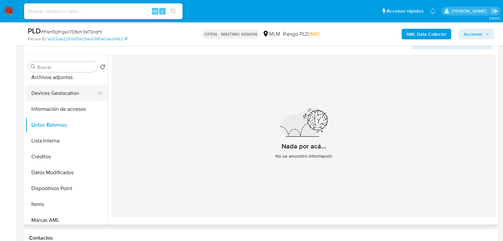
click at [58, 90] on button "Devices Geolocation" at bounding box center [63, 93] width 77 height 16
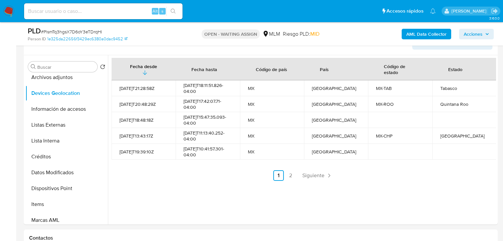
click at [310, 177] on span "Siguiente" at bounding box center [313, 175] width 22 height 5
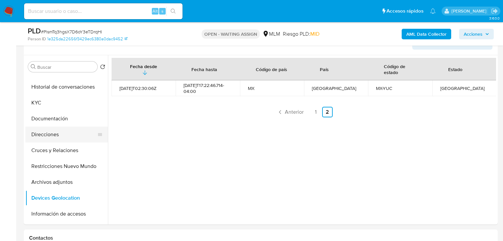
scroll to position [26, 0]
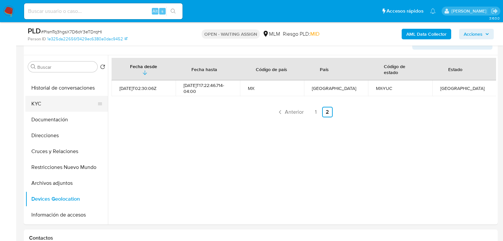
drag, startPoint x: 44, startPoint y: 103, endPoint x: 53, endPoint y: 102, distance: 9.7
click at [53, 102] on button "KYC" at bounding box center [63, 104] width 77 height 16
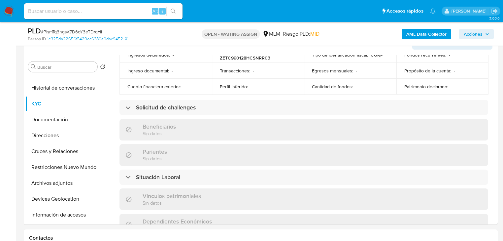
scroll to position [395, 0]
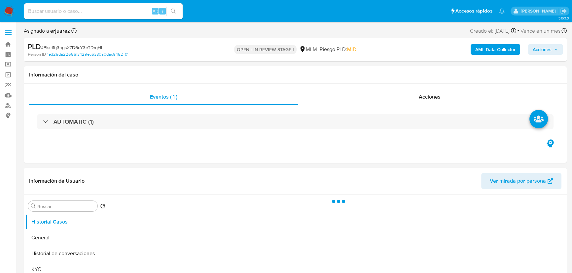
select select "10"
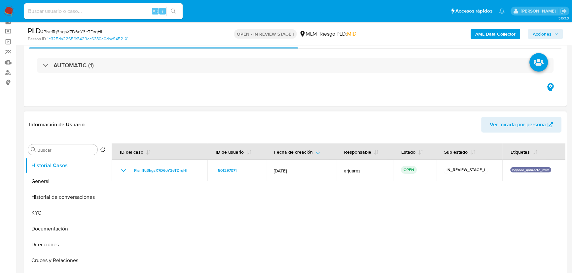
scroll to position [60, 0]
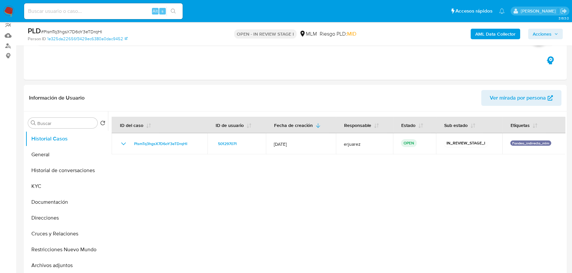
drag, startPoint x: 43, startPoint y: 187, endPoint x: 9, endPoint y: 188, distance: 33.7
click at [41, 188] on button "KYC" at bounding box center [66, 187] width 83 height 16
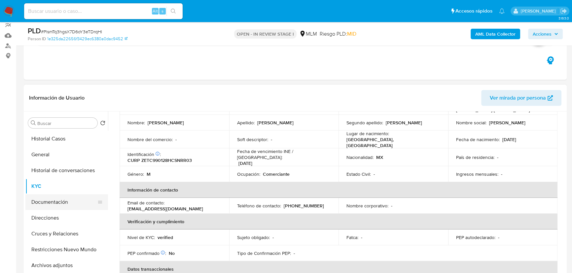
drag, startPoint x: 61, startPoint y: 205, endPoint x: 187, endPoint y: 182, distance: 128.2
click at [61, 206] on button "Documentación" at bounding box center [63, 202] width 77 height 16
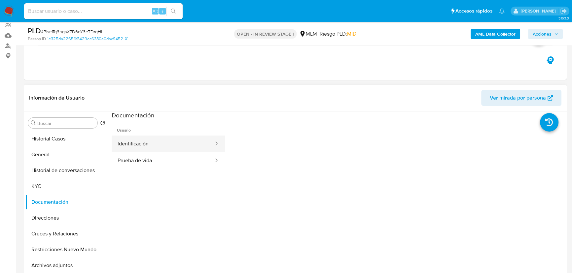
drag, startPoint x: 145, startPoint y: 158, endPoint x: 198, endPoint y: 147, distance: 54.3
click at [147, 158] on button "Prueba de vida" at bounding box center [163, 160] width 103 height 17
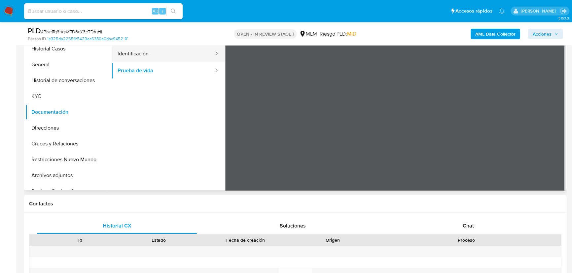
click at [141, 52] on button "Identificación" at bounding box center [163, 54] width 103 height 17
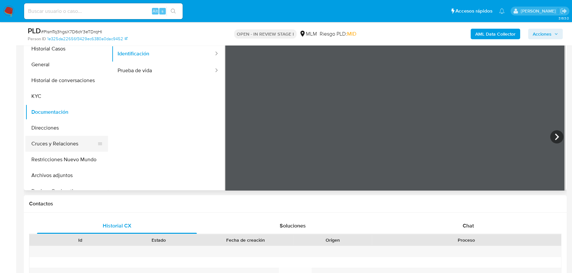
drag, startPoint x: 50, startPoint y: 139, endPoint x: 1, endPoint y: 144, distance: 49.4
click at [50, 139] on button "Cruces y Relaciones" at bounding box center [66, 144] width 83 height 16
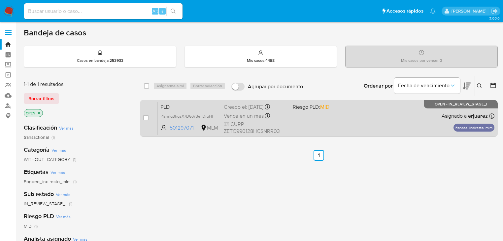
click at [375, 114] on div "PLD PlsmTq3hgsX7D6oY3eTDrqHI 501297071 MLM Riesgo PLD: MID Creado el: [DATE] Cr…" at bounding box center [326, 117] width 337 height 33
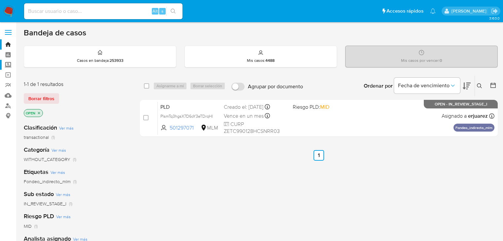
click at [7, 67] on label "Screening" at bounding box center [39, 65] width 79 height 10
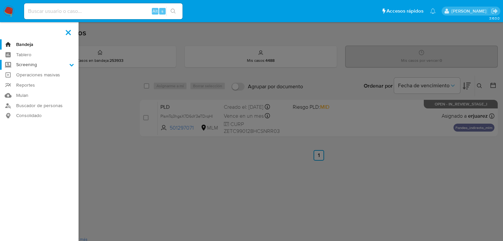
click at [0, 0] on input "Screening" at bounding box center [0, 0] width 0 height 0
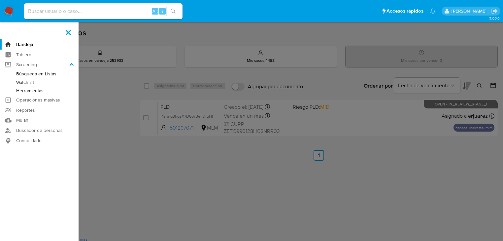
drag, startPoint x: 24, startPoint y: 91, endPoint x: 66, endPoint y: 93, distance: 42.0
click at [24, 91] on link "Herramientas" at bounding box center [39, 90] width 79 height 8
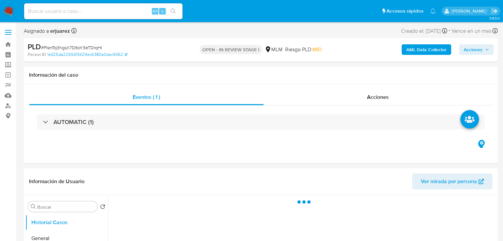
select select "10"
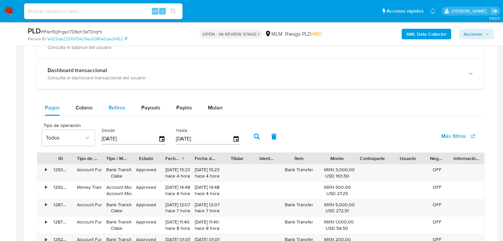
scroll to position [422, 0]
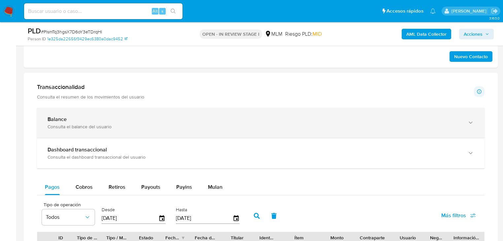
drag, startPoint x: 91, startPoint y: 108, endPoint x: 92, endPoint y: 114, distance: 5.4
click at [91, 108] on div "Balance Consulta el balance del usuario" at bounding box center [261, 123] width 448 height 30
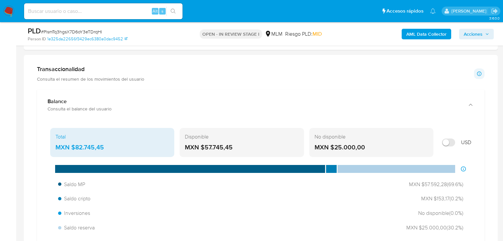
scroll to position [449, 0]
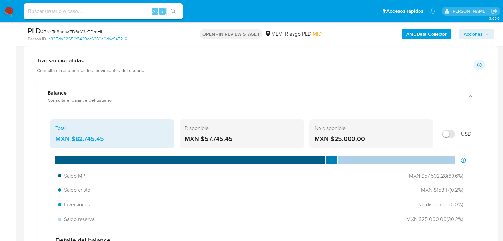
drag, startPoint x: 59, startPoint y: 8, endPoint x: 88, endPoint y: 15, distance: 30.3
click at [59, 9] on input at bounding box center [103, 11] width 158 height 9
paste input "1149933043"
type input "1149933043"
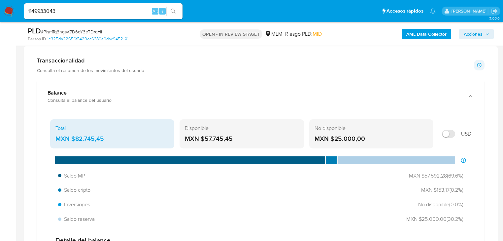
click at [176, 12] on button "search-icon" at bounding box center [173, 11] width 14 height 9
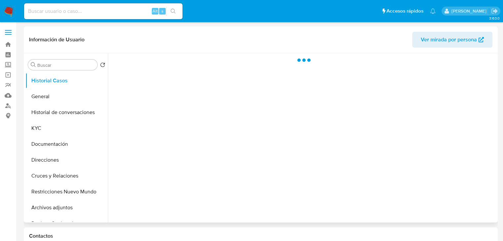
select select "10"
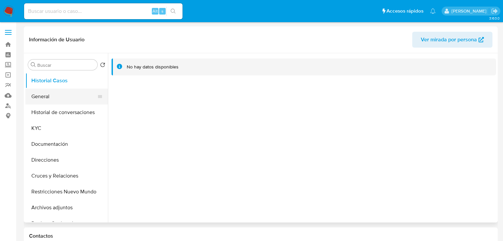
click at [49, 101] on button "General" at bounding box center [63, 96] width 77 height 16
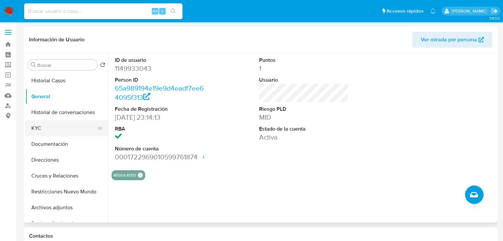
click at [46, 133] on button "KYC" at bounding box center [63, 128] width 77 height 16
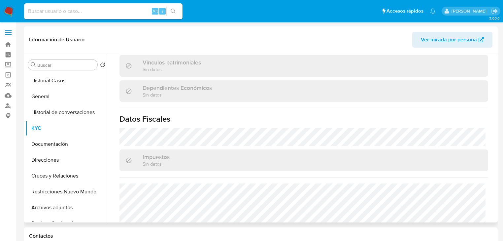
scroll to position [412, 0]
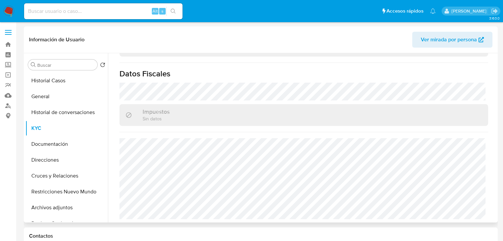
drag, startPoint x: 55, startPoint y: 132, endPoint x: 251, endPoint y: 104, distance: 197.9
click at [56, 131] on button "KYC" at bounding box center [66, 128] width 83 height 16
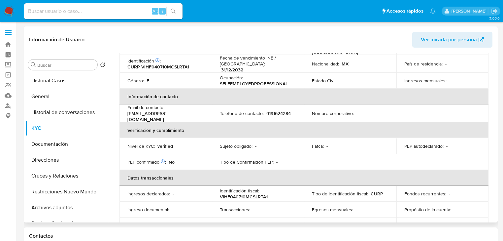
scroll to position [0, 0]
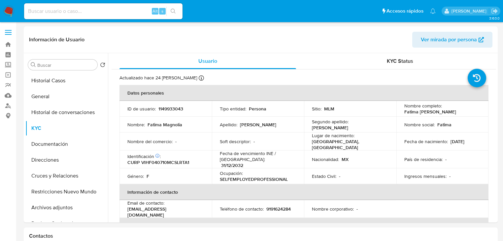
click at [75, 8] on input at bounding box center [103, 11] width 158 height 9
paste input "1091330655,"
type input "1091330655"
click at [174, 7] on button "search-icon" at bounding box center [173, 11] width 14 height 9
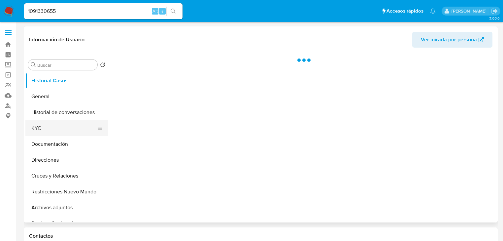
select select "10"
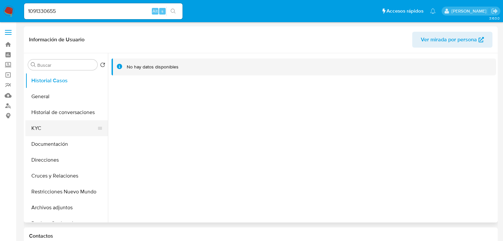
click at [31, 132] on button "KYC" at bounding box center [63, 128] width 77 height 16
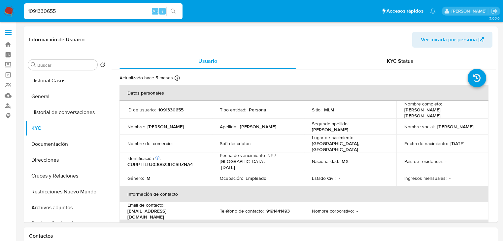
drag, startPoint x: 37, startPoint y: 10, endPoint x: -28, endPoint y: 11, distance: 65.4
paste input "229298708"
type input "2292987085"
click at [173, 9] on icon "search-icon" at bounding box center [173, 11] width 5 height 5
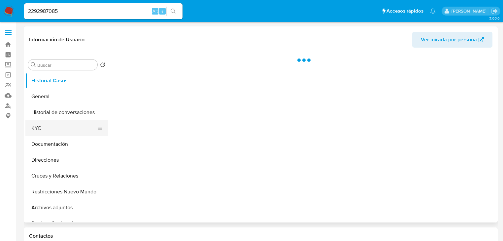
click at [50, 128] on button "KYC" at bounding box center [63, 128] width 77 height 16
select select "10"
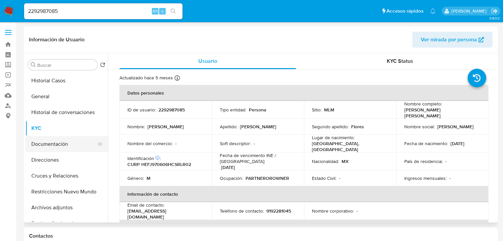
click at [54, 142] on button "Documentación" at bounding box center [63, 144] width 77 height 16
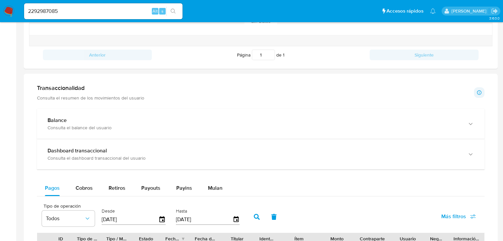
scroll to position [317, 0]
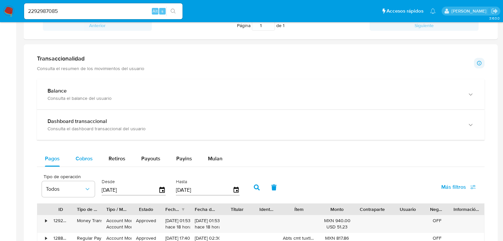
click at [81, 161] on span "Cobros" at bounding box center [84, 158] width 17 height 8
select select "10"
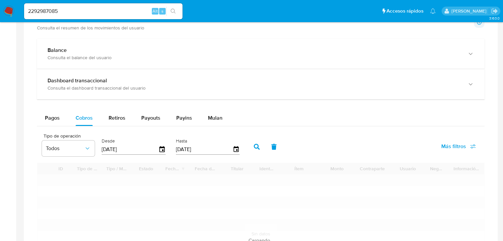
scroll to position [475, 0]
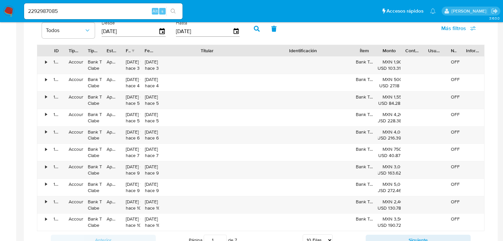
drag, startPoint x: 251, startPoint y: 52, endPoint x: 312, endPoint y: 52, distance: 60.4
click at [312, 52] on div "ID Tipo de operación Tipo / Método Estado Fecha de creación Fecha de aprobación…" at bounding box center [260, 50] width 447 height 11
drag, startPoint x: 60, startPoint y: 11, endPoint x: 174, endPoint y: 25, distance: 114.8
click at [15, 11] on nav "Pausado Ver notificaciones 2292987085 Alt s Accesos rápidos Presiona las siguie…" at bounding box center [251, 11] width 503 height 22
paste input "109133065"
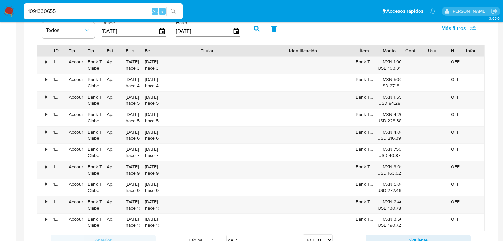
type input "1091330655"
click at [177, 9] on button "search-icon" at bounding box center [173, 11] width 14 height 9
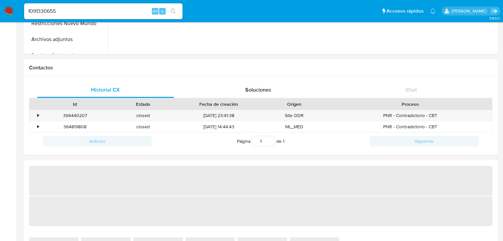
select select "10"
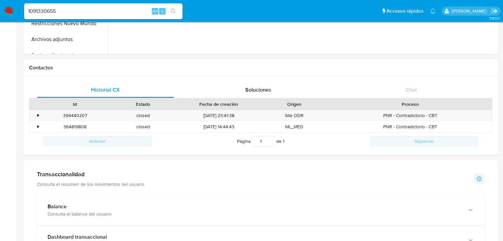
scroll to position [317, 0]
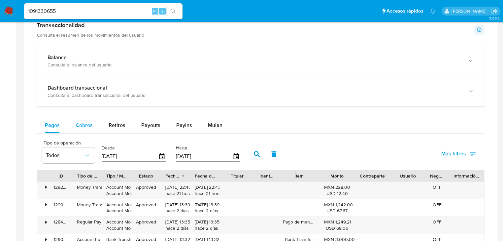
click at [75, 120] on button "Cobros" at bounding box center [84, 125] width 33 height 16
select select "10"
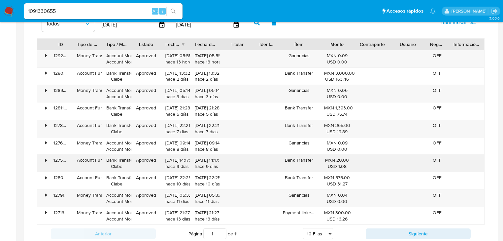
scroll to position [449, 0]
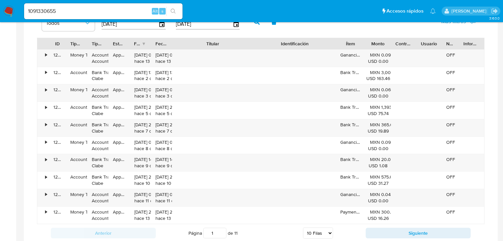
drag, startPoint x: 251, startPoint y: 42, endPoint x: 297, endPoint y: 42, distance: 46.5
click at [297, 42] on div "ID Tipo de operación Tipo / Método Estado Fecha de creación Fecha de aprobación…" at bounding box center [260, 43] width 447 height 11
click at [411, 230] on button "Siguiente" at bounding box center [418, 232] width 105 height 11
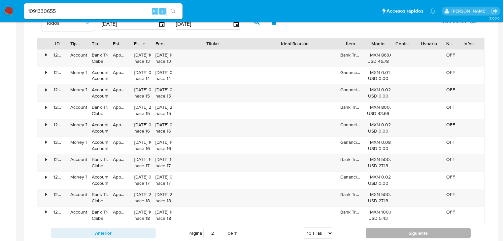
click at [411, 230] on button "Siguiente" at bounding box center [418, 232] width 105 height 11
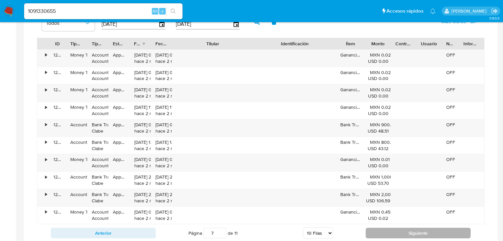
click at [411, 230] on button "Siguiente" at bounding box center [418, 232] width 105 height 11
type input "10"
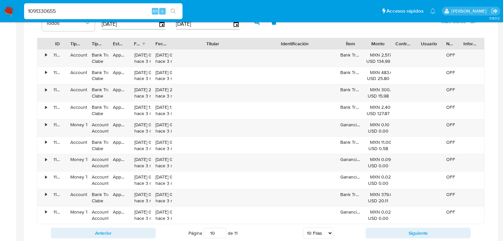
drag, startPoint x: 52, startPoint y: 8, endPoint x: 52, endPoint y: 16, distance: 7.9
paste input "149933043"
type input "1149933043"
click at [175, 13] on icon "search-icon" at bounding box center [173, 11] width 5 height 5
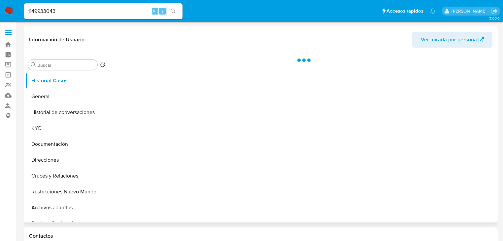
select select "10"
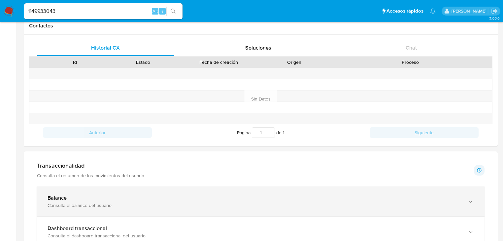
scroll to position [264, 0]
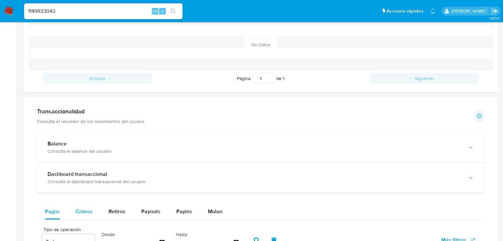
drag, startPoint x: 87, startPoint y: 220, endPoint x: 85, endPoint y: 216, distance: 4.6
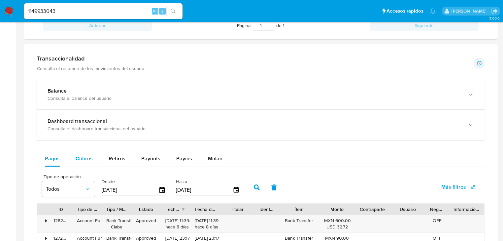
click at [82, 159] on span "Cobros" at bounding box center [84, 158] width 17 height 8
select select "10"
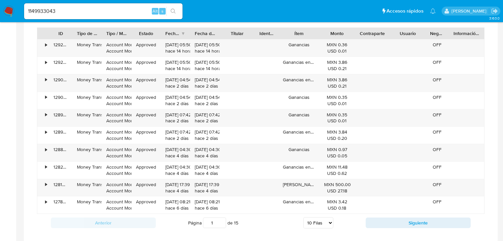
scroll to position [554, 0]
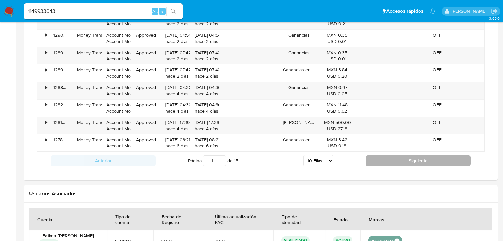
click at [406, 159] on button "Siguiente" at bounding box center [418, 160] width 105 height 11
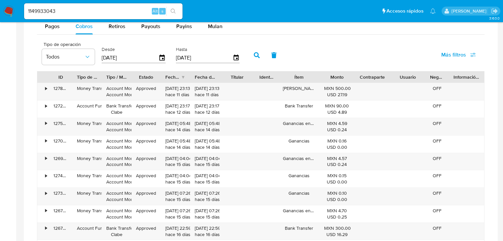
scroll to position [502, 0]
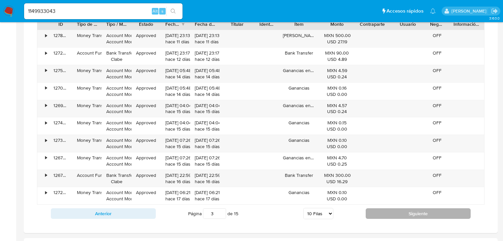
click at [400, 211] on button "Siguiente" at bounding box center [418, 213] width 105 height 11
type input "4"
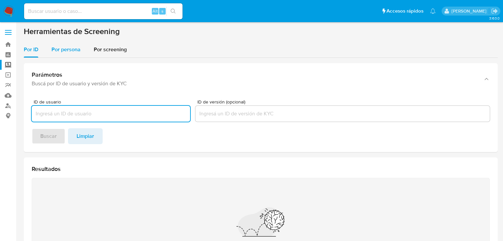
click at [63, 46] on span "Por persona" at bounding box center [65, 50] width 29 height 8
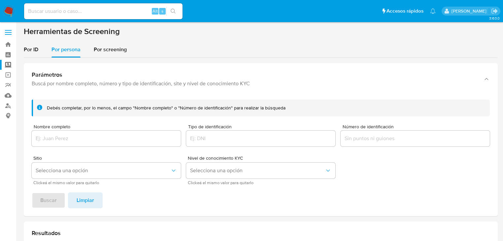
click at [71, 132] on div at bounding box center [106, 138] width 149 height 16
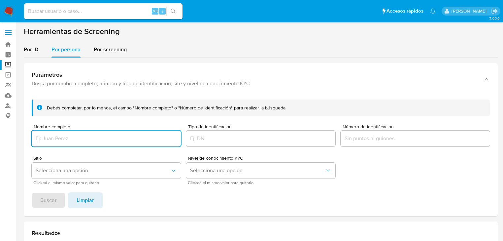
drag, startPoint x: 70, startPoint y: 135, endPoint x: 70, endPoint y: 139, distance: 3.6
click at [70, 136] on input "Nombre completo" at bounding box center [106, 138] width 149 height 9
click at [54, 197] on span "Buscar" at bounding box center [48, 200] width 17 height 15
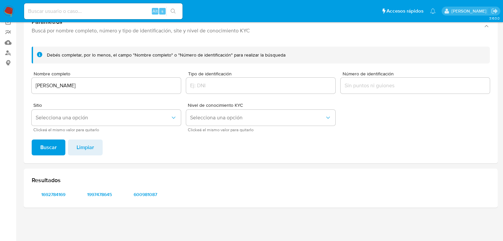
scroll to position [53, 0]
click at [52, 197] on span "1692784169" at bounding box center [53, 193] width 34 height 9
click at [96, 194] on span "1997478645" at bounding box center [100, 193] width 34 height 9
click at [144, 193] on span "600981087" at bounding box center [145, 193] width 34 height 9
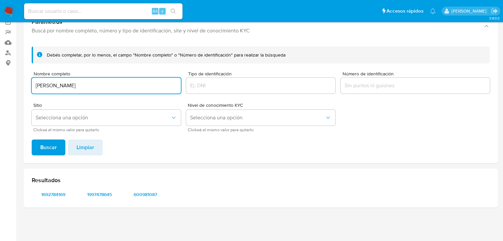
drag, startPoint x: 152, startPoint y: 87, endPoint x: 58, endPoint y: 127, distance: 102.3
click at [6, 85] on section "Bandeja Tablero Screening Búsqueda en Listas Watchlist Herramientas Operaciones…" at bounding box center [251, 93] width 503 height 293
click at [41, 143] on span "Buscar" at bounding box center [48, 147] width 17 height 15
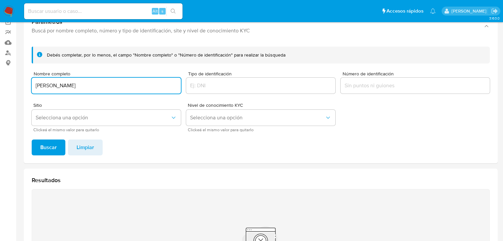
drag, startPoint x: 108, startPoint y: 84, endPoint x: -12, endPoint y: 84, distance: 120.5
click at [0, 84] on html "Pausado Ver notificaciones Alt s Accesos rápidos Presiona las siguientes teclas…" at bounding box center [251, 146] width 503 height 398
type input "ESMERALDA GUADALUPE VILLAFUERTE HERNANDEZ"
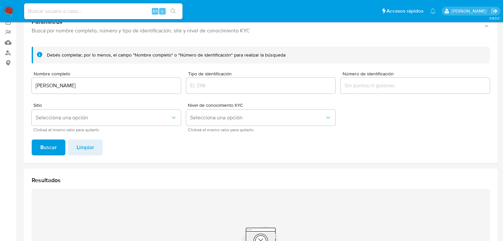
click at [46, 148] on span "Buscar" at bounding box center [48, 147] width 17 height 15
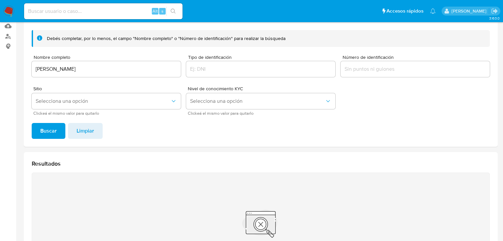
scroll to position [78, 0]
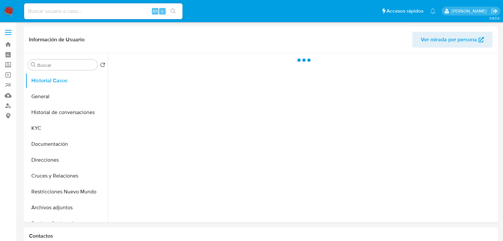
select select "10"
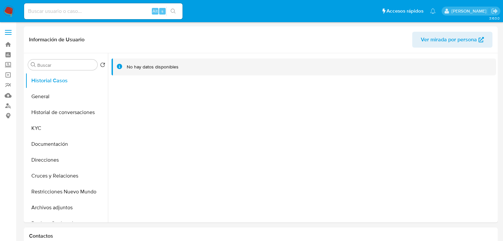
drag, startPoint x: 55, startPoint y: 99, endPoint x: 107, endPoint y: 5, distance: 107.2
click at [55, 99] on button "General" at bounding box center [66, 96] width 83 height 16
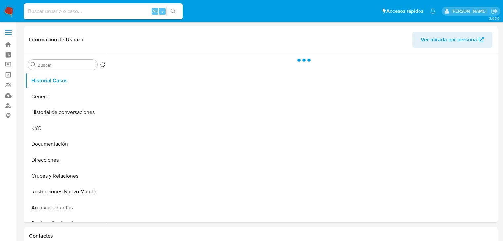
select select "10"
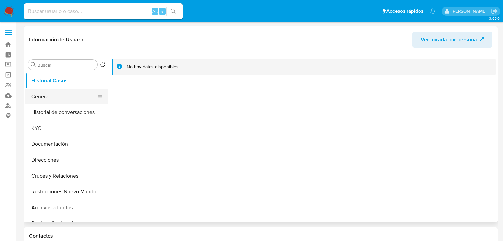
drag, startPoint x: 50, startPoint y: 102, endPoint x: 92, endPoint y: 34, distance: 79.6
click at [50, 101] on button "General" at bounding box center [66, 96] width 83 height 16
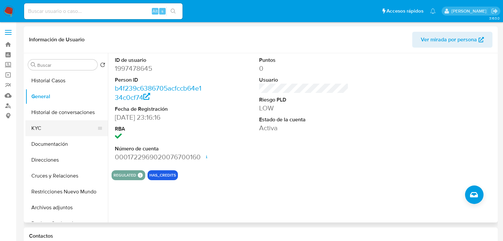
click at [32, 128] on button "KYC" at bounding box center [63, 128] width 77 height 16
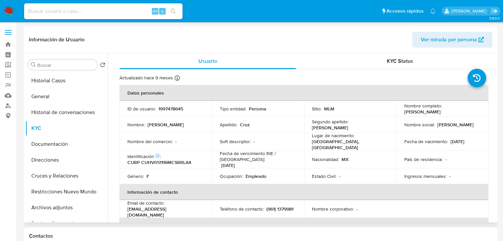
drag, startPoint x: 403, startPoint y: 111, endPoint x: 451, endPoint y: 113, distance: 48.9
click at [441, 114] on p "[PERSON_NAME]" at bounding box center [422, 112] width 36 height 6
drag, startPoint x: 191, startPoint y: 118, endPoint x: 156, endPoint y: 107, distance: 37.4
click at [189, 118] on td "Nombre : Valeria Guadalupe" at bounding box center [165, 125] width 92 height 16
copy p "1997478645"
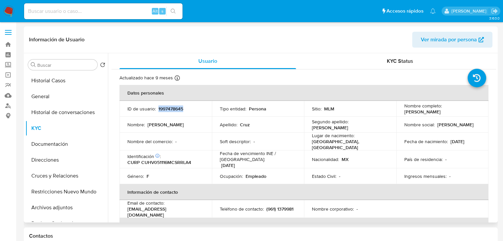
drag, startPoint x: 158, startPoint y: 109, endPoint x: 199, endPoint y: 109, distance: 40.9
click at [199, 109] on div "ID de usuario : 1997478645" at bounding box center [165, 109] width 77 height 6
drag, startPoint x: 180, startPoint y: 164, endPoint x: 162, endPoint y: 120, distance: 46.9
click at [180, 162] on td "Identificación CIC: 267161878 : CURP CUHV051116MCSRRLA4" at bounding box center [165, 159] width 92 height 18
drag, startPoint x: 158, startPoint y: 108, endPoint x: 188, endPoint y: 110, distance: 30.1
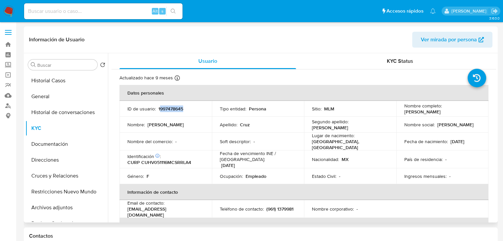
click at [188, 110] on div "ID de usuario : 1997478645" at bounding box center [165, 109] width 77 height 6
click at [156, 108] on div "ID de usuario : 1997478645" at bounding box center [165, 109] width 77 height 6
drag, startPoint x: 157, startPoint y: 109, endPoint x: 189, endPoint y: 109, distance: 32.0
click at [189, 109] on div "ID de usuario : 1997478645" at bounding box center [165, 109] width 77 height 6
copy div "1997478645"
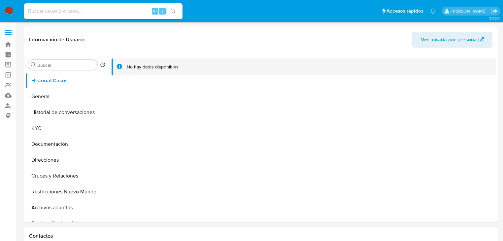
select select "10"
drag, startPoint x: 44, startPoint y: 99, endPoint x: 103, endPoint y: 8, distance: 108.7
click at [44, 98] on button "General" at bounding box center [66, 96] width 83 height 16
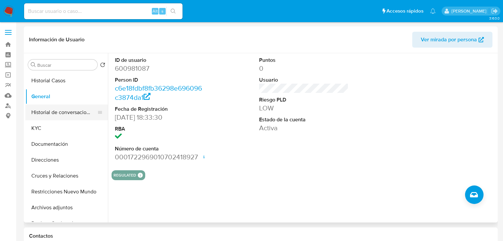
drag, startPoint x: 41, startPoint y: 127, endPoint x: 97, endPoint y: 118, distance: 56.7
click at [45, 126] on button "KYC" at bounding box center [66, 128] width 83 height 16
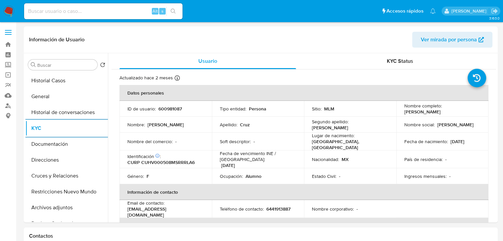
click at [49, 10] on input at bounding box center [103, 11] width 158 height 9
paste input "2012099472"
type input "2012099472"
click at [173, 9] on icon "search-icon" at bounding box center [173, 11] width 5 height 5
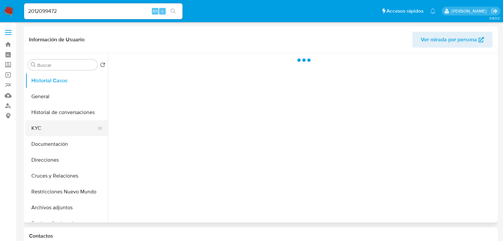
click at [42, 119] on button "Historial de conversaciones" at bounding box center [66, 112] width 83 height 16
drag, startPoint x: 33, startPoint y: 127, endPoint x: 111, endPoint y: 120, distance: 77.8
click at [34, 126] on button "KYC" at bounding box center [63, 128] width 77 height 16
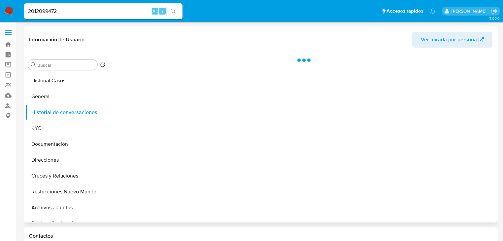
select select "10"
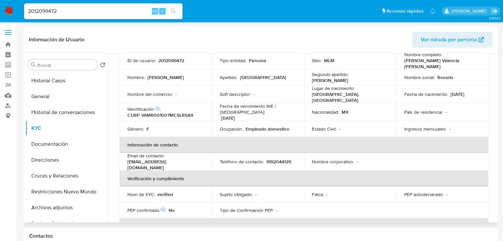
scroll to position [49, 0]
drag, startPoint x: 51, startPoint y: 9, endPoint x: -3, endPoint y: 6, distance: 53.9
paste input "256421819"
type input "2256421819"
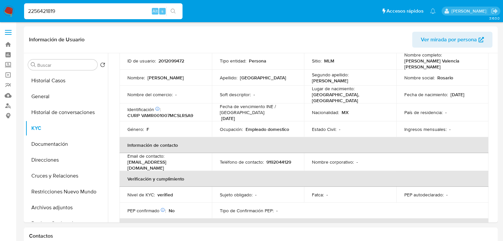
drag, startPoint x: 176, startPoint y: 11, endPoint x: 157, endPoint y: 15, distance: 19.9
click at [176, 11] on button "search-icon" at bounding box center [173, 11] width 14 height 9
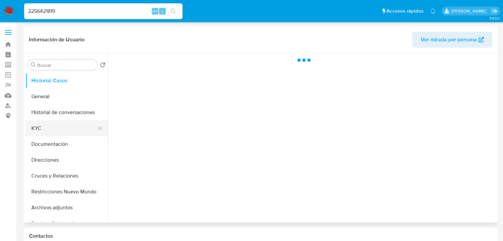
click at [49, 128] on button "KYC" at bounding box center [63, 128] width 77 height 16
select select "10"
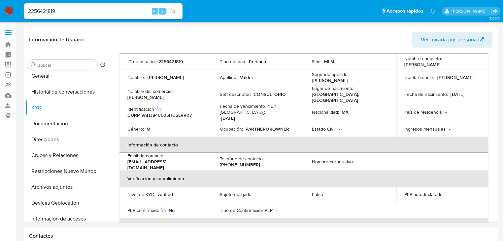
scroll to position [26, 0]
